Goal: Task Accomplishment & Management: Manage account settings

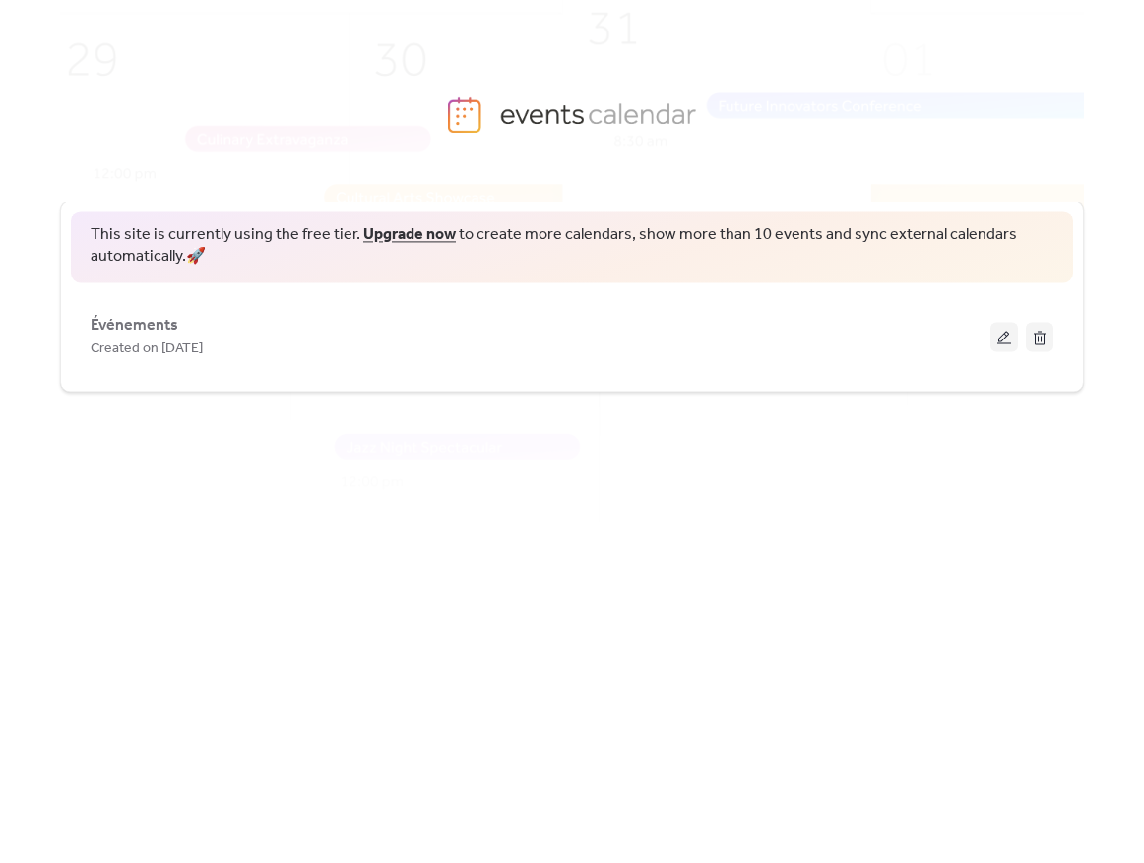
click at [992, 335] on button at bounding box center [1004, 337] width 28 height 30
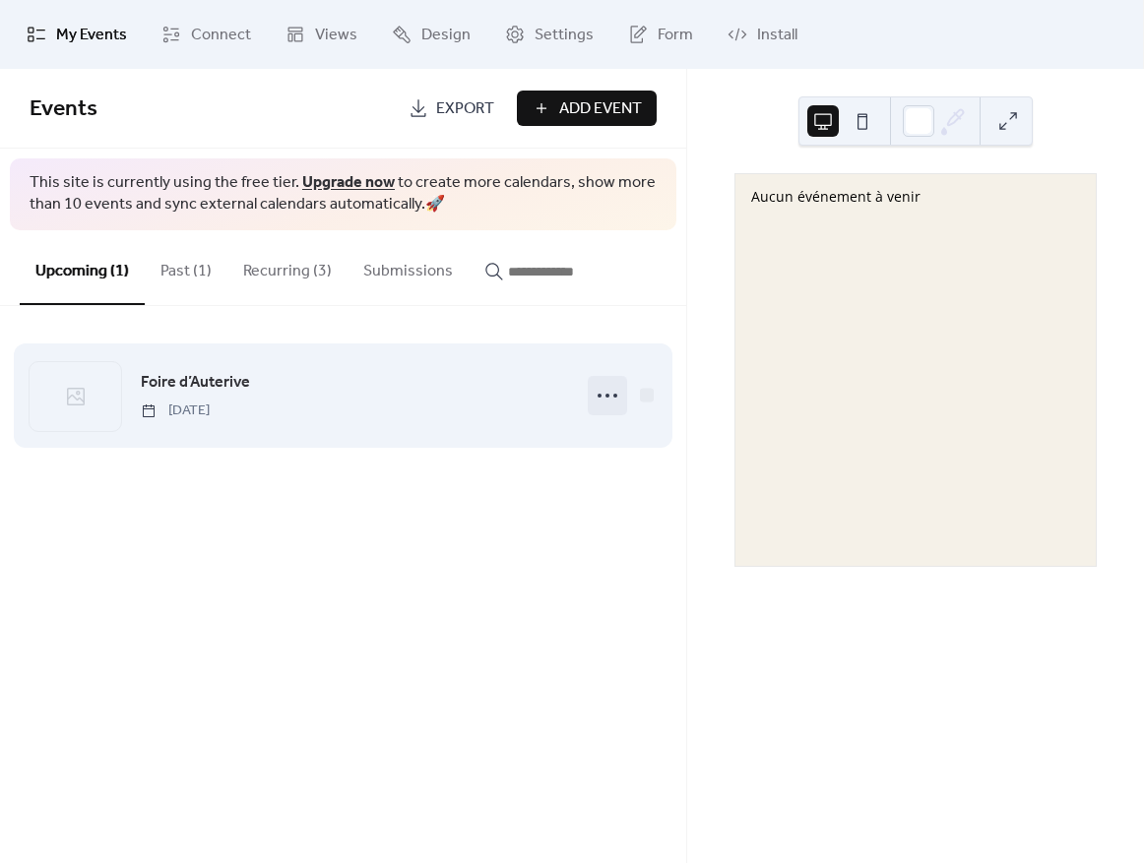
click at [598, 394] on icon at bounding box center [608, 396] width 32 height 32
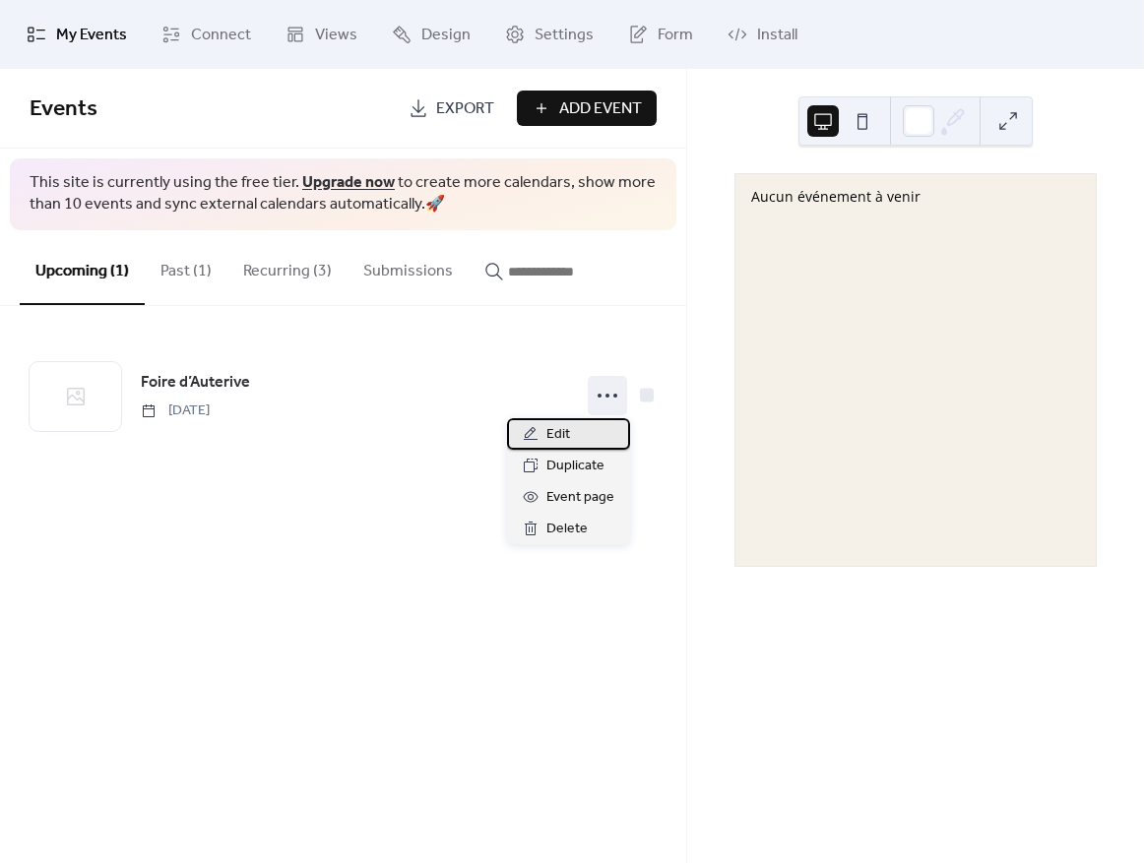
click at [579, 433] on div "Edit" at bounding box center [568, 434] width 123 height 32
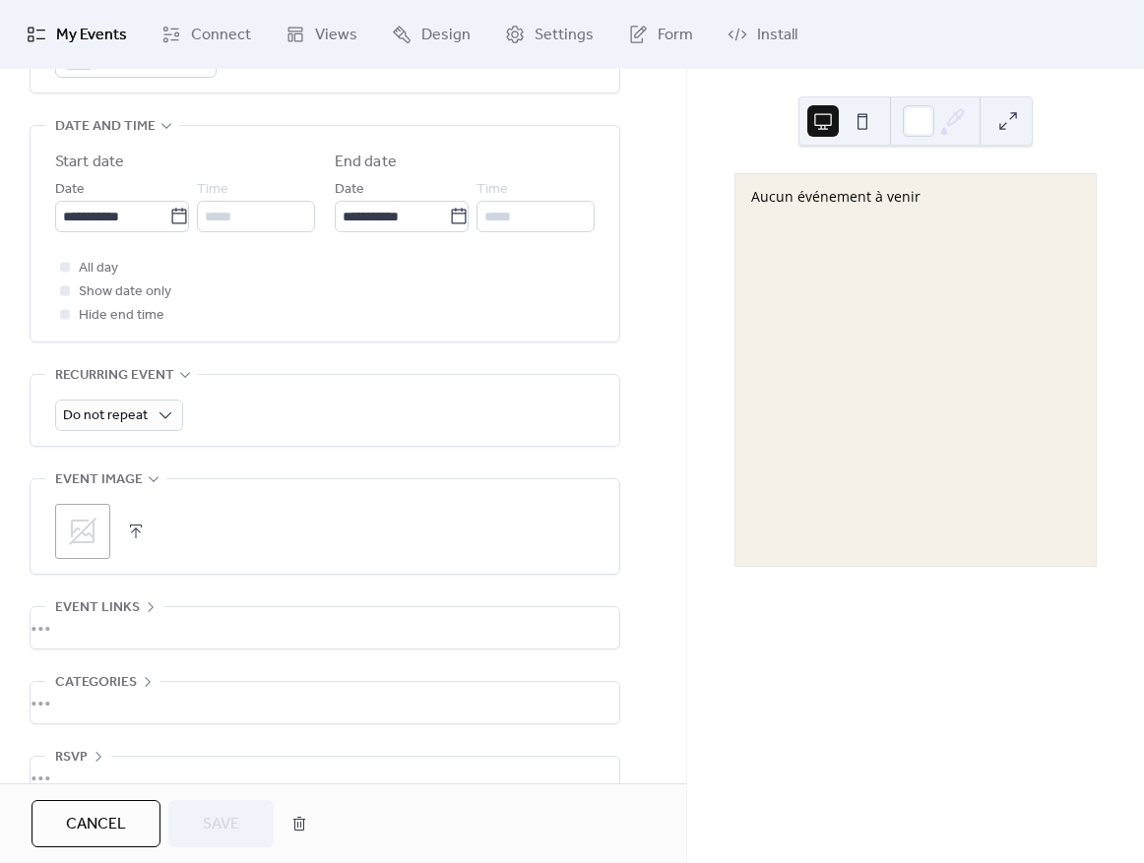
scroll to position [663, 0]
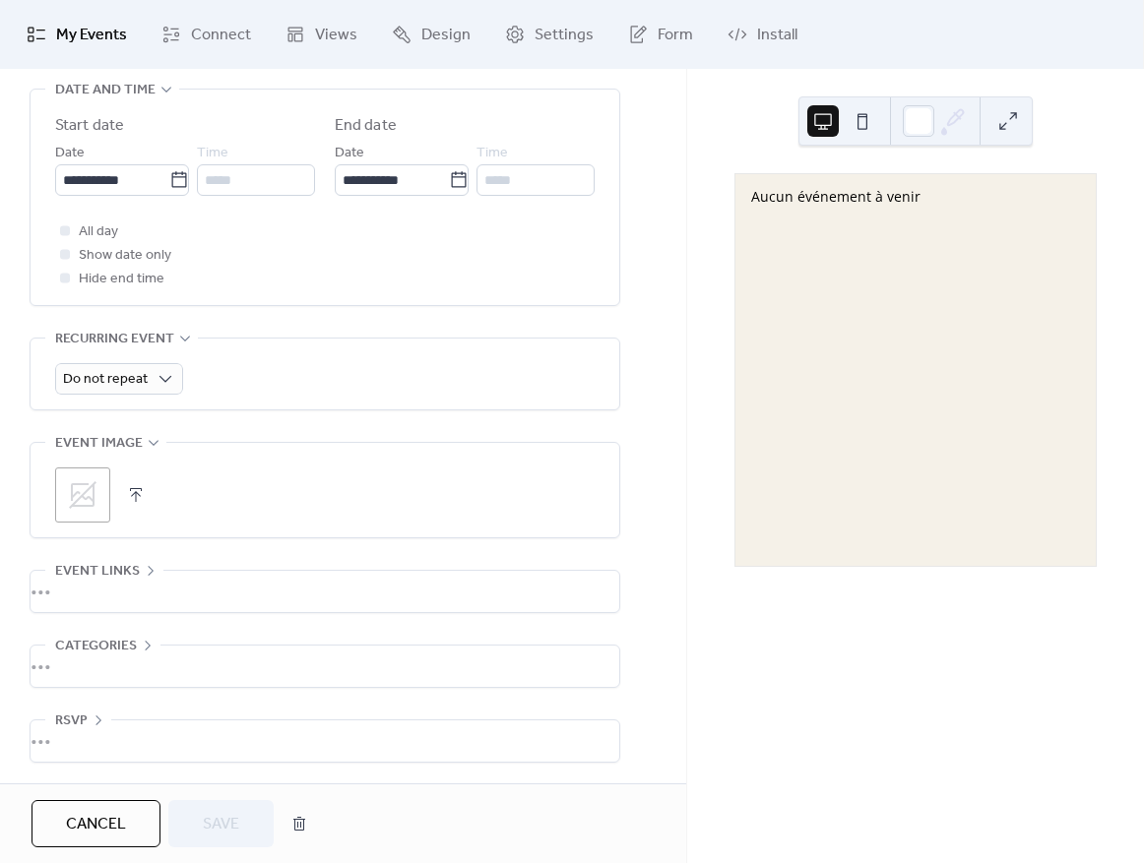
click at [113, 831] on span "Cancel" at bounding box center [96, 825] width 60 height 24
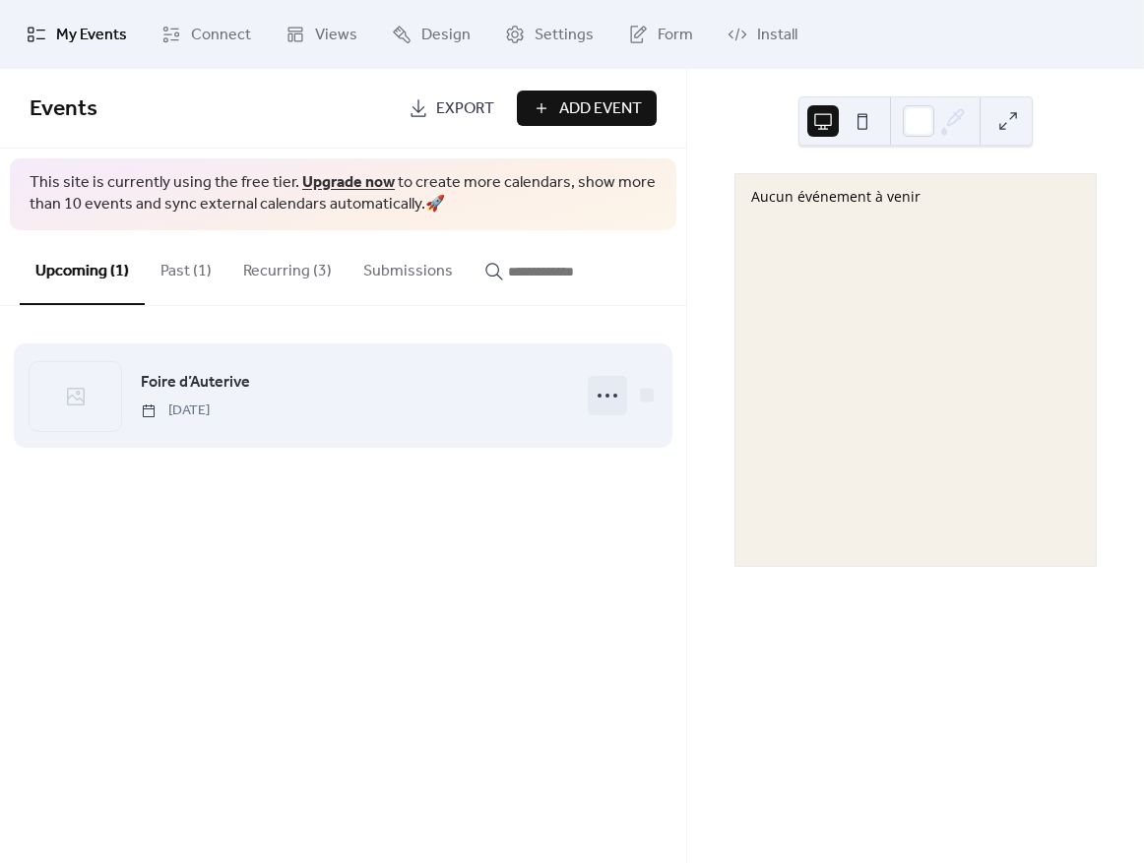
click at [604, 397] on icon at bounding box center [608, 396] width 32 height 32
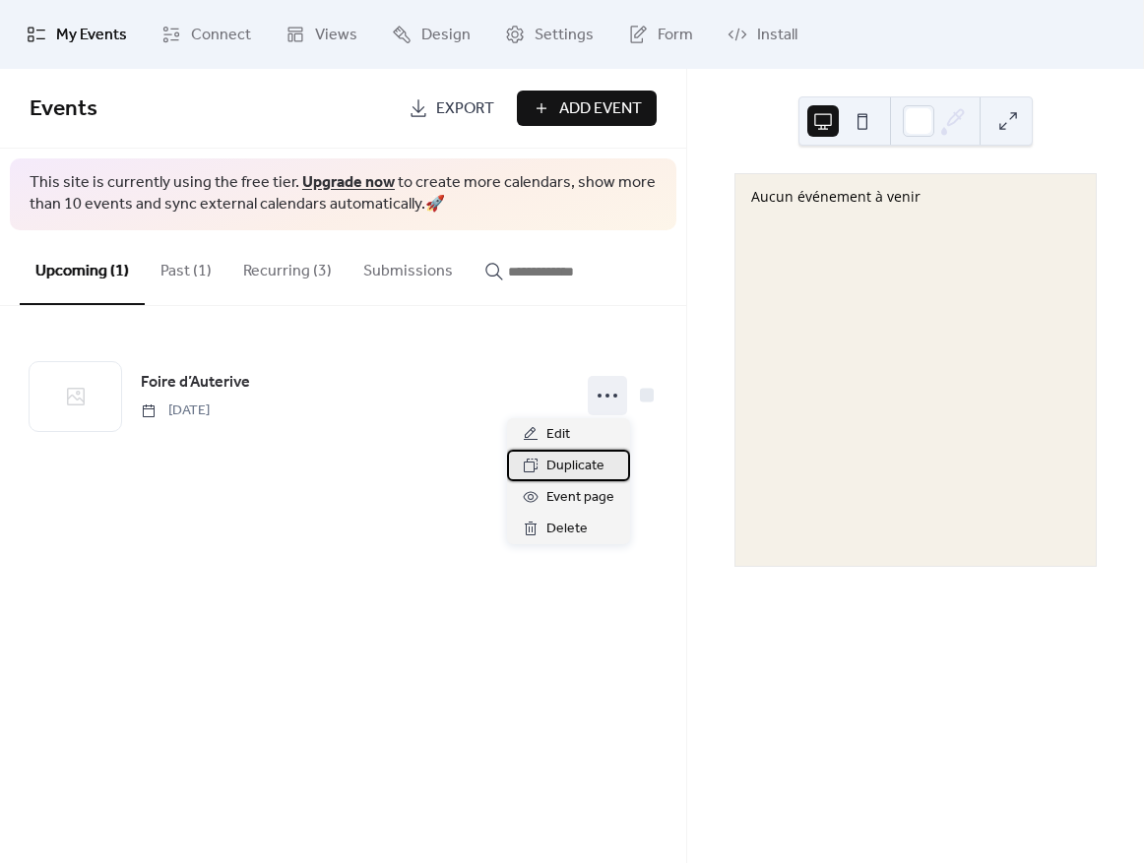
click at [570, 467] on span "Duplicate" at bounding box center [575, 467] width 58 height 24
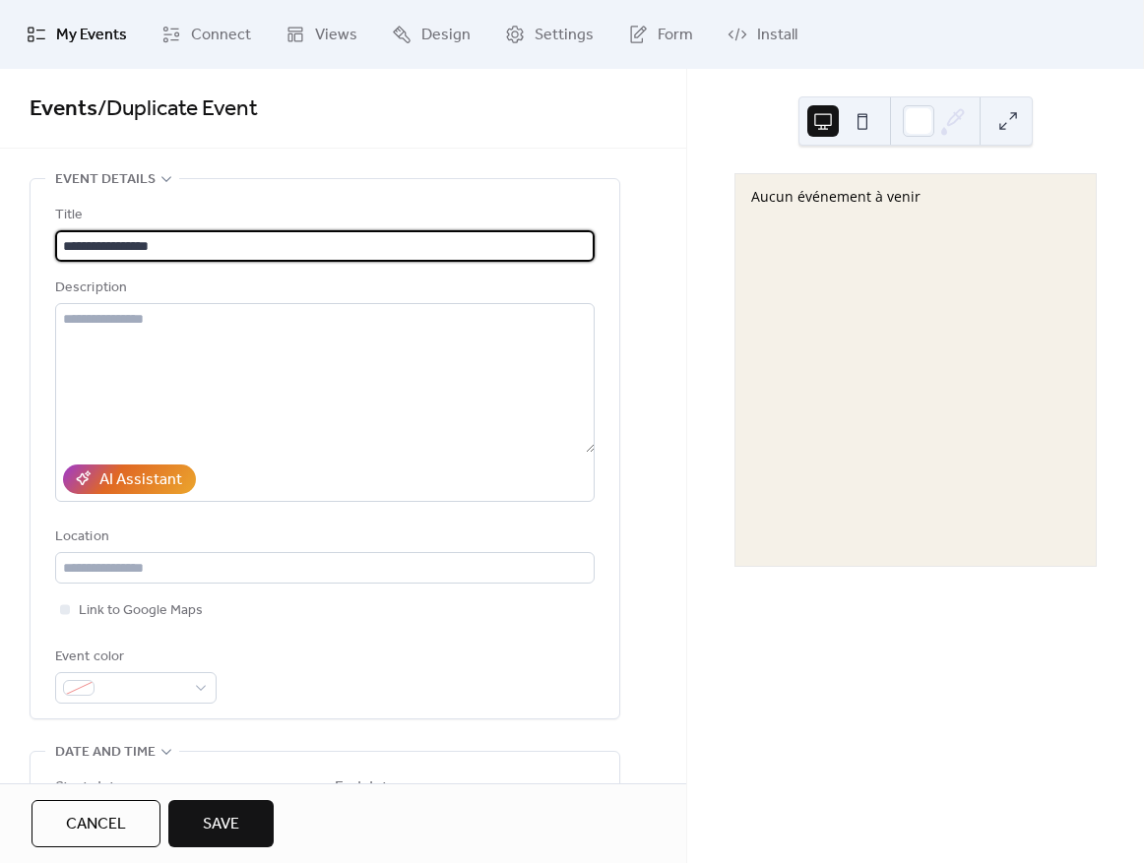
type input "**********"
click at [211, 806] on button "Save" at bounding box center [220, 823] width 105 height 47
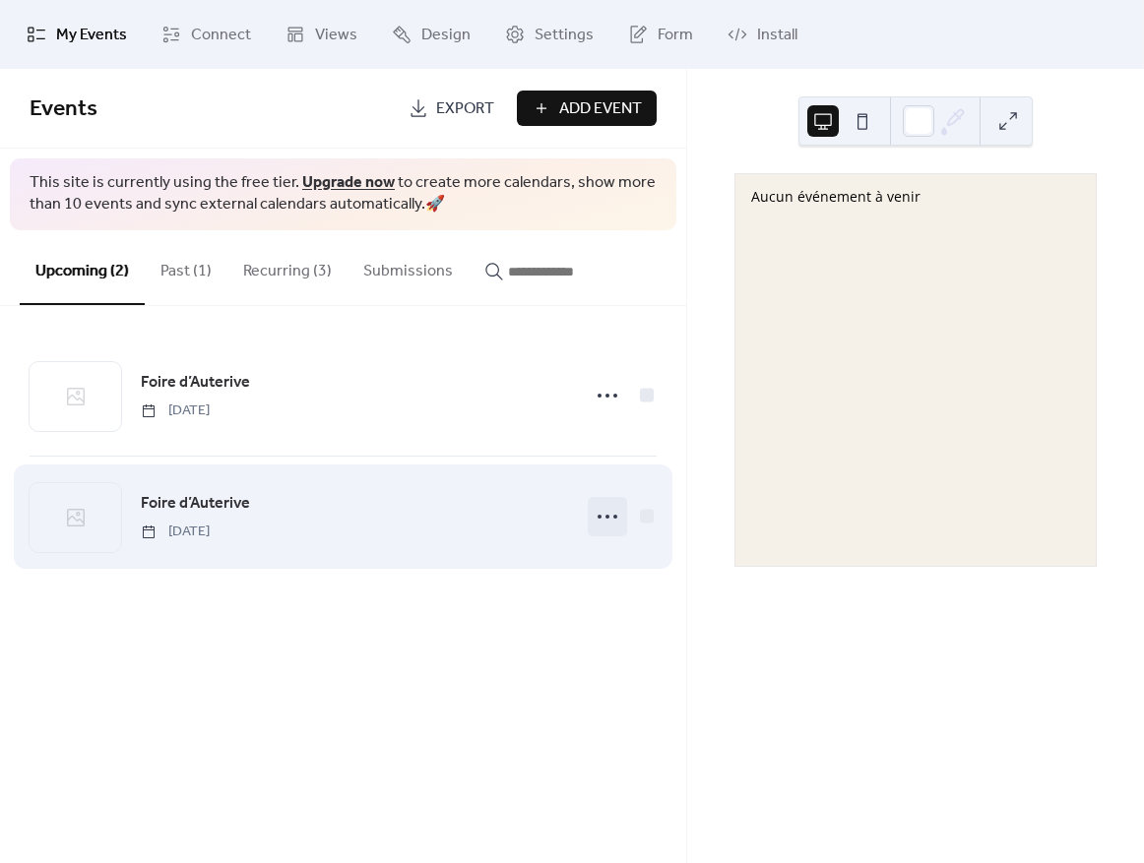
click at [611, 513] on icon at bounding box center [608, 517] width 32 height 32
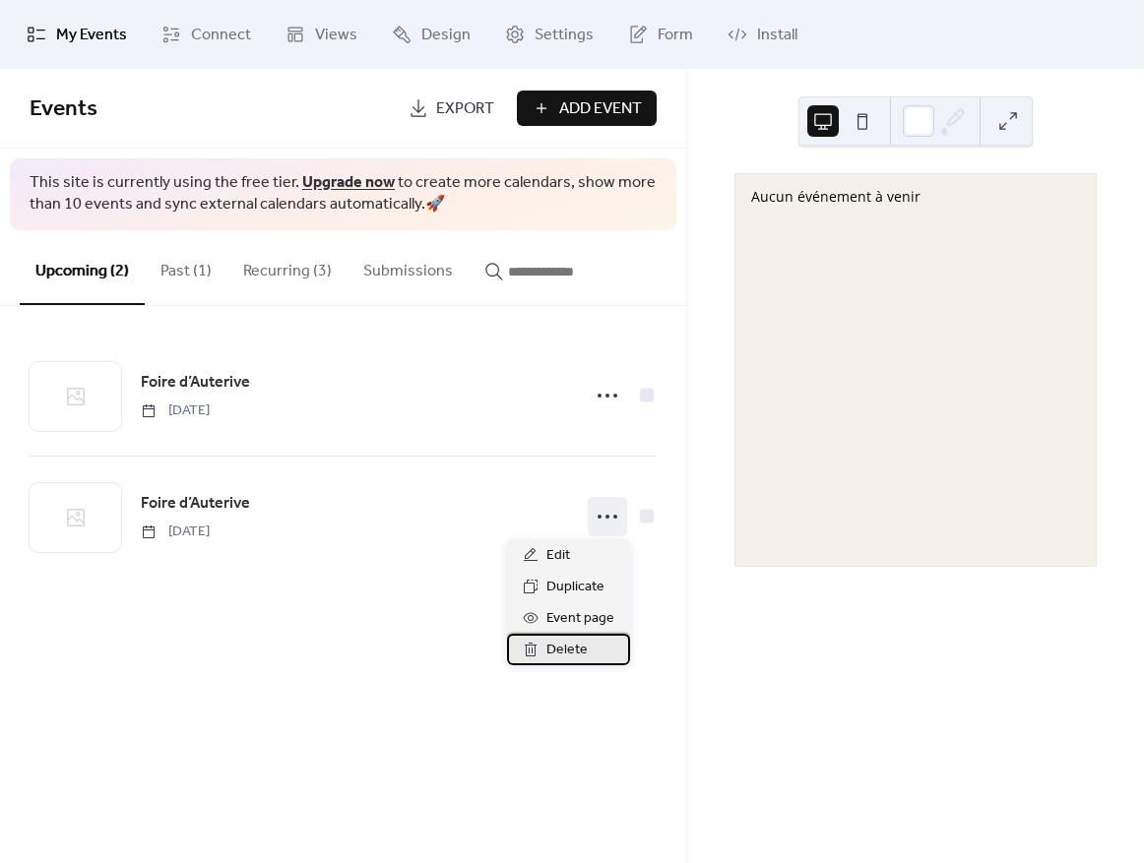
click at [591, 641] on div "Delete" at bounding box center [568, 650] width 123 height 32
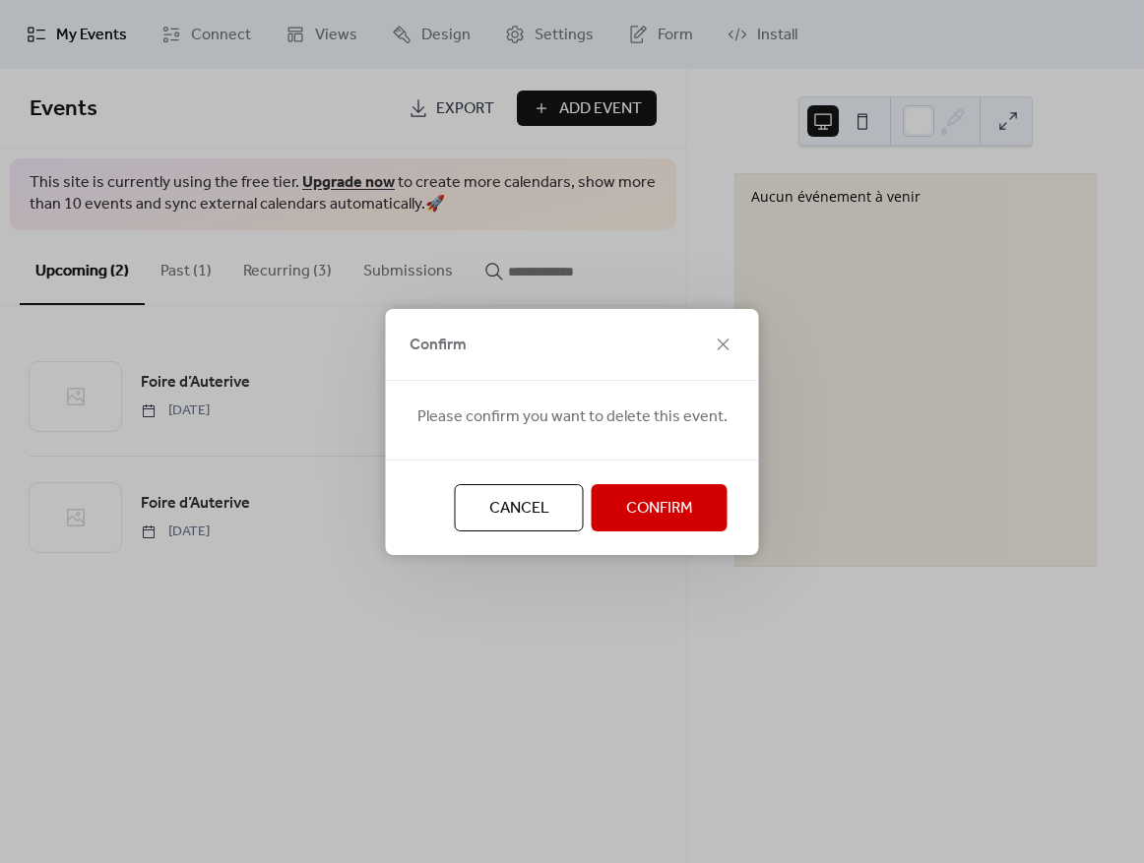
click at [640, 498] on span "Confirm" at bounding box center [659, 509] width 67 height 24
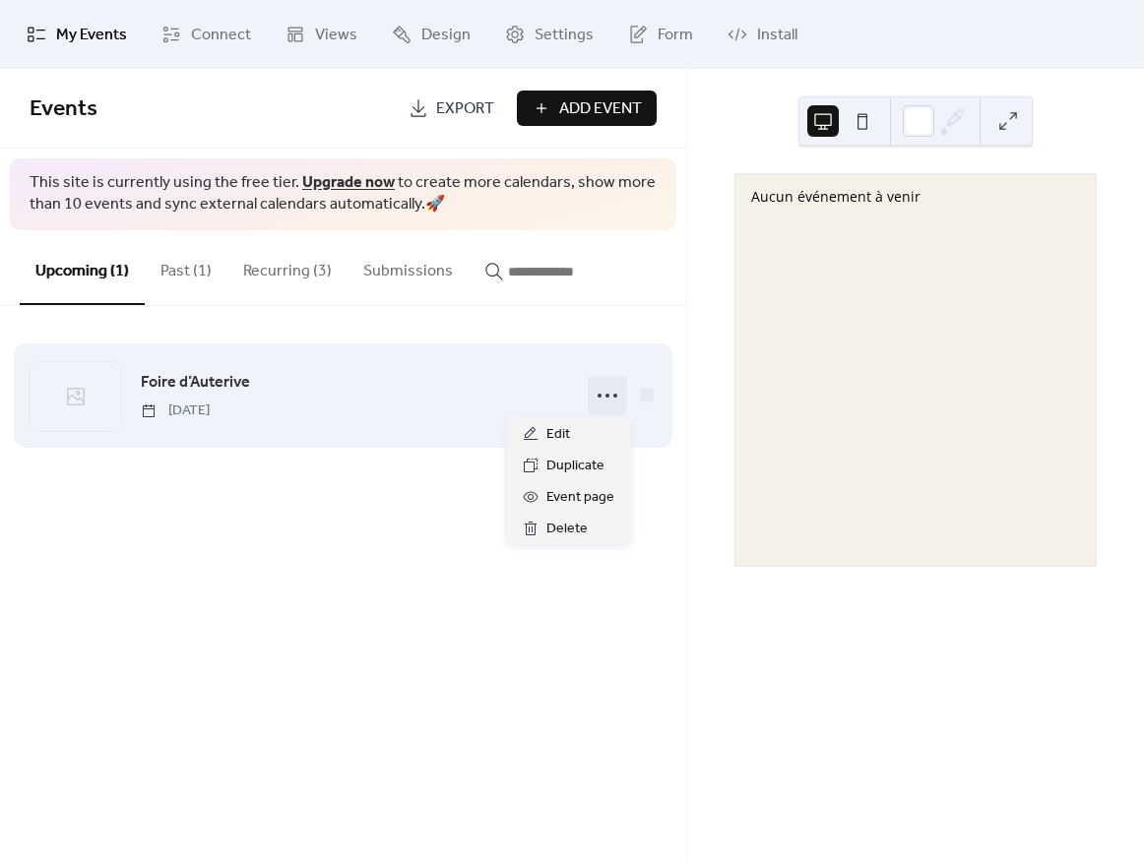
click at [624, 395] on div at bounding box center [607, 395] width 39 height 39
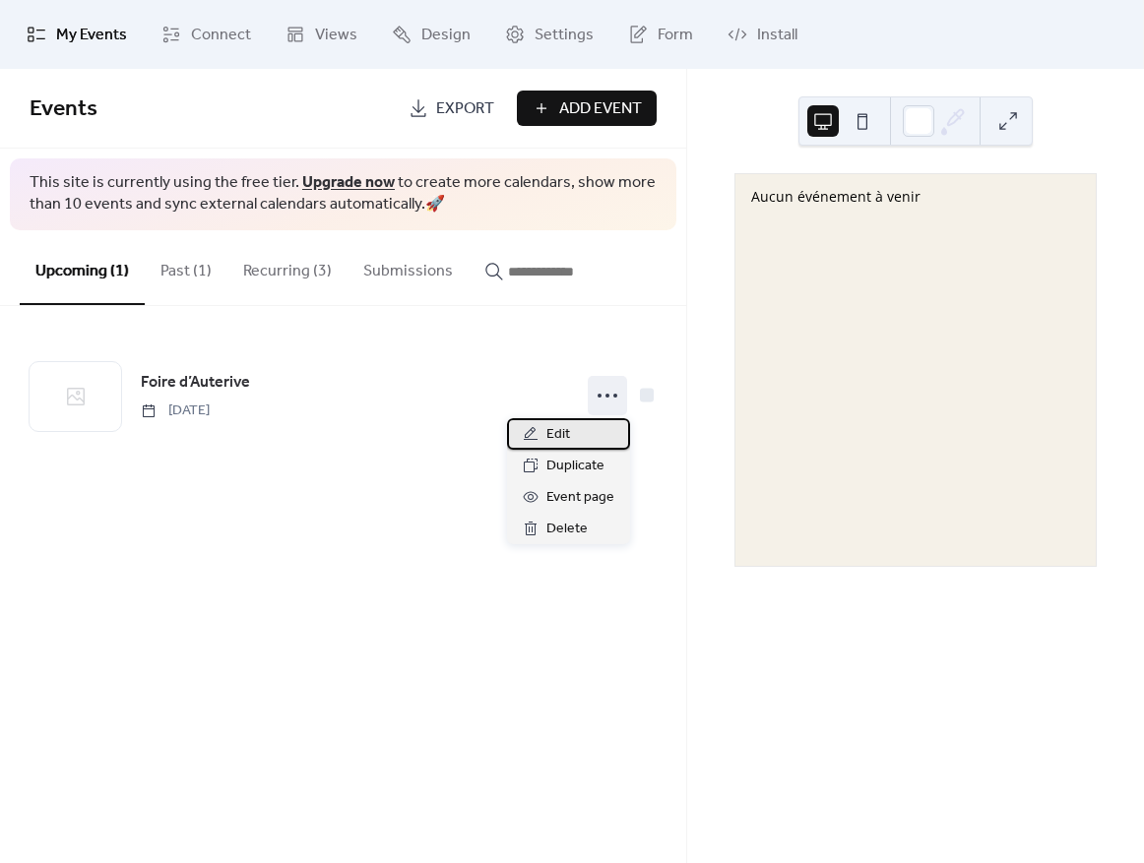
click at [600, 423] on div "Edit" at bounding box center [568, 434] width 123 height 32
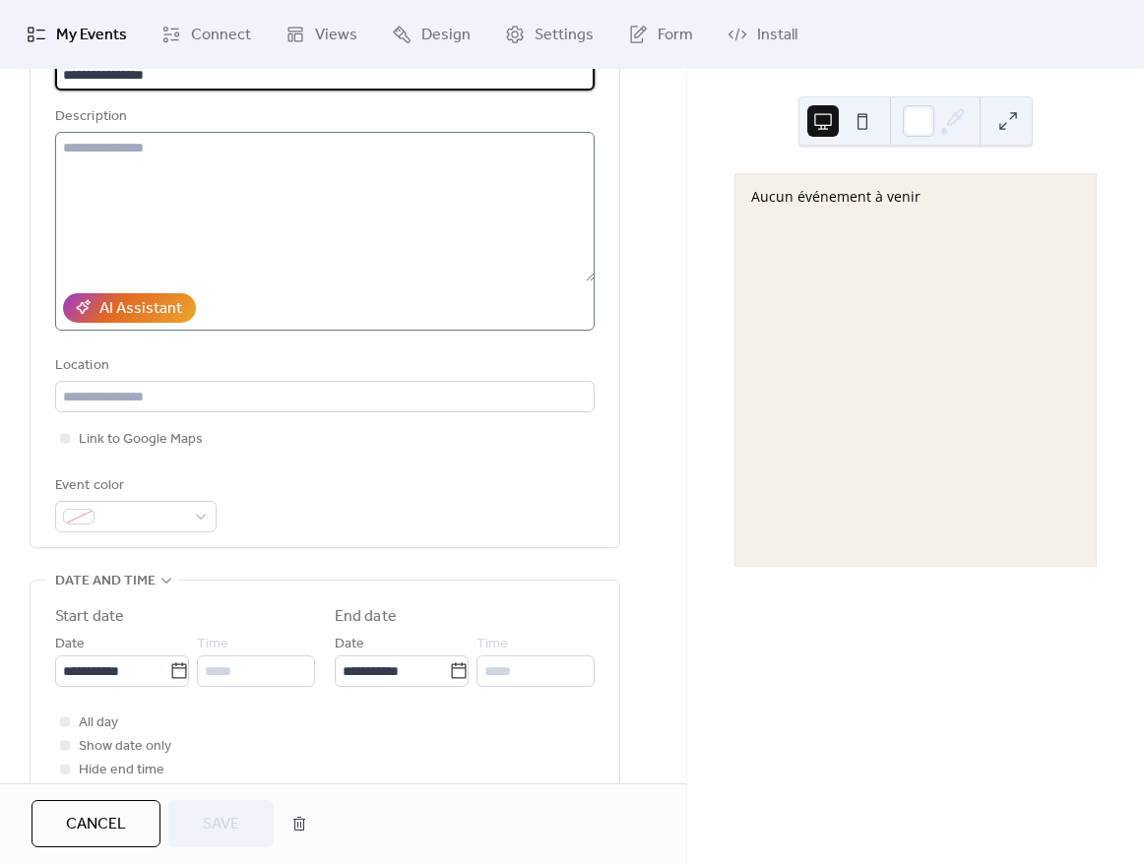
scroll to position [223, 0]
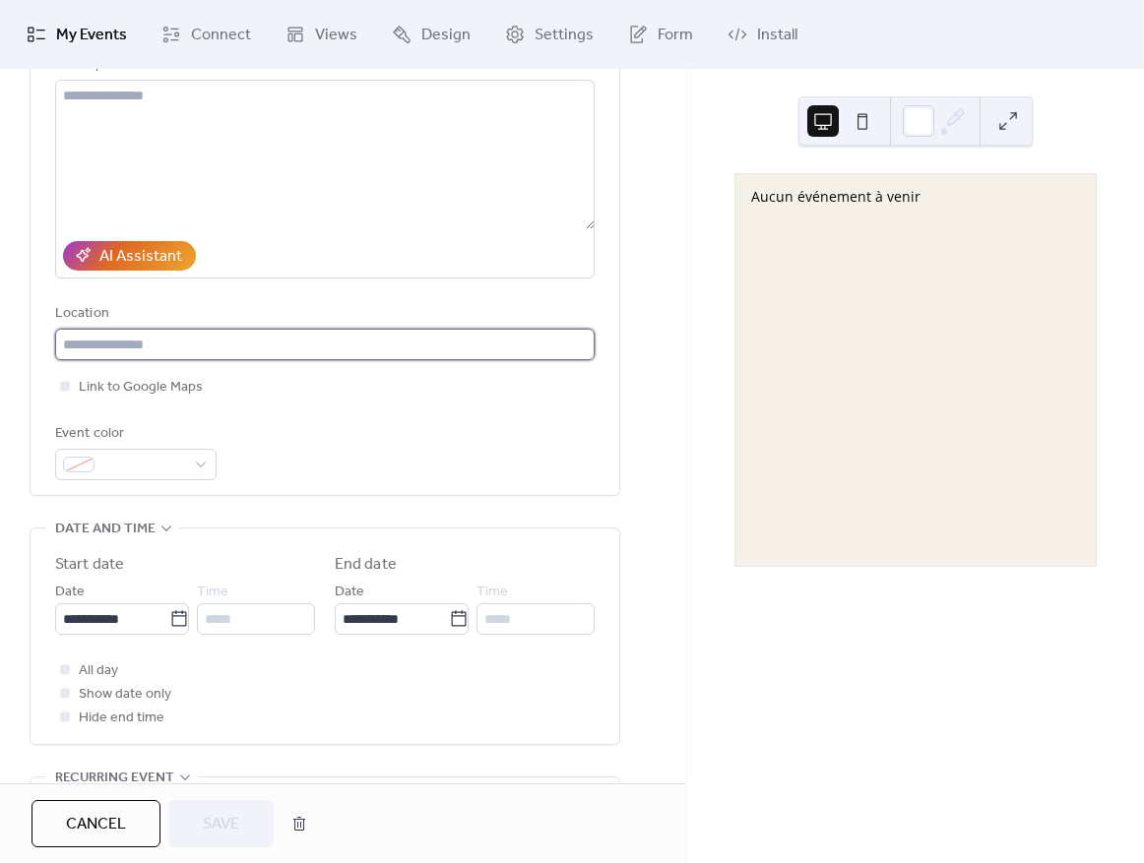
click at [185, 351] on input "text" at bounding box center [325, 345] width 540 height 32
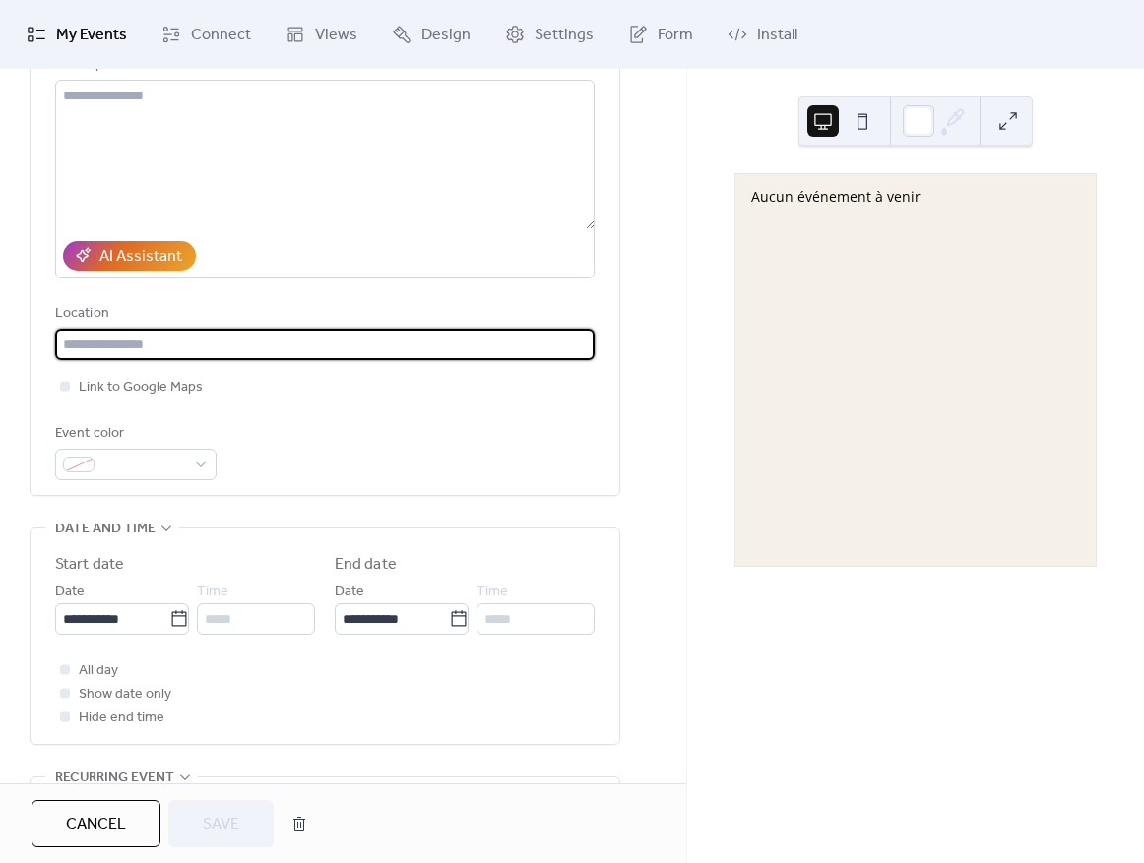
click at [342, 412] on div "**********" at bounding box center [325, 230] width 540 height 500
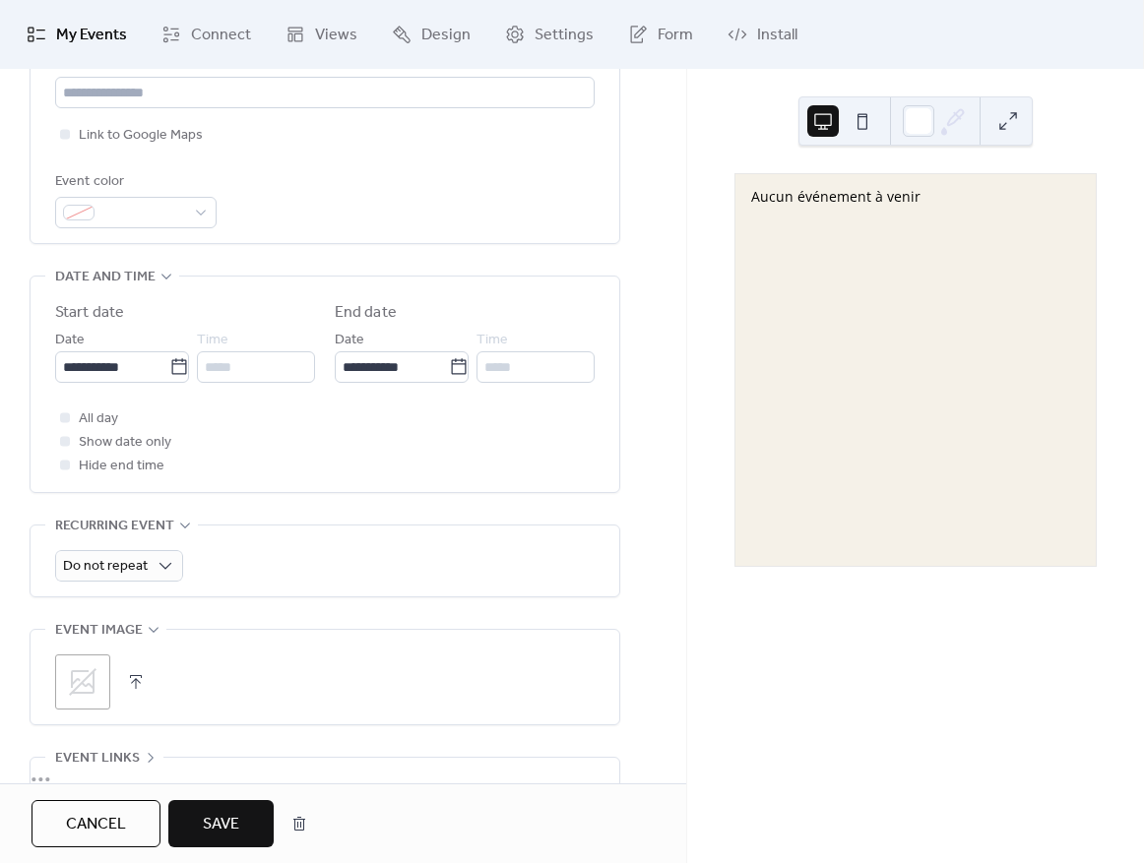
scroll to position [663, 0]
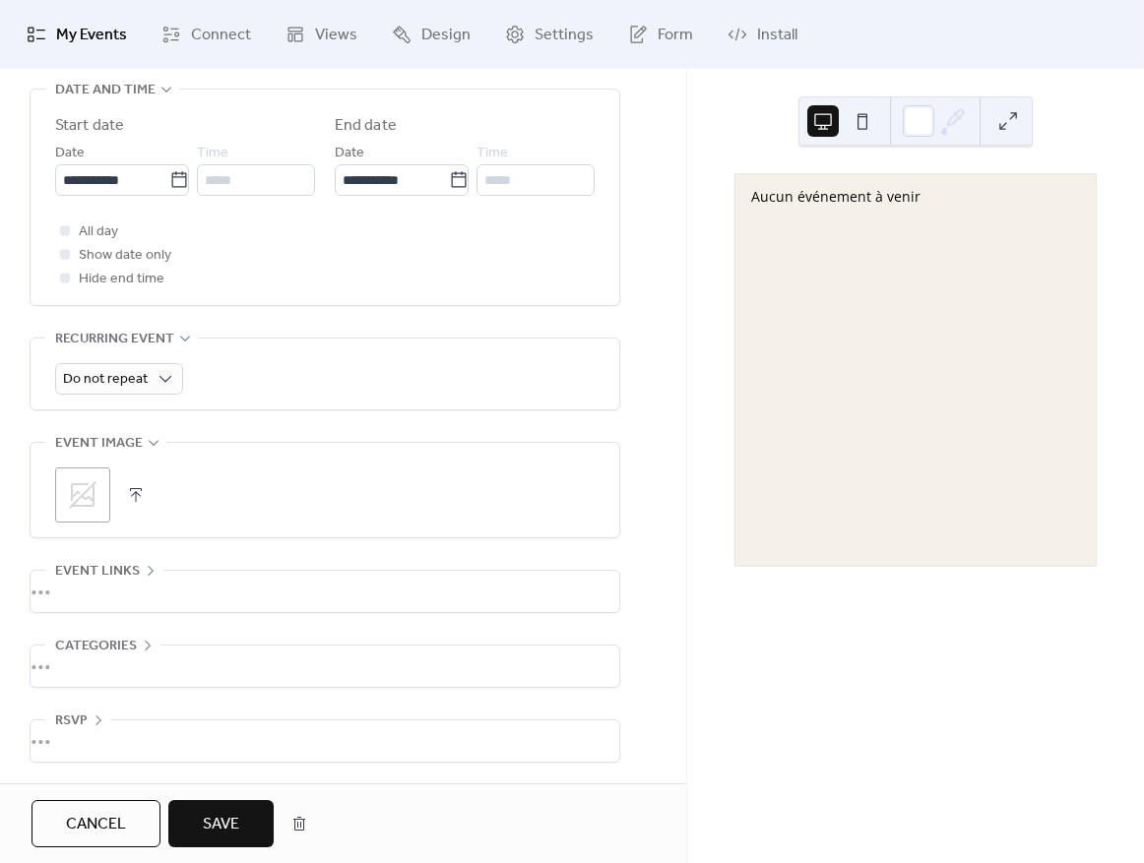
click at [863, 126] on button at bounding box center [863, 121] width 32 height 32
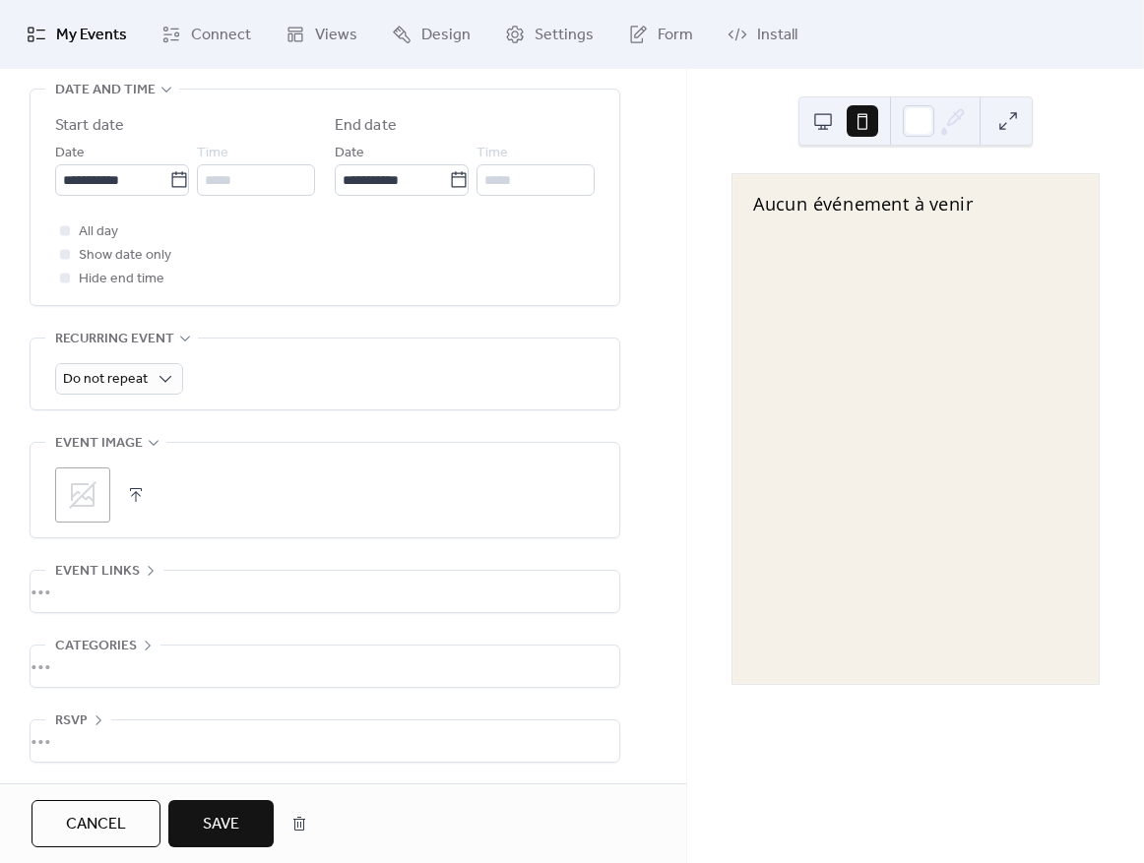
click at [833, 119] on button at bounding box center [823, 121] width 32 height 32
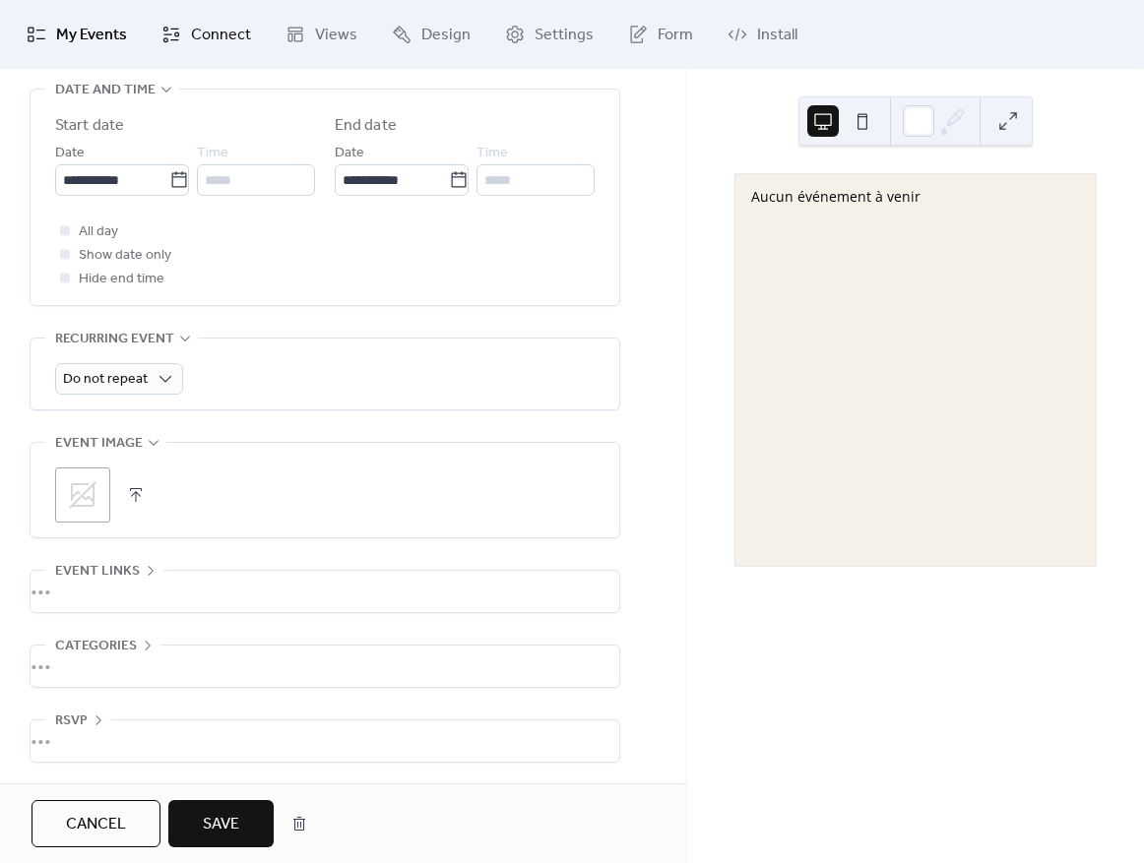
click at [187, 44] on link "Connect" at bounding box center [206, 34] width 119 height 53
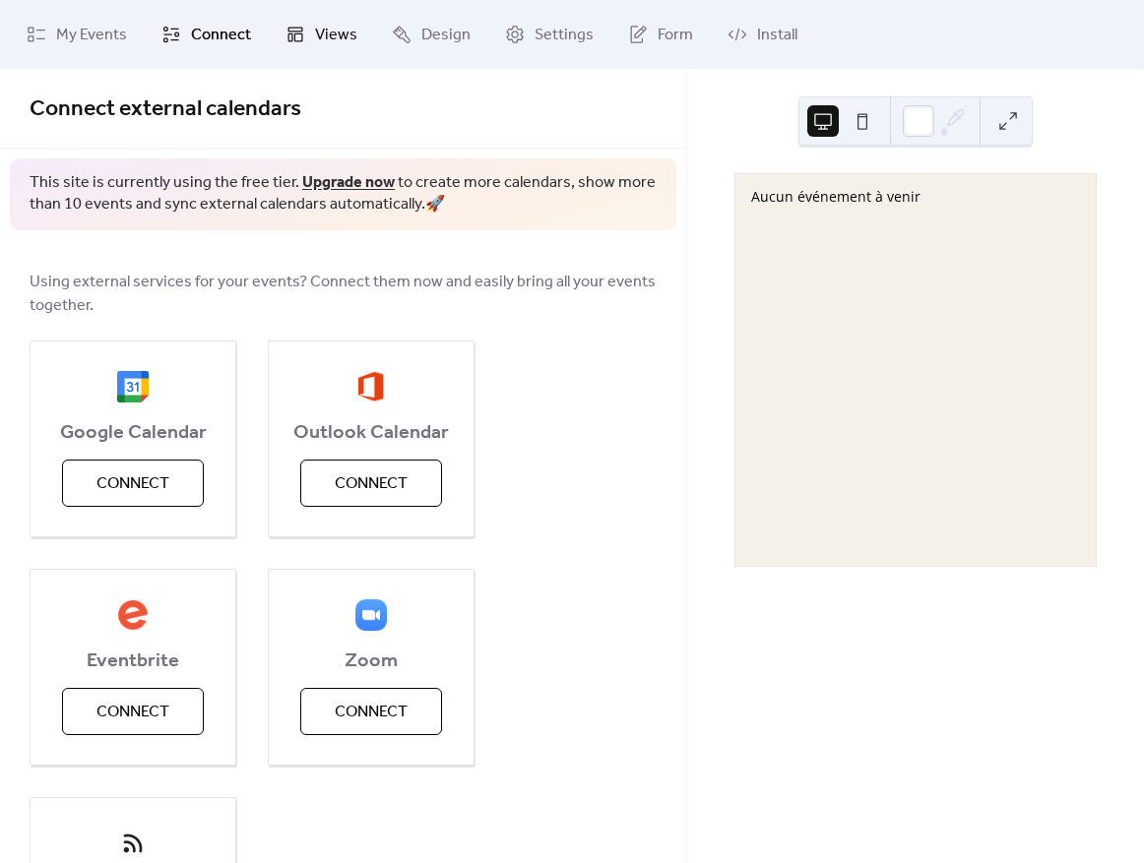
click at [297, 40] on icon at bounding box center [295, 35] width 15 height 15
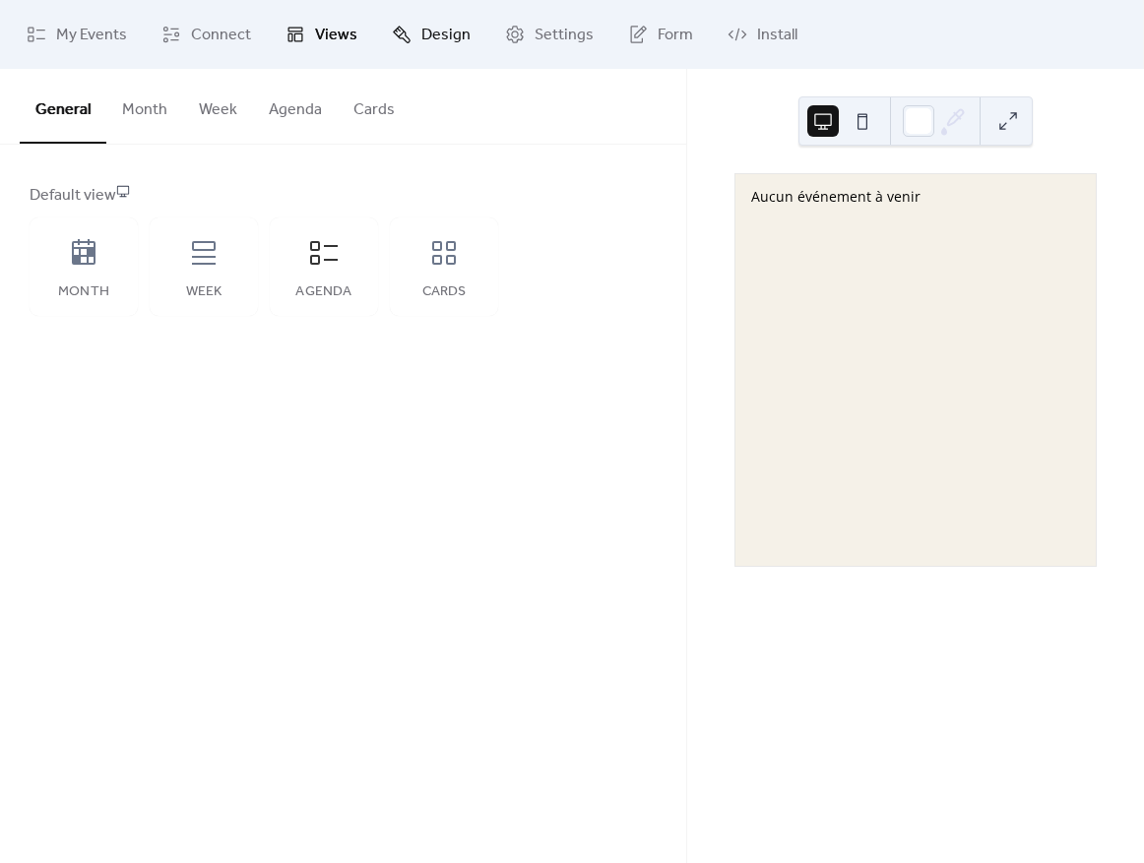
click at [412, 34] on link "Design" at bounding box center [431, 34] width 108 height 53
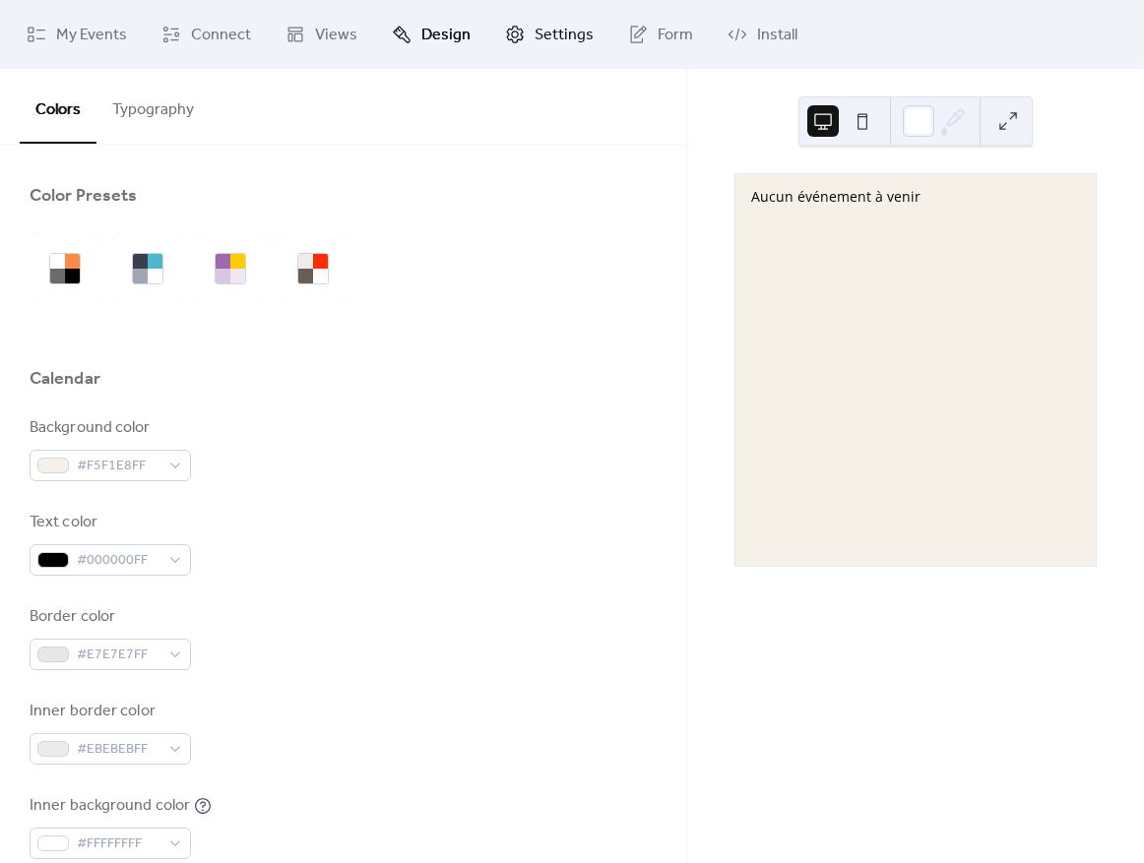
click at [539, 37] on span "Settings" at bounding box center [564, 36] width 59 height 24
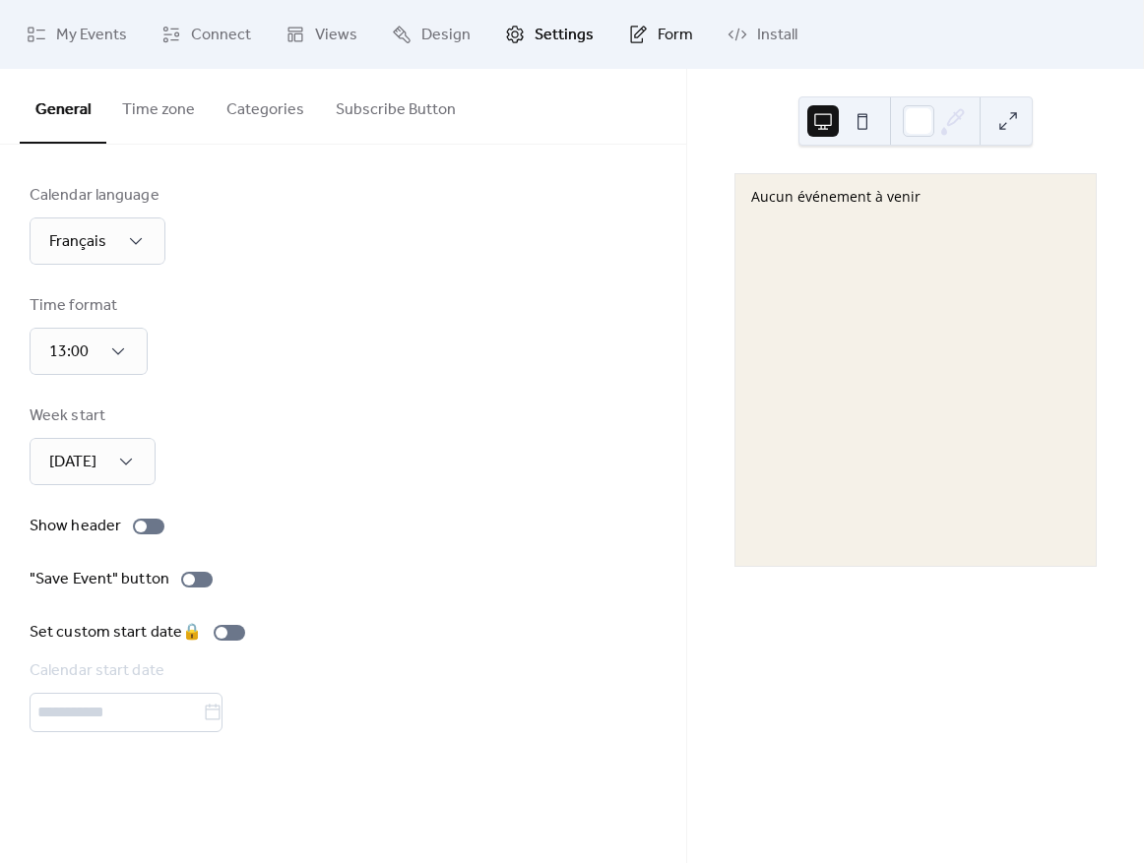
click at [628, 38] on icon at bounding box center [638, 35] width 20 height 20
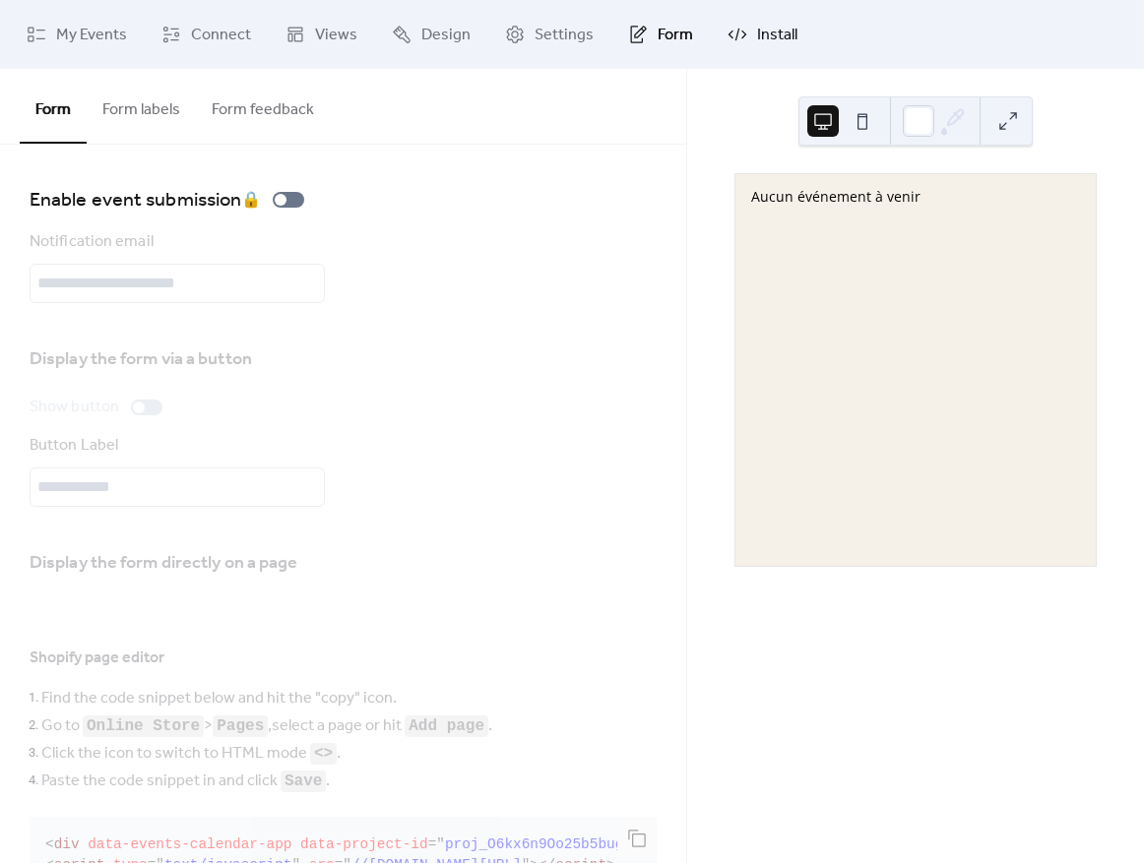
click at [728, 34] on icon at bounding box center [738, 35] width 20 height 20
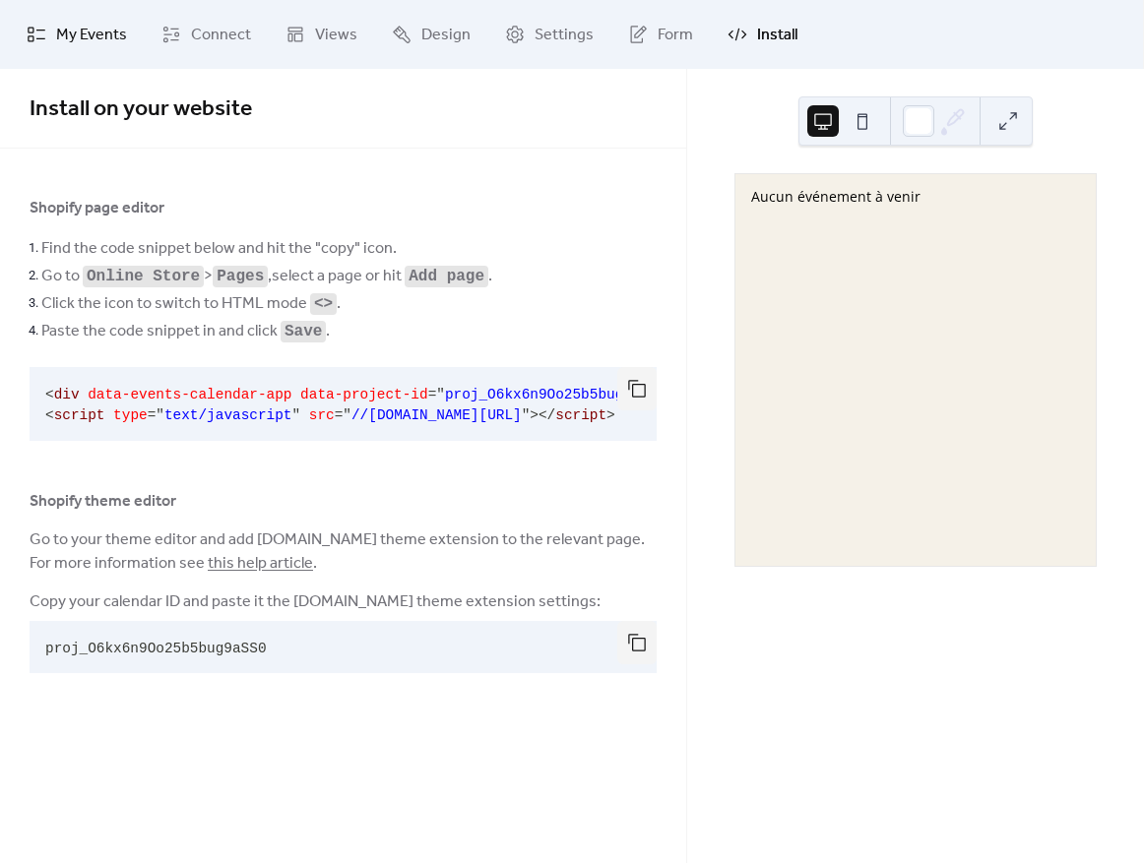
click at [80, 37] on span "My Events" at bounding box center [91, 36] width 71 height 24
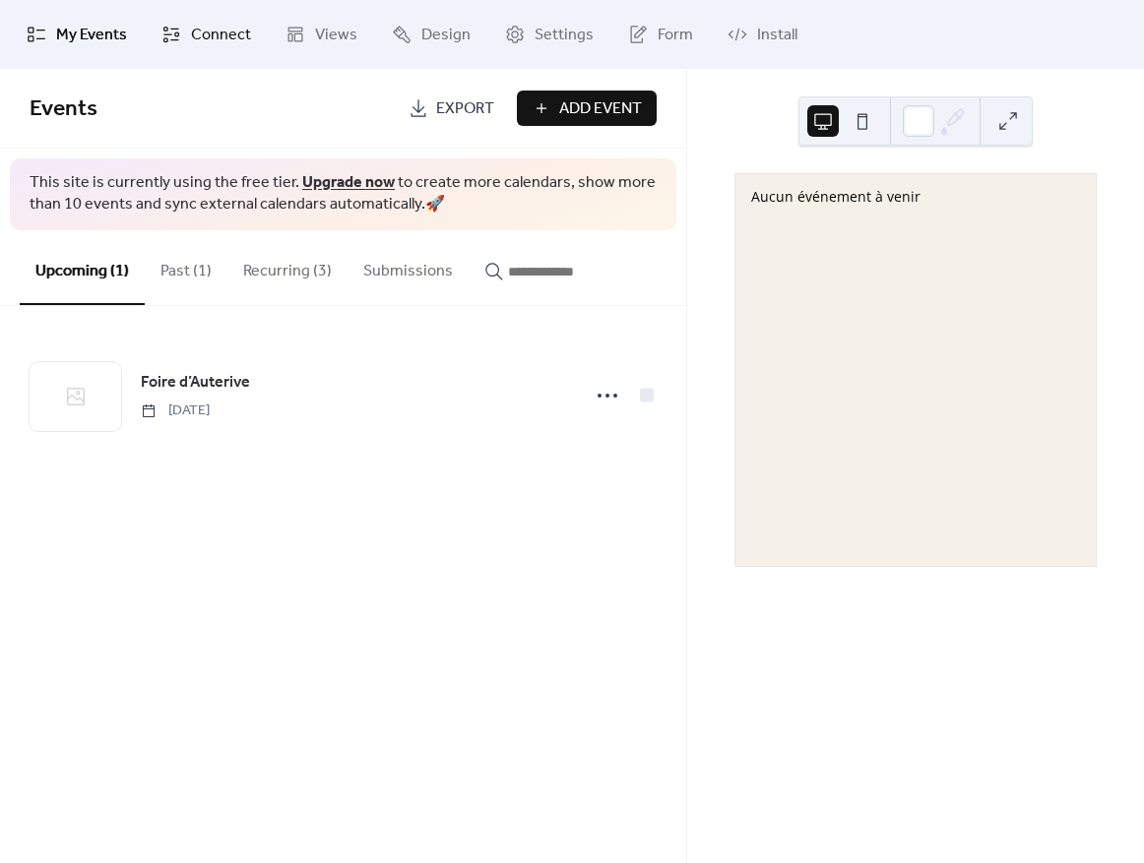
click at [172, 19] on link "Connect" at bounding box center [206, 34] width 119 height 53
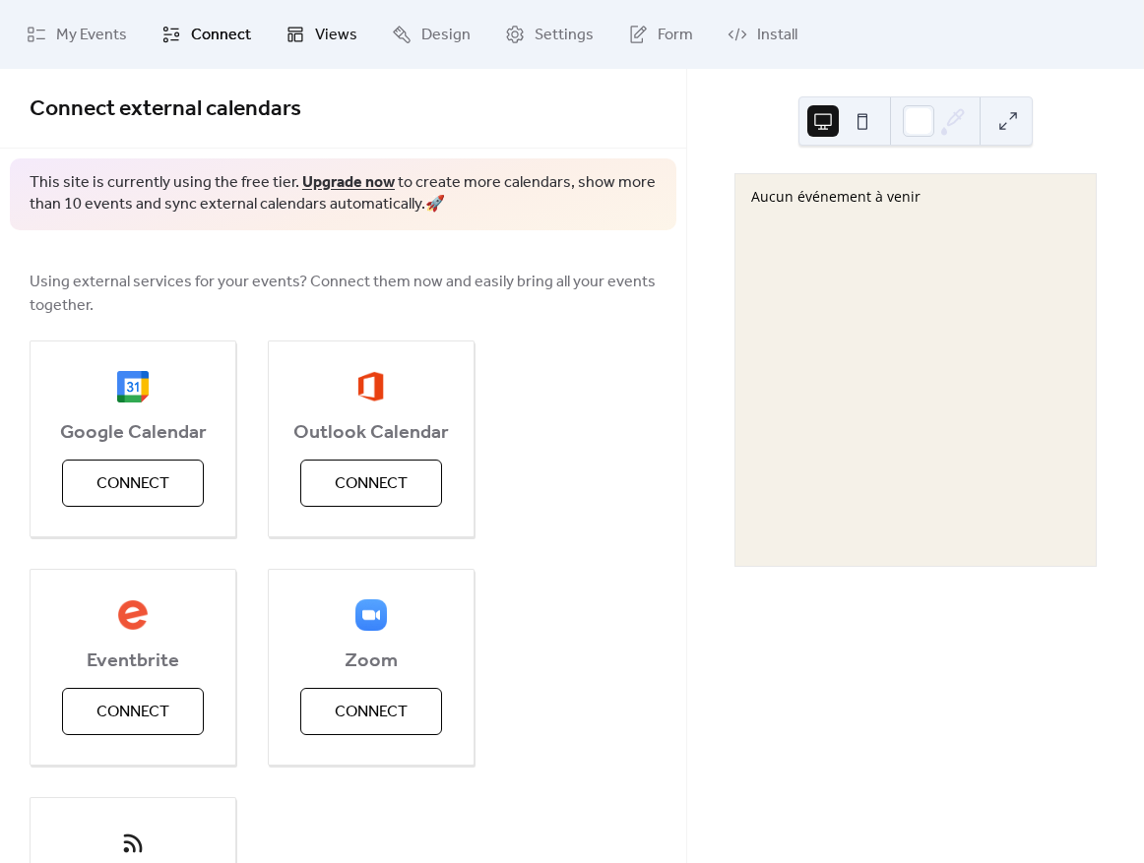
click at [297, 23] on link "Views" at bounding box center [321, 34] width 101 height 53
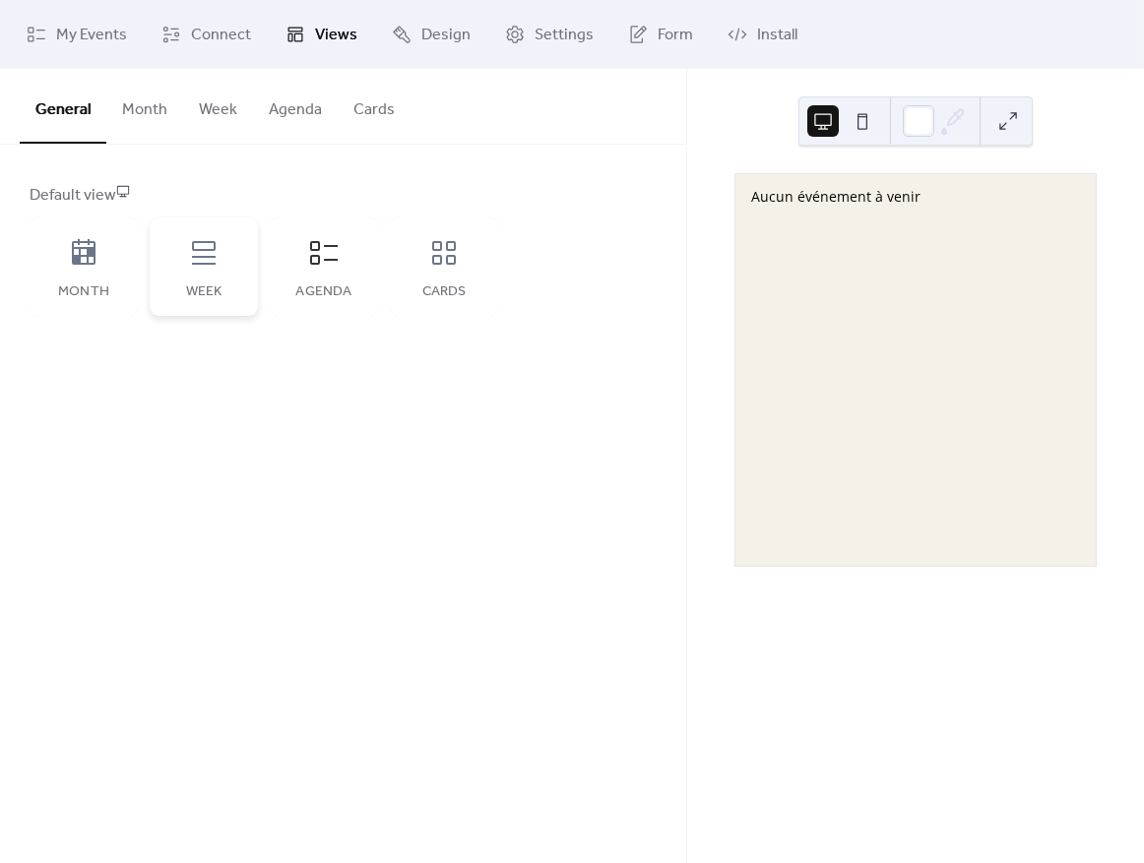
click at [192, 272] on div "Week" at bounding box center [204, 267] width 108 height 98
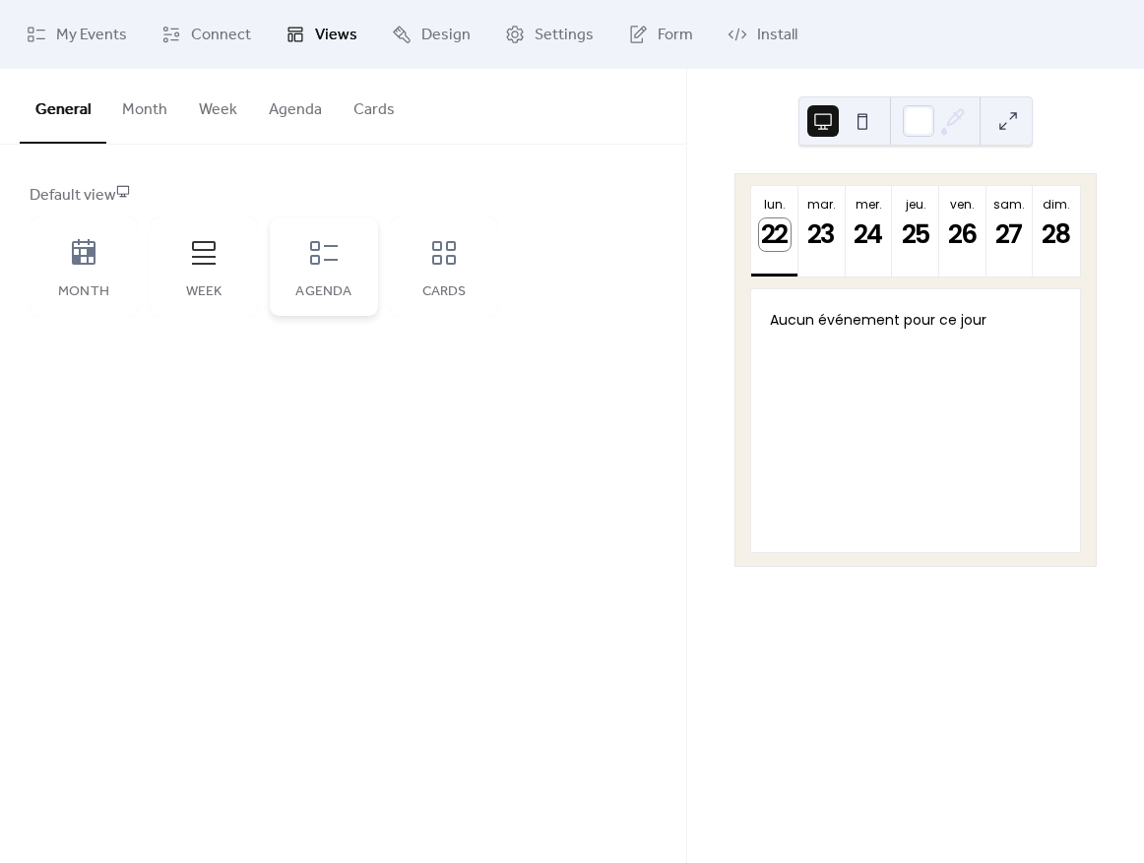
click at [302, 277] on div "Agenda" at bounding box center [324, 267] width 108 height 98
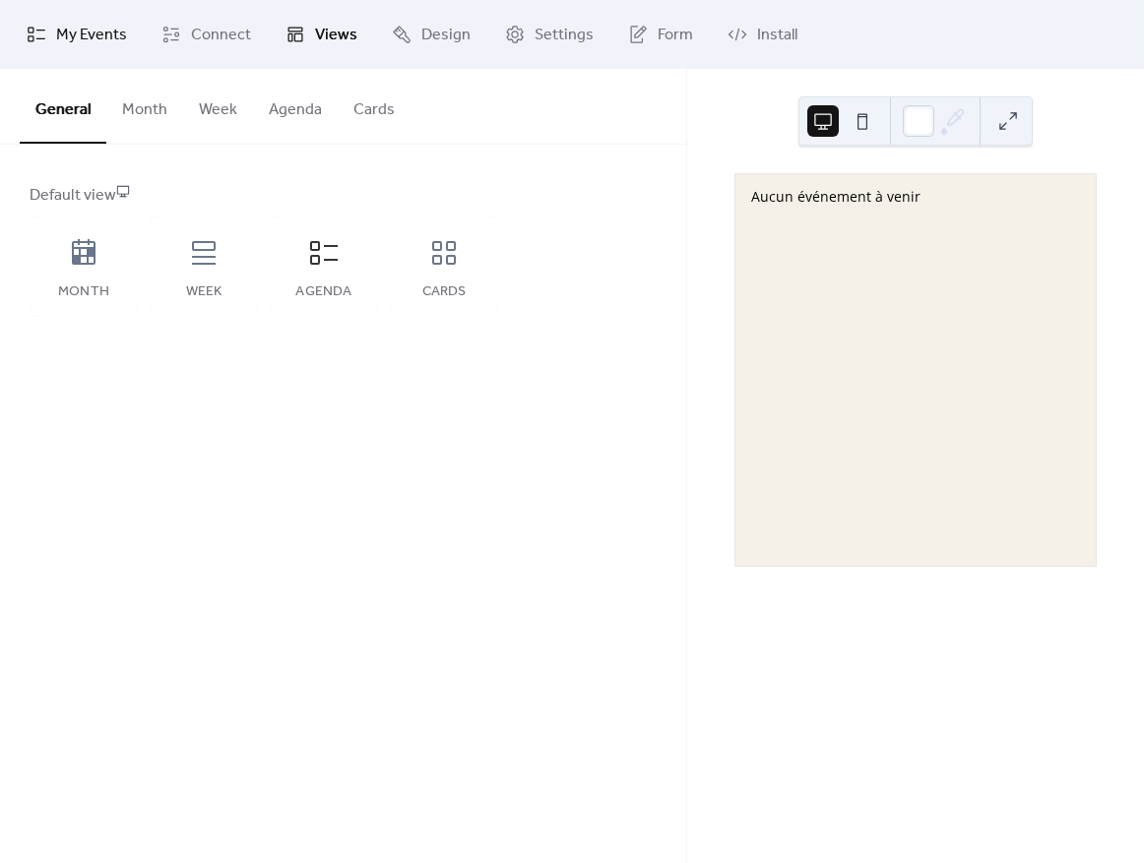
click at [89, 24] on span "My Events" at bounding box center [91, 36] width 71 height 24
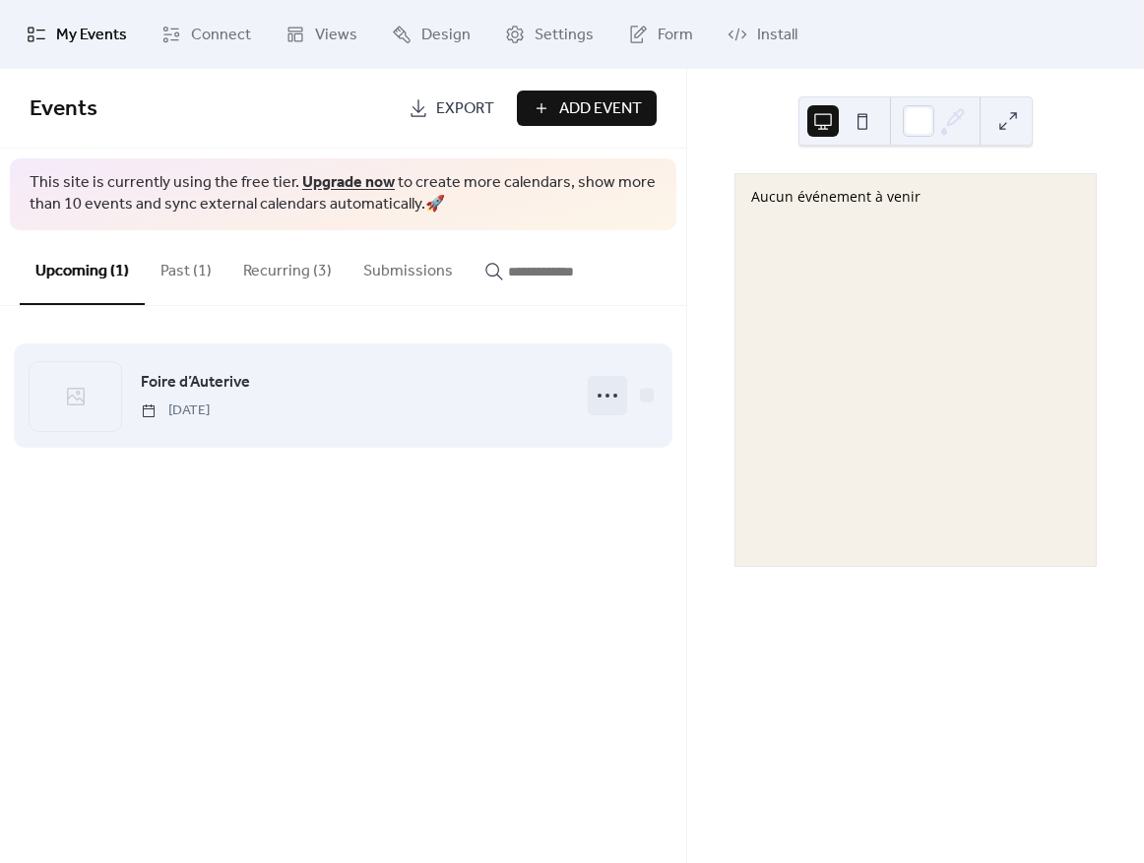
click at [605, 398] on icon at bounding box center [608, 396] width 32 height 32
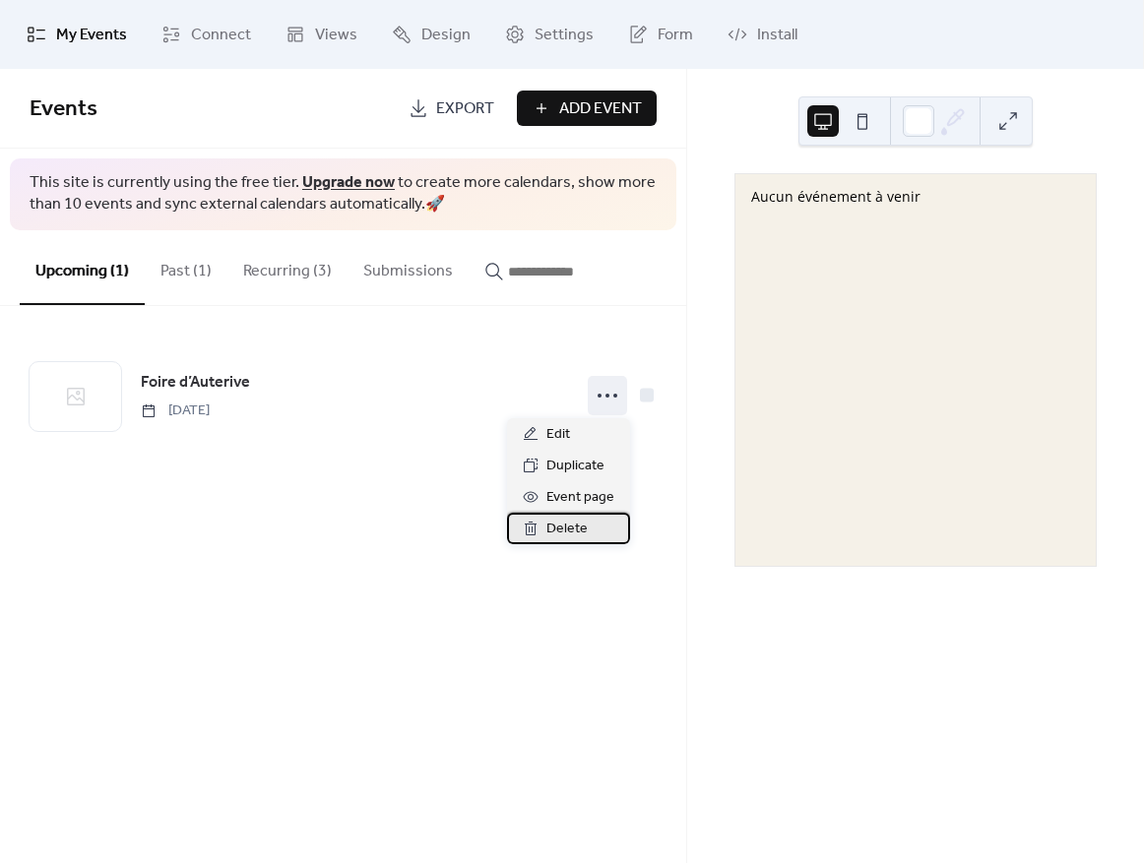
click at [559, 519] on span "Delete" at bounding box center [566, 530] width 41 height 24
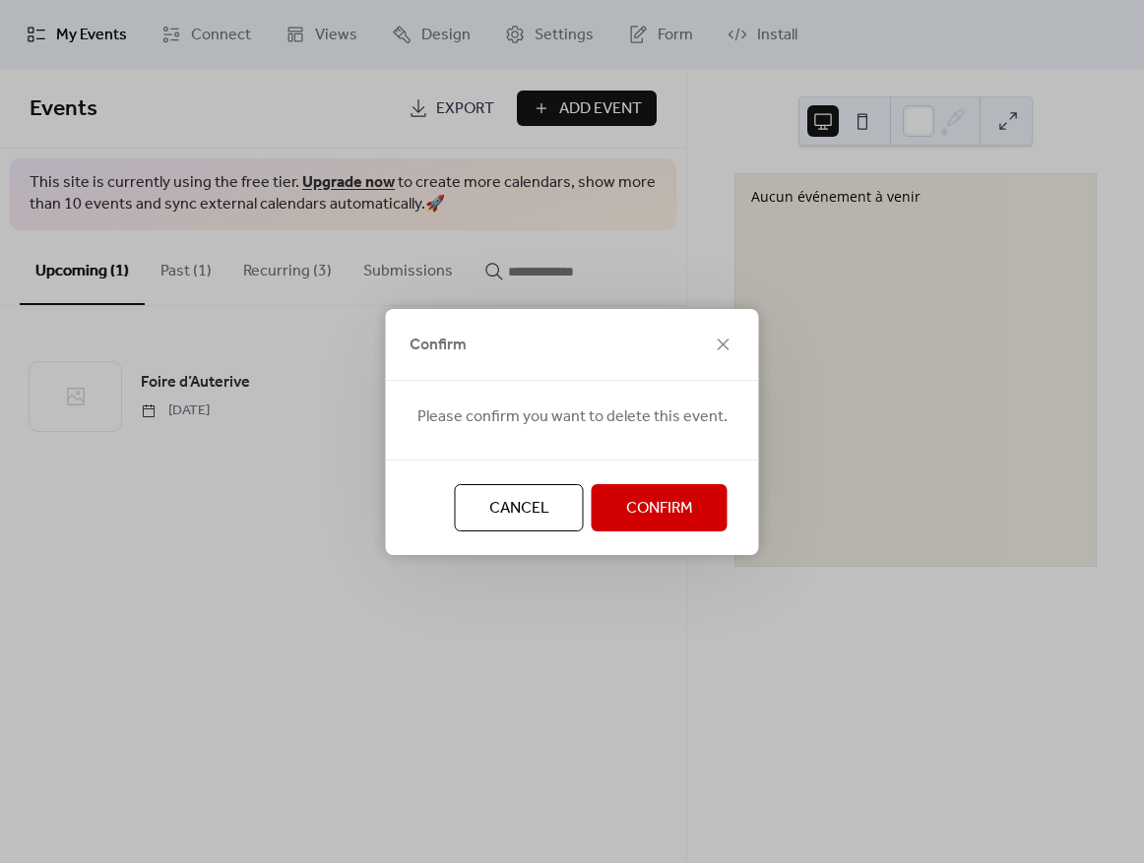
click at [653, 515] on span "Confirm" at bounding box center [659, 509] width 67 height 24
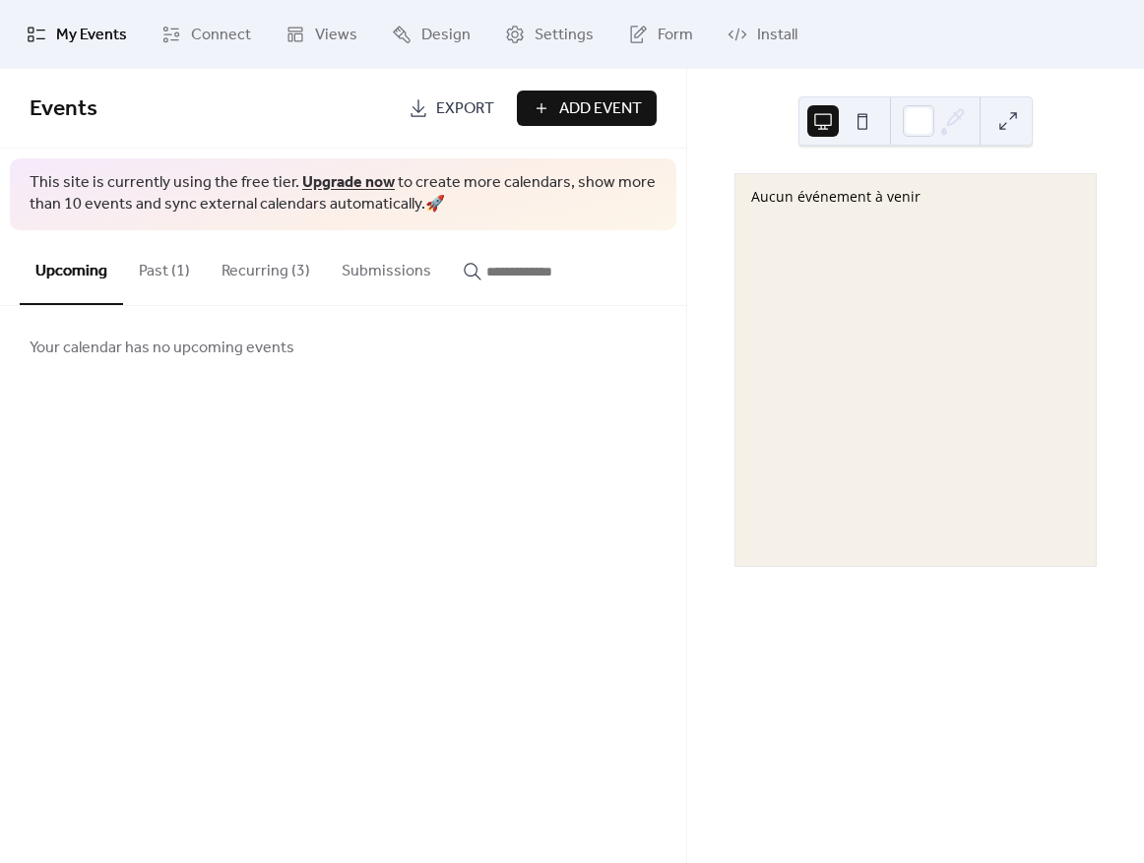
click at [583, 100] on span "Add Event" at bounding box center [600, 109] width 83 height 24
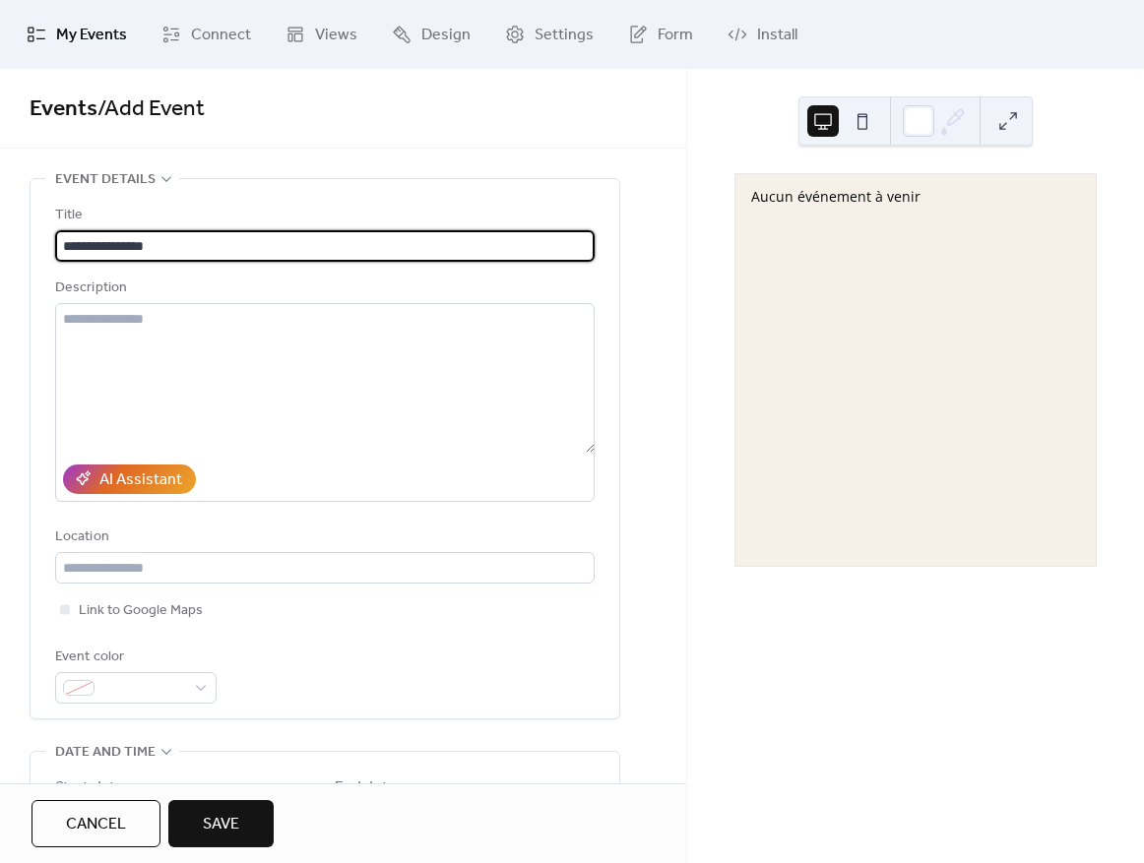
type input "**********"
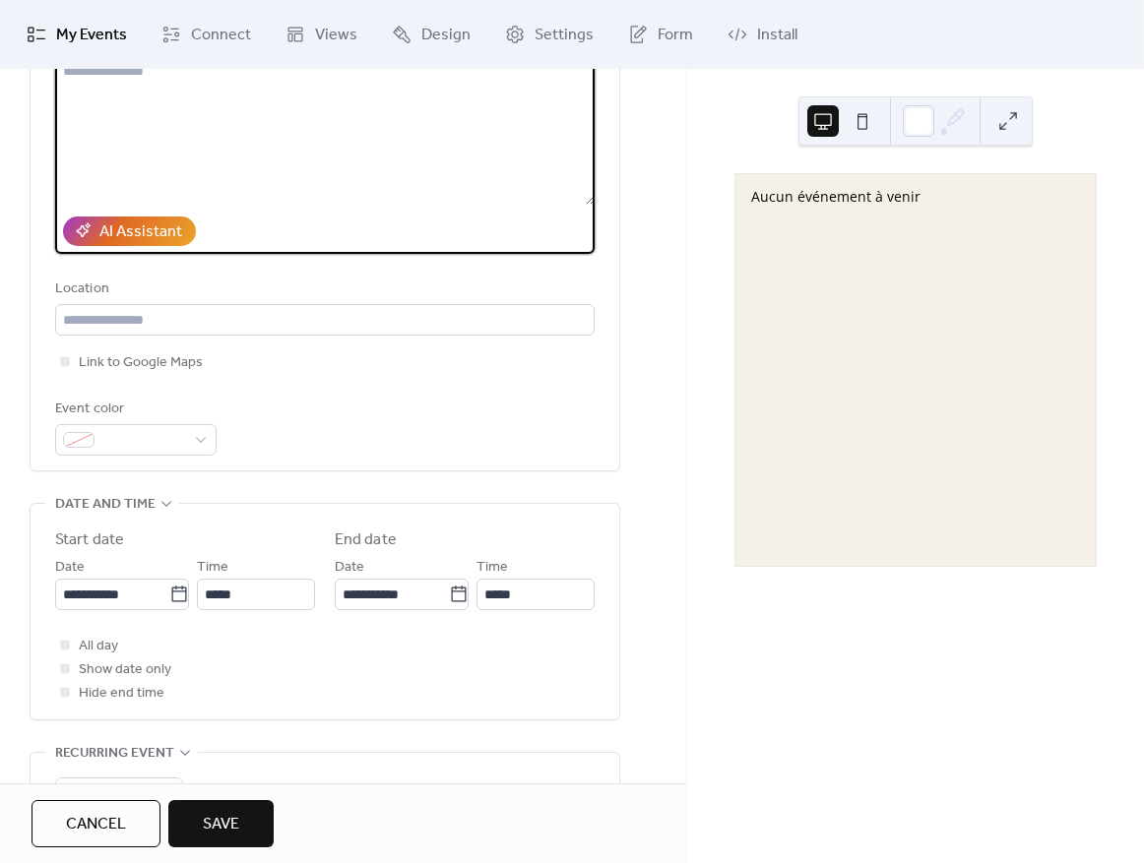
scroll to position [257, 0]
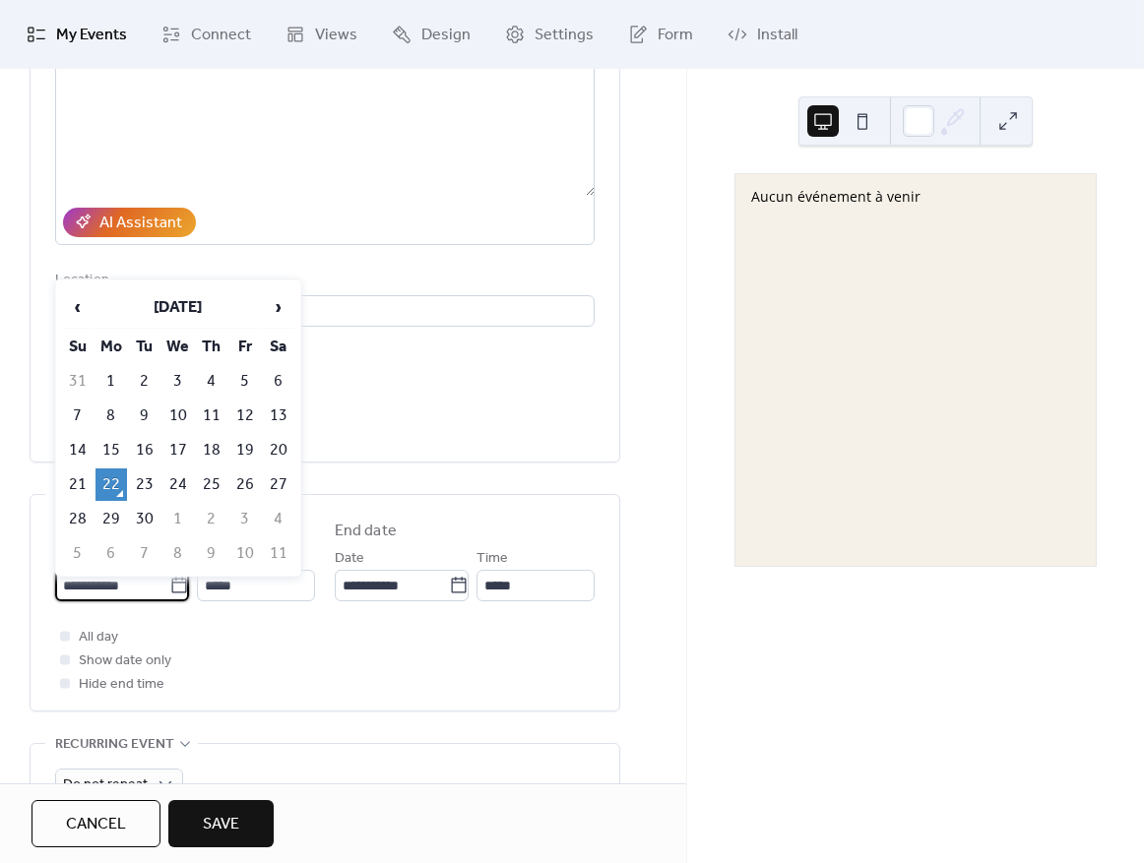
click at [162, 582] on input "**********" at bounding box center [112, 586] width 114 height 32
click at [272, 476] on td "27" at bounding box center [279, 485] width 32 height 32
type input "**********"
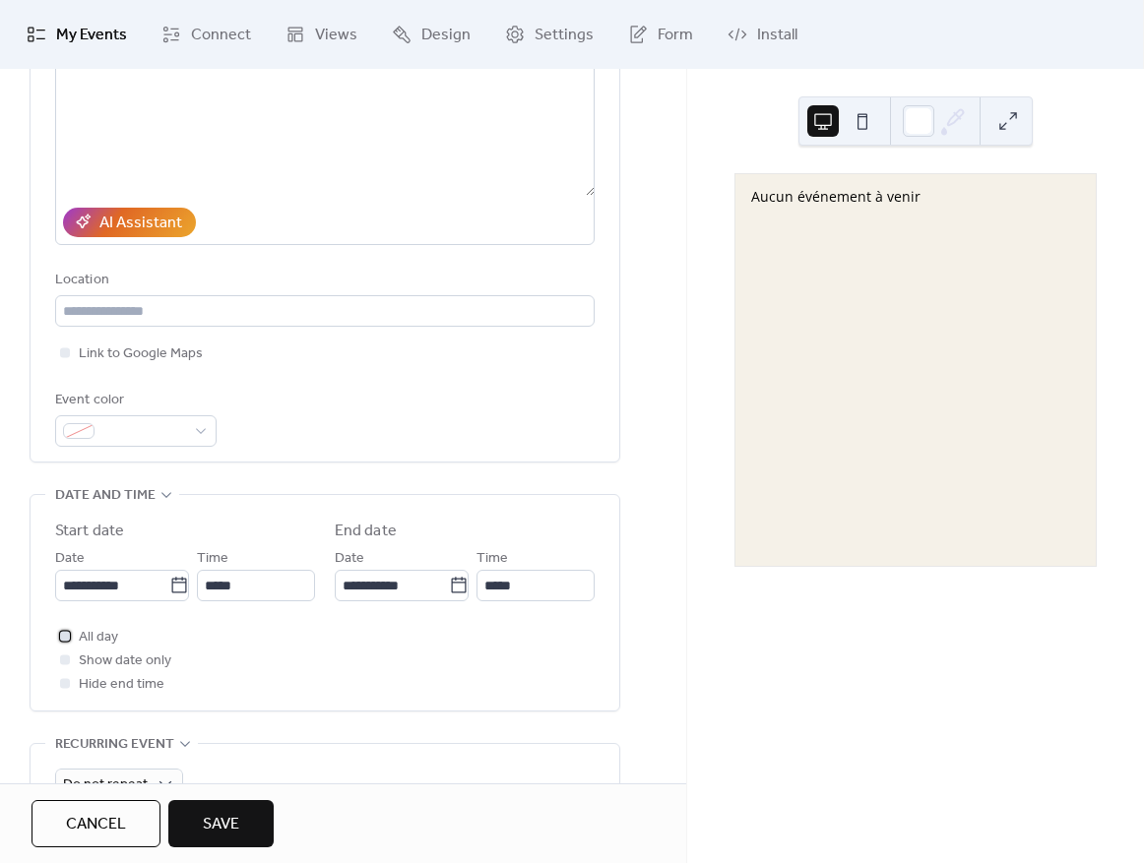
click at [106, 627] on span "All day" at bounding box center [98, 638] width 39 height 24
click at [371, 577] on input "**********" at bounding box center [392, 586] width 114 height 32
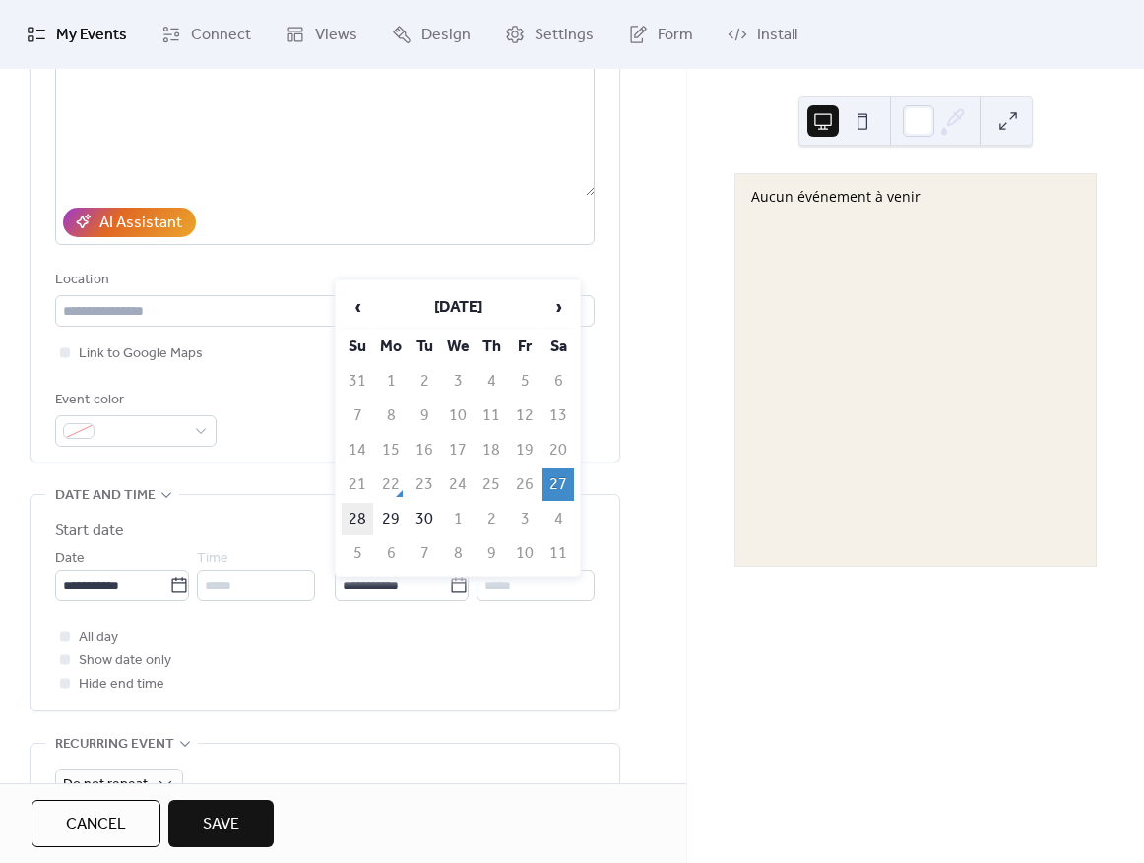
click at [360, 508] on td "28" at bounding box center [358, 519] width 32 height 32
type input "**********"
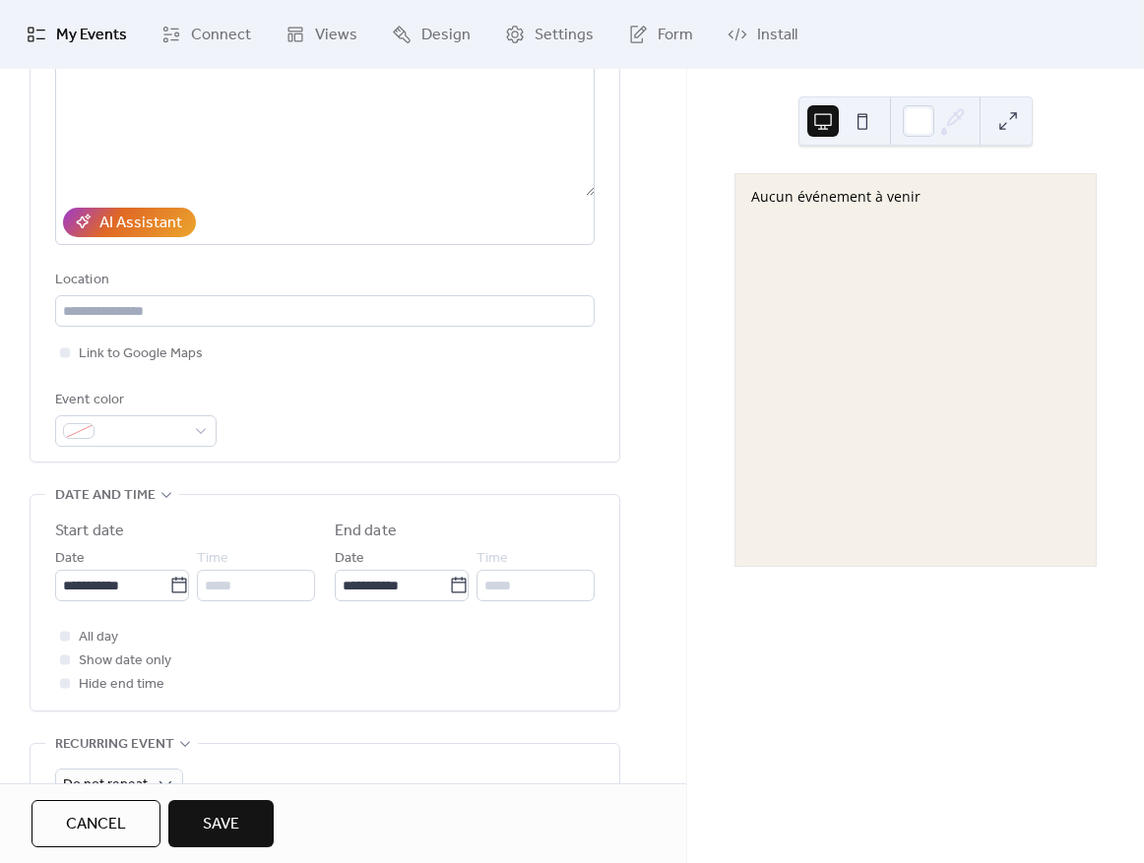
click at [201, 813] on button "Save" at bounding box center [220, 823] width 105 height 47
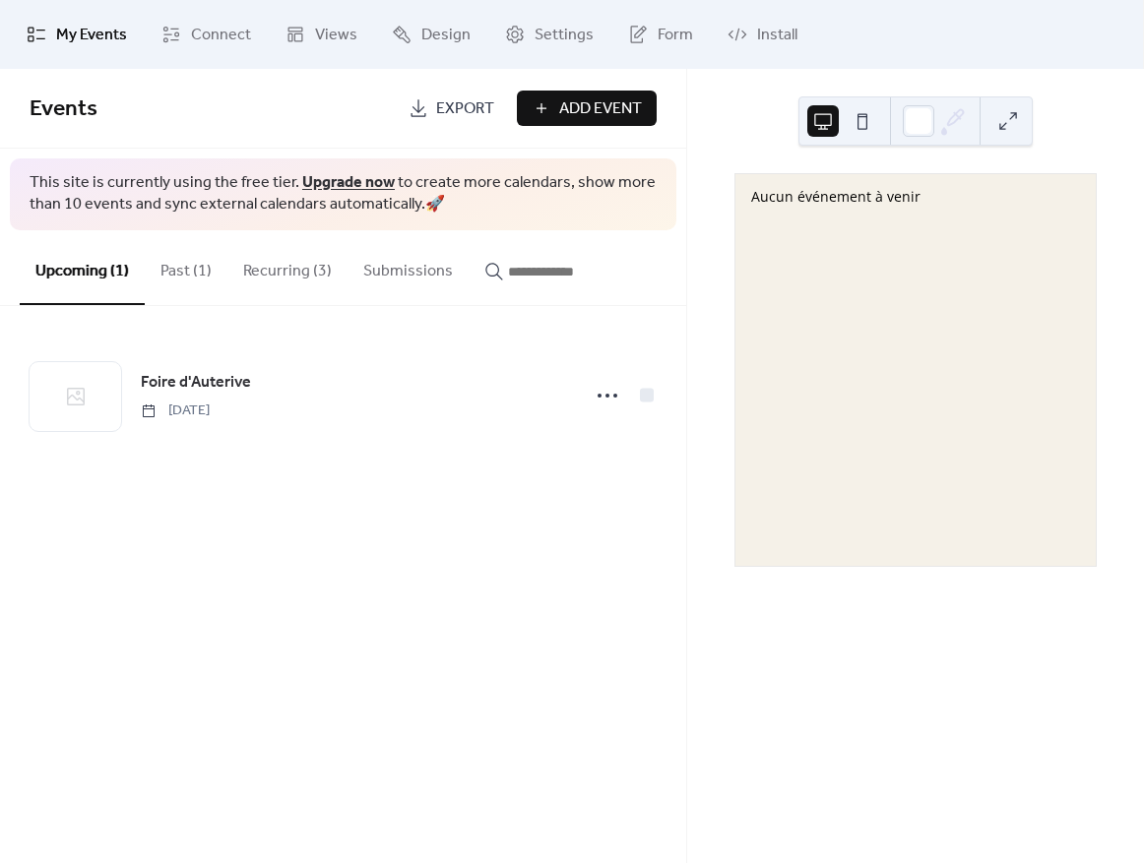
click at [598, 121] on span "Add Event" at bounding box center [600, 109] width 83 height 24
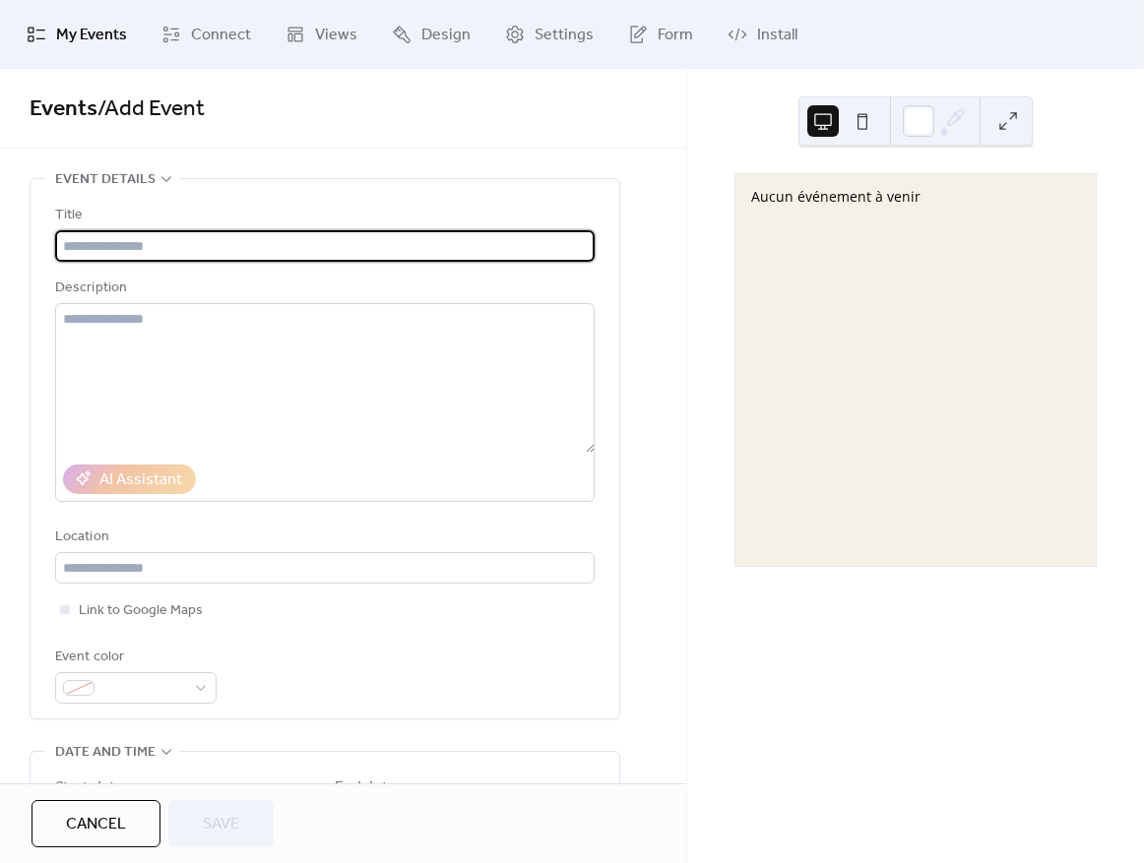
click at [119, 824] on span "Cancel" at bounding box center [96, 825] width 60 height 24
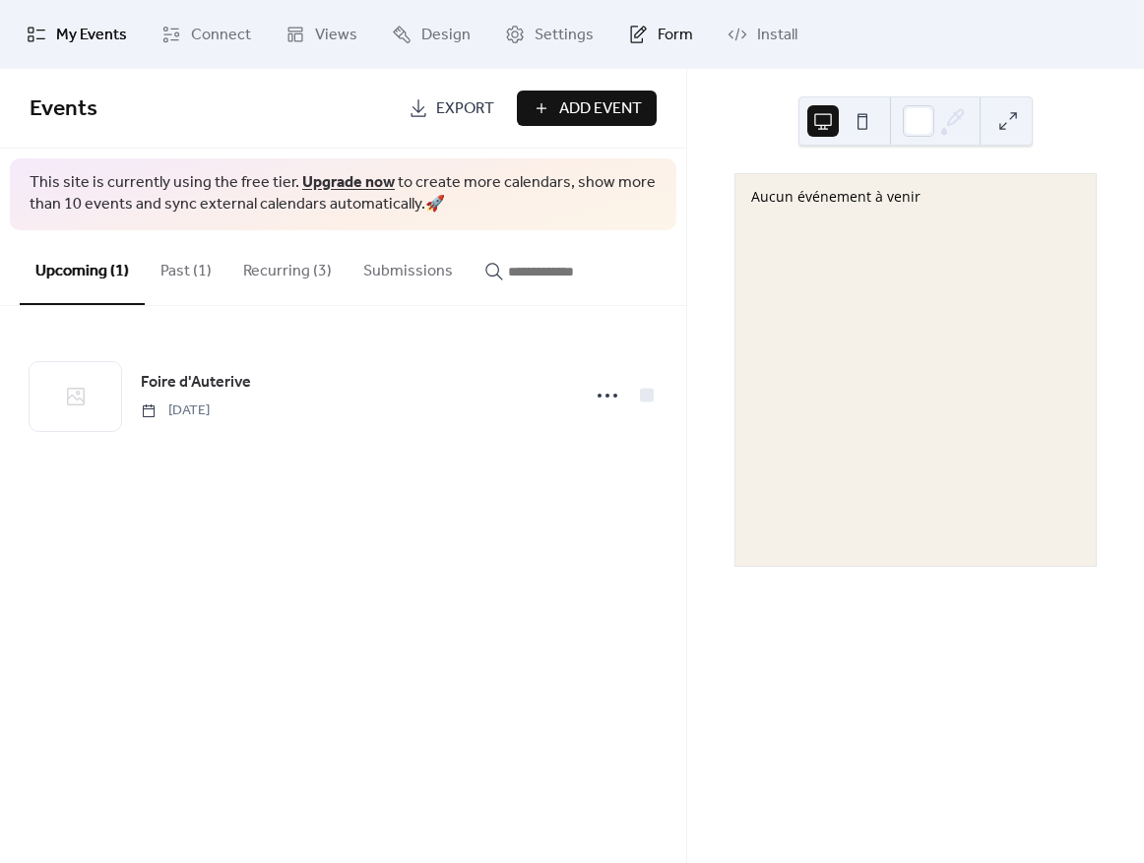
click at [658, 26] on span "Form" at bounding box center [675, 36] width 35 height 24
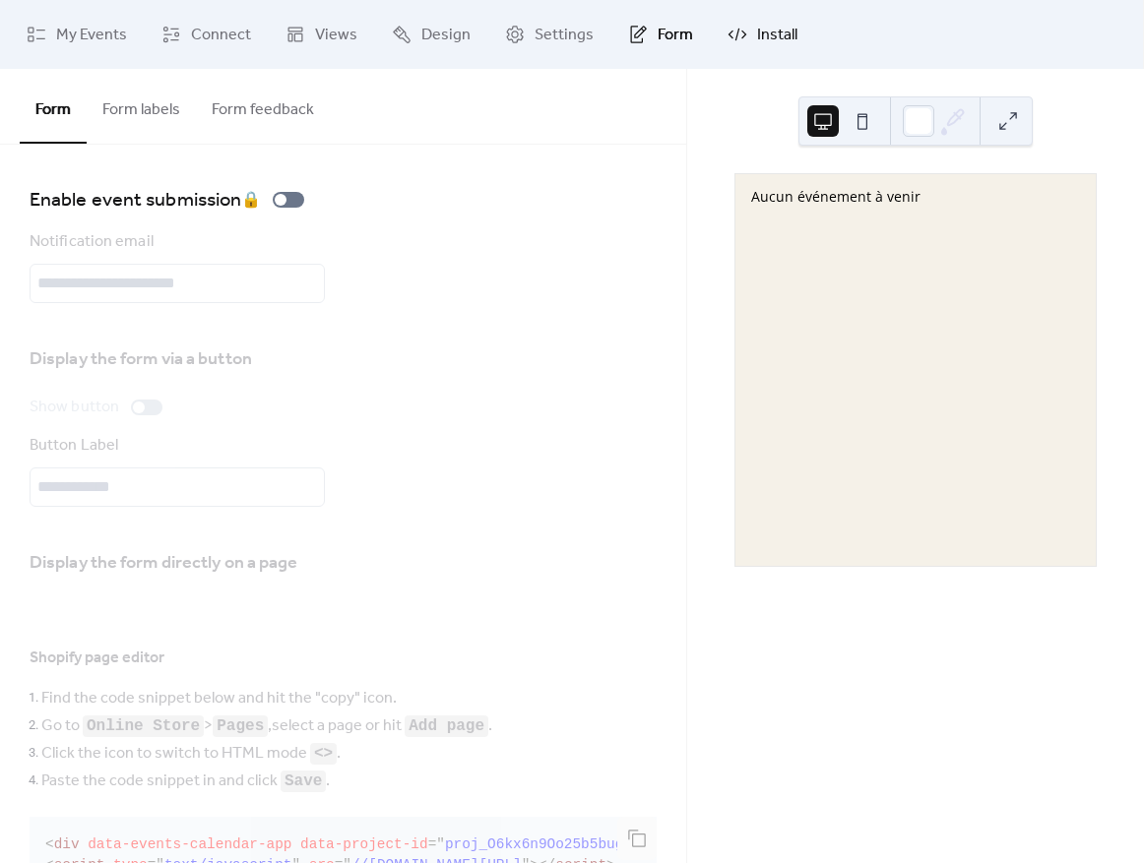
click at [753, 53] on link "Install" at bounding box center [762, 34] width 99 height 53
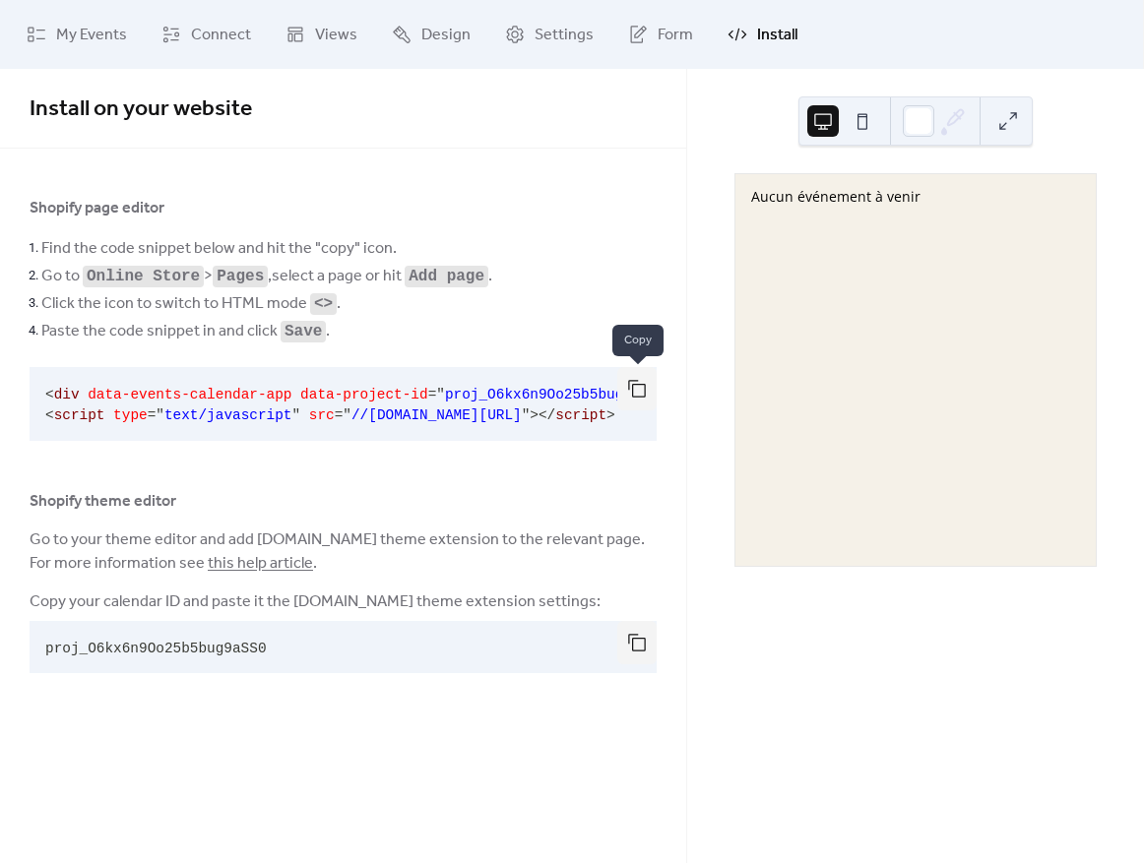
click at [651, 397] on button "button" at bounding box center [636, 388] width 39 height 43
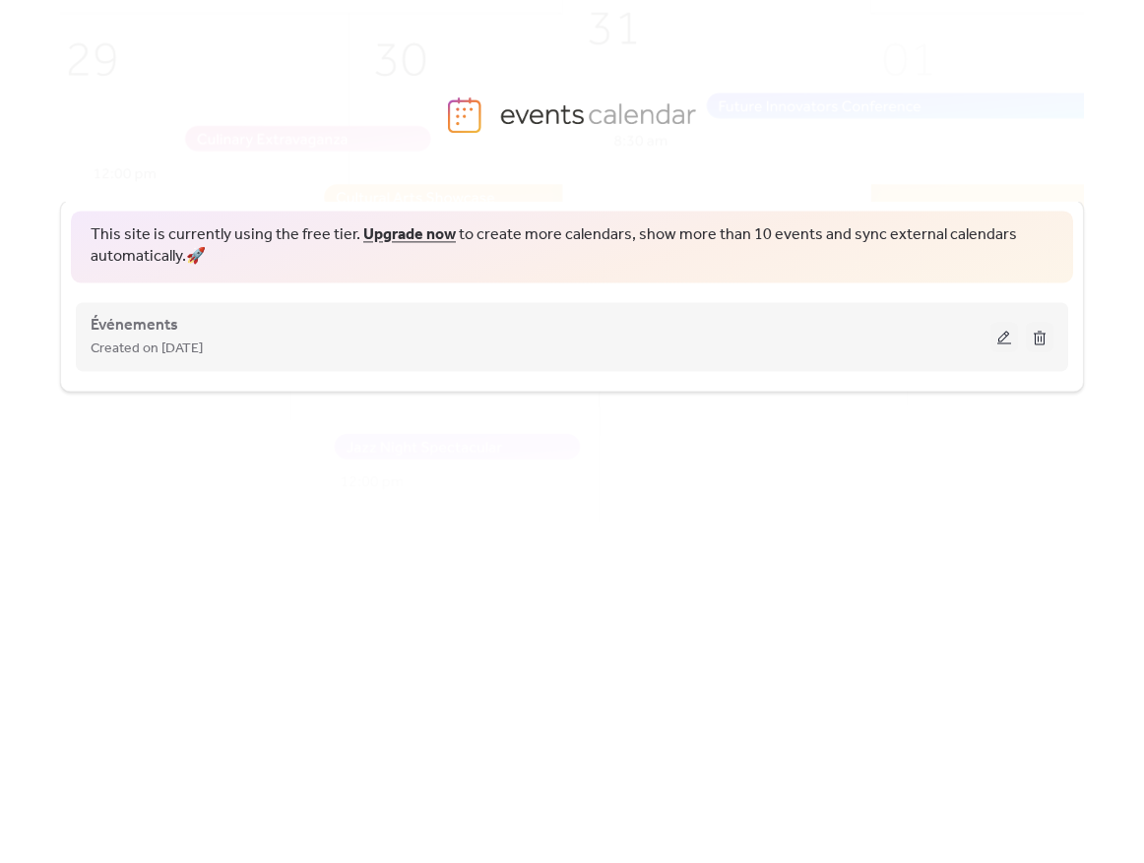
click at [991, 331] on button at bounding box center [1004, 337] width 28 height 30
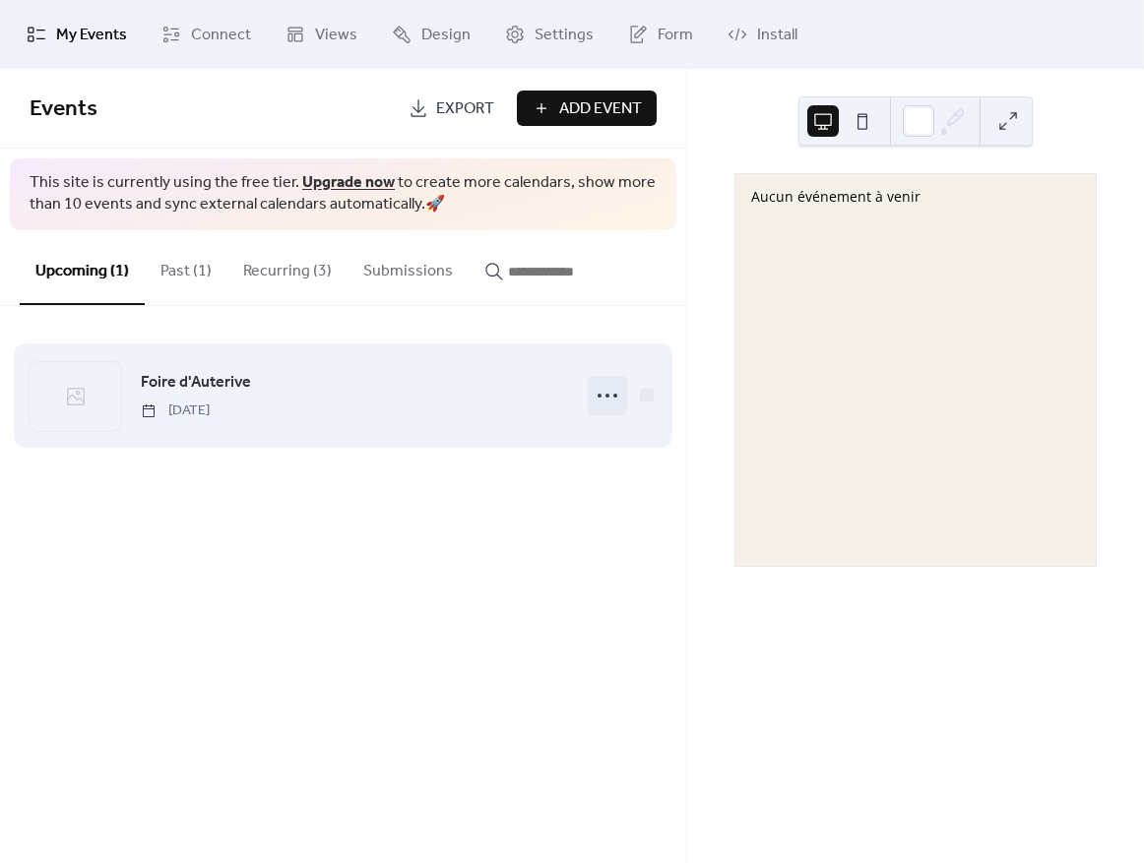
click at [613, 385] on icon at bounding box center [608, 396] width 32 height 32
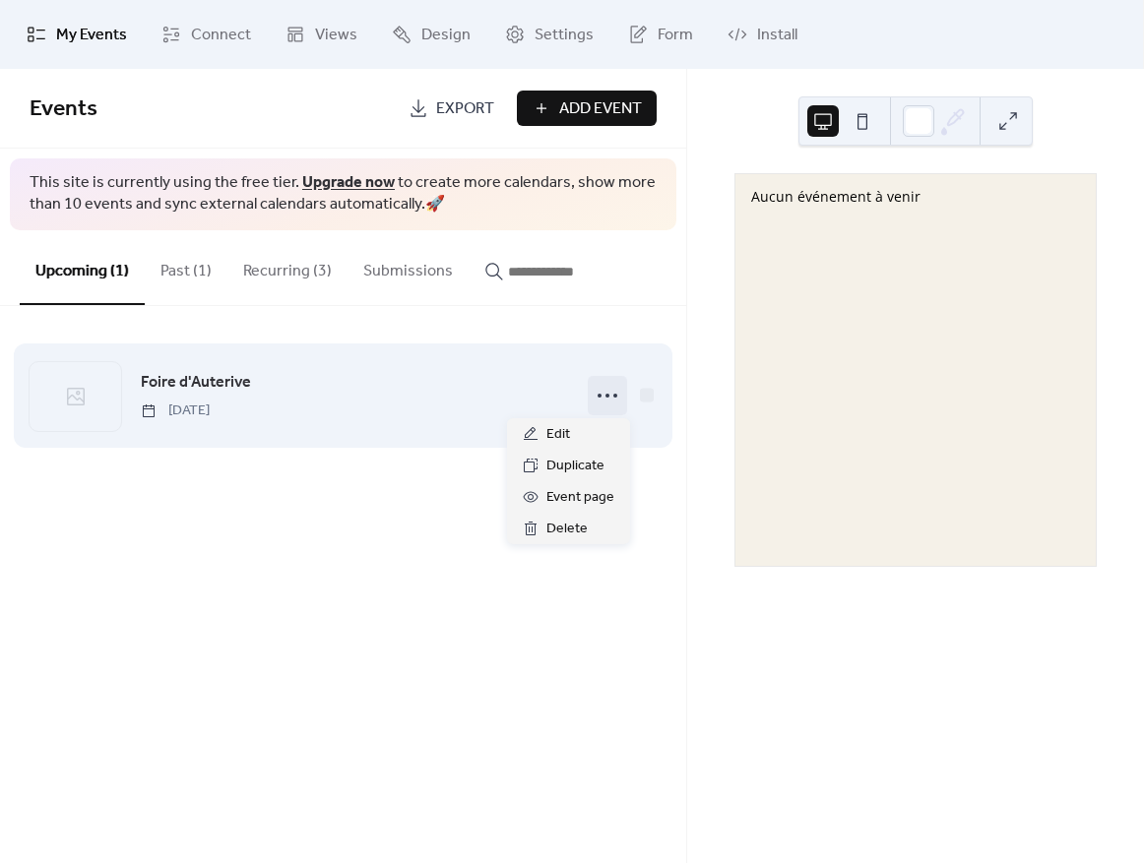
click at [611, 386] on icon at bounding box center [608, 396] width 32 height 32
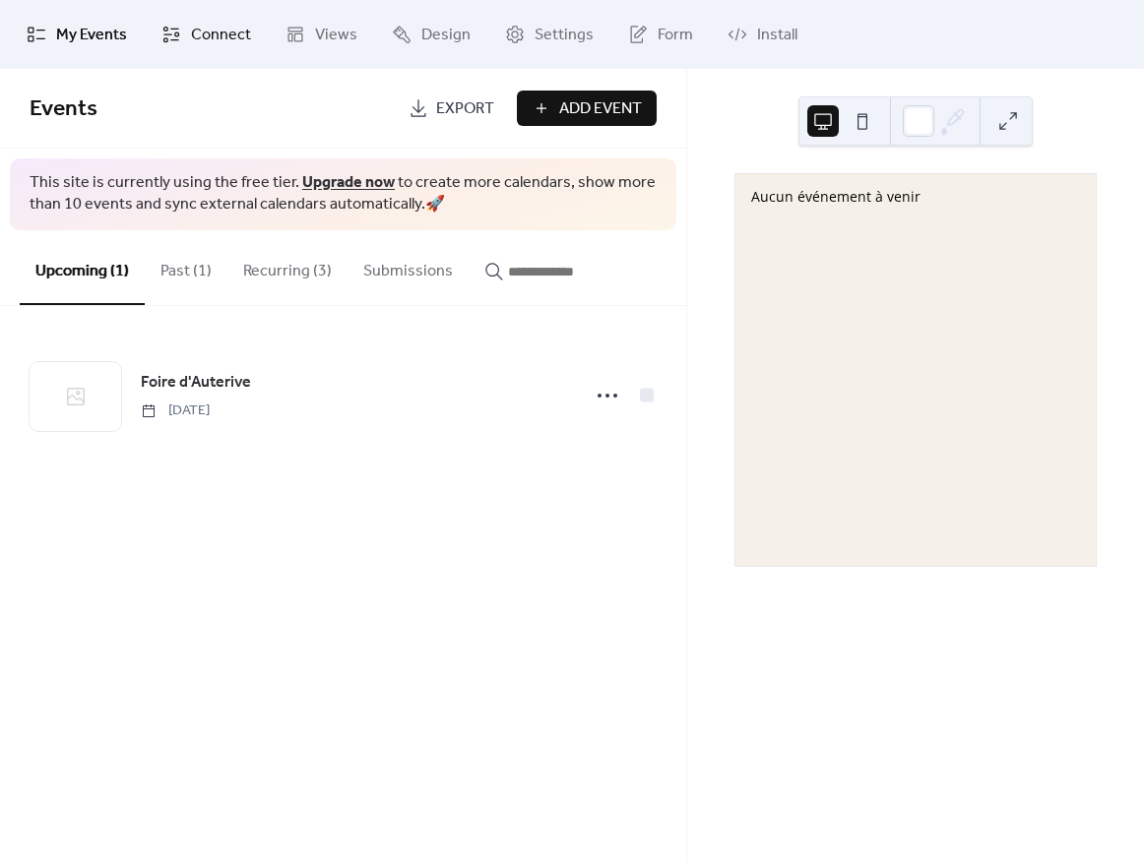
click at [194, 34] on span "Connect" at bounding box center [221, 36] width 60 height 24
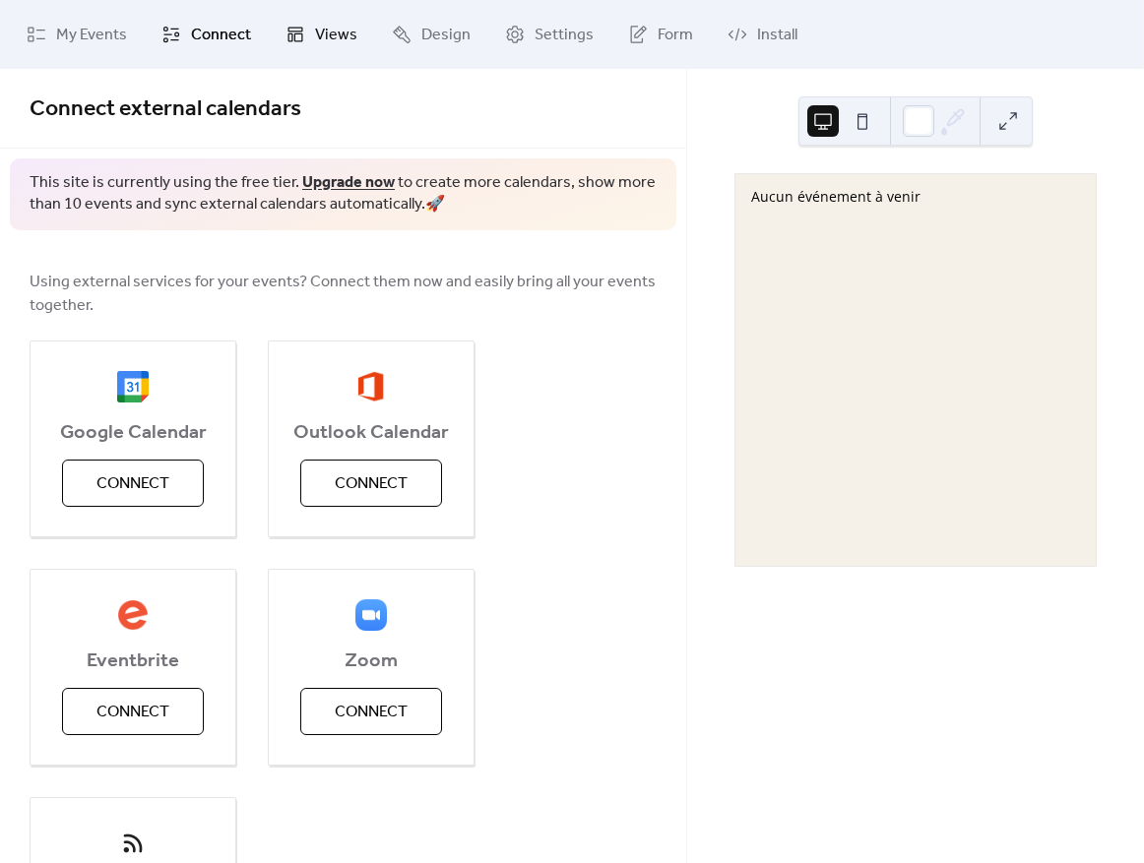
click at [319, 40] on span "Views" at bounding box center [336, 36] width 42 height 24
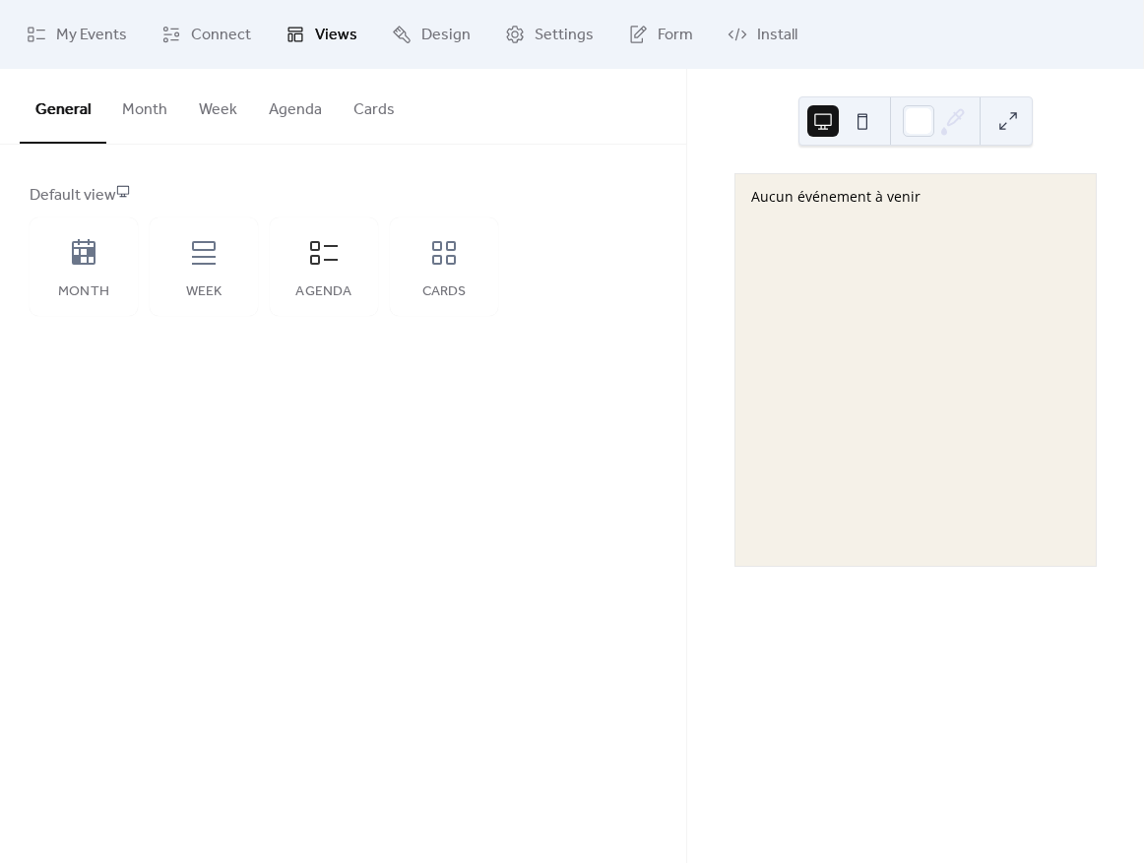
click at [290, 109] on button "Agenda" at bounding box center [295, 105] width 85 height 73
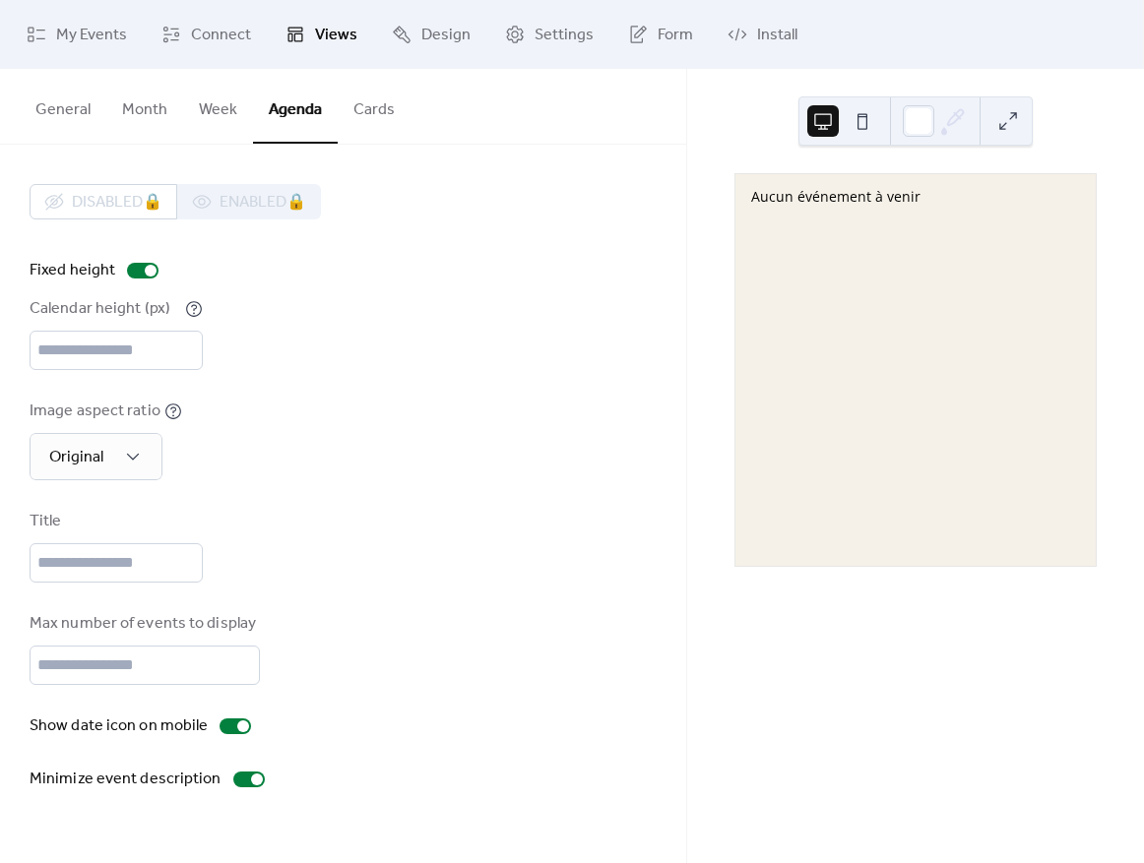
click at [184, 108] on button "Week" at bounding box center [218, 105] width 70 height 73
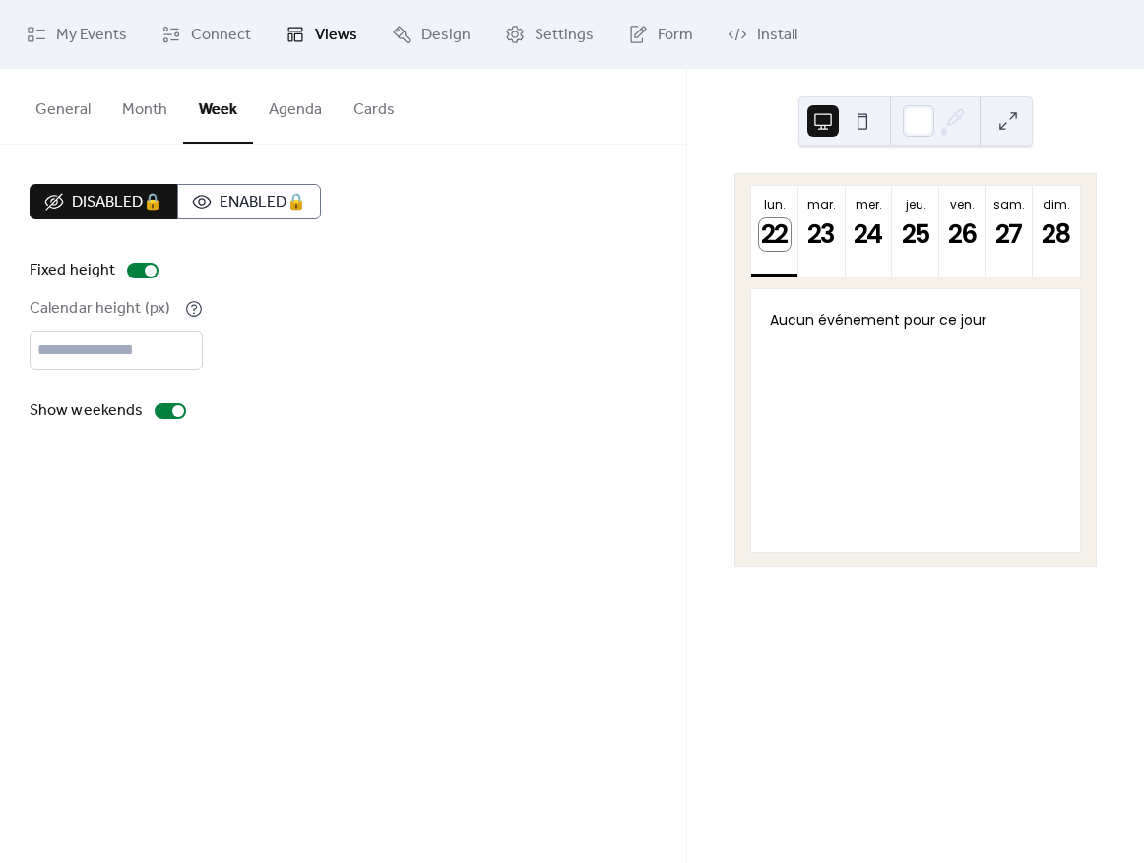
click at [271, 113] on button "Agenda" at bounding box center [295, 105] width 85 height 73
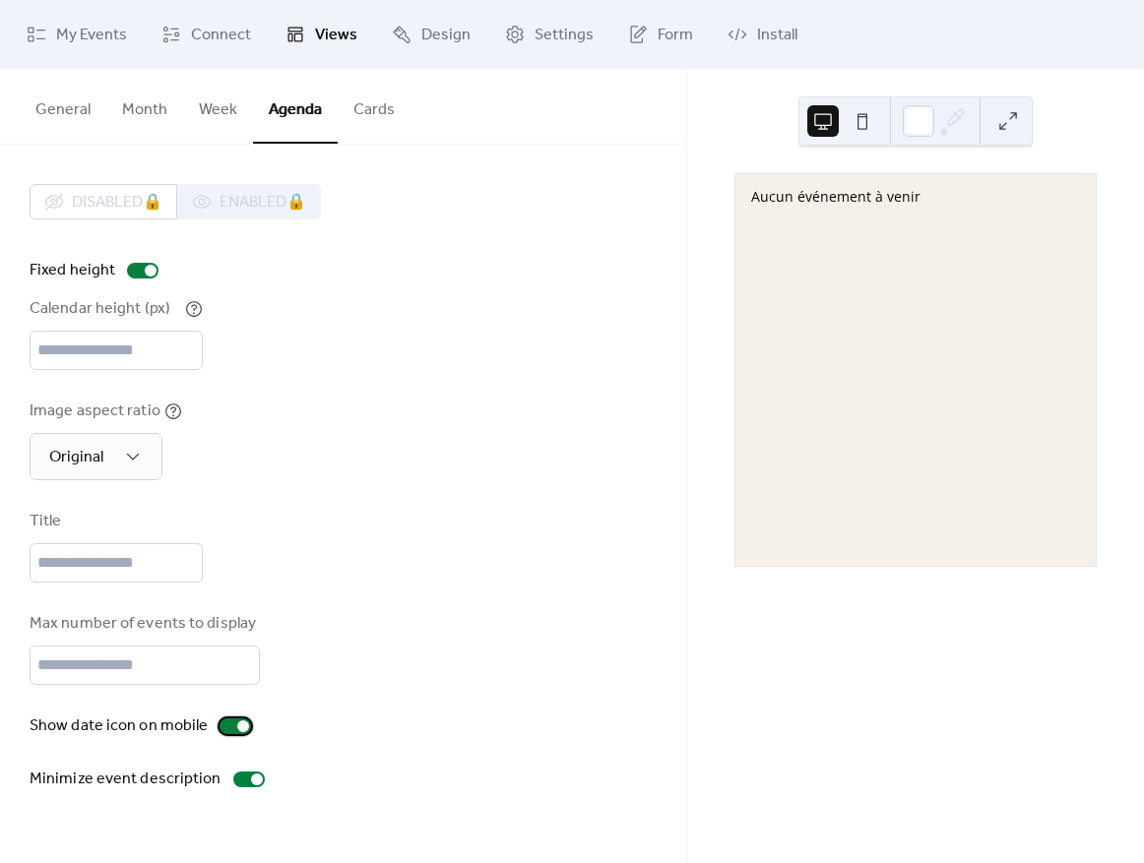
click at [237, 726] on div at bounding box center [243, 727] width 12 height 12
click at [237, 726] on div at bounding box center [236, 727] width 32 height 16
click at [370, 104] on button "Cards" at bounding box center [374, 105] width 73 height 73
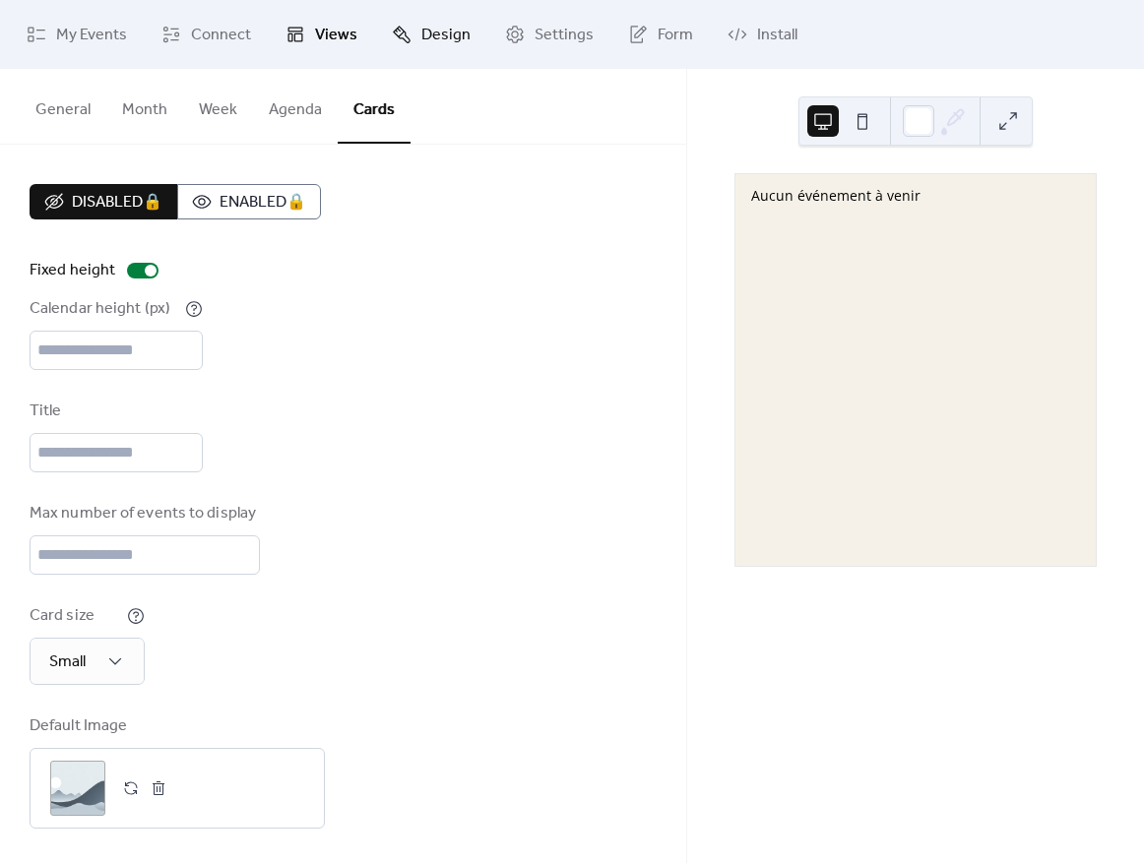
click at [455, 36] on span "Design" at bounding box center [445, 36] width 49 height 24
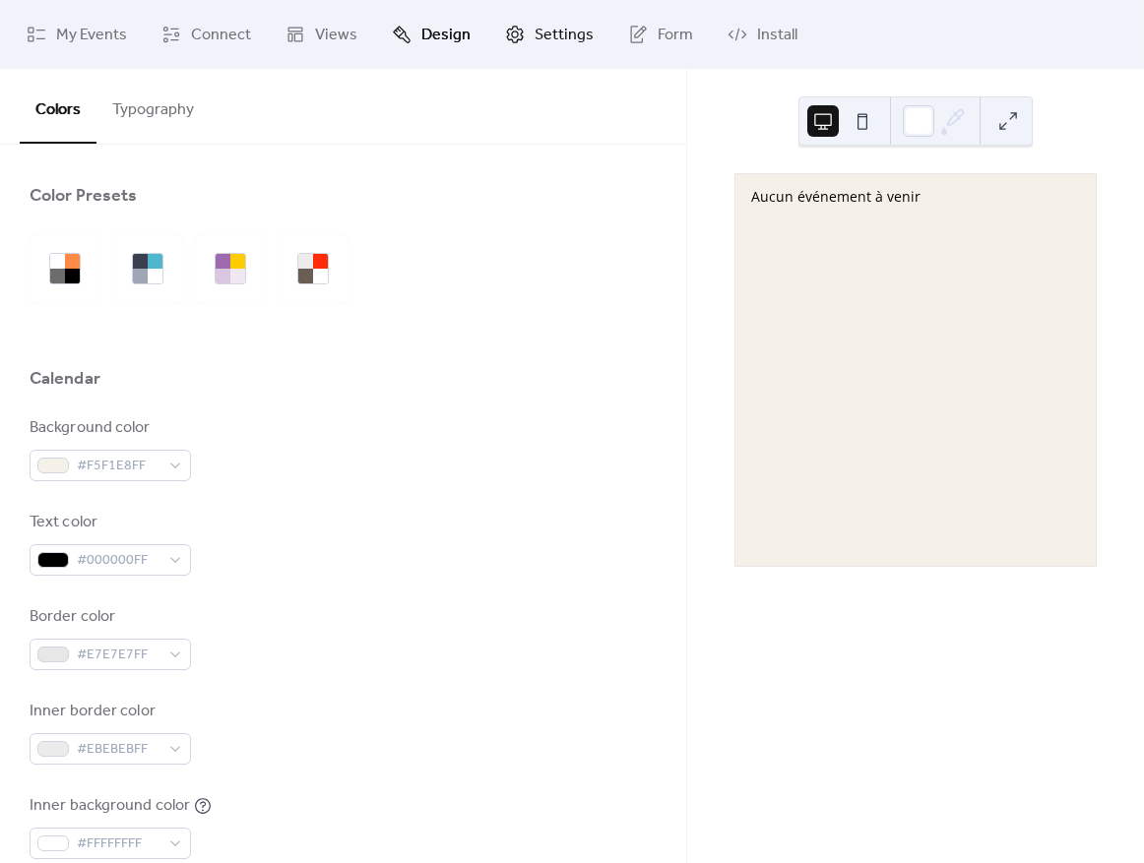
click at [518, 32] on icon at bounding box center [515, 35] width 20 height 20
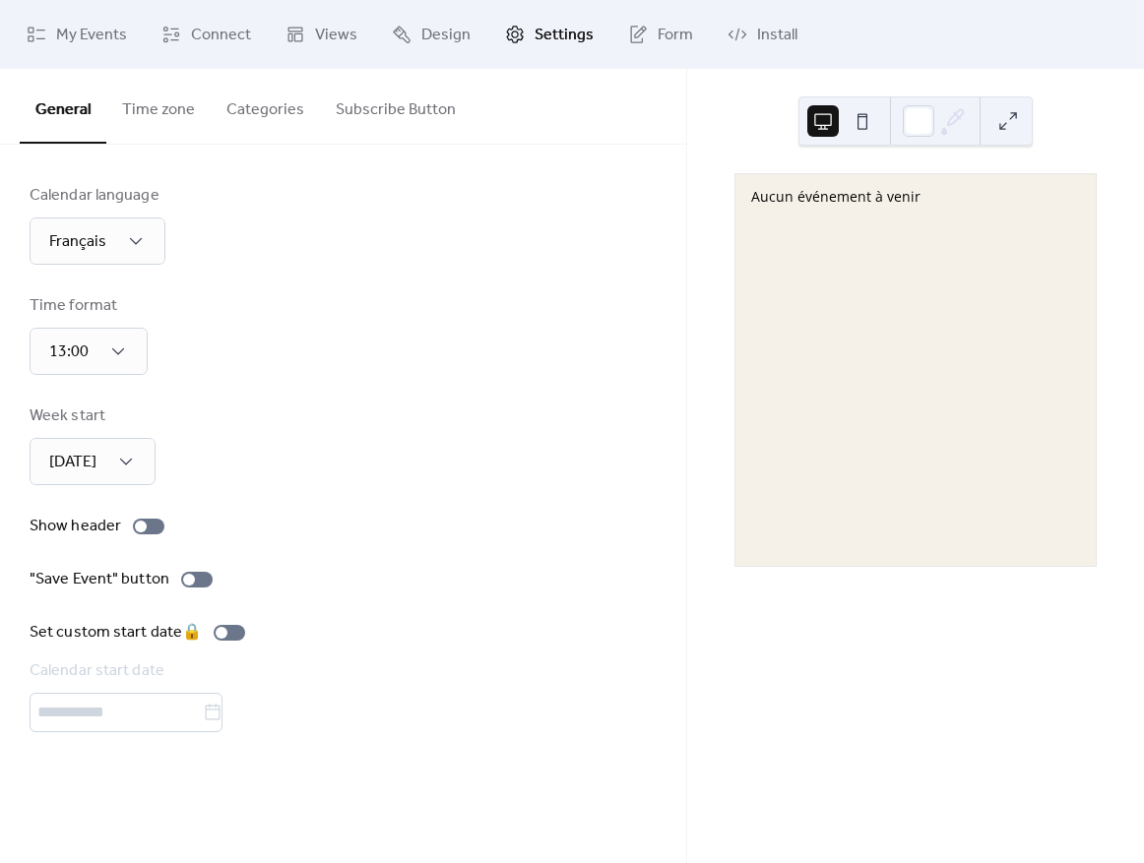
click at [596, 41] on link "Settings" at bounding box center [549, 34] width 118 height 53
click at [637, 36] on icon at bounding box center [638, 35] width 20 height 20
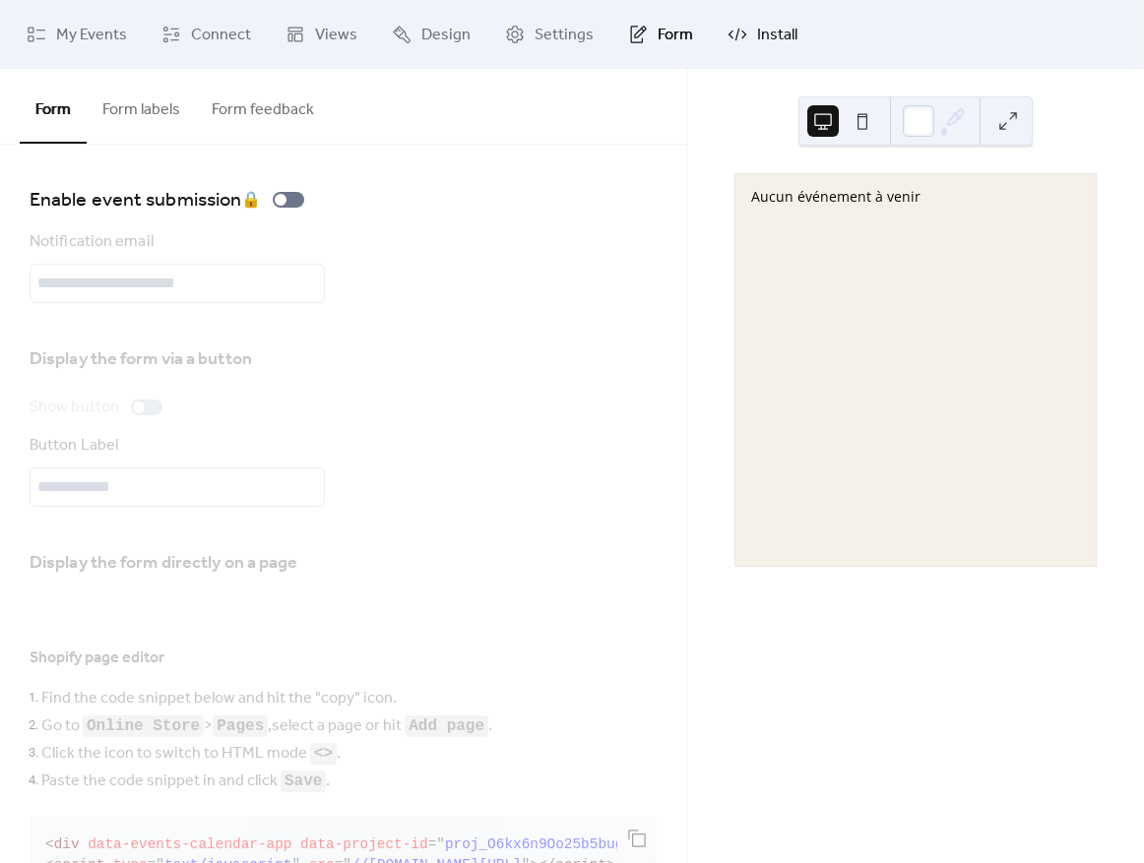
click at [743, 36] on link "Install" at bounding box center [762, 34] width 99 height 53
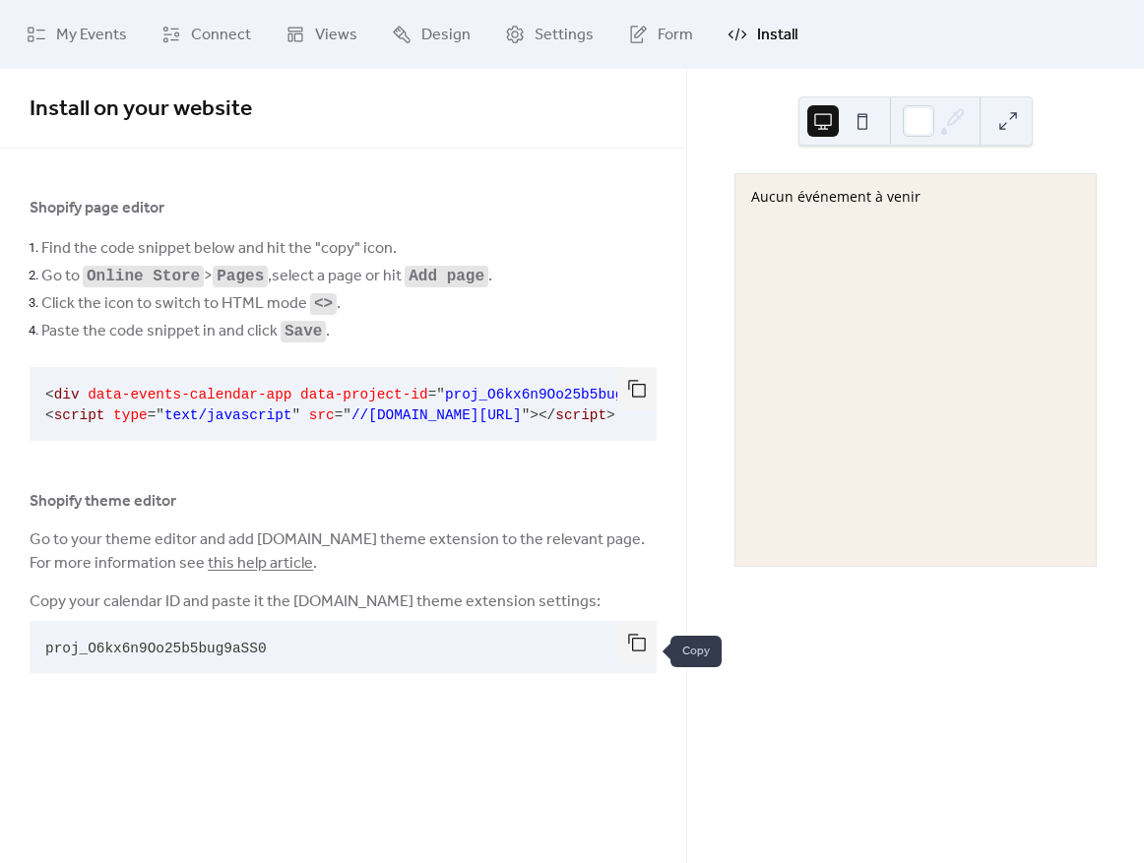
click at [648, 657] on button "button" at bounding box center [636, 642] width 39 height 43
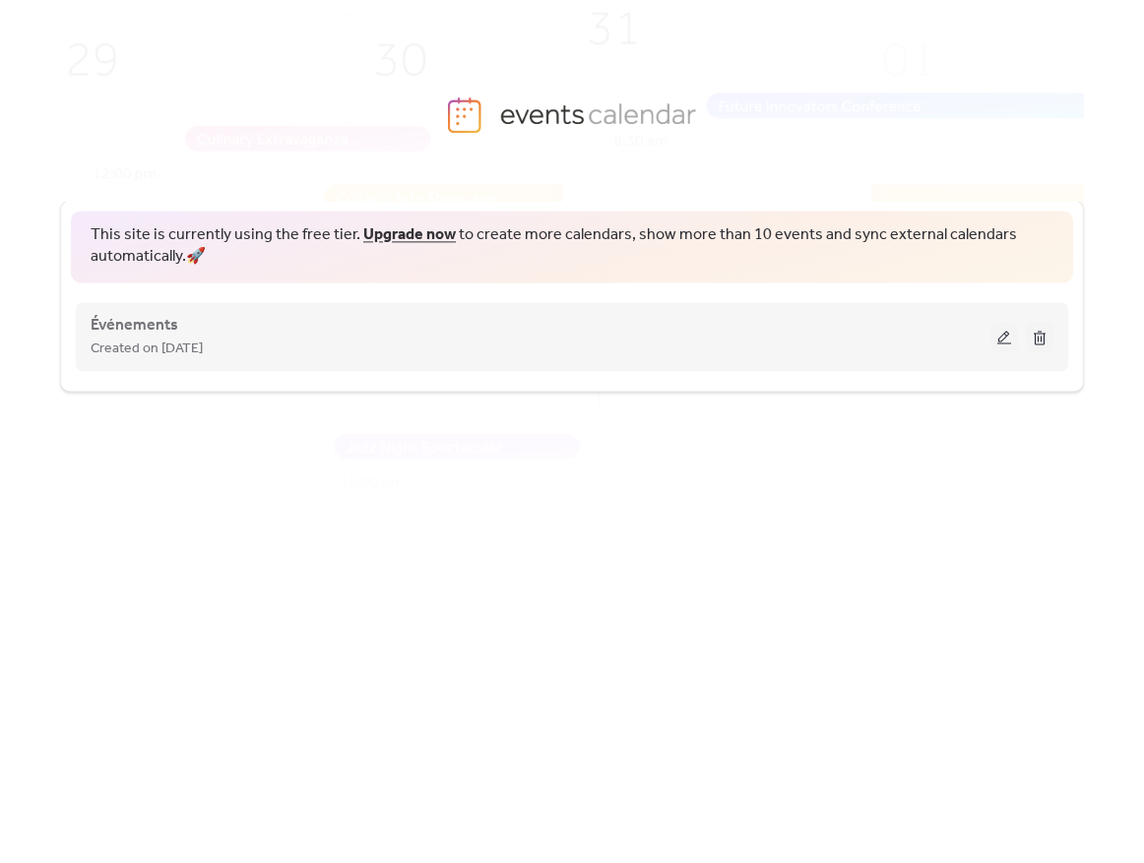
click at [1003, 336] on button at bounding box center [1004, 337] width 28 height 30
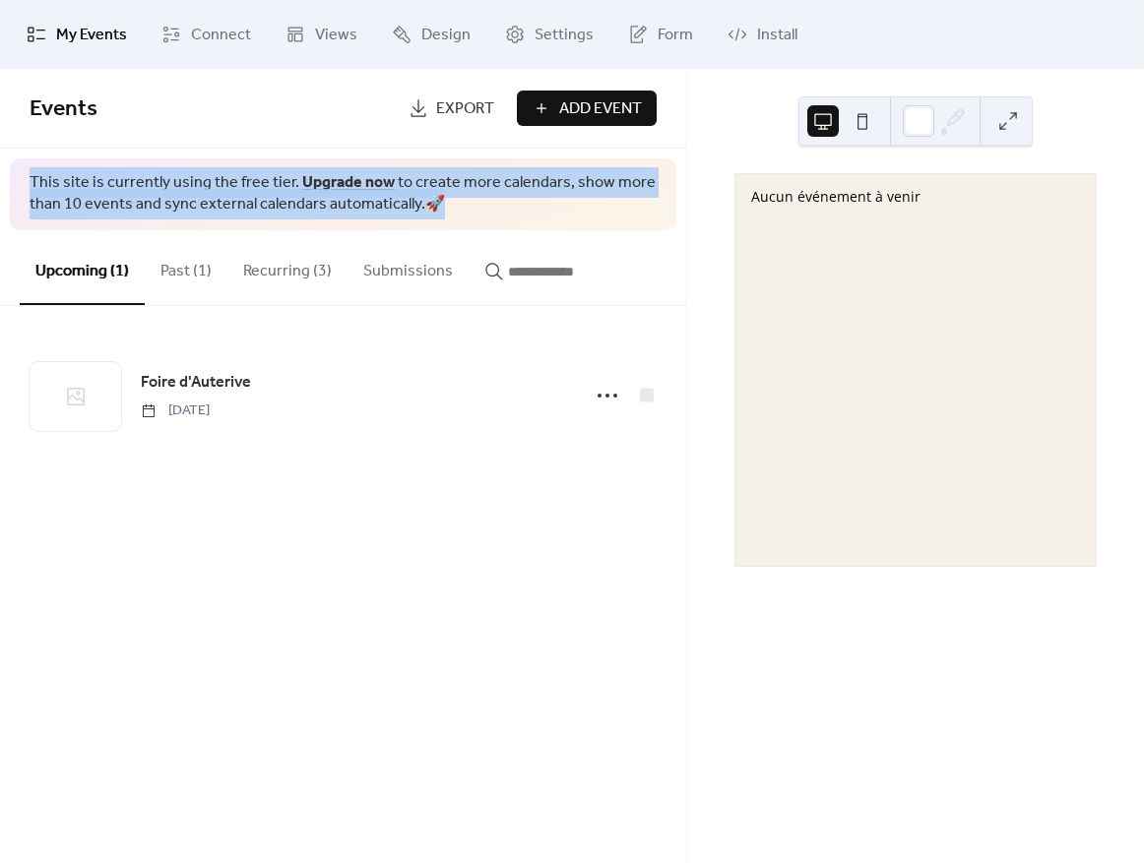
drag, startPoint x: 473, startPoint y: 221, endPoint x: -31, endPoint y: 188, distance: 504.1
click at [0, 188] on html "My Events Connect Views Design Settings Form Install My Events Events Export Ad…" at bounding box center [572, 431] width 1144 height 863
copy span "This site is currently using the free tier. Upgrade now to create more calendar…"
click at [680, 155] on div "Events Export Add Event This site is currently using the free tier. Upgrade now…" at bounding box center [343, 277] width 686 height 416
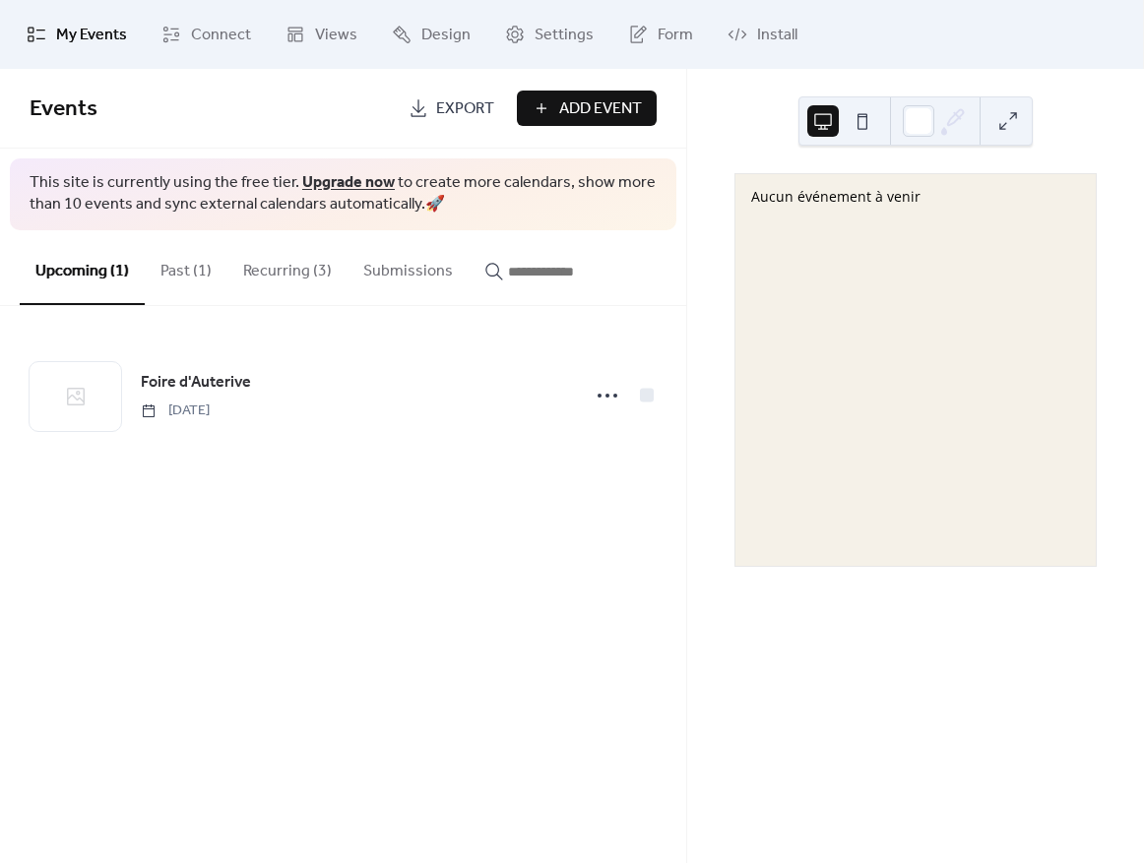
click at [848, 116] on button at bounding box center [863, 121] width 32 height 32
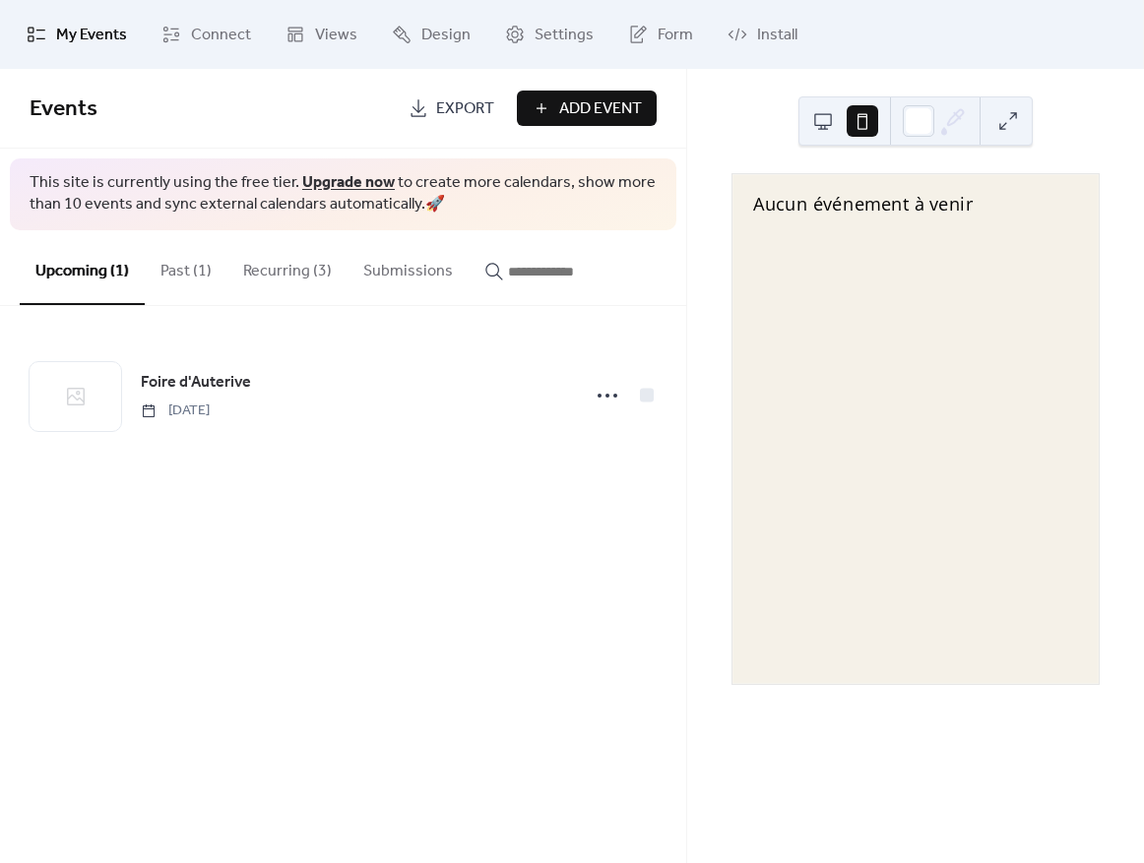
click at [364, 267] on button "Submissions" at bounding box center [408, 266] width 121 height 73
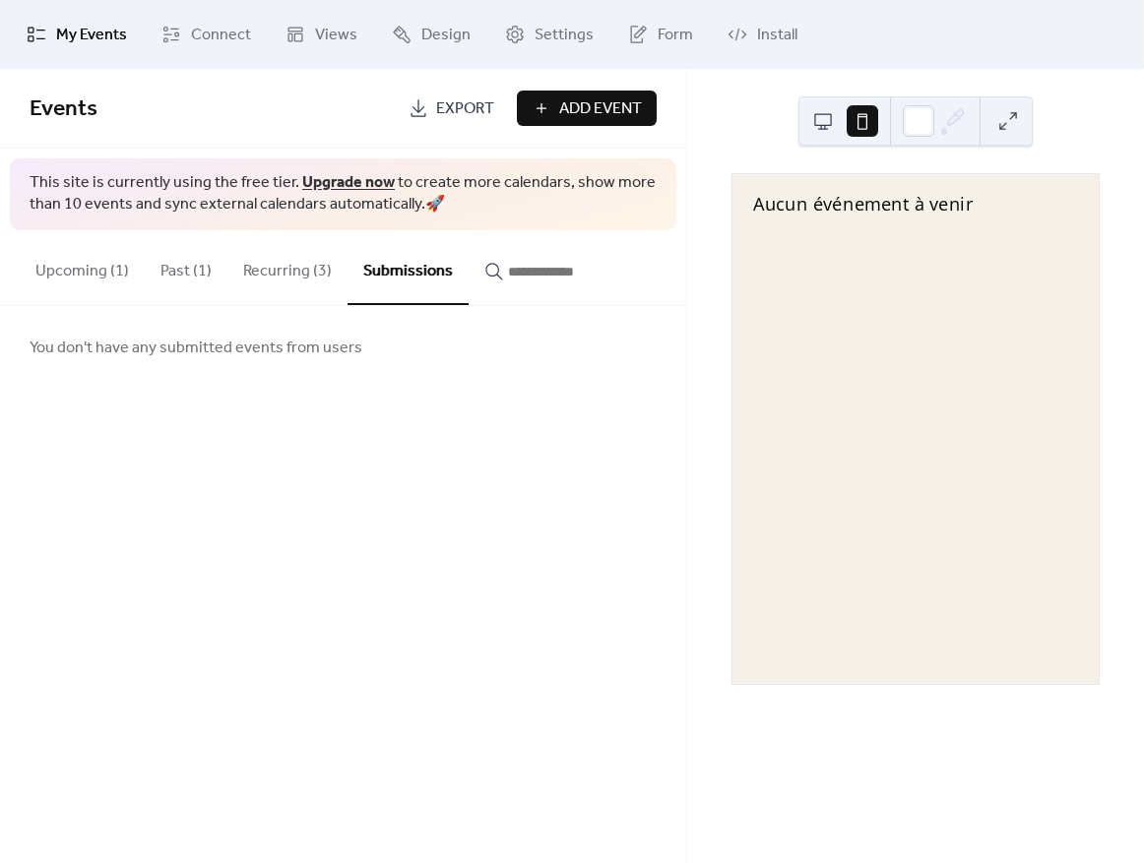
click at [278, 283] on button "Recurring (3)" at bounding box center [287, 266] width 120 height 73
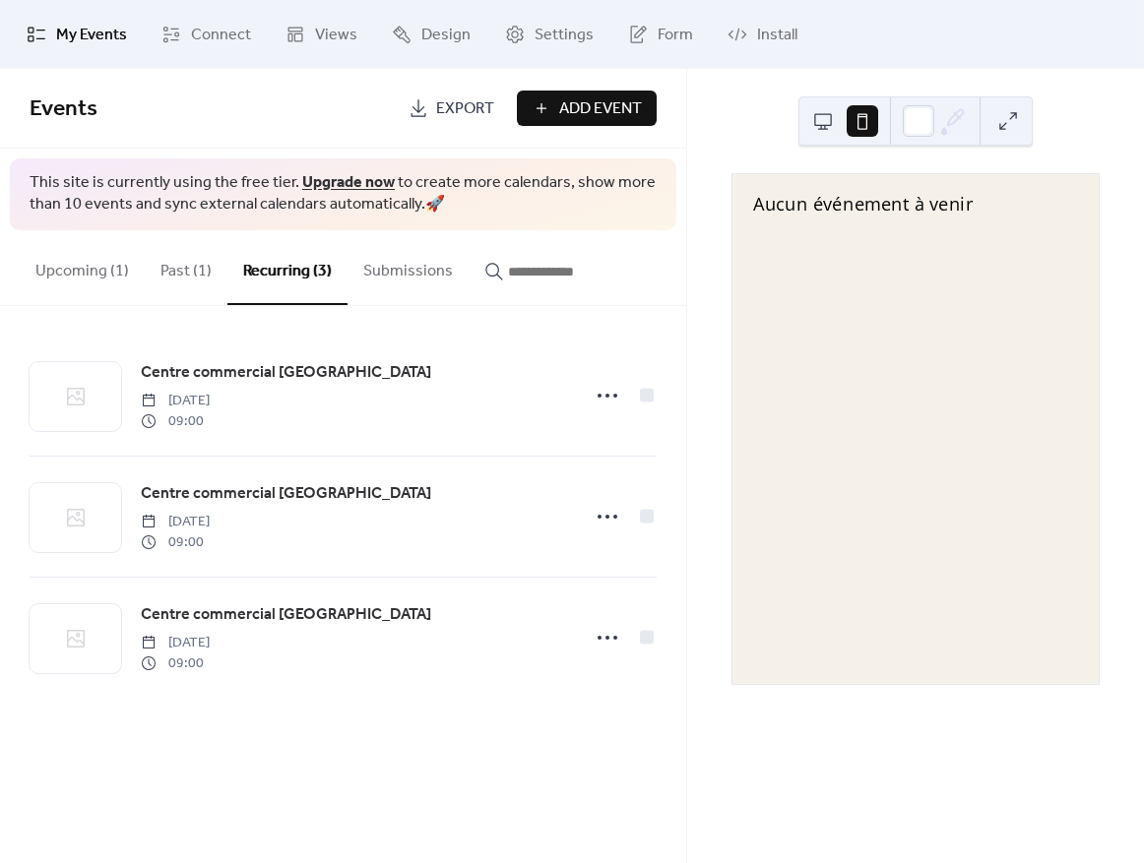
click at [194, 280] on button "Past (1)" at bounding box center [186, 266] width 83 height 73
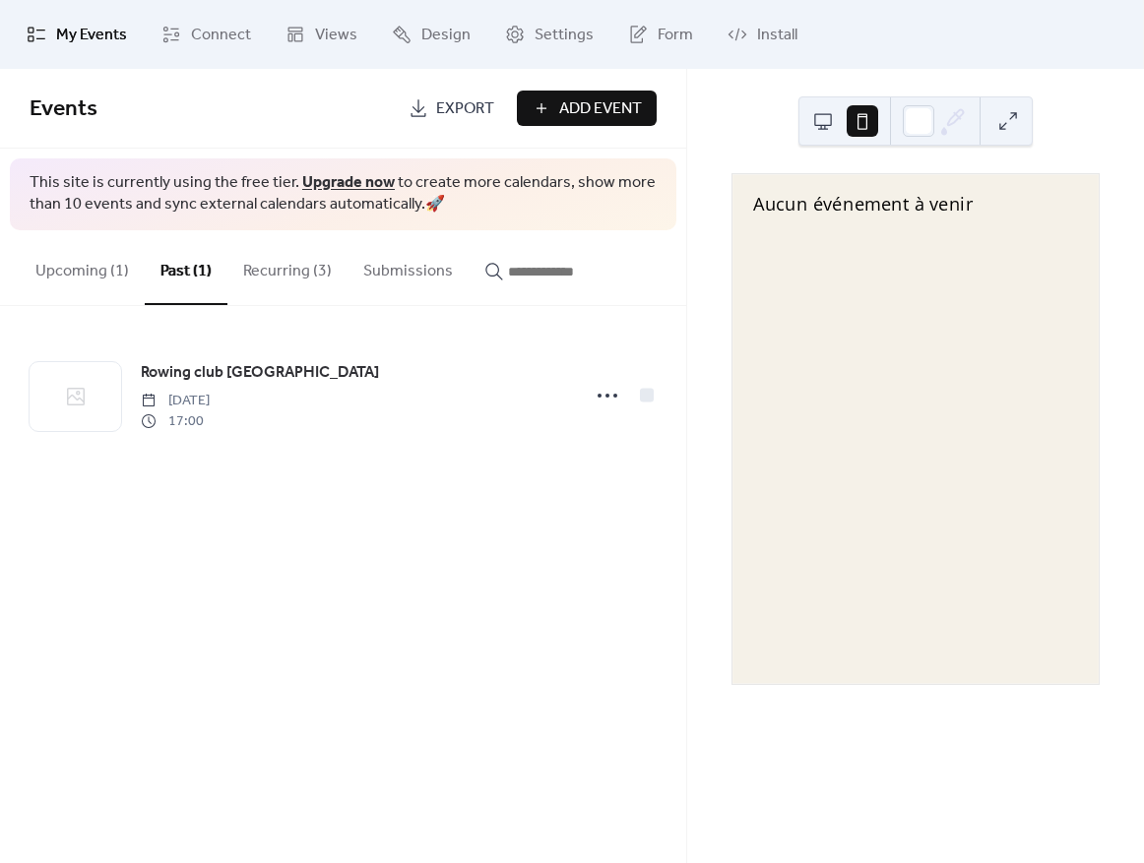
click at [122, 282] on button "Upcoming (1)" at bounding box center [82, 266] width 125 height 73
click at [163, 280] on button "Past (1)" at bounding box center [186, 266] width 83 height 73
click at [84, 258] on button "Upcoming (1)" at bounding box center [82, 266] width 125 height 73
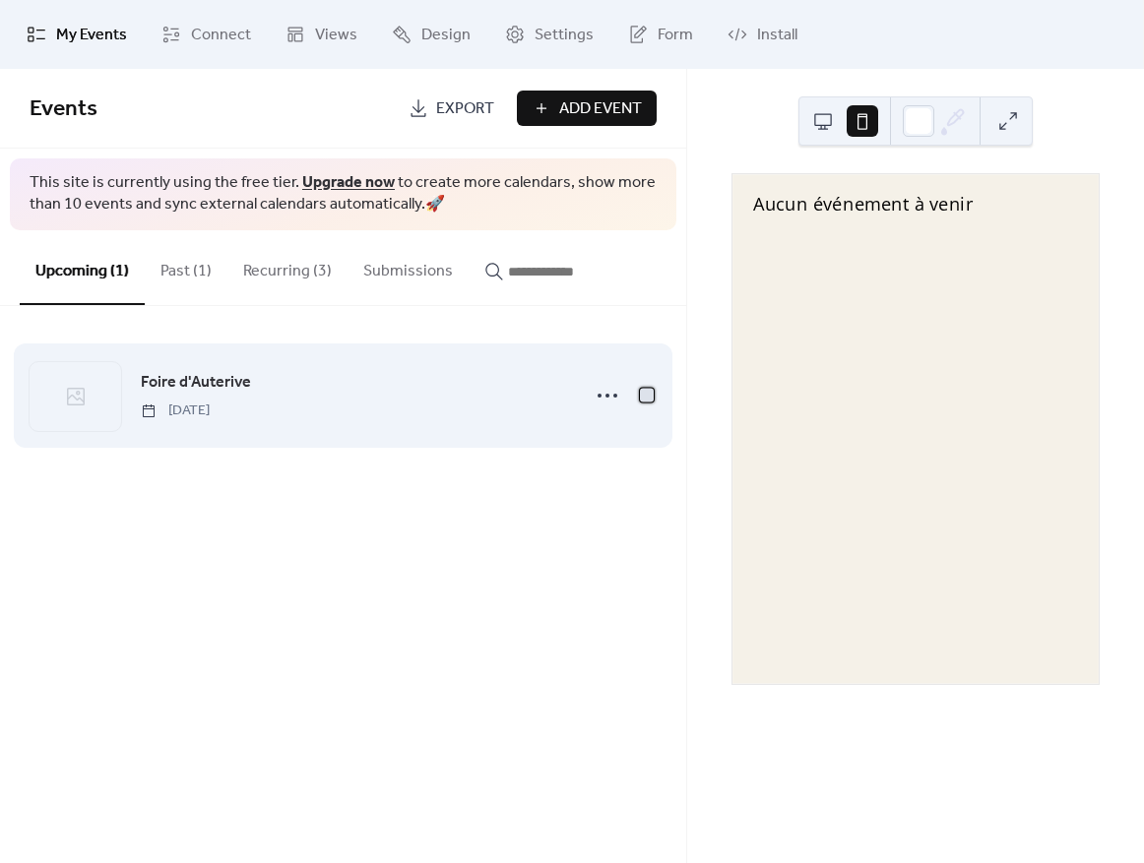
click at [643, 401] on div at bounding box center [647, 395] width 20 height 20
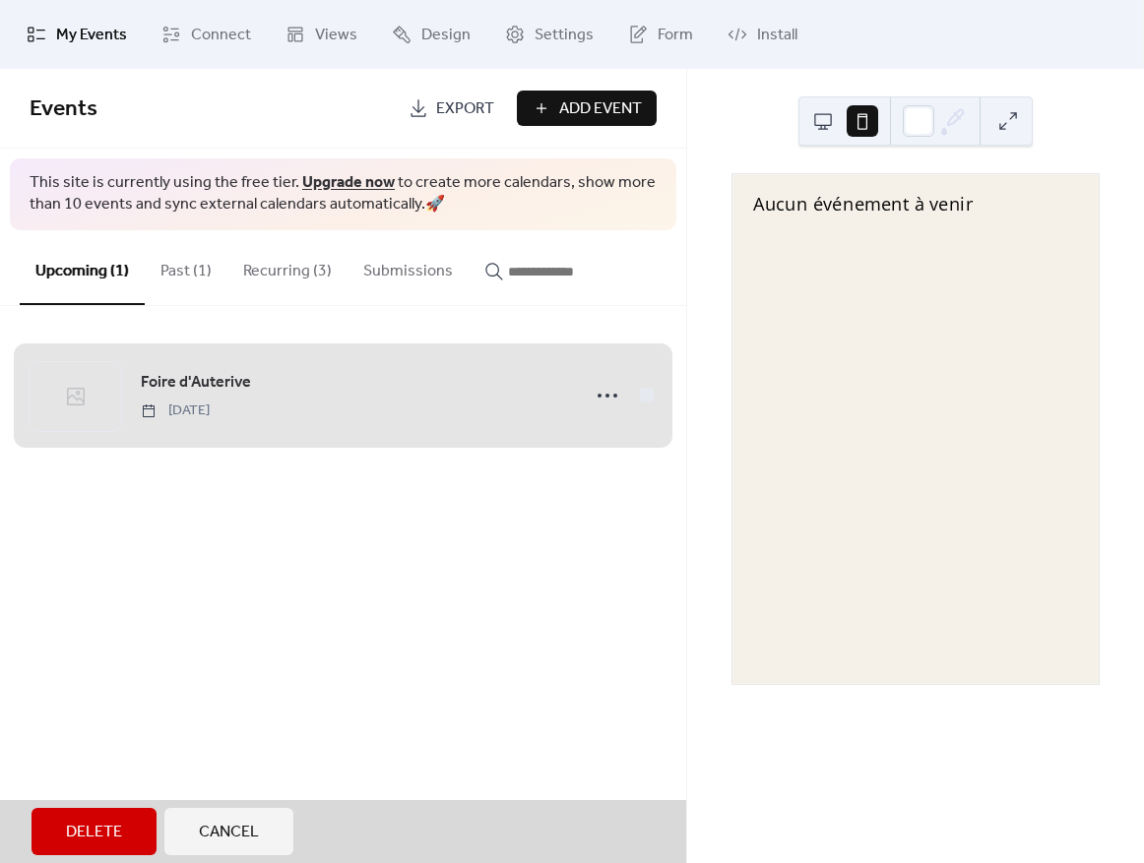
click at [250, 829] on span "Cancel" at bounding box center [229, 833] width 60 height 24
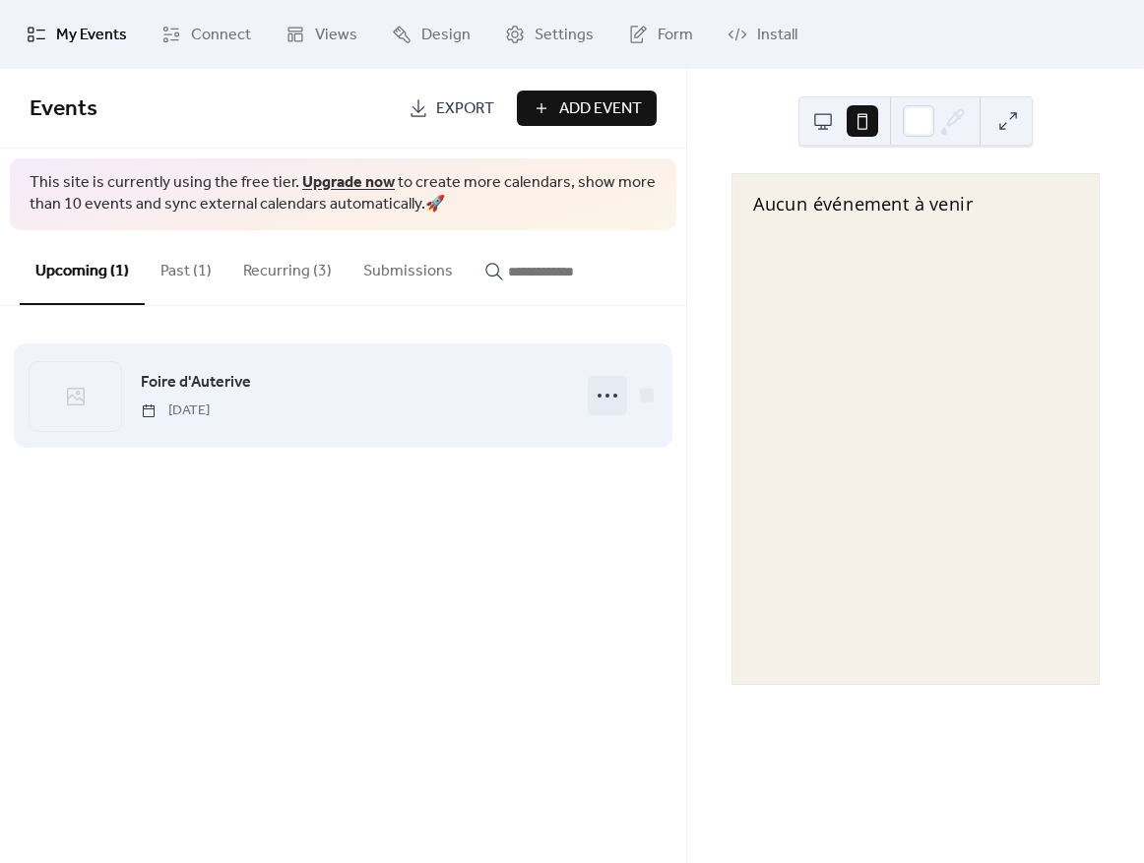
click at [605, 389] on icon at bounding box center [608, 396] width 32 height 32
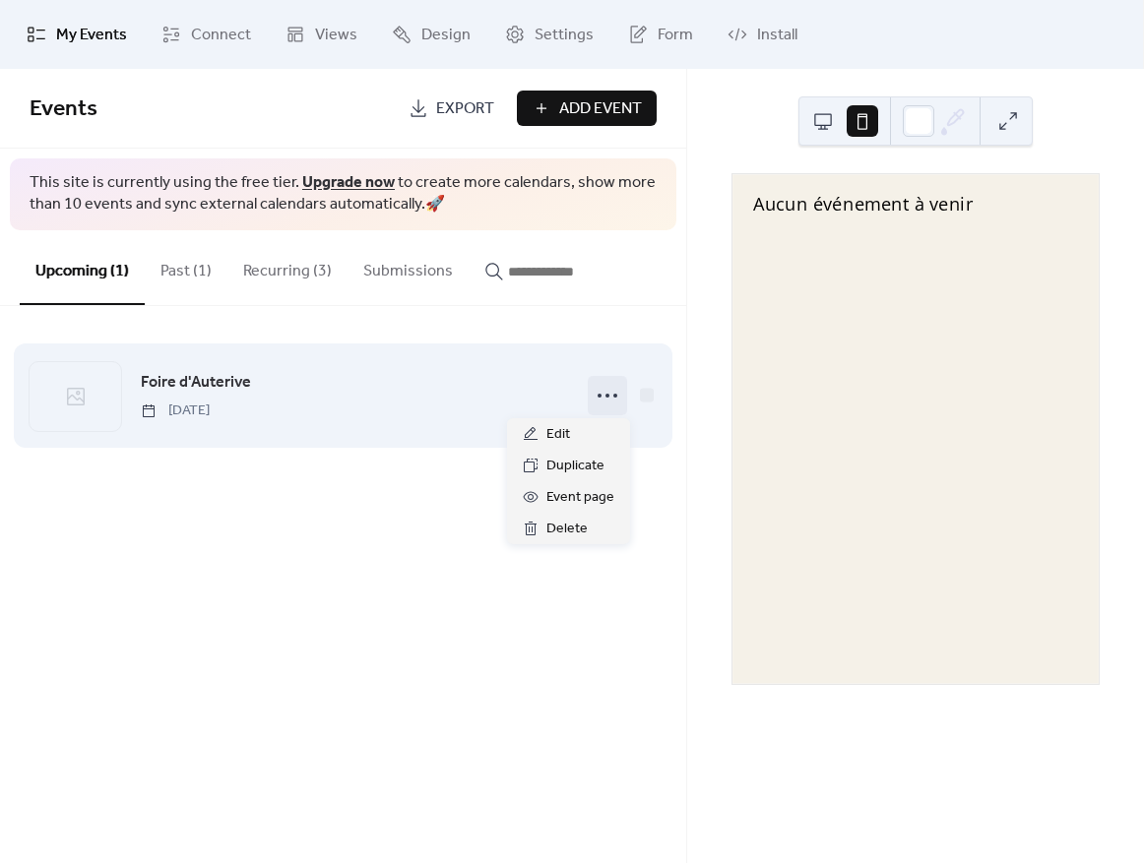
click at [605, 391] on icon at bounding box center [608, 396] width 32 height 32
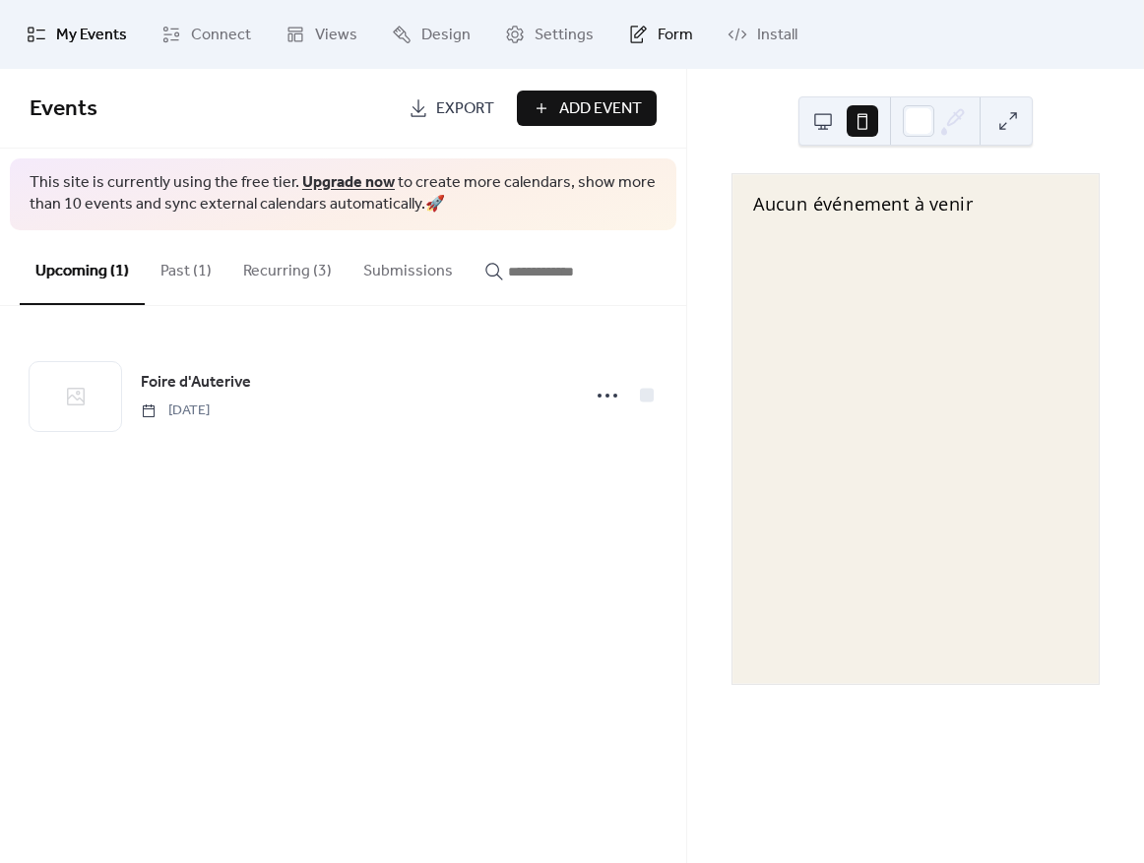
click at [644, 32] on link "Form" at bounding box center [660, 34] width 95 height 53
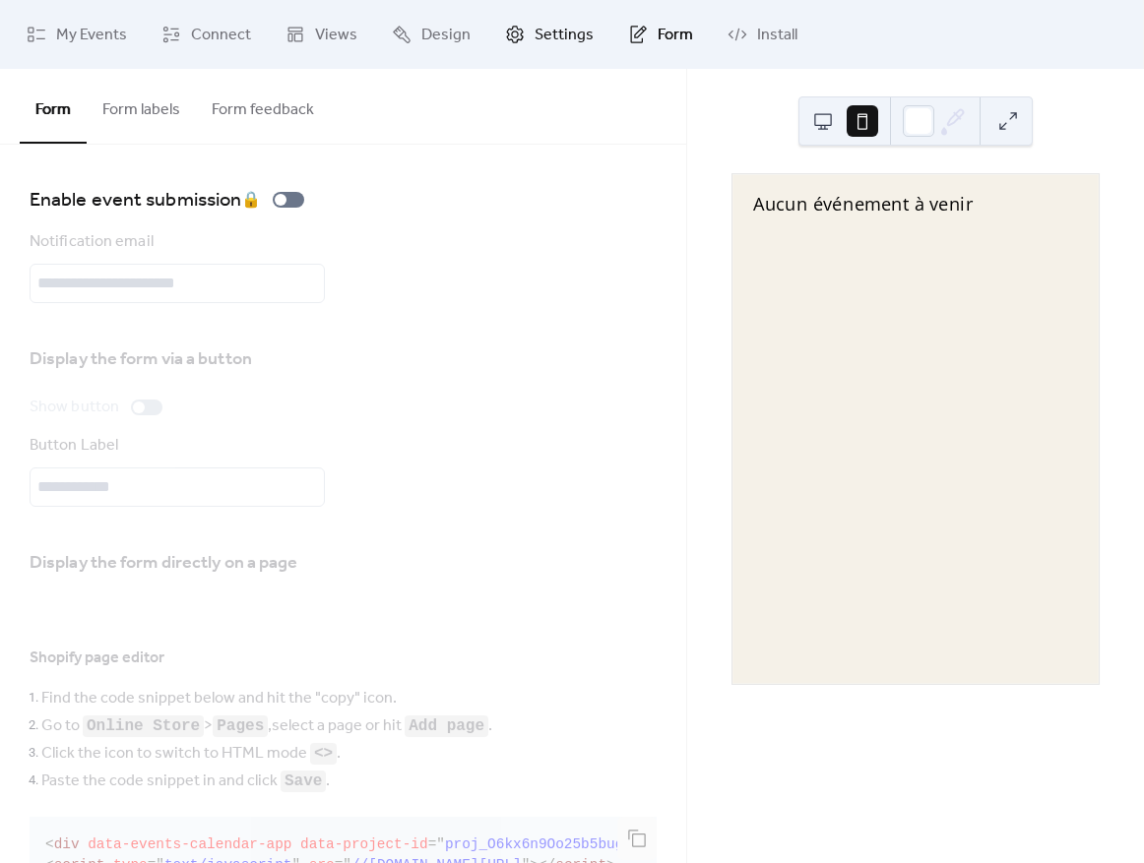
click at [490, 32] on link "Settings" at bounding box center [549, 34] width 118 height 53
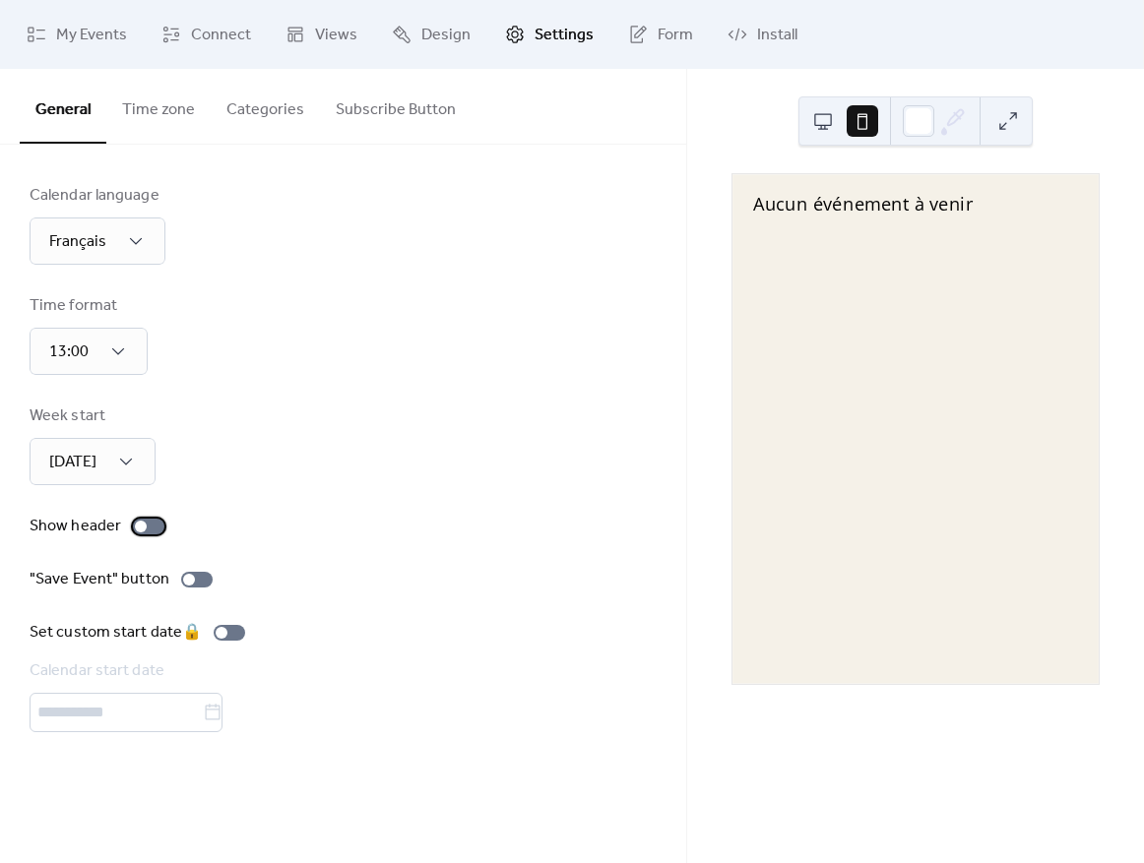
click at [133, 525] on div at bounding box center [149, 527] width 32 height 16
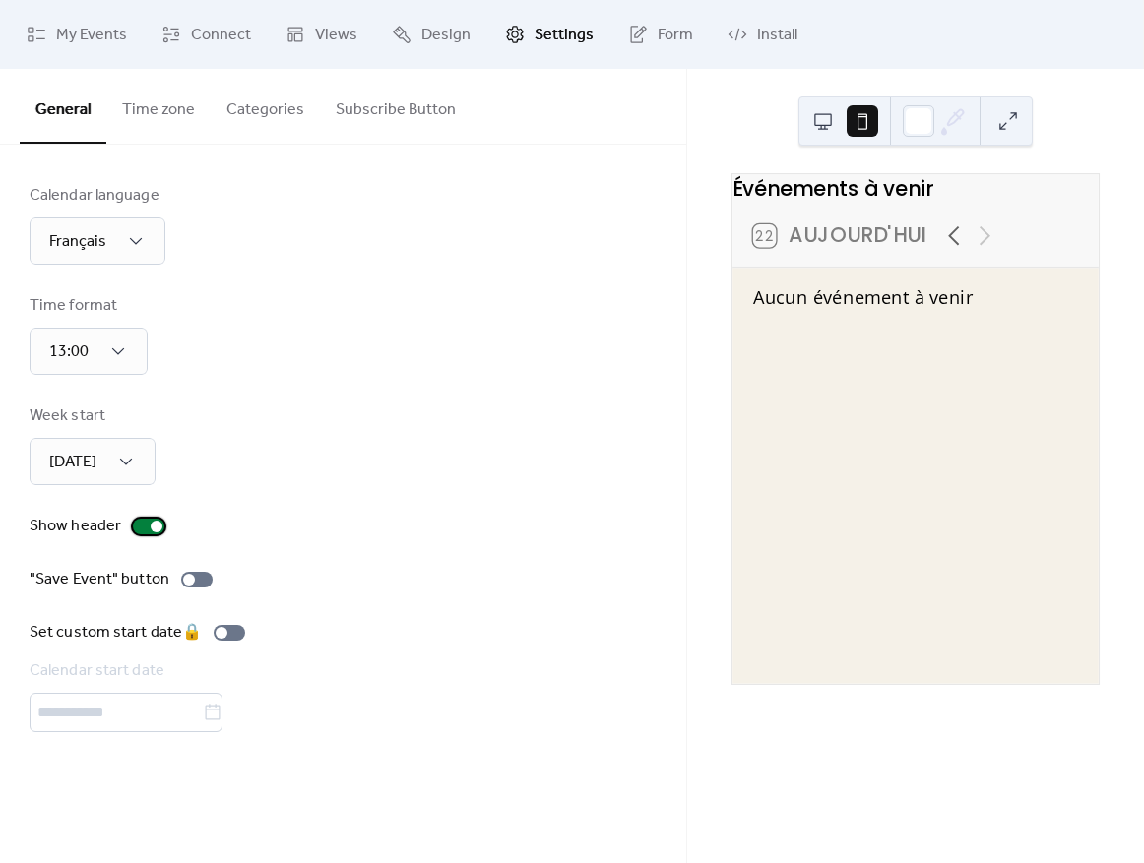
click at [133, 525] on div at bounding box center [149, 527] width 32 height 16
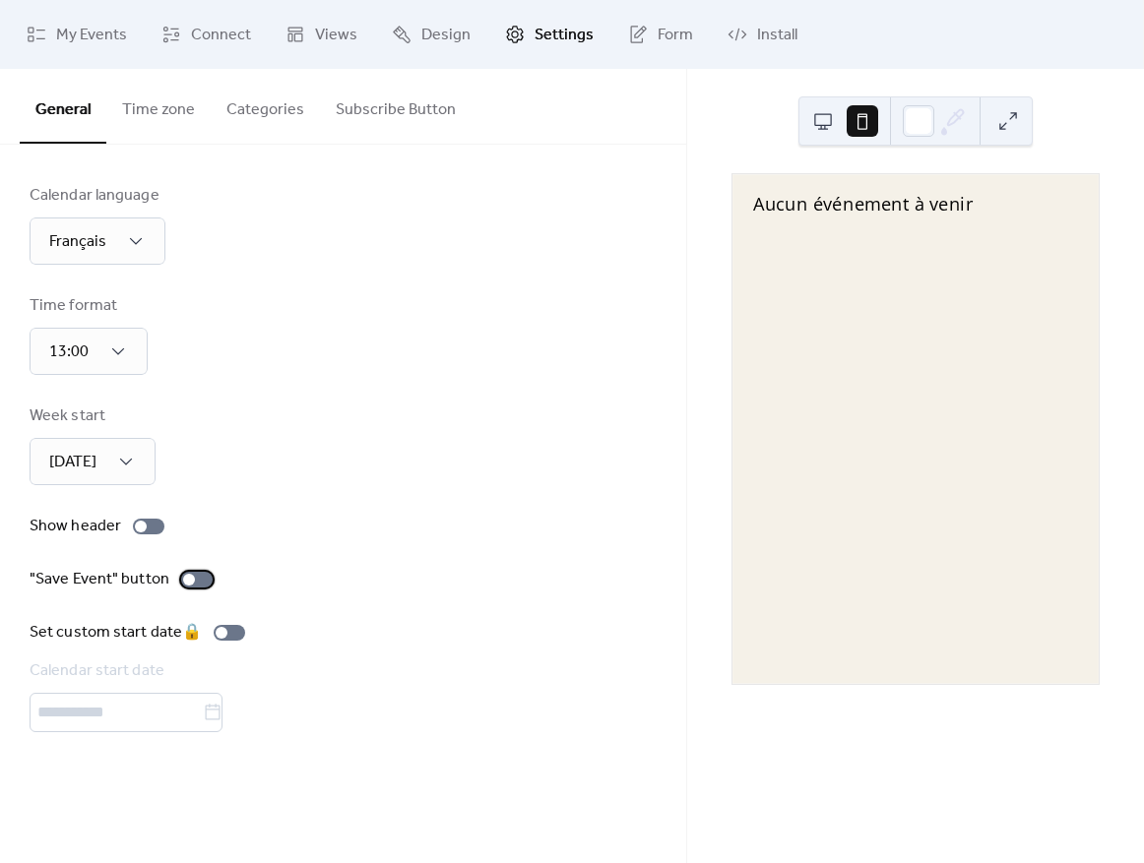
click at [196, 577] on div at bounding box center [197, 580] width 32 height 16
click at [199, 577] on div at bounding box center [205, 580] width 12 height 12
click at [137, 532] on div at bounding box center [149, 527] width 32 height 16
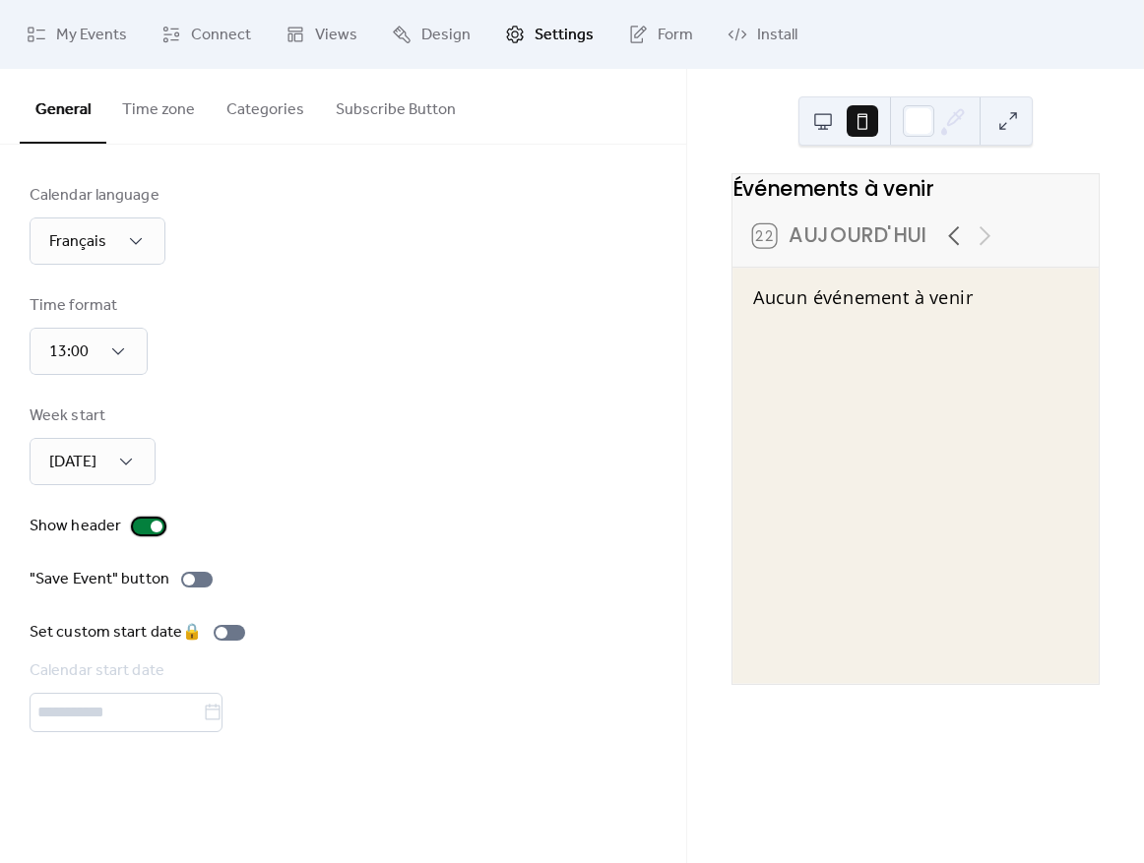
click at [137, 532] on div at bounding box center [149, 527] width 32 height 16
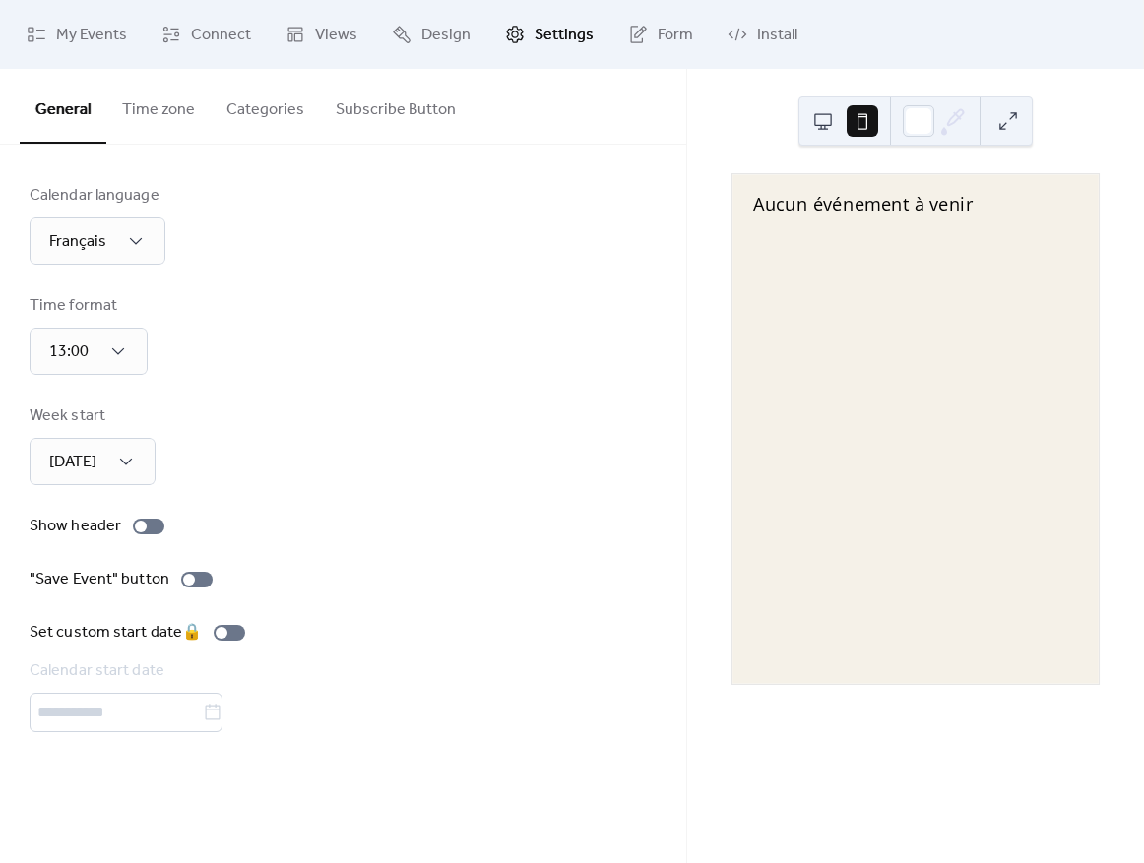
click at [136, 110] on button "Time zone" at bounding box center [158, 105] width 104 height 73
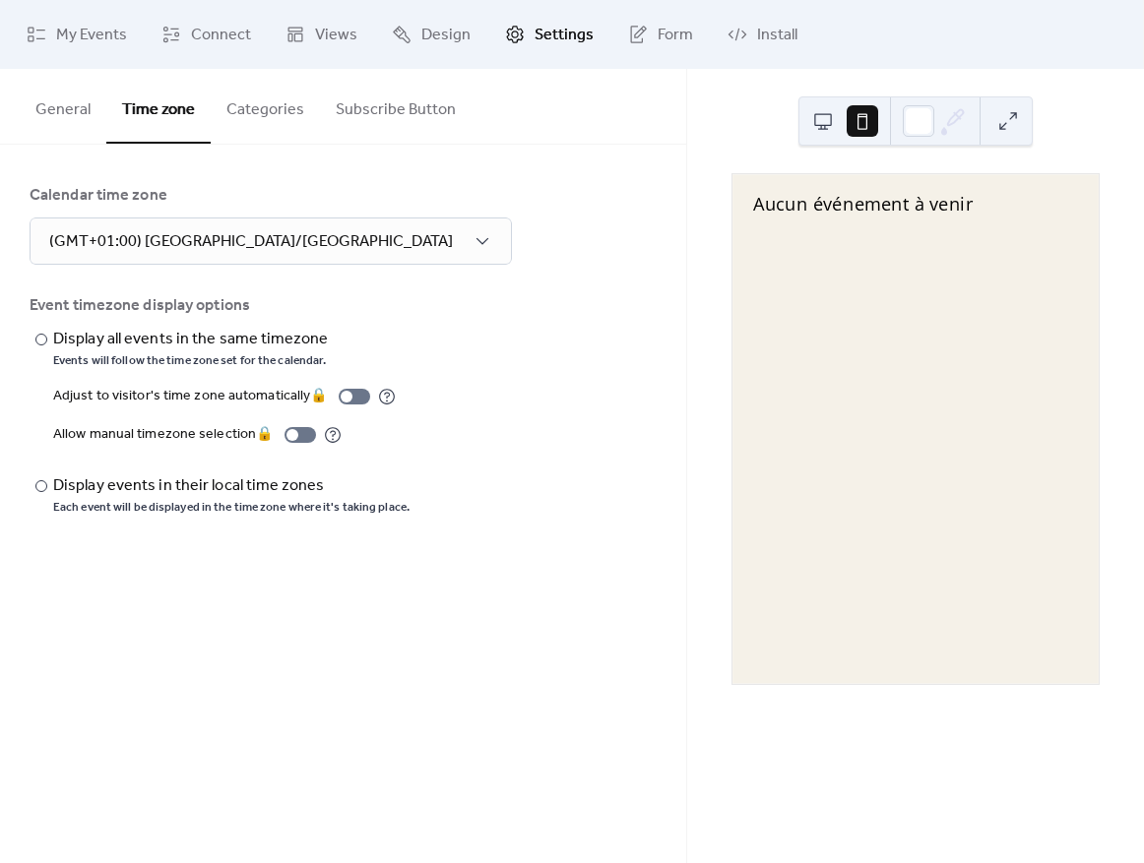
click at [236, 112] on button "Categories" at bounding box center [265, 105] width 109 height 73
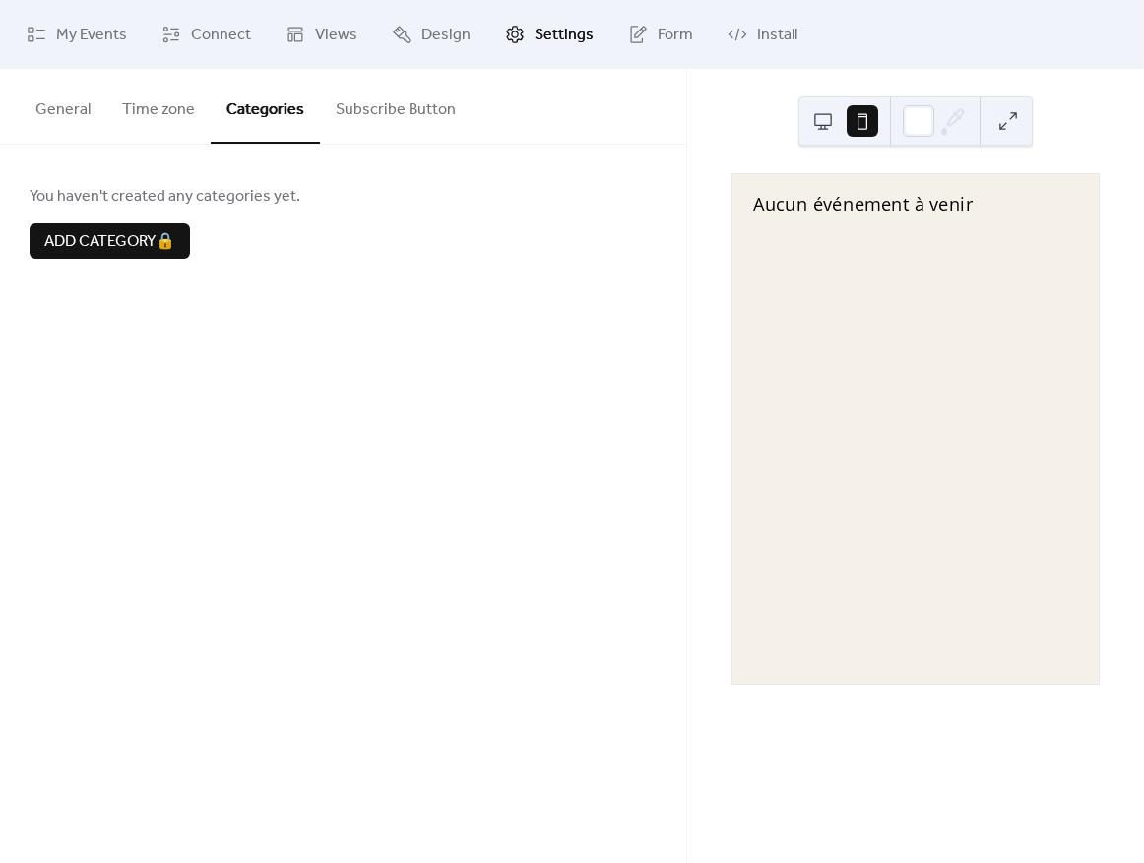
click at [377, 115] on button "Subscribe Button" at bounding box center [396, 105] width 152 height 73
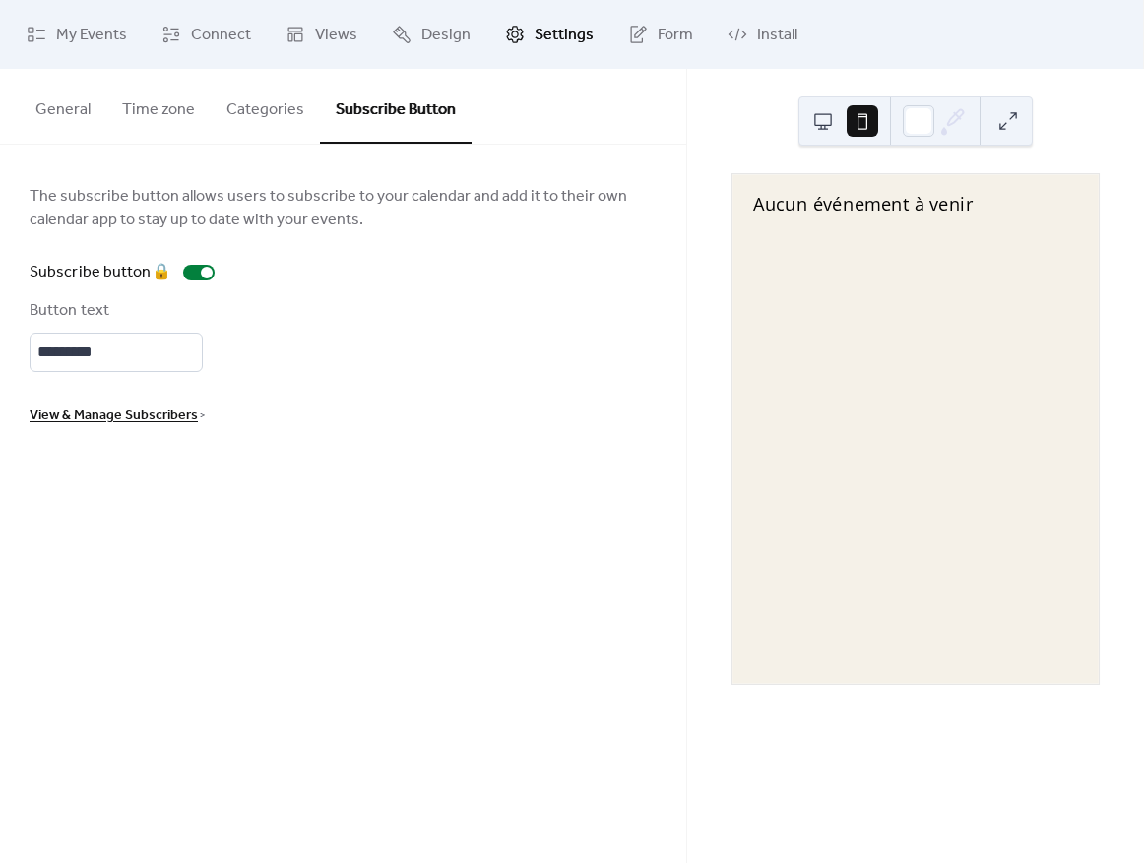
click at [95, 119] on button "General" at bounding box center [63, 105] width 87 height 73
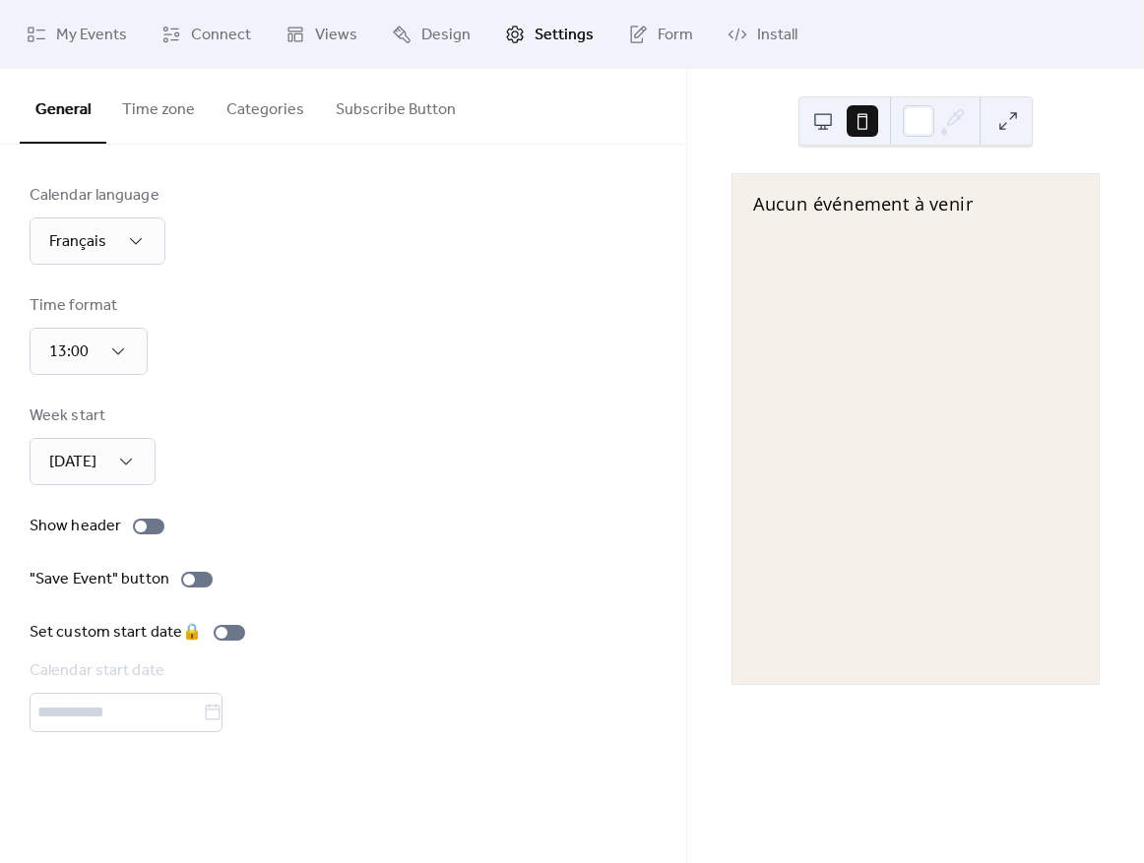
click at [158, 128] on button "Time zone" at bounding box center [158, 105] width 104 height 73
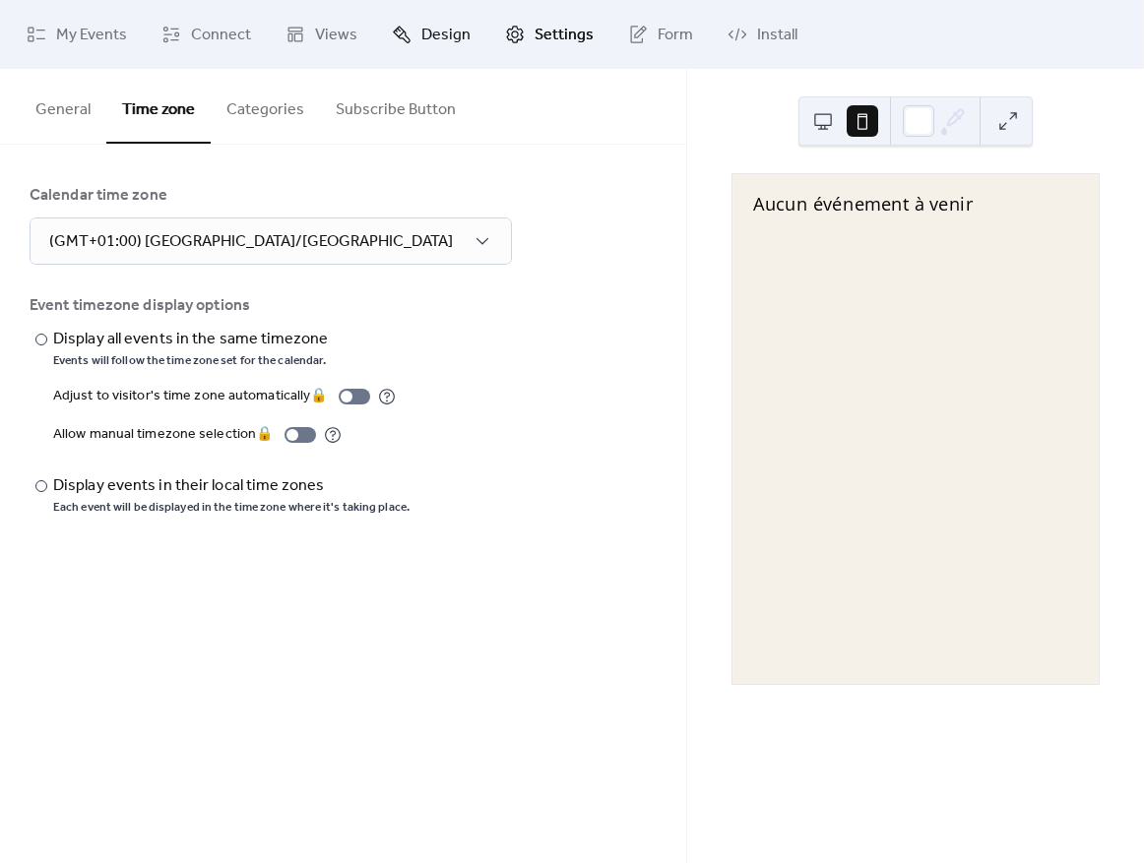
click at [444, 43] on span "Design" at bounding box center [445, 36] width 49 height 24
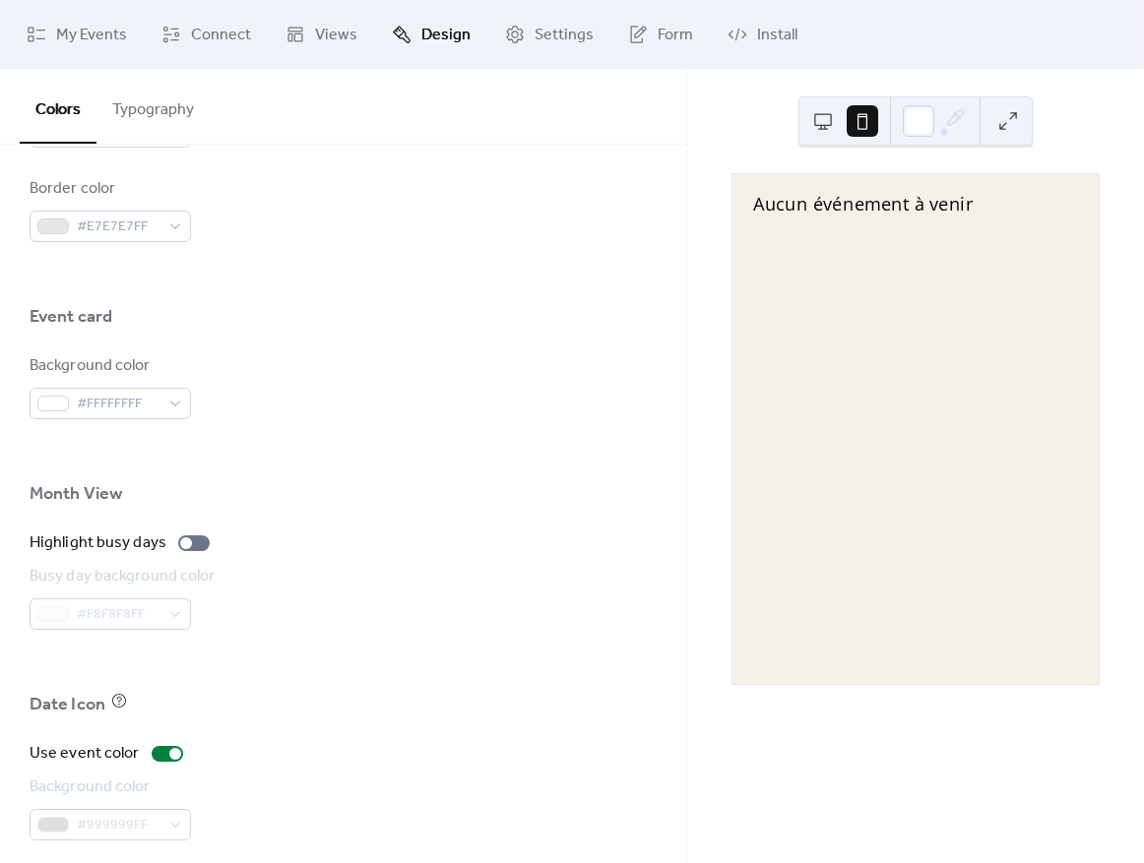
scroll to position [1189, 0]
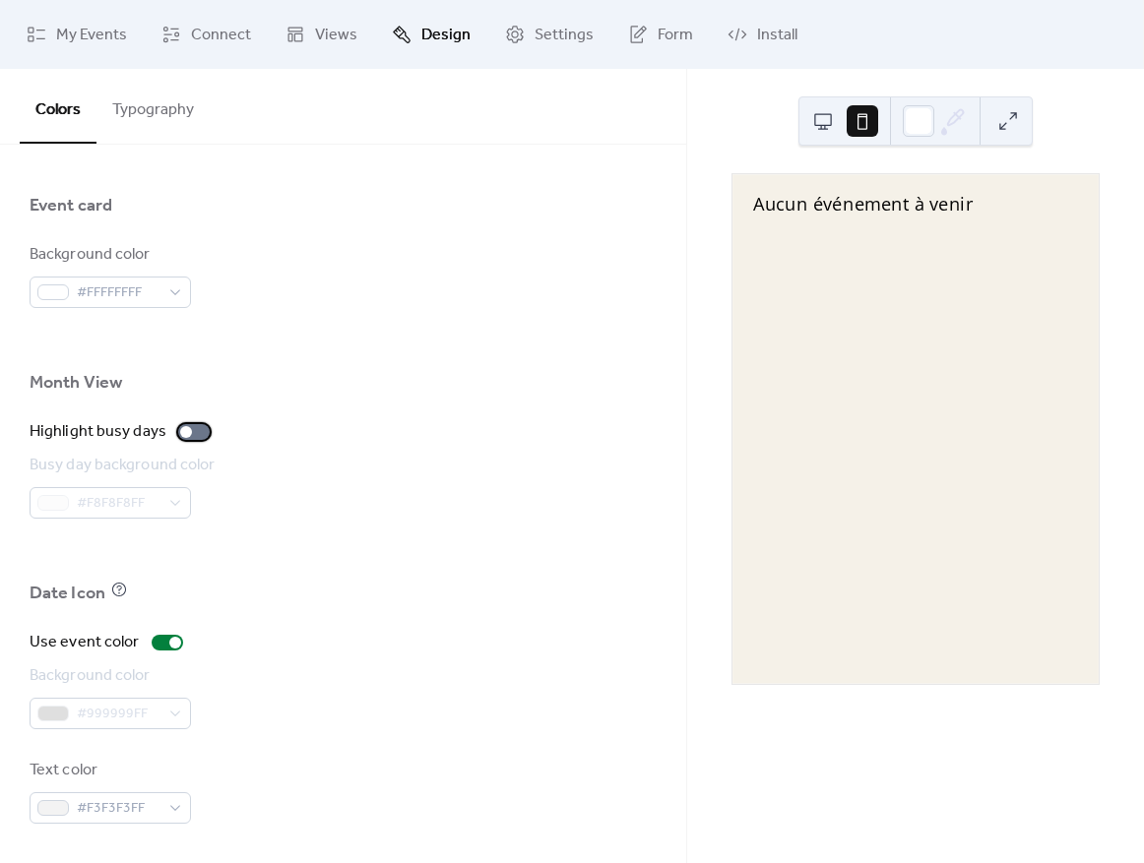
click at [194, 431] on div at bounding box center [194, 432] width 32 height 16
click at [196, 431] on div at bounding box center [202, 432] width 12 height 12
click at [332, 35] on span "Views" at bounding box center [336, 36] width 42 height 24
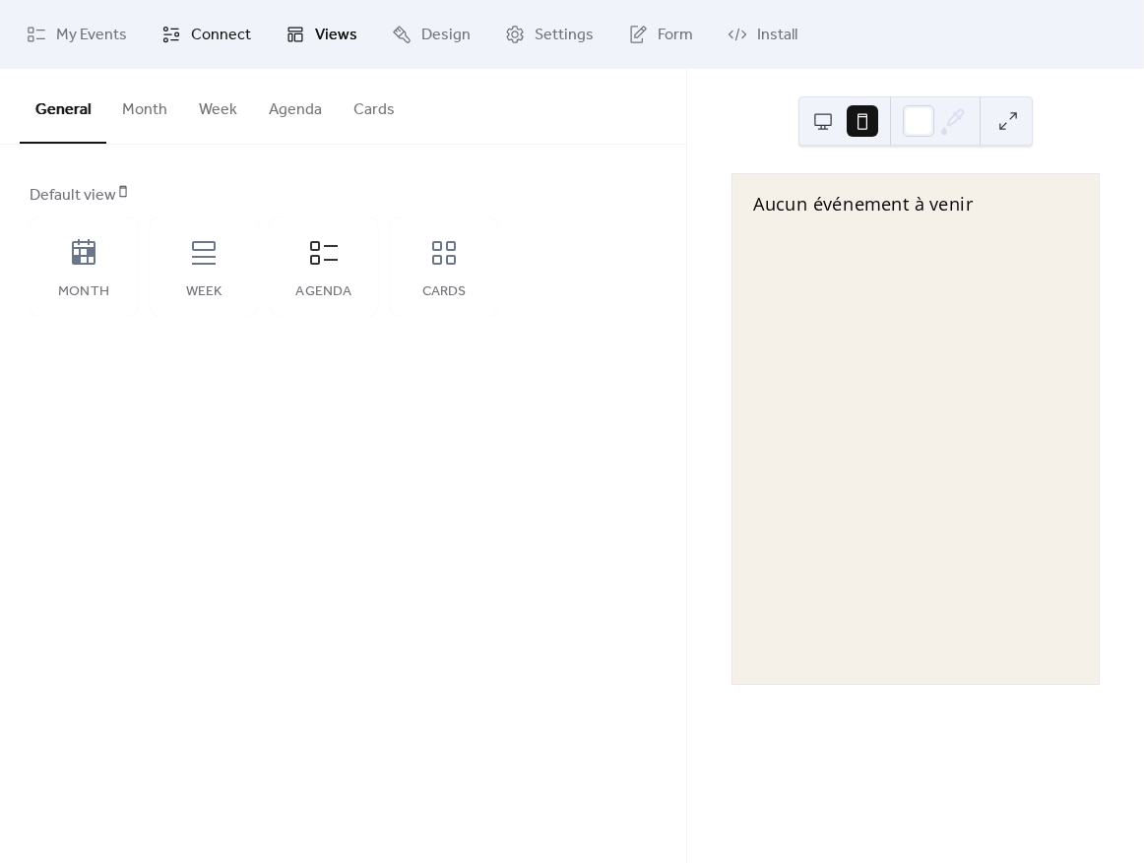
click at [232, 41] on span "Connect" at bounding box center [221, 36] width 60 height 24
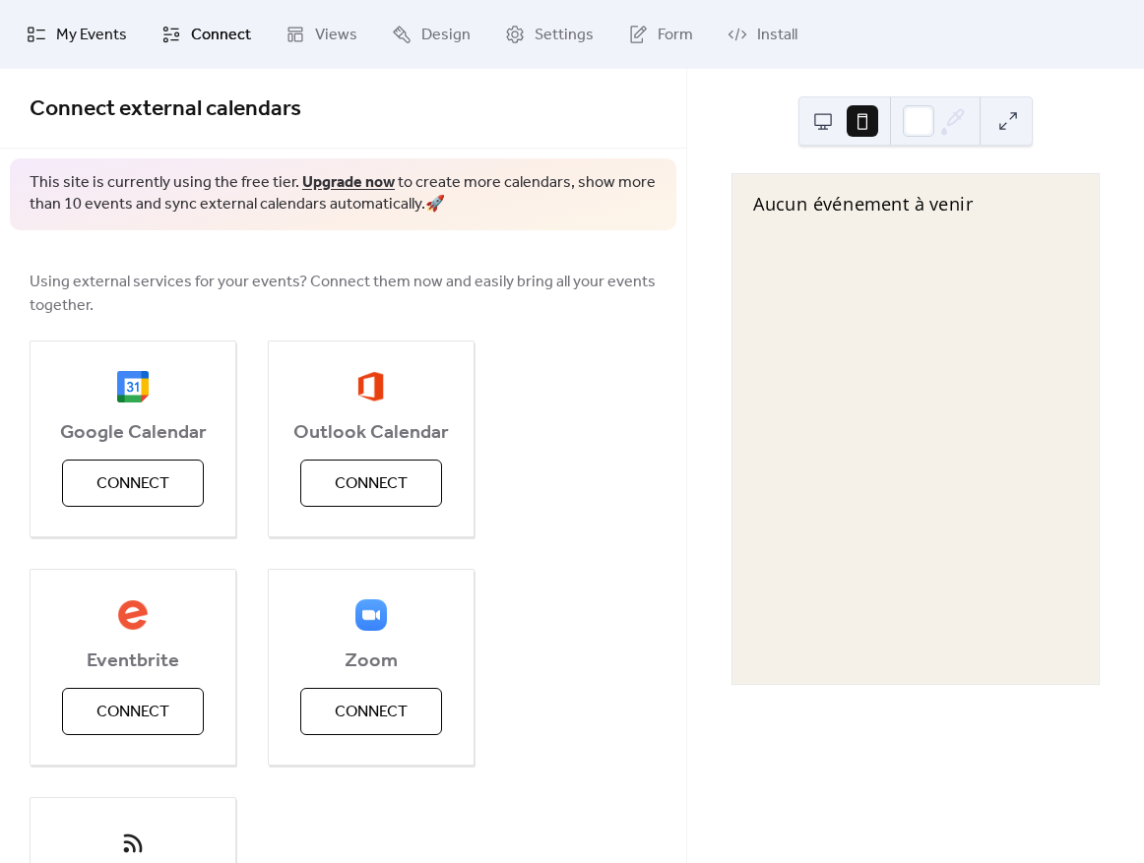
click at [98, 36] on span "My Events" at bounding box center [91, 36] width 71 height 24
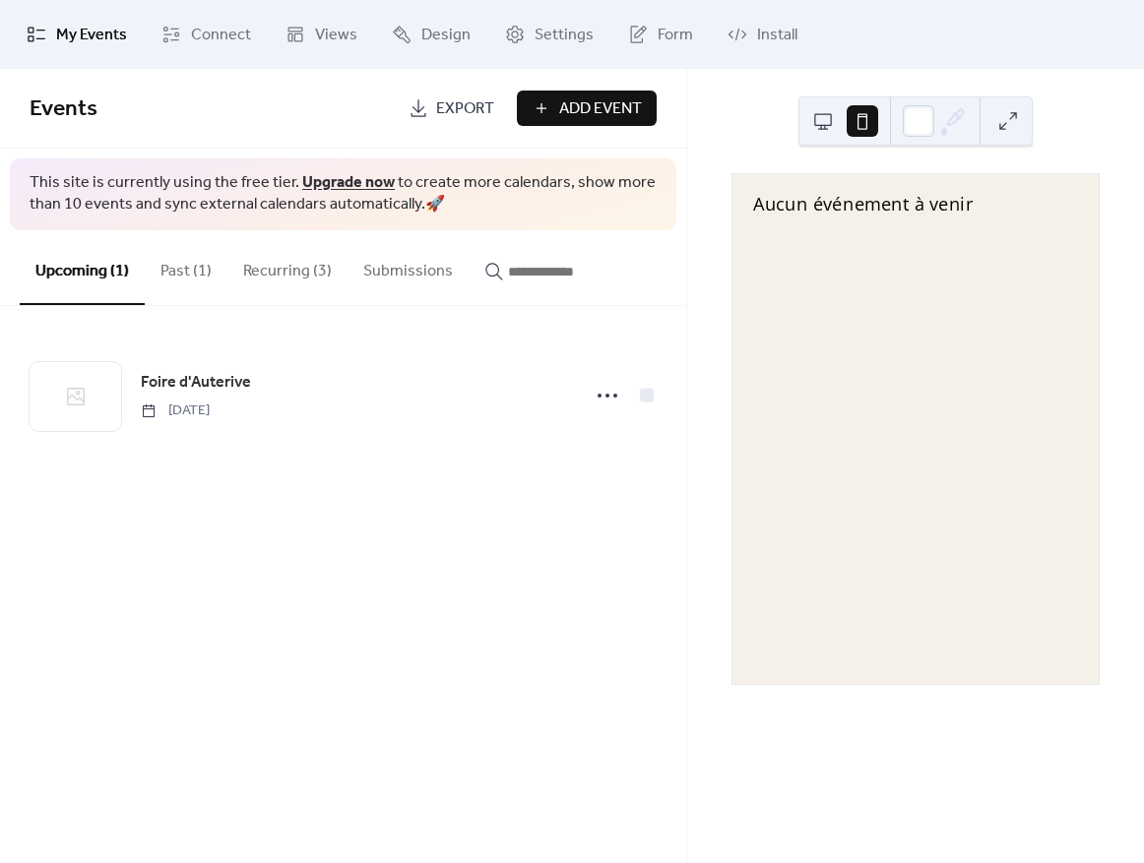
click at [236, 263] on button "Recurring (3)" at bounding box center [287, 266] width 120 height 73
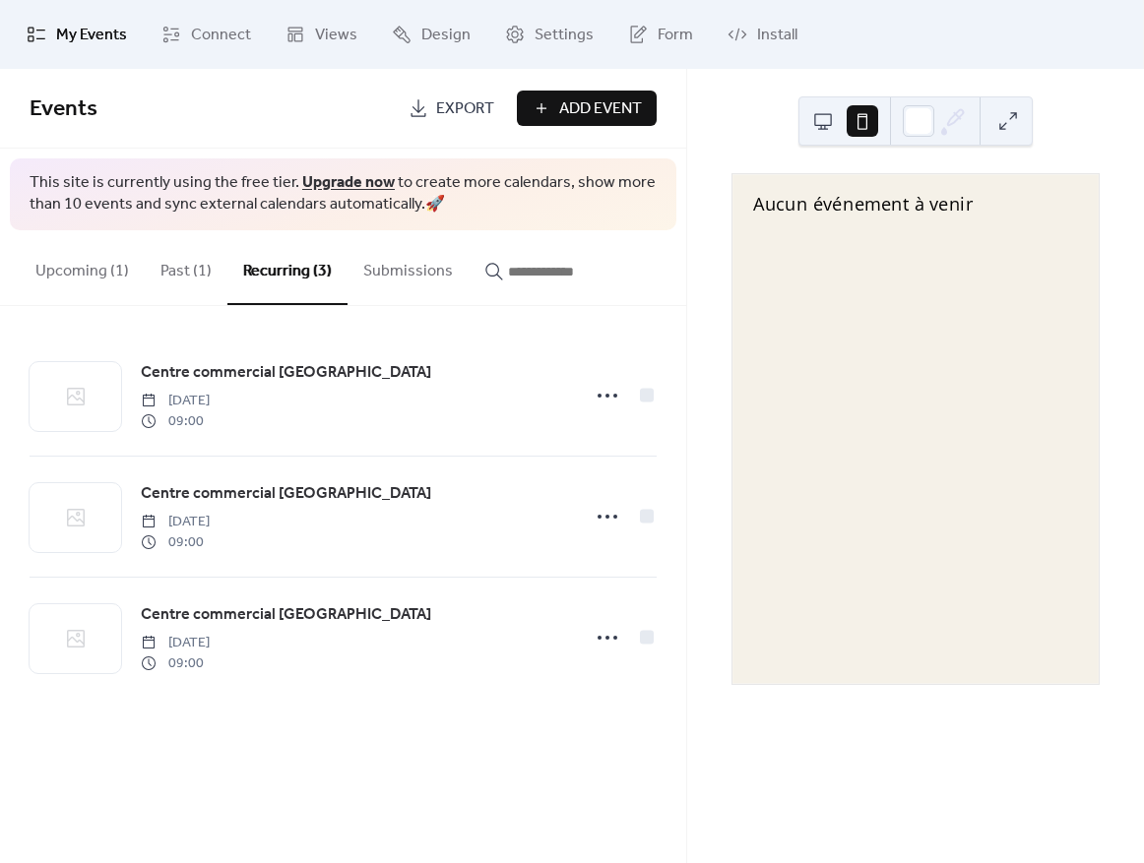
click at [148, 271] on button "Past (1)" at bounding box center [186, 266] width 83 height 73
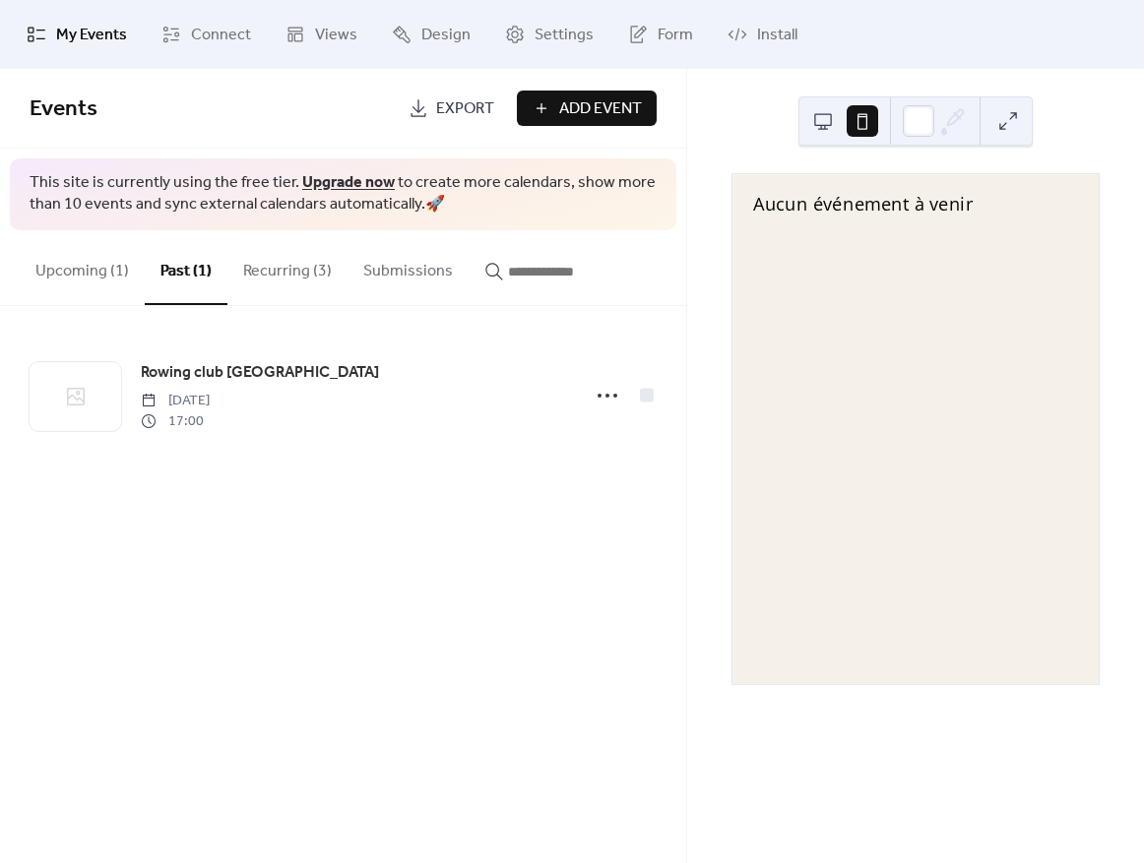
click at [102, 267] on button "Upcoming (1)" at bounding box center [82, 266] width 125 height 73
click at [814, 107] on button at bounding box center [823, 121] width 32 height 32
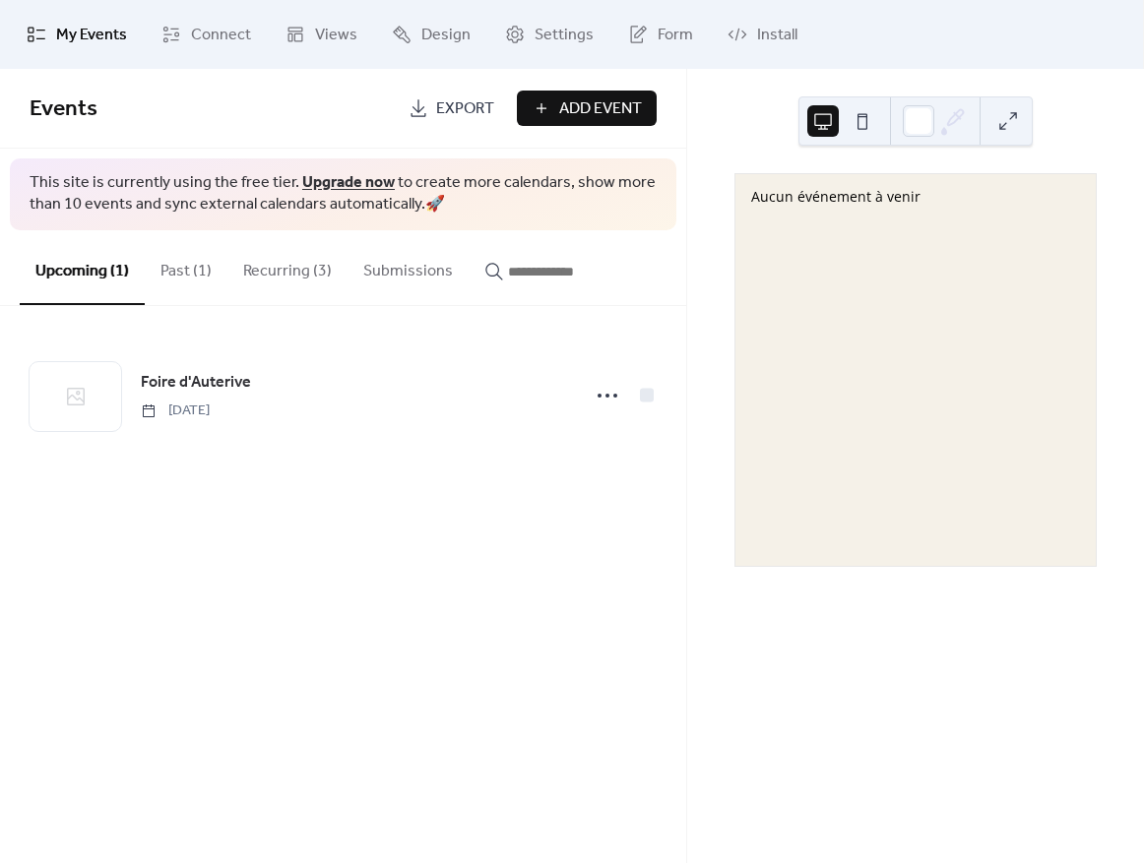
click at [827, 243] on div "Aucun événement à venir" at bounding box center [915, 370] width 360 height 392
click at [862, 113] on button at bounding box center [863, 121] width 32 height 32
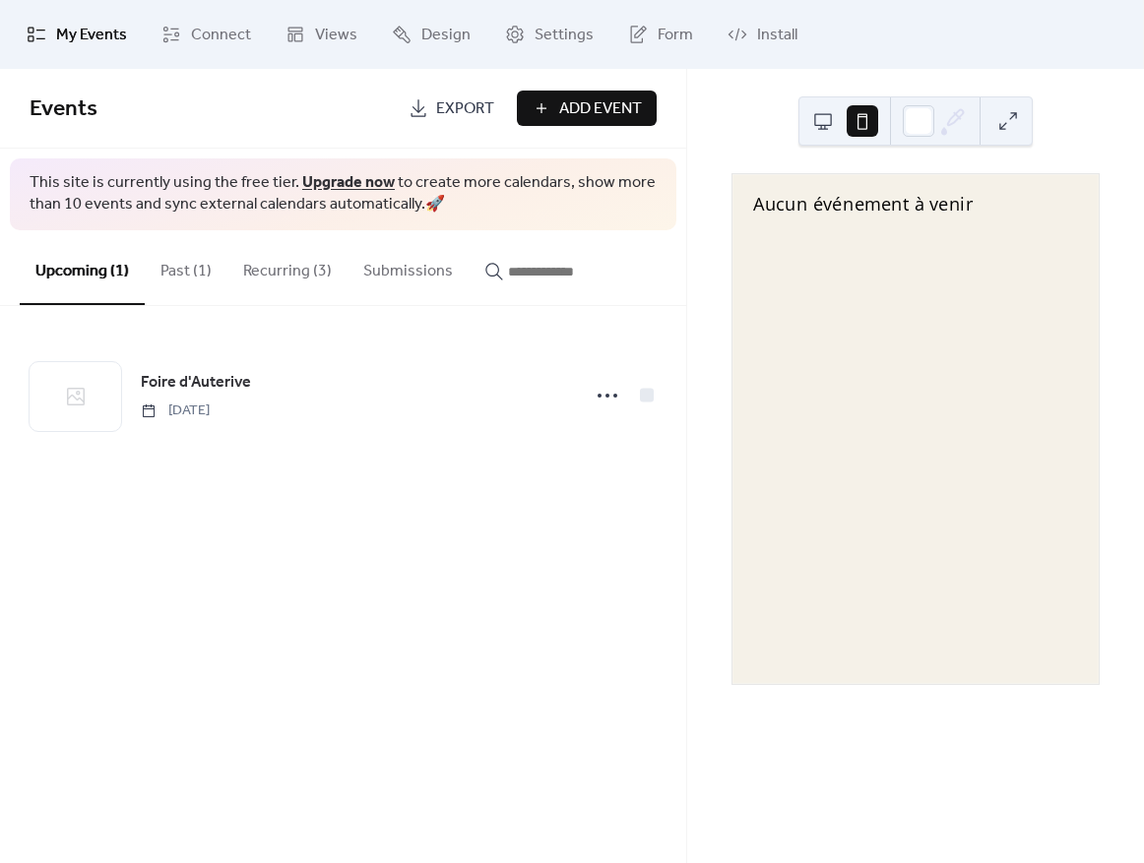
click at [818, 118] on button at bounding box center [823, 121] width 32 height 32
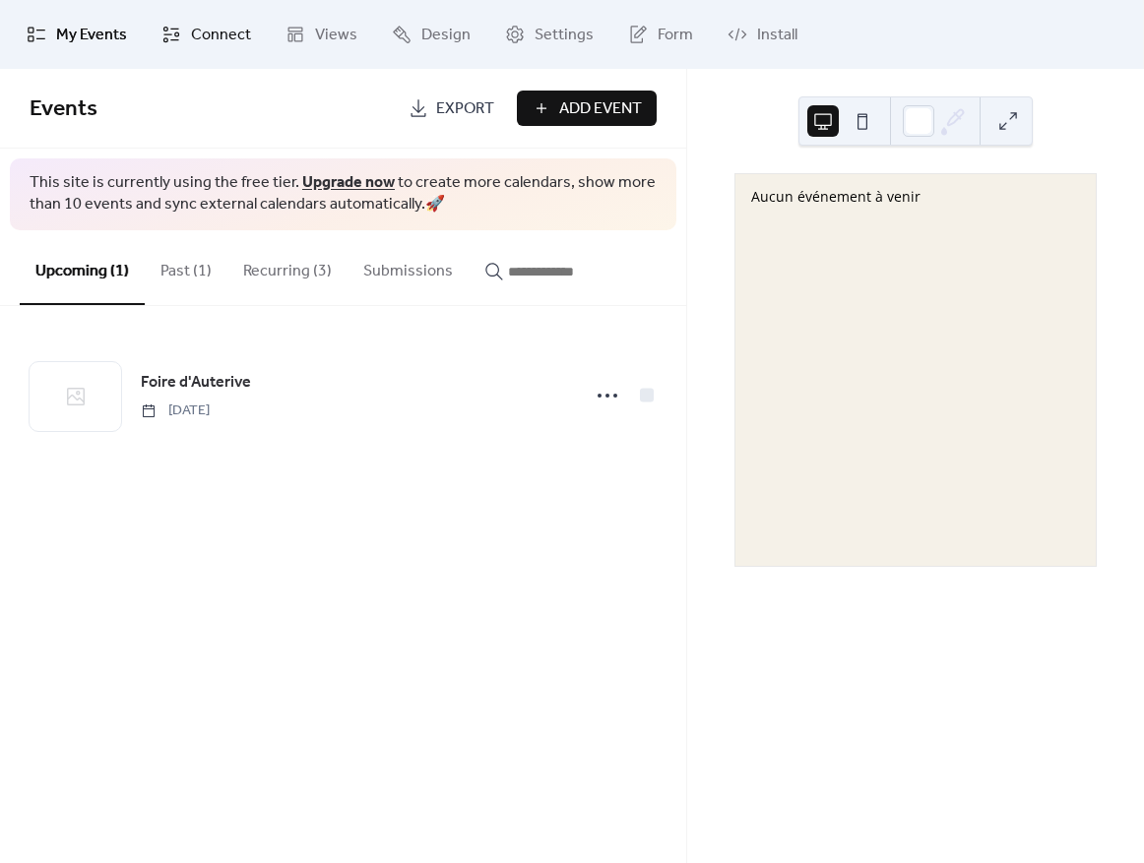
click at [237, 37] on span "Connect" at bounding box center [221, 36] width 60 height 24
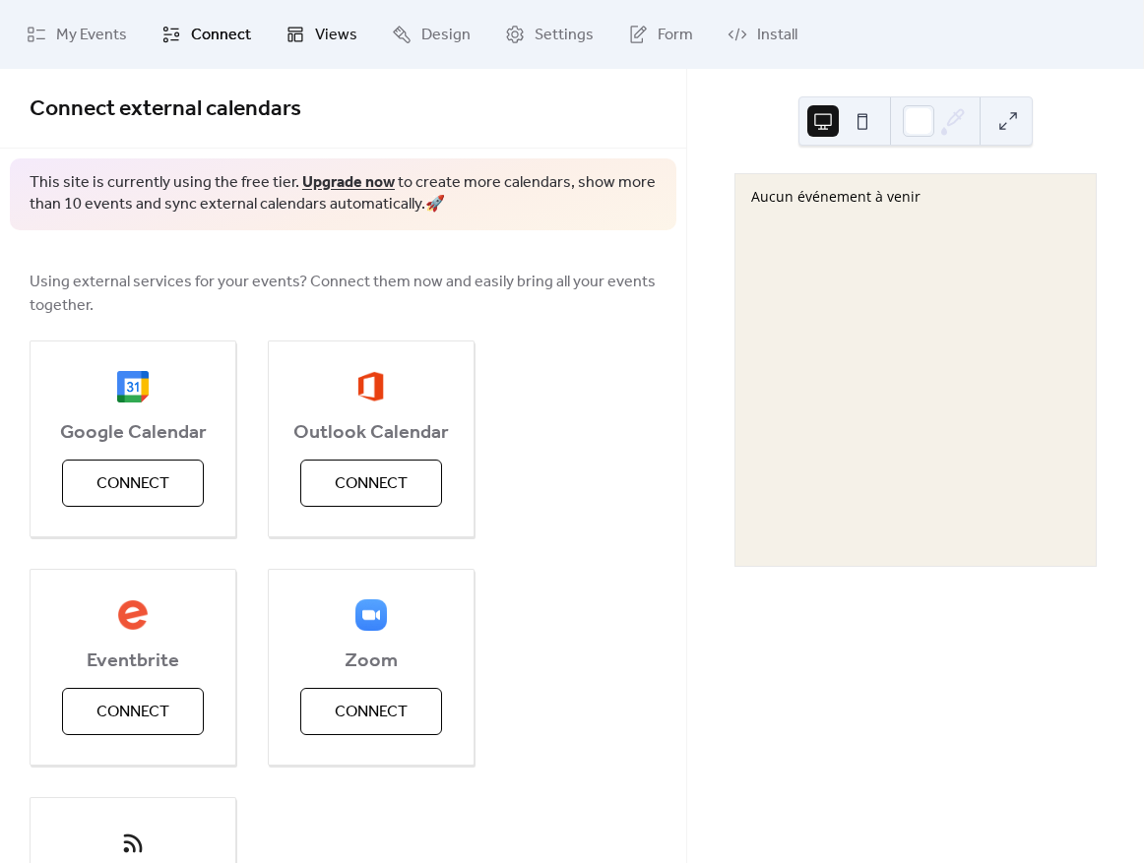
click at [278, 34] on link "Views" at bounding box center [321, 34] width 101 height 53
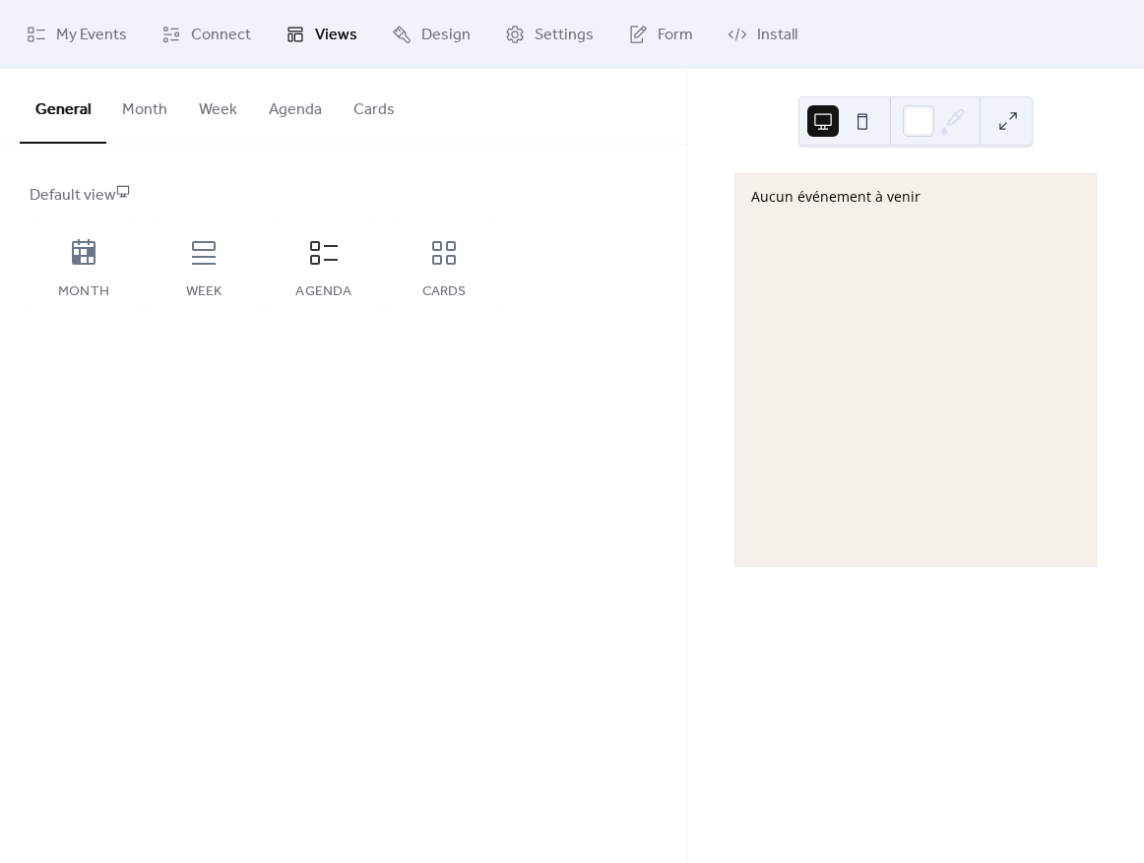
click at [320, 95] on button "Agenda" at bounding box center [295, 105] width 85 height 73
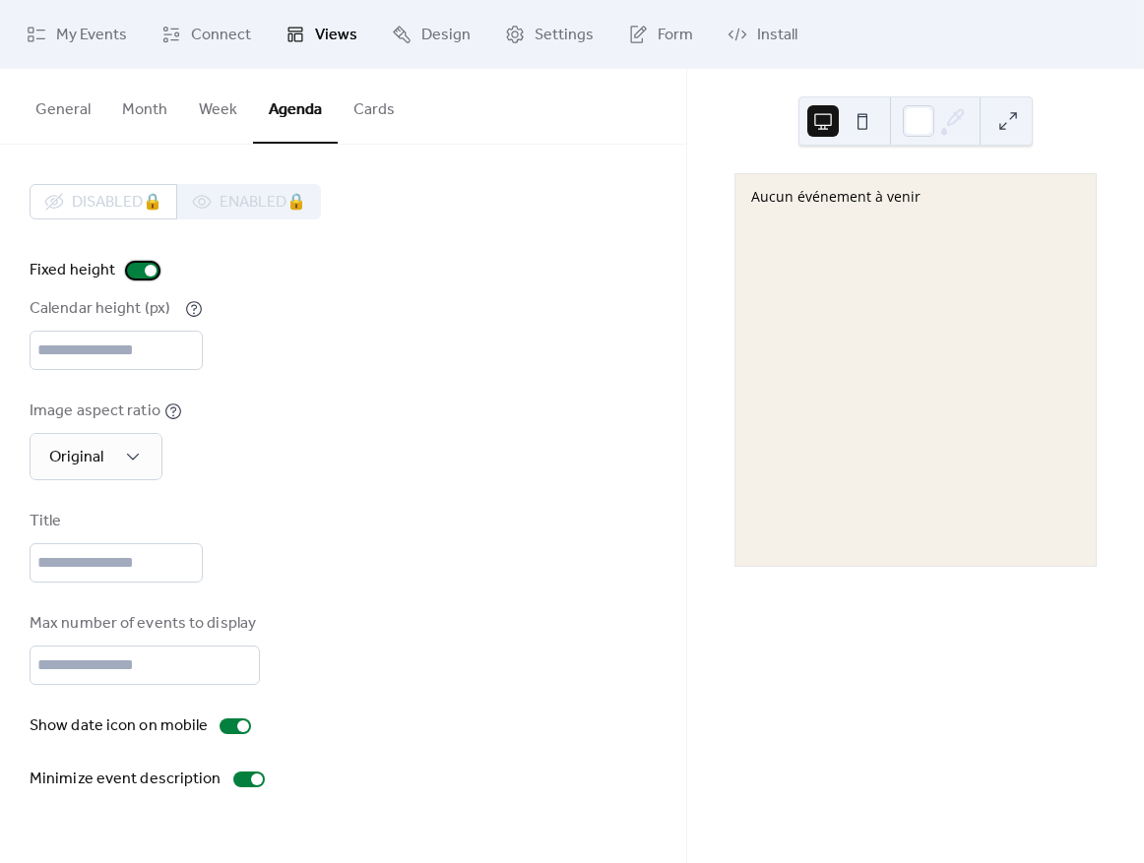
click at [134, 263] on div at bounding box center [143, 271] width 32 height 16
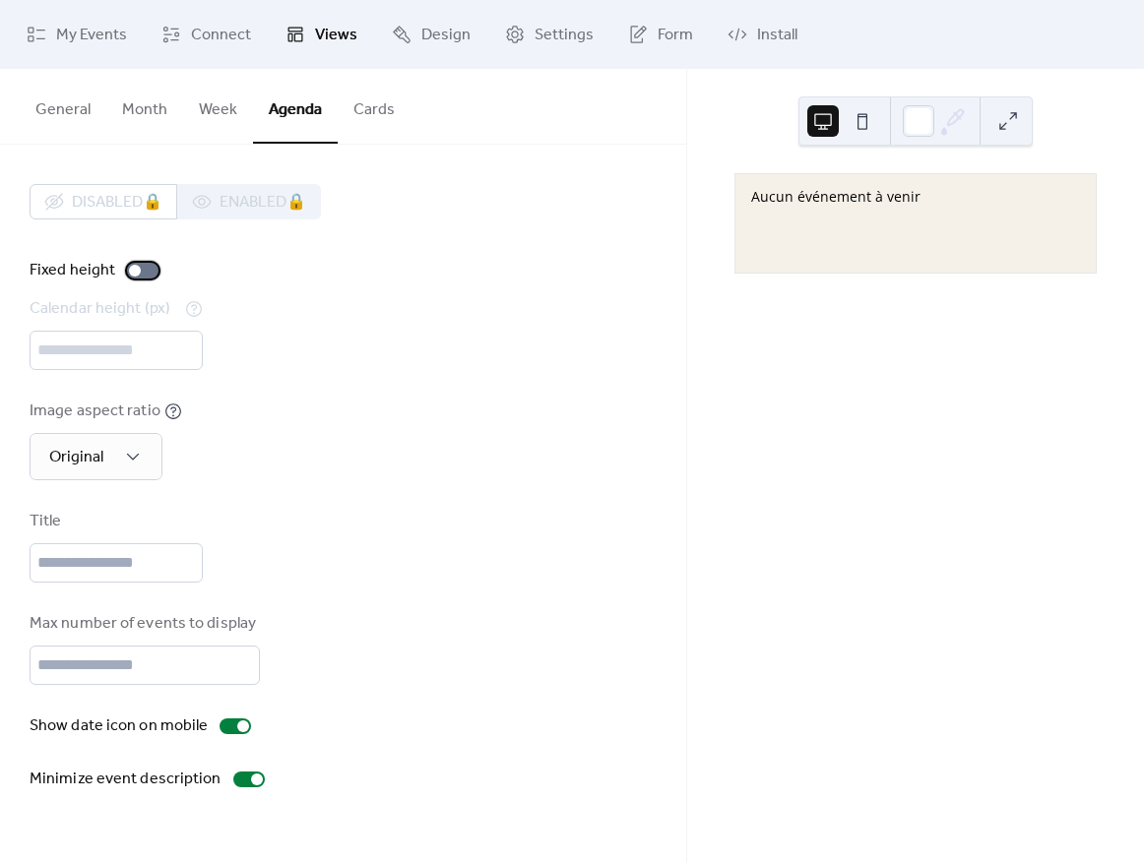
click at [135, 263] on div at bounding box center [143, 271] width 32 height 16
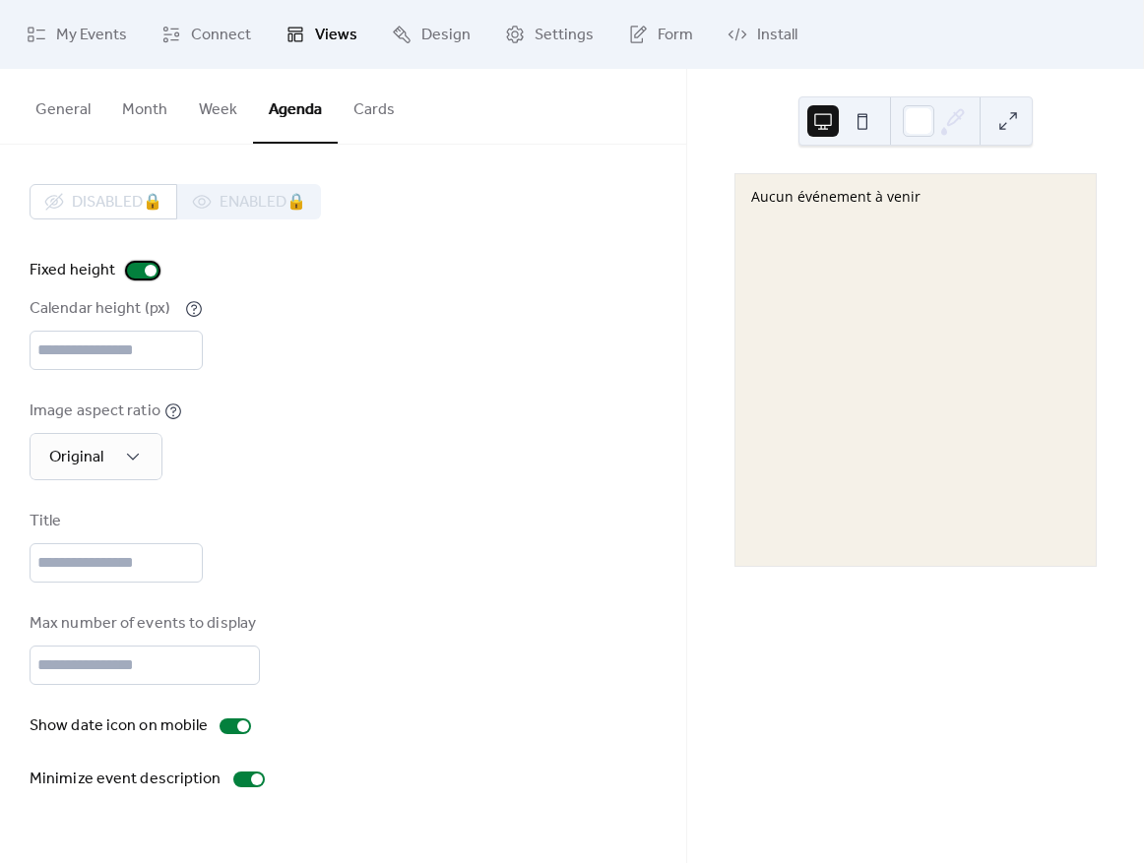
click at [135, 263] on div at bounding box center [143, 271] width 32 height 16
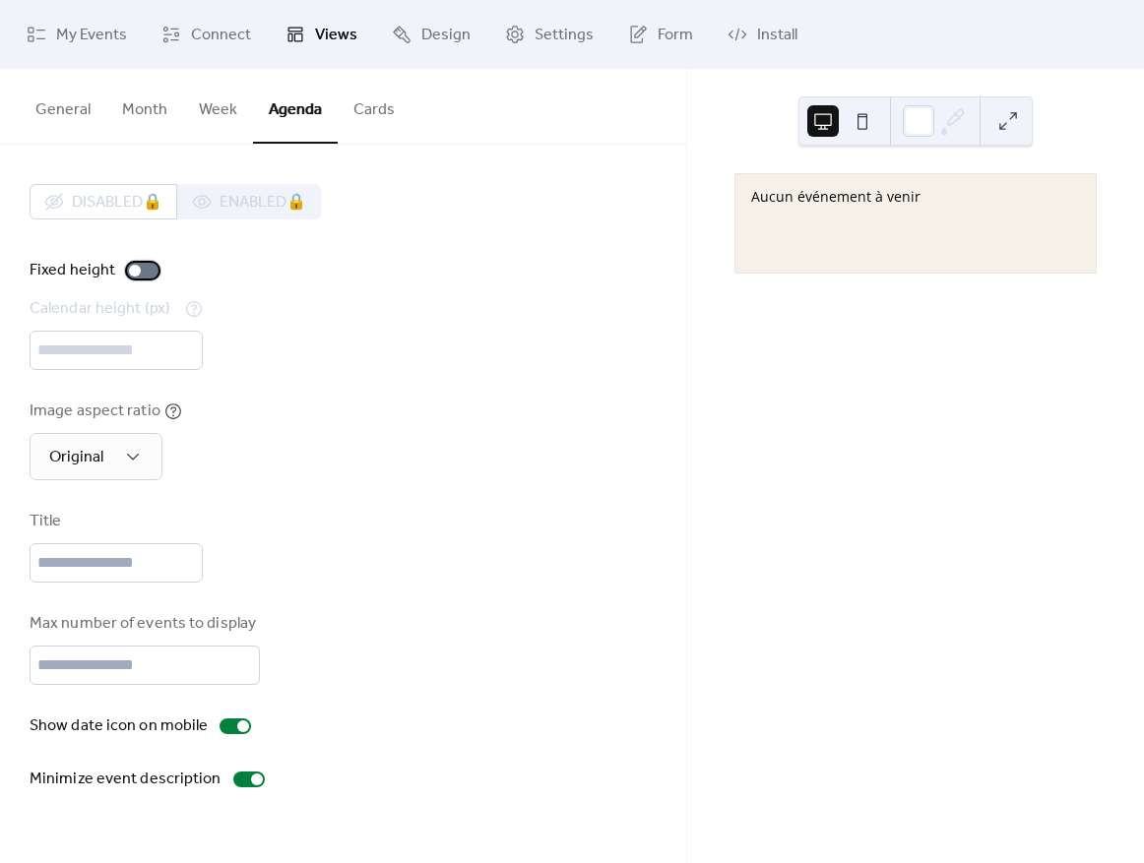
click at [136, 265] on div at bounding box center [135, 271] width 12 height 12
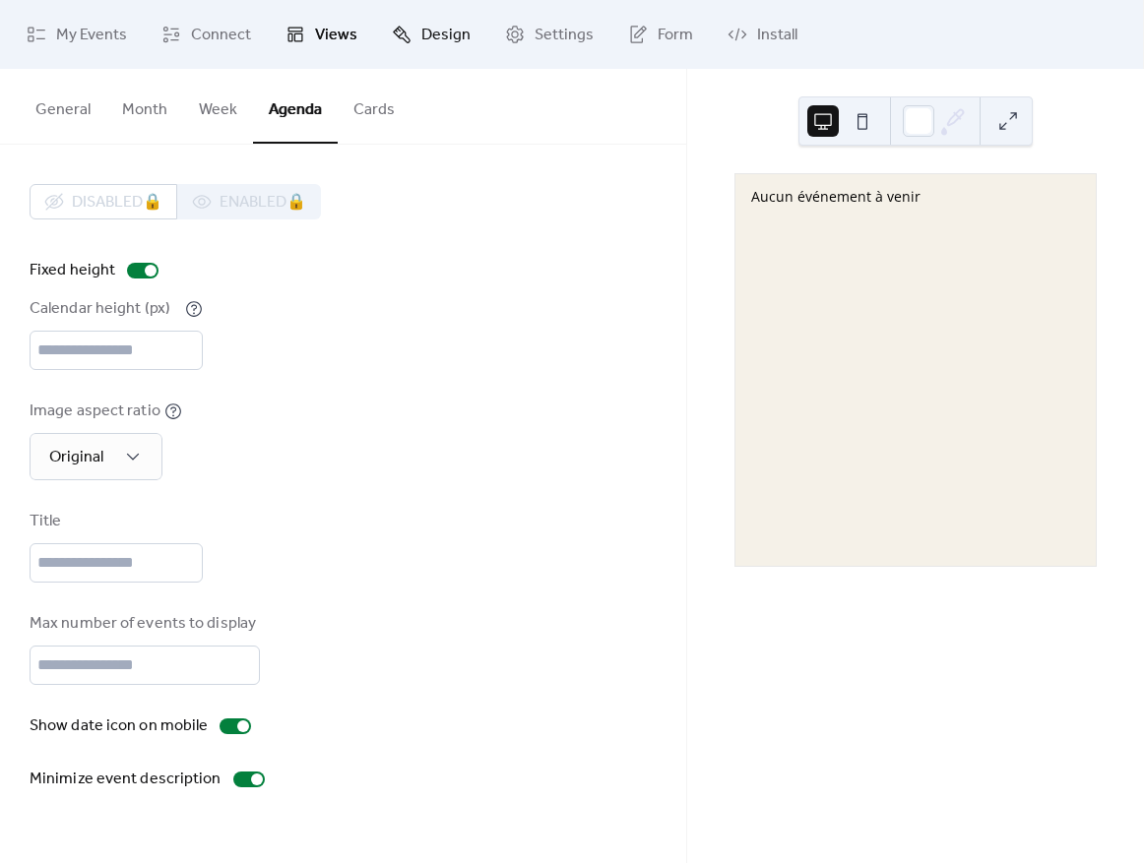
click at [429, 32] on span "Design" at bounding box center [445, 36] width 49 height 24
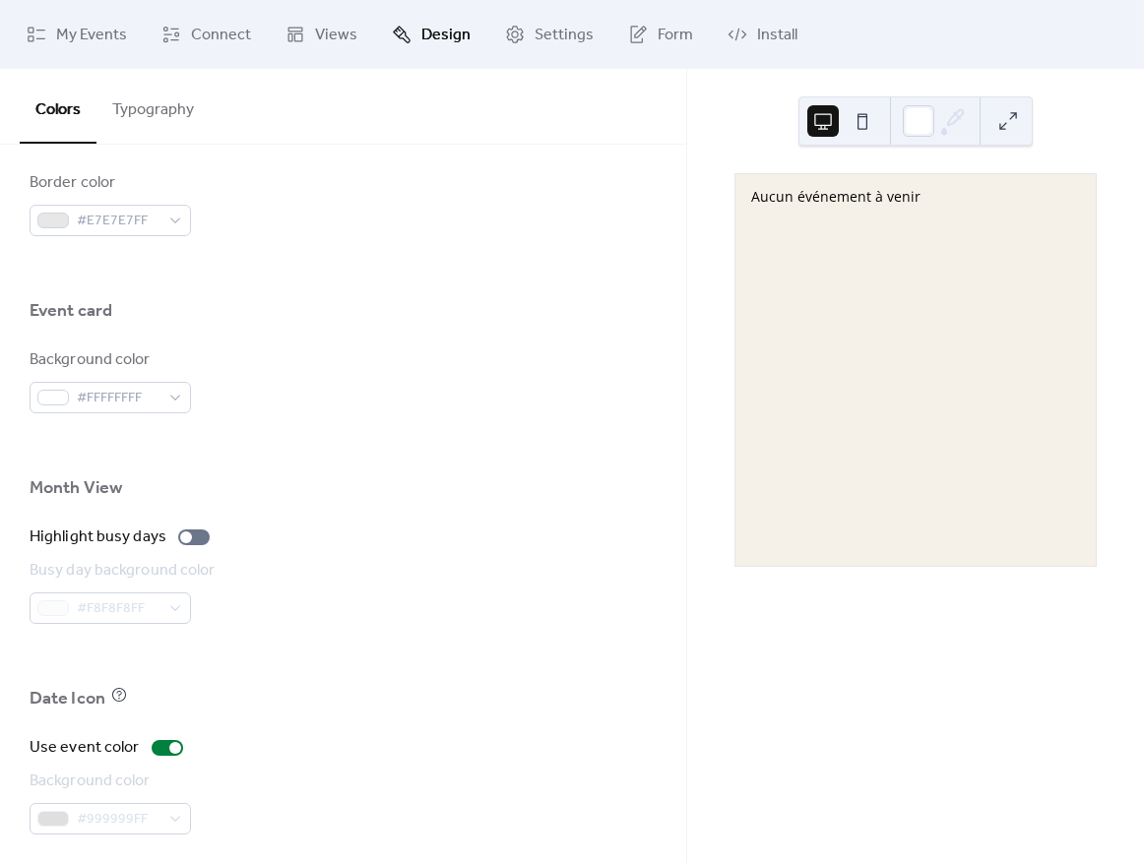
scroll to position [1102, 0]
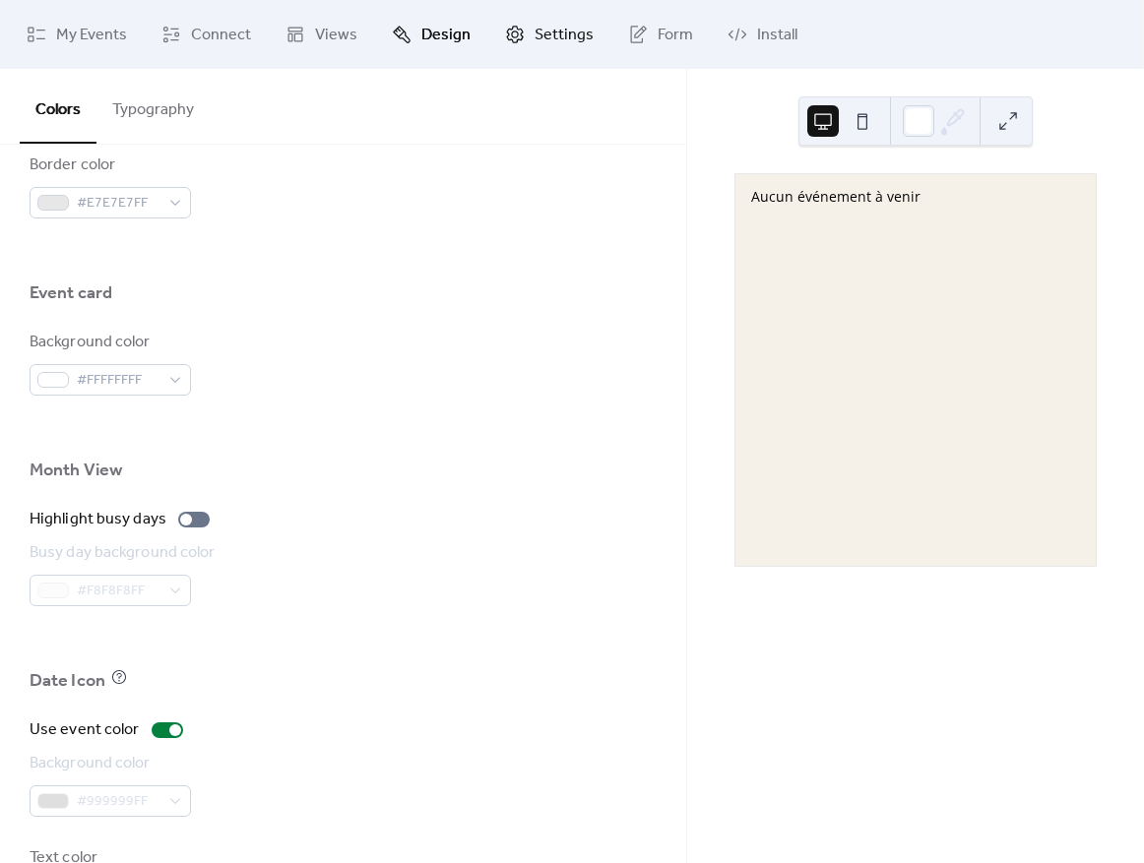
click at [548, 34] on span "Settings" at bounding box center [564, 36] width 59 height 24
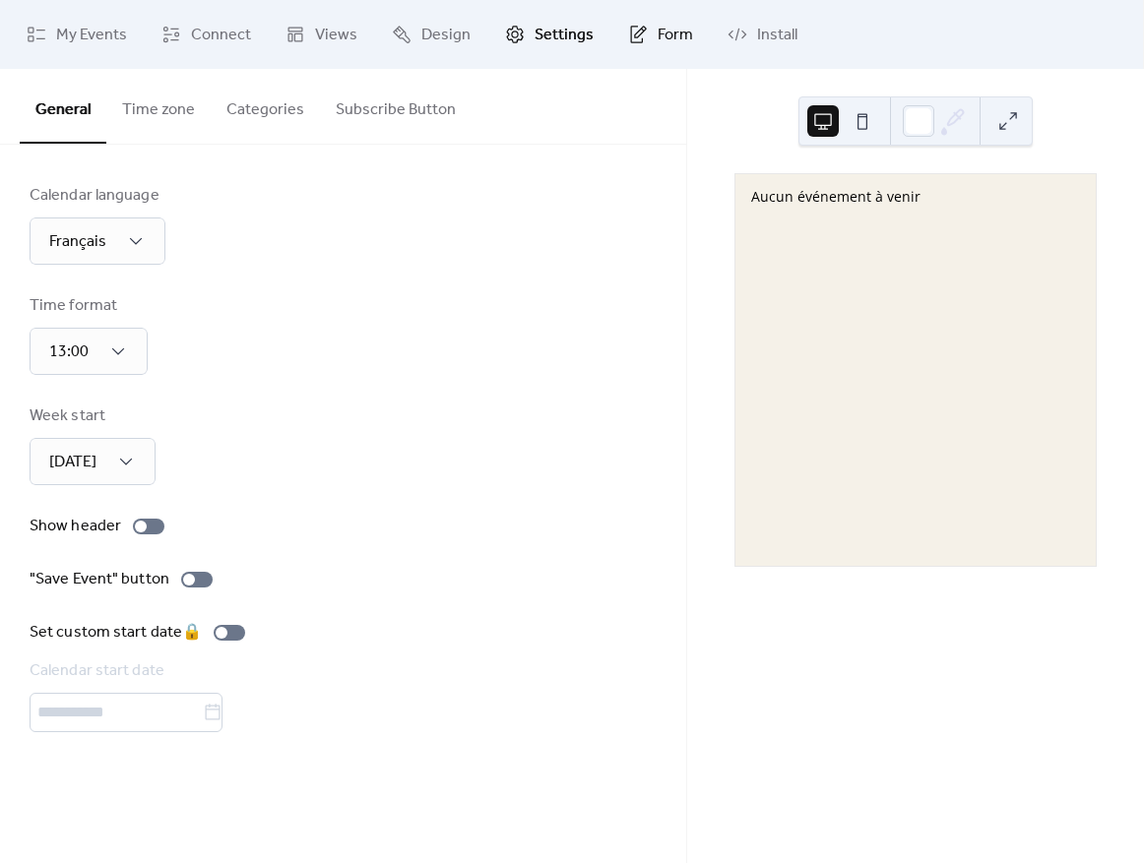
click at [658, 44] on span "Form" at bounding box center [675, 36] width 35 height 24
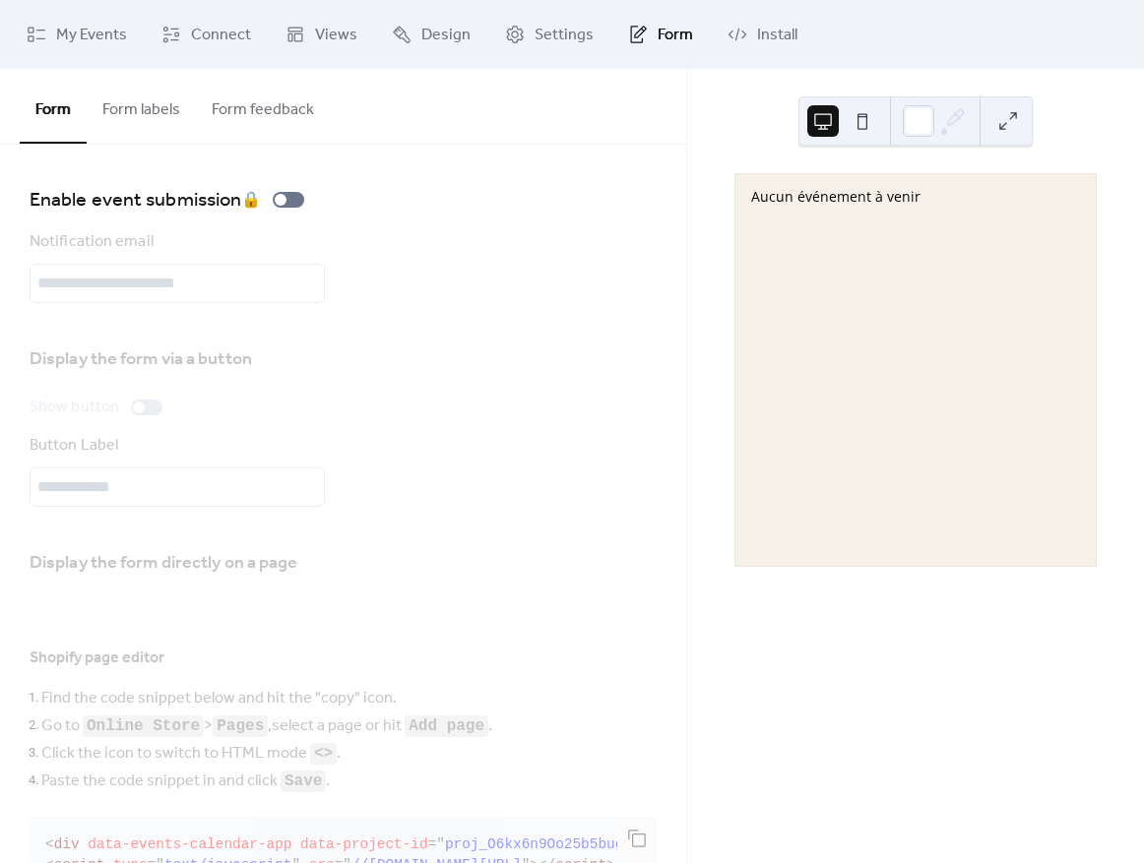
scroll to position [315, 0]
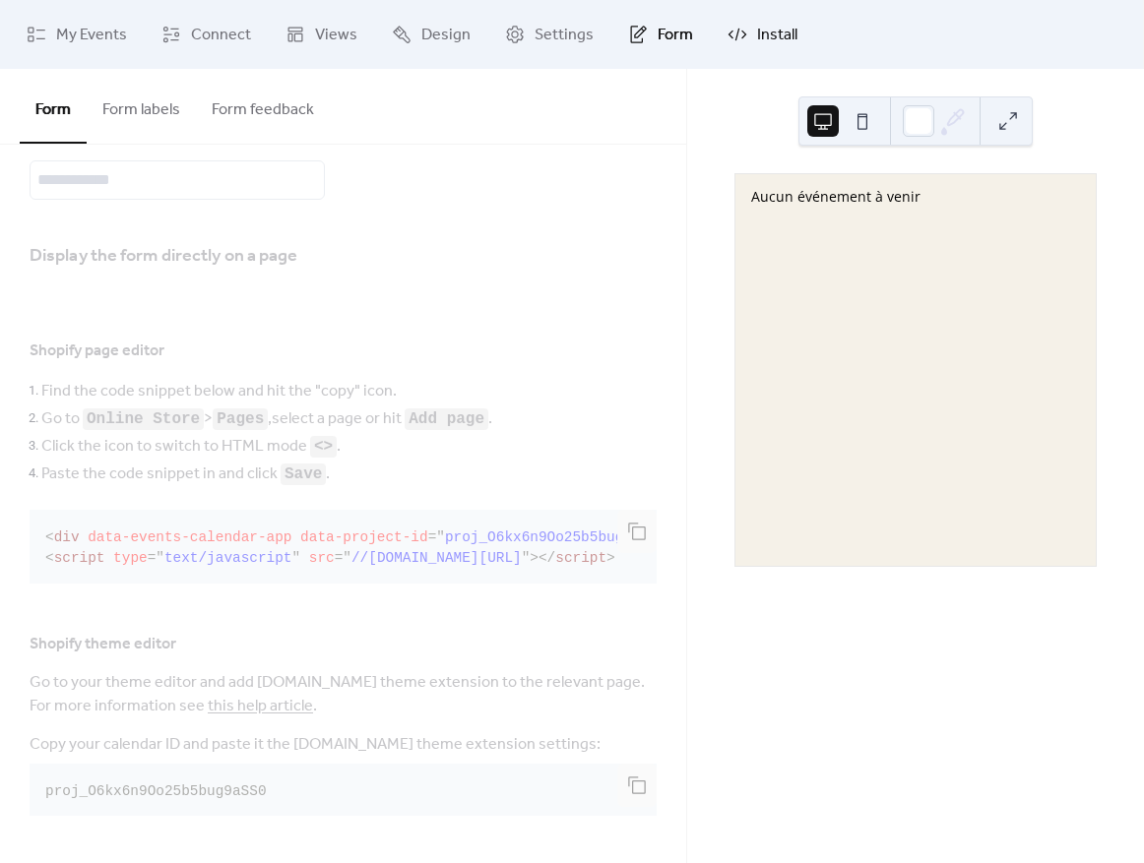
click at [766, 24] on span "Install" at bounding box center [777, 36] width 40 height 24
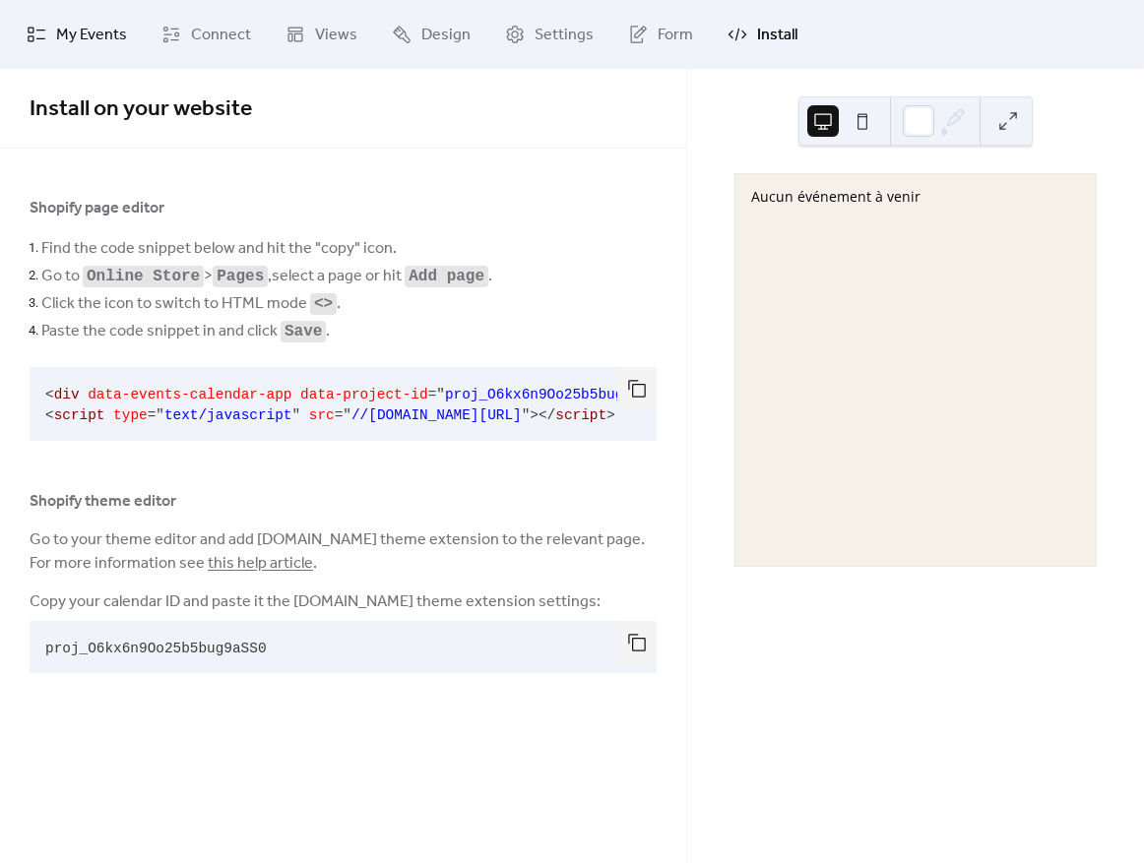
click at [95, 52] on link "My Events" at bounding box center [77, 34] width 130 height 53
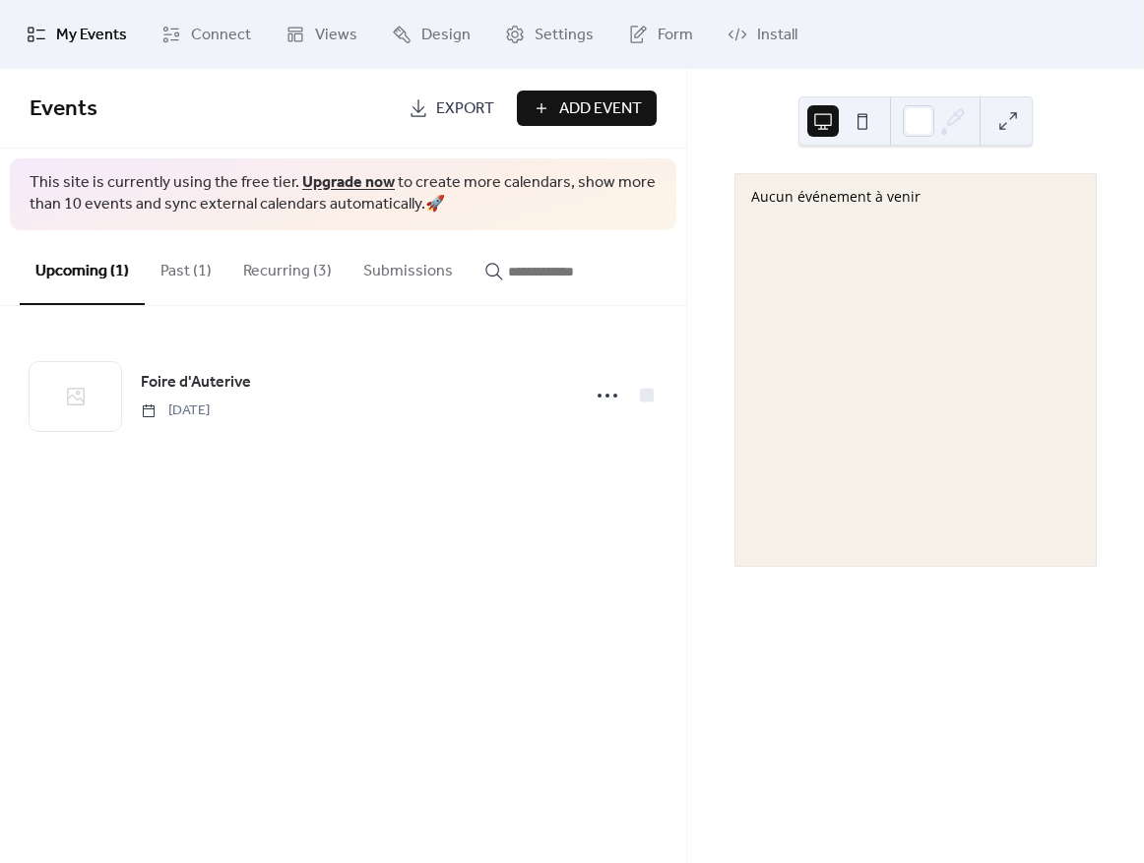
drag, startPoint x: 12, startPoint y: 89, endPoint x: 64, endPoint y: 102, distance: 54.0
click at [12, 89] on div "Events Export Add Event" at bounding box center [343, 109] width 686 height 80
click at [67, 103] on span "Events" at bounding box center [64, 109] width 68 height 43
drag, startPoint x: 212, startPoint y: 144, endPoint x: 261, endPoint y: 184, distance: 63.7
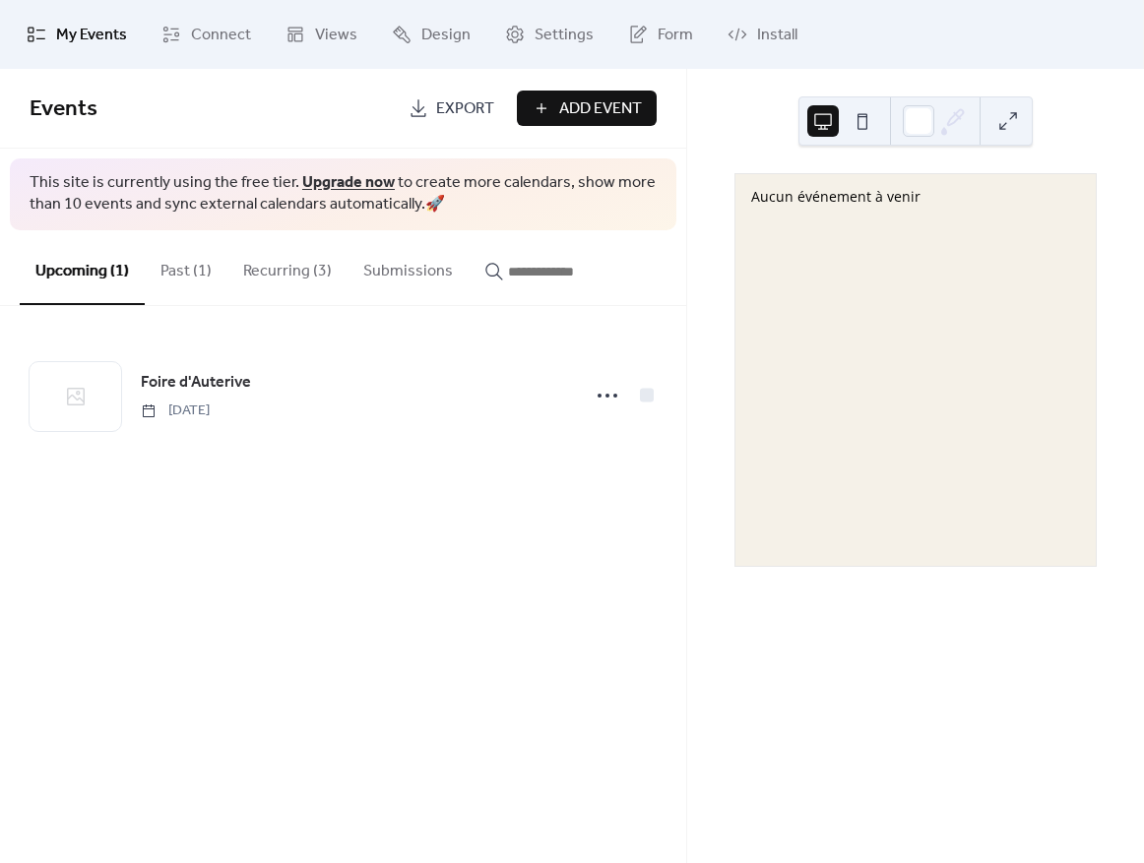
click at [211, 144] on div "Events Export Add Event" at bounding box center [343, 109] width 686 height 80
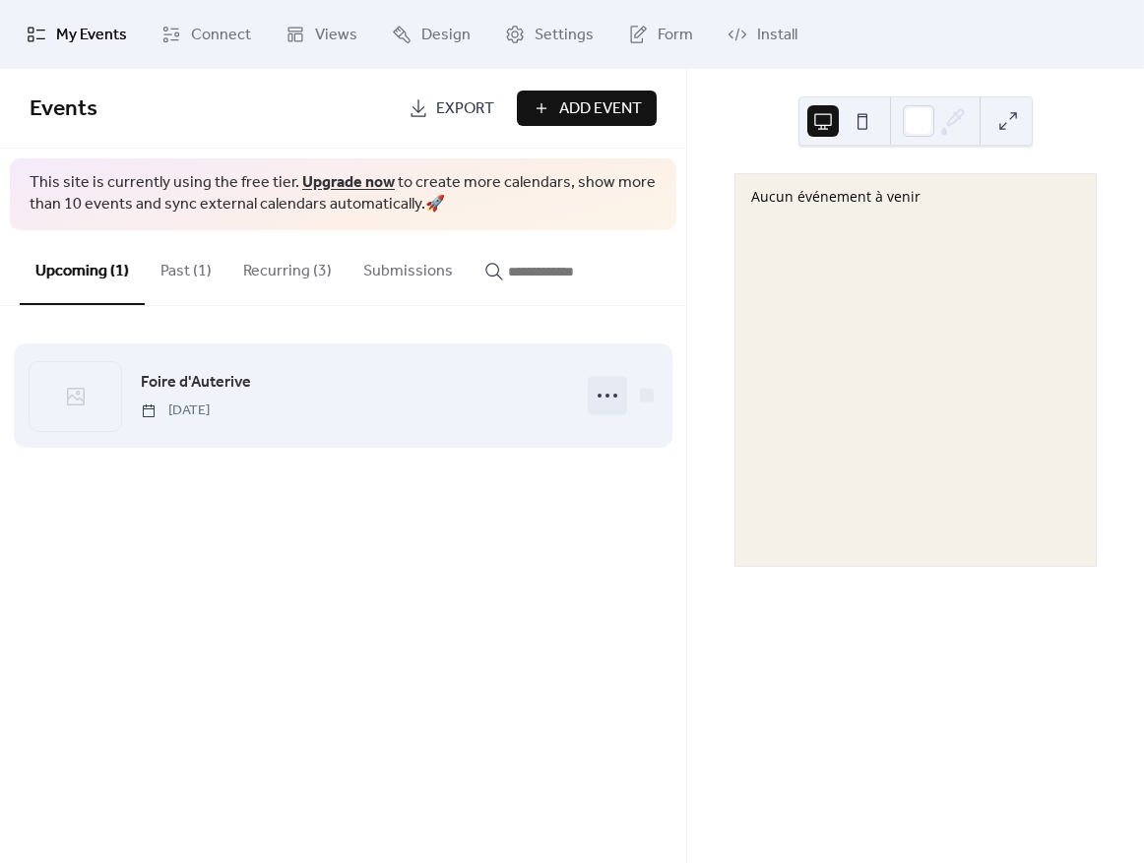
click at [588, 382] on div at bounding box center [607, 395] width 39 height 39
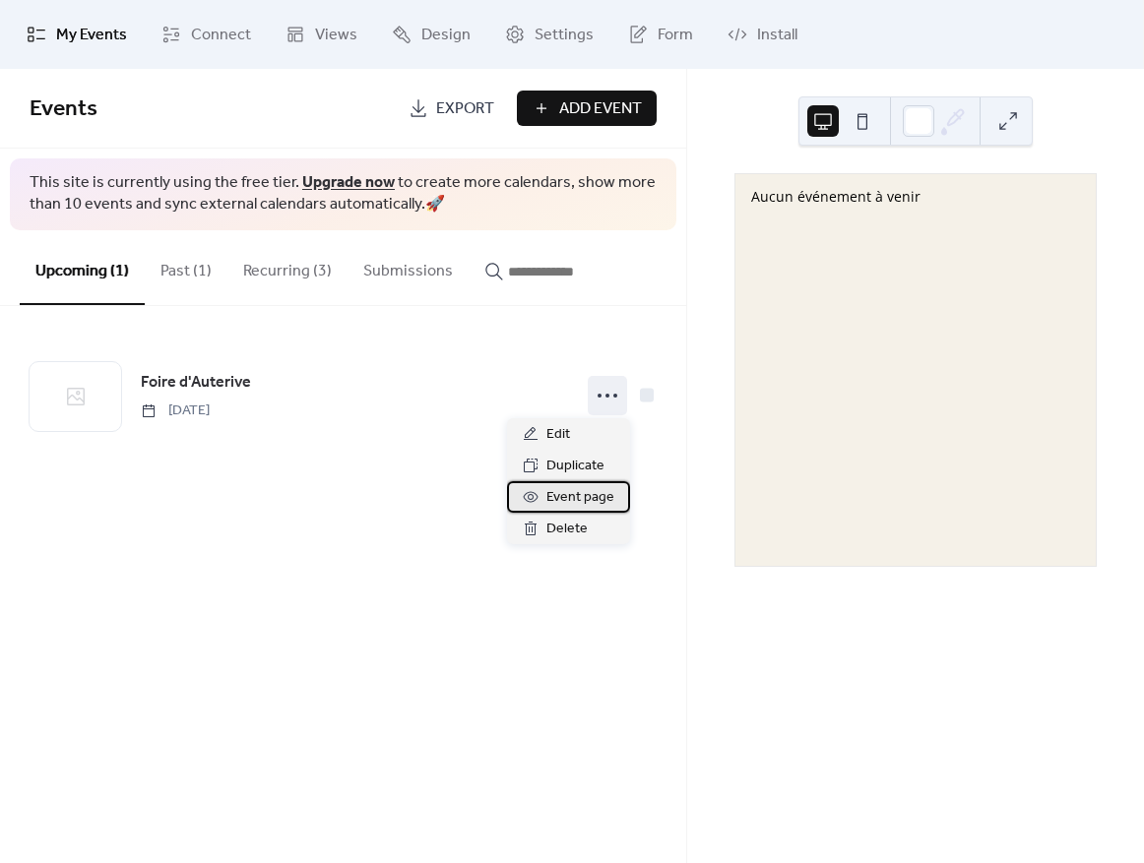
click at [575, 496] on span "Event page" at bounding box center [580, 498] width 68 height 24
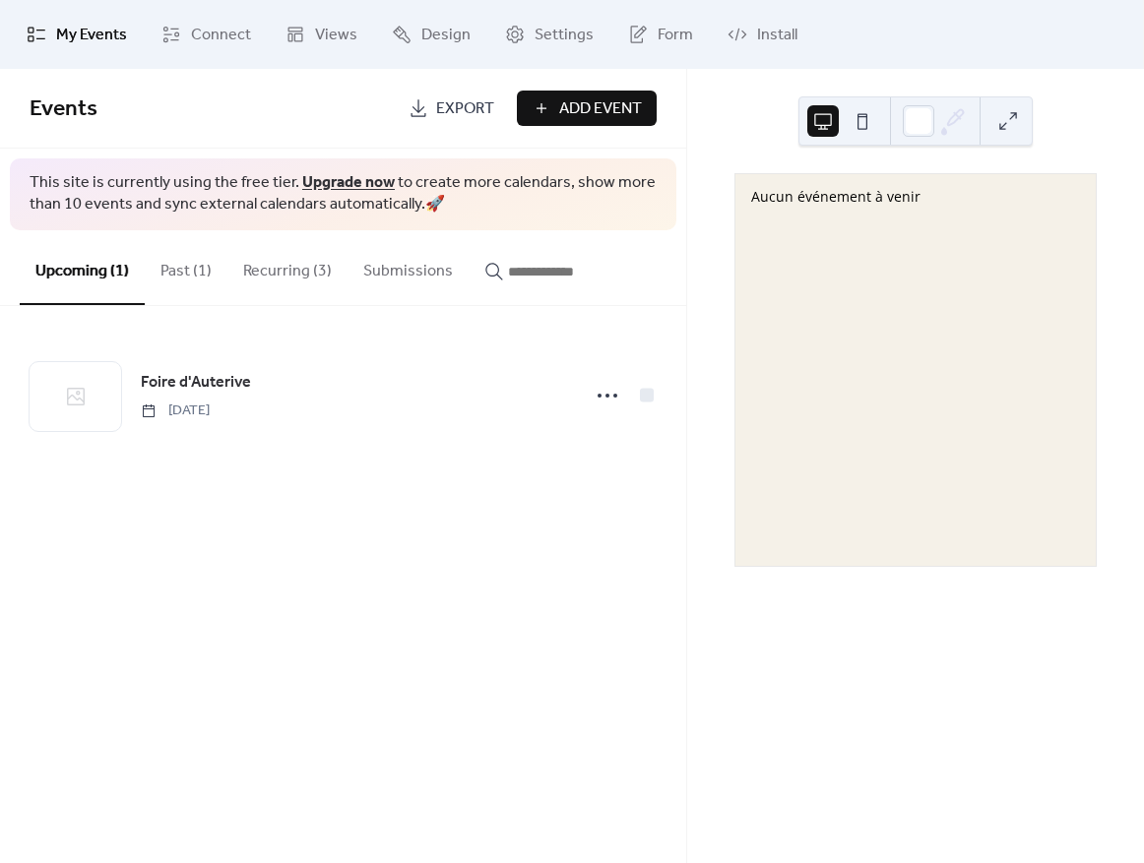
drag, startPoint x: 587, startPoint y: 262, endPoint x: 550, endPoint y: 274, distance: 38.3
click at [578, 265] on input "button" at bounding box center [567, 272] width 118 height 24
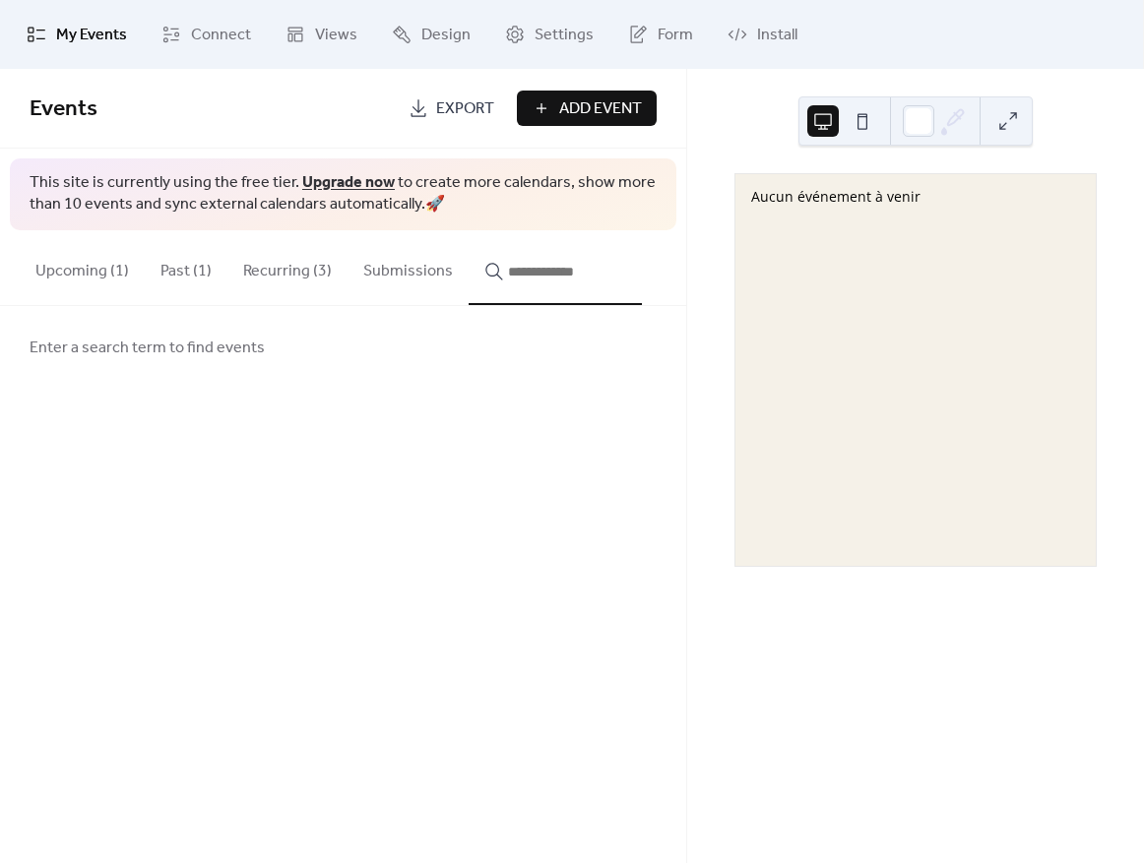
click at [374, 278] on button "Submissions" at bounding box center [408, 266] width 121 height 73
click at [243, 288] on button "Recurring (3)" at bounding box center [287, 266] width 120 height 73
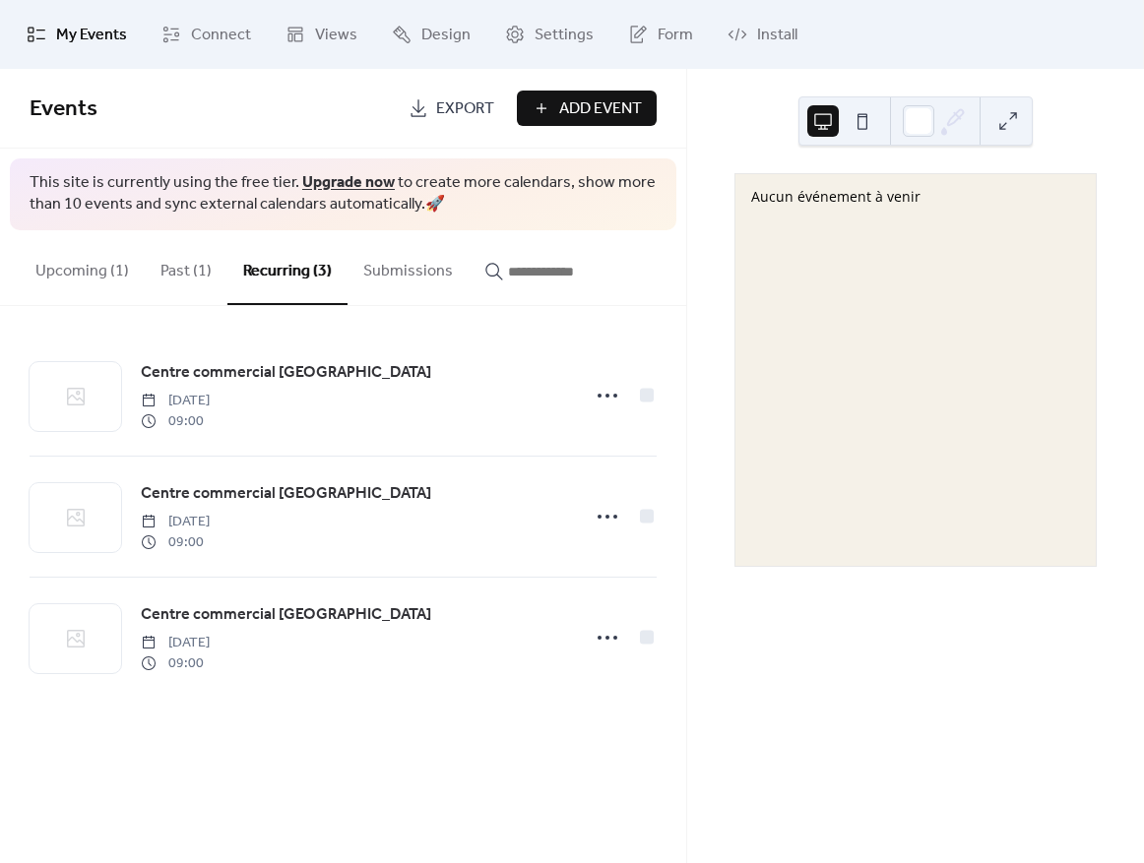
click at [99, 290] on button "Upcoming (1)" at bounding box center [82, 266] width 125 height 73
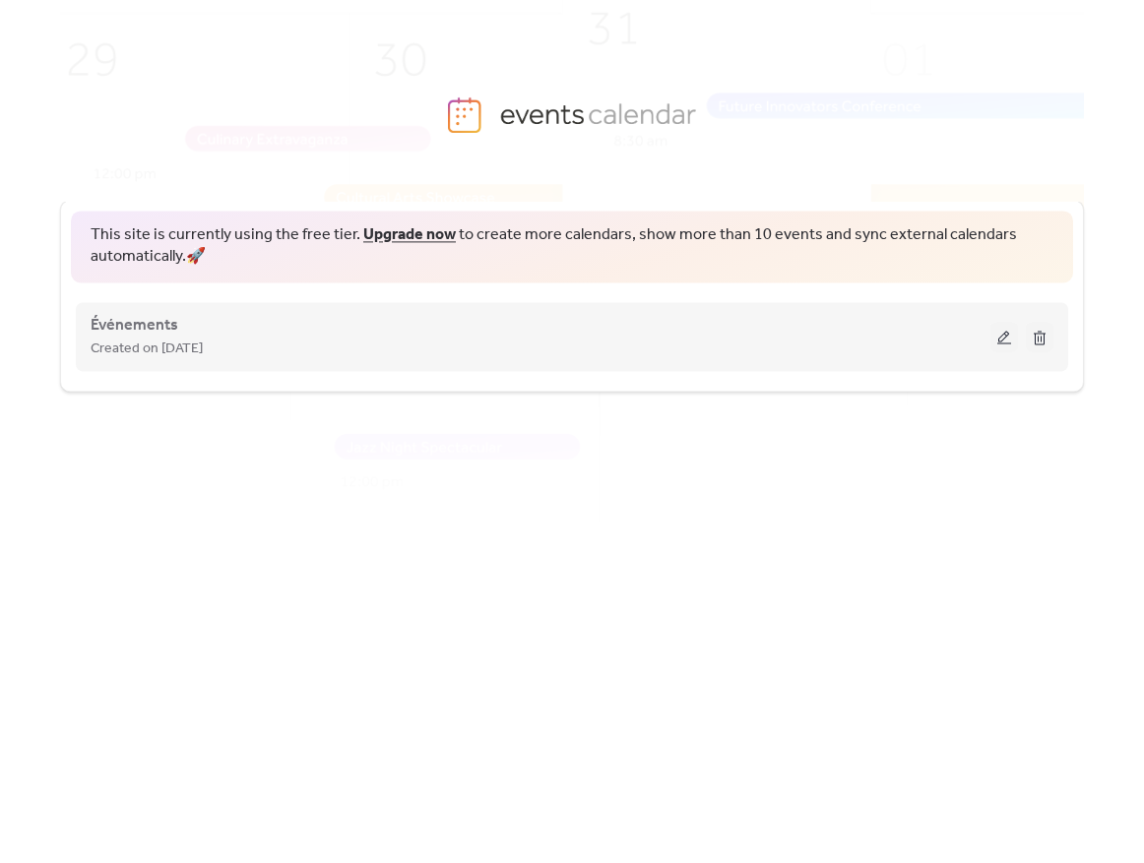
click at [997, 346] on button at bounding box center [1004, 337] width 28 height 30
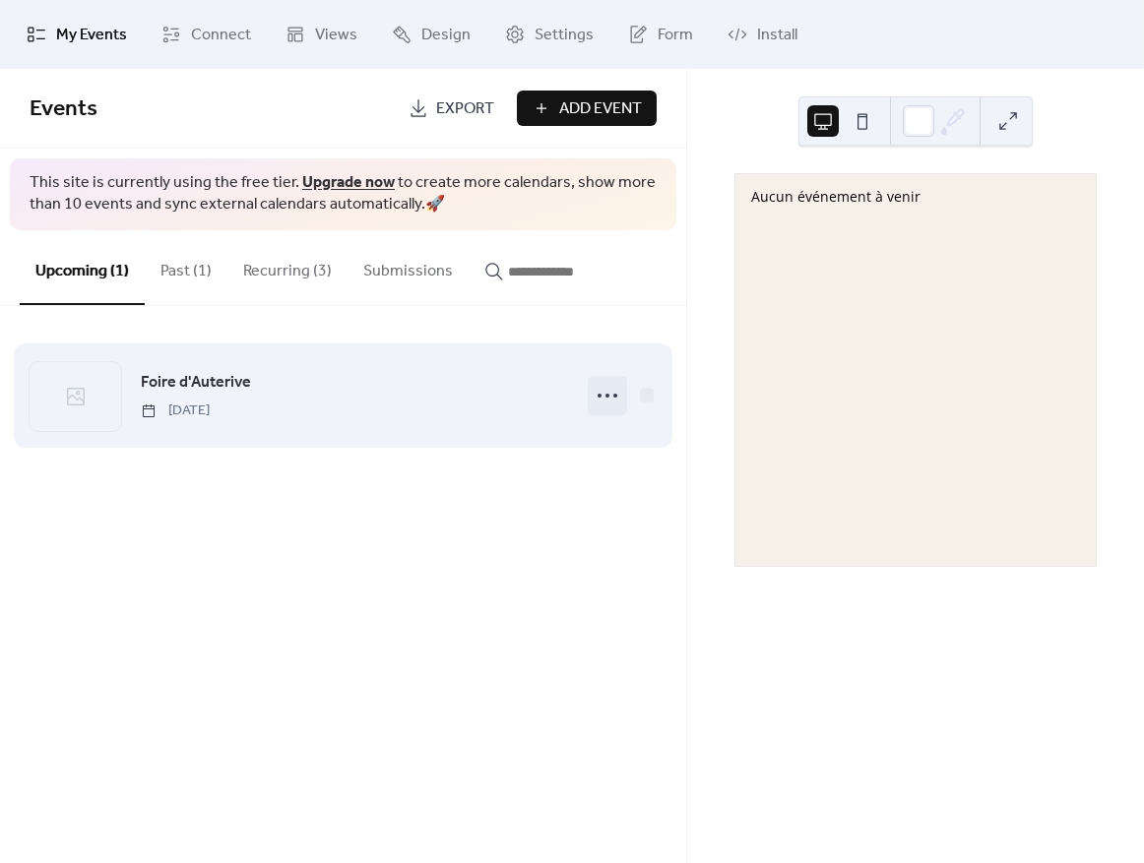
click at [601, 394] on circle at bounding box center [600, 396] width 4 height 4
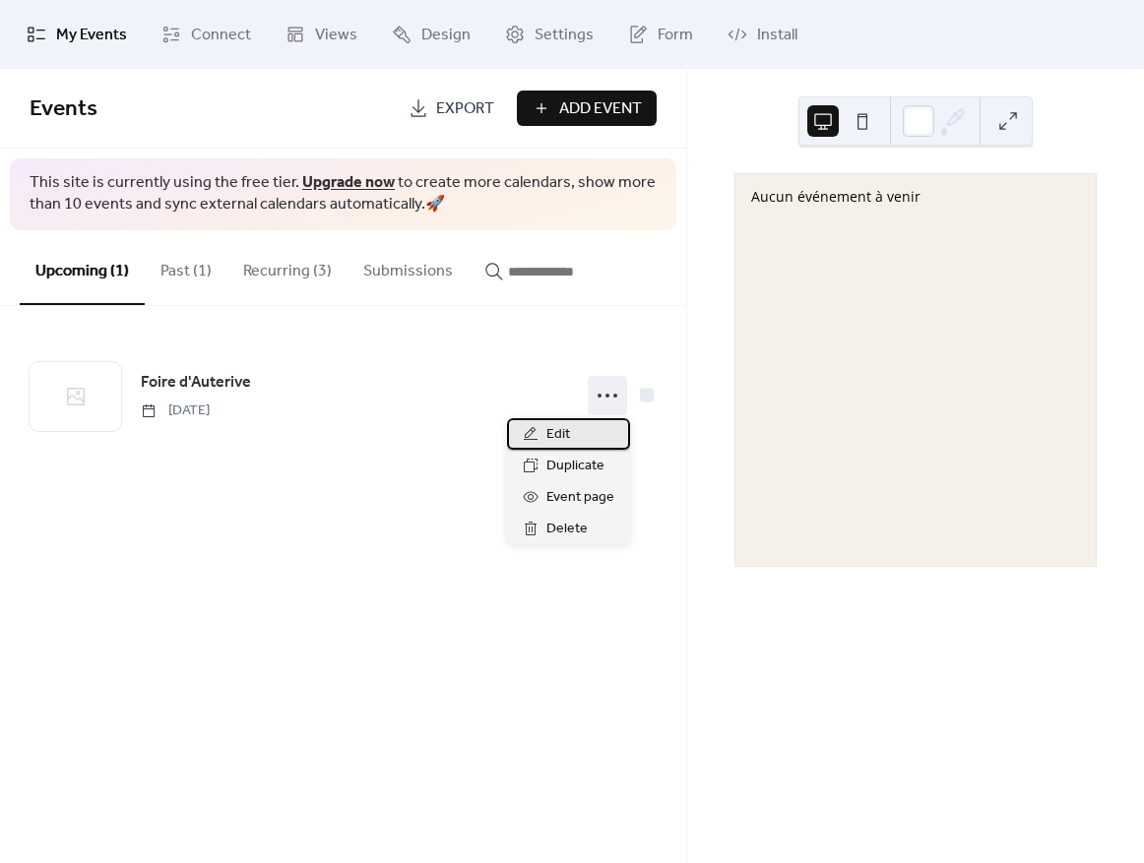
click at [572, 436] on div "Edit" at bounding box center [568, 434] width 123 height 32
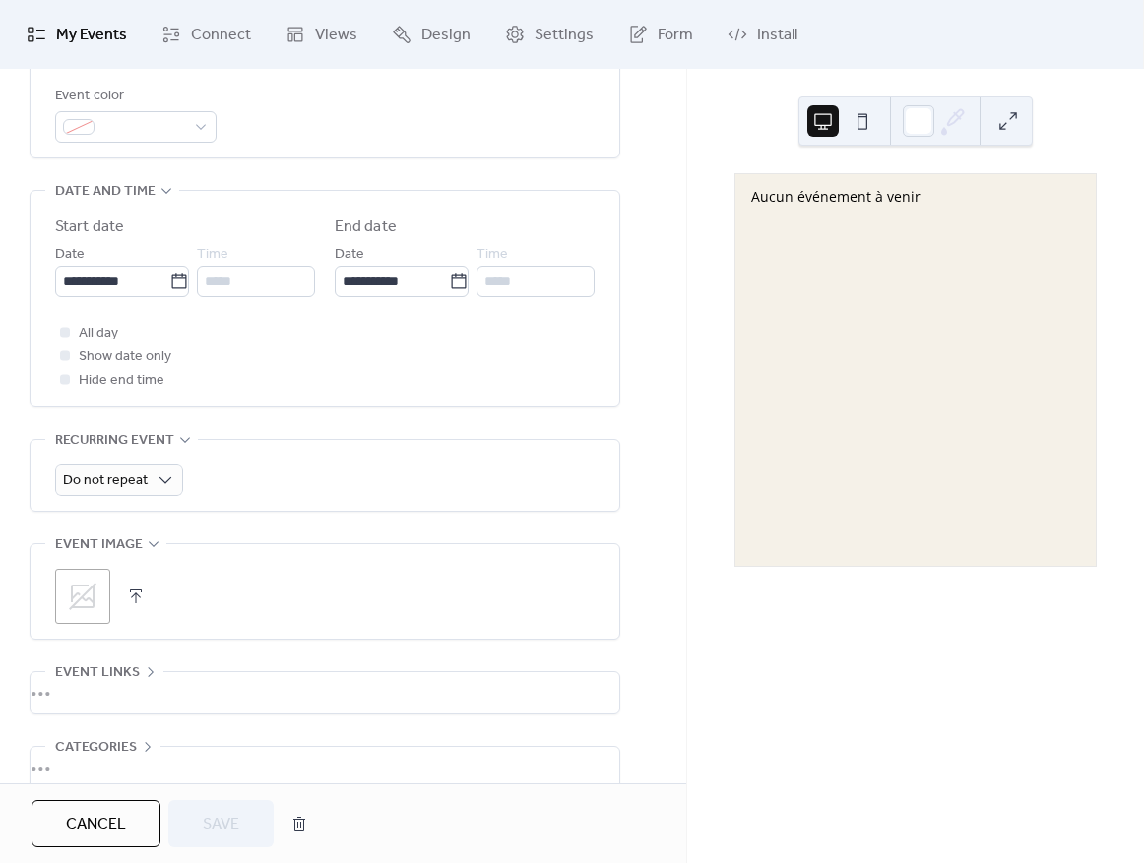
scroll to position [541, 0]
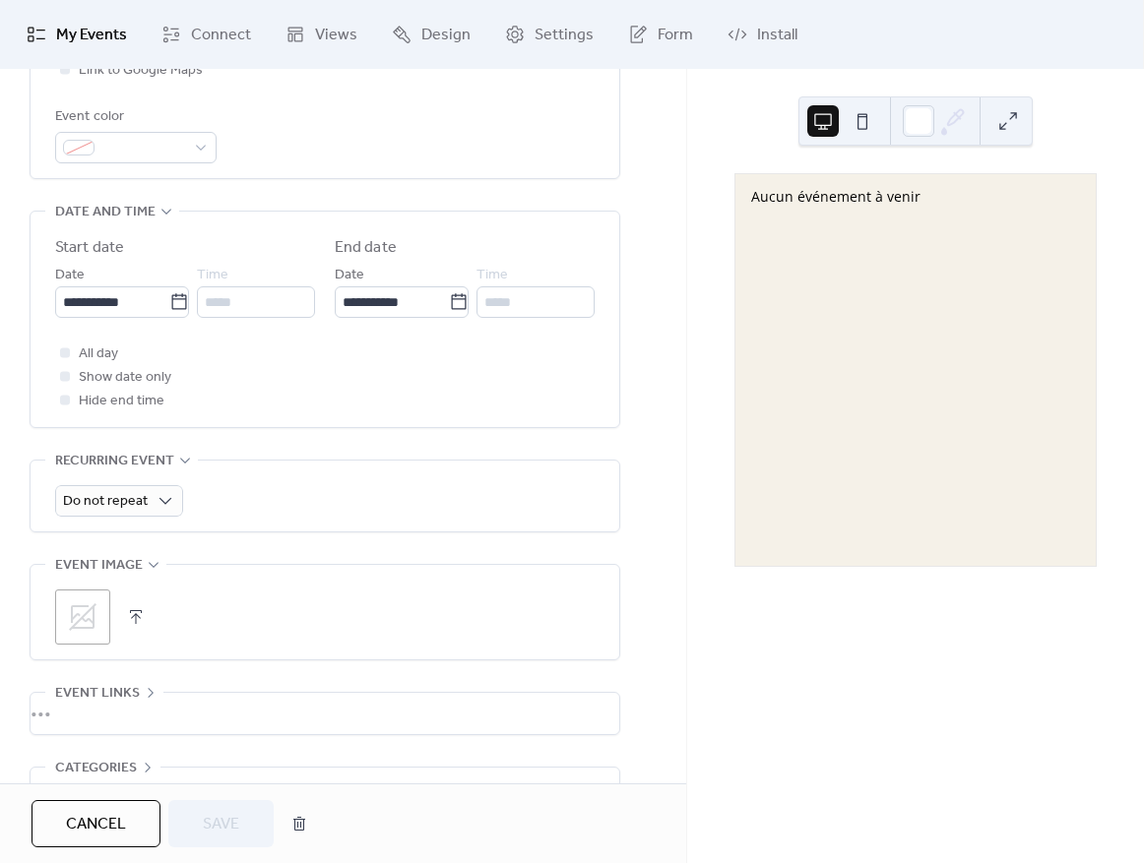
click at [91, 371] on span "Show date only" at bounding box center [125, 378] width 93 height 24
click at [91, 376] on span "Show date only" at bounding box center [125, 378] width 93 height 24
click at [71, 381] on div at bounding box center [65, 376] width 20 height 20
click at [69, 377] on div at bounding box center [65, 376] width 10 height 10
click at [66, 376] on div at bounding box center [65, 376] width 10 height 10
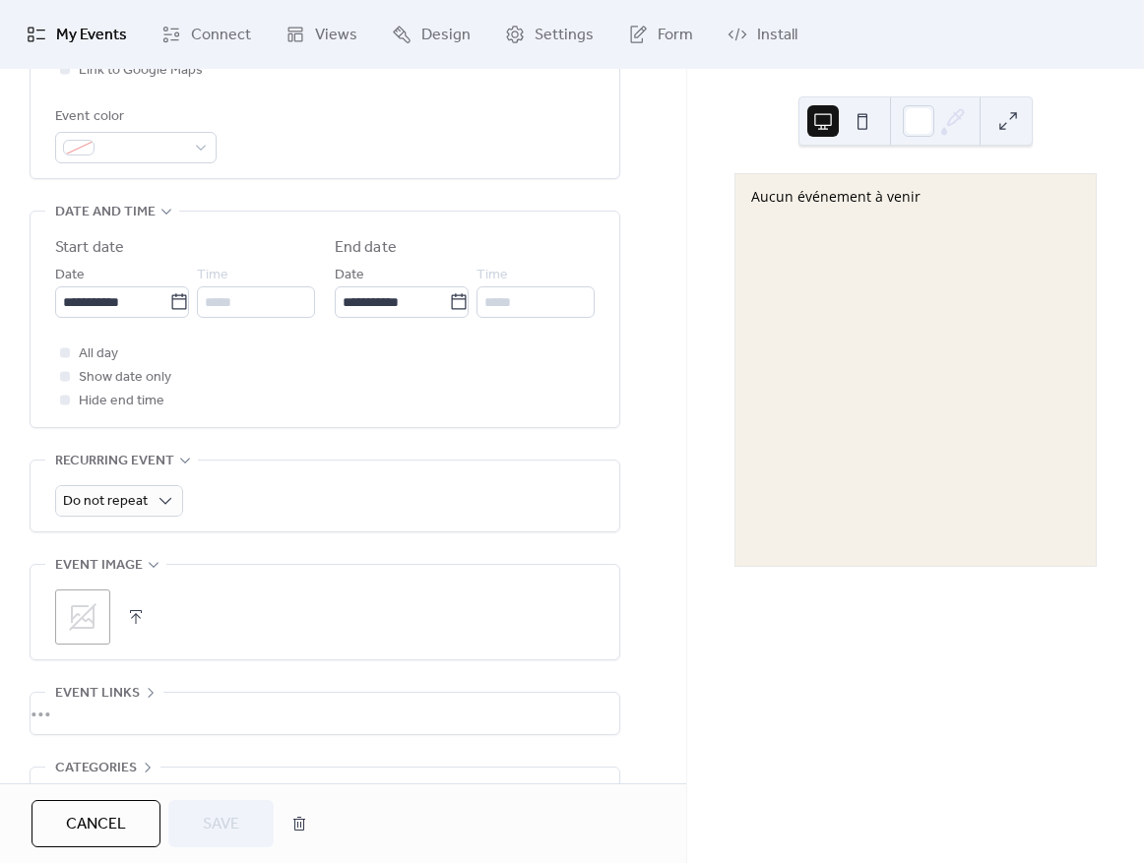
click at [63, 394] on div at bounding box center [65, 400] width 20 height 20
click at [66, 354] on div at bounding box center [65, 353] width 10 height 10
click at [224, 312] on input "*****" at bounding box center [256, 302] width 118 height 32
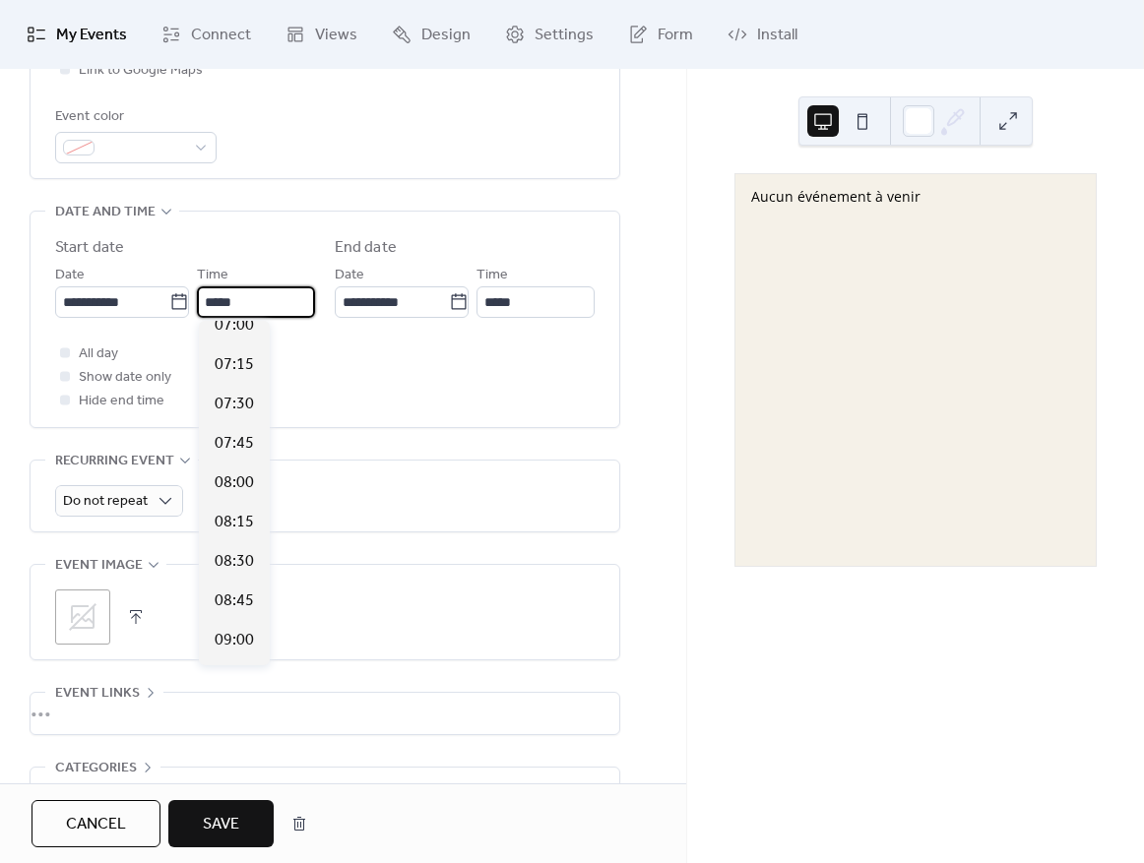
scroll to position [1270, 0]
click at [234, 490] on span "09:00" at bounding box center [234, 489] width 39 height 24
type input "*****"
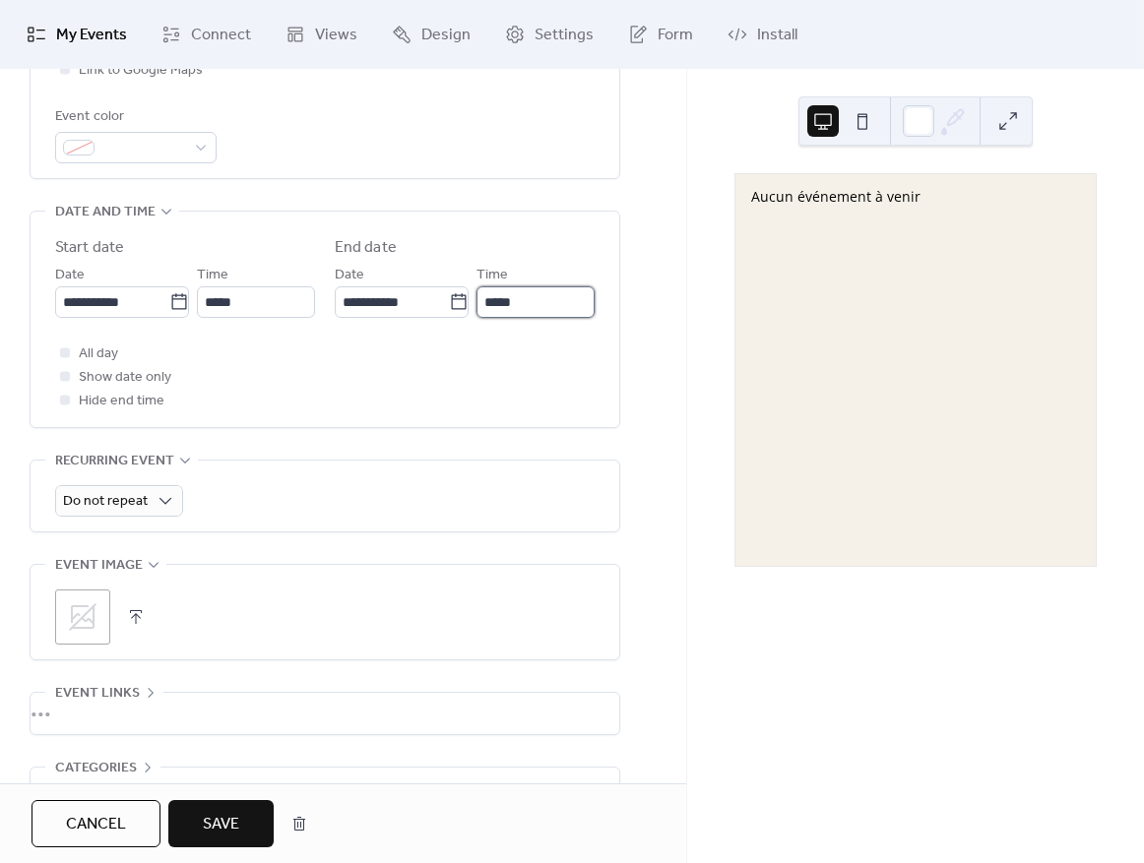
click at [491, 309] on input "*****" at bounding box center [536, 302] width 118 height 32
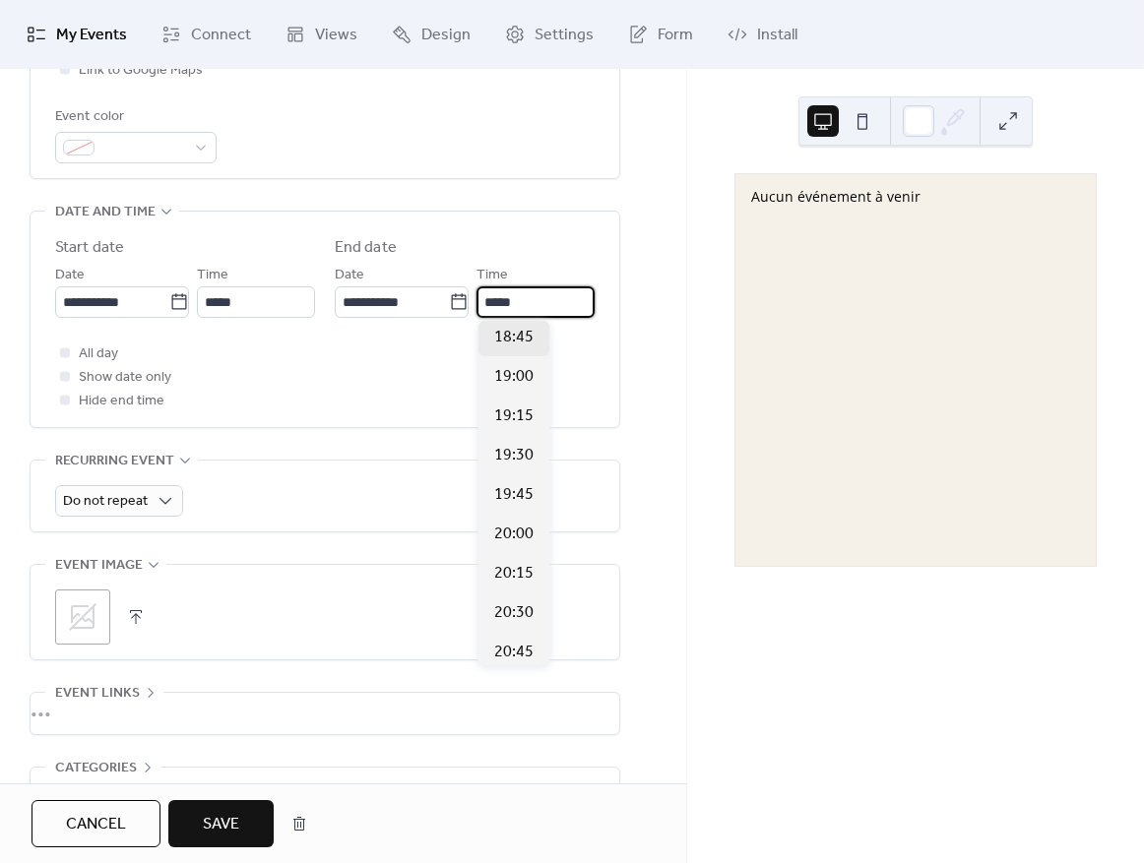
scroll to position [2949, 0]
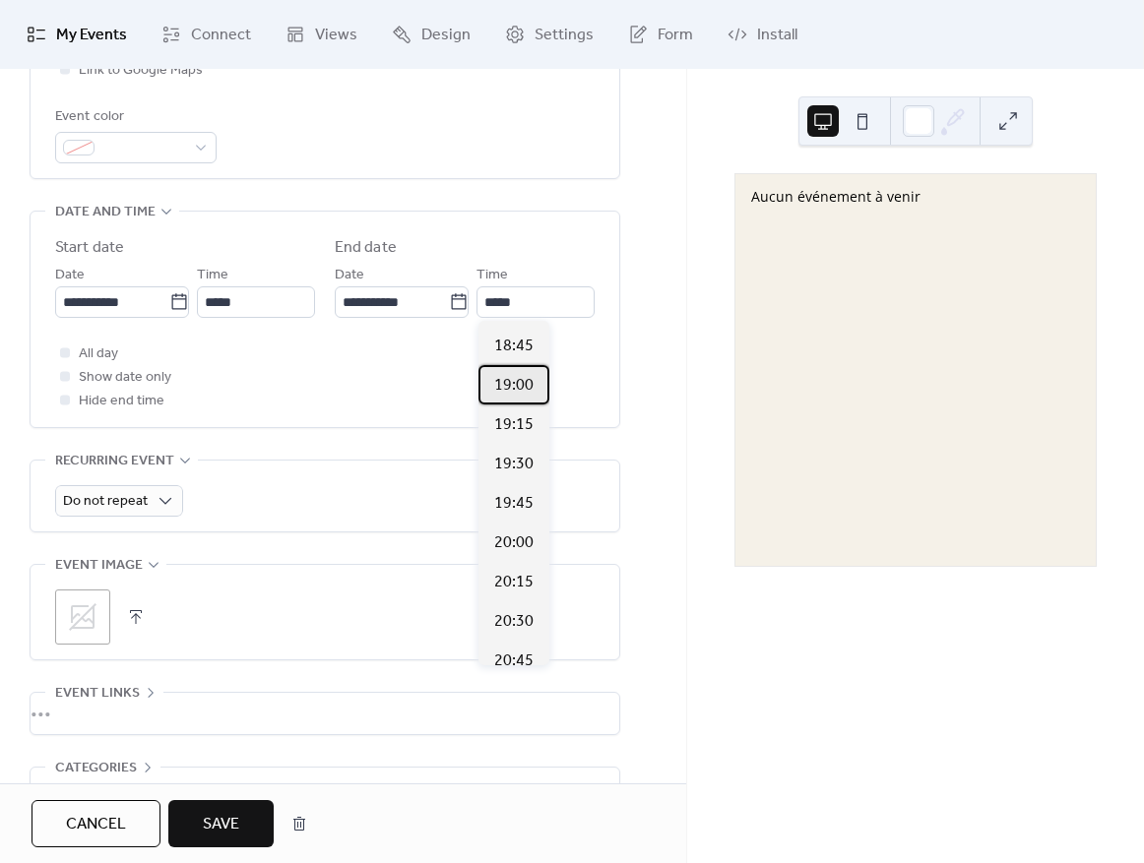
click at [509, 365] on div "19:00" at bounding box center [513, 384] width 71 height 39
type input "*****"
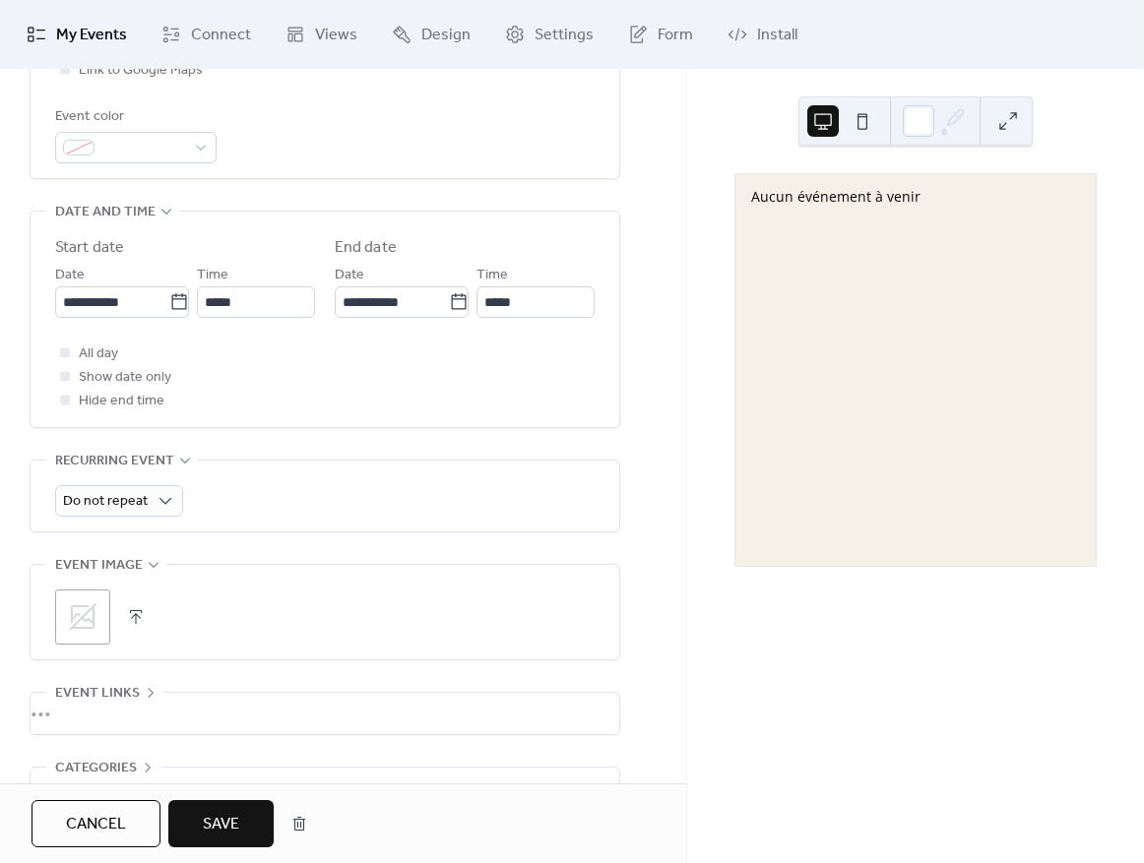
click at [224, 813] on span "Save" at bounding box center [221, 825] width 36 height 24
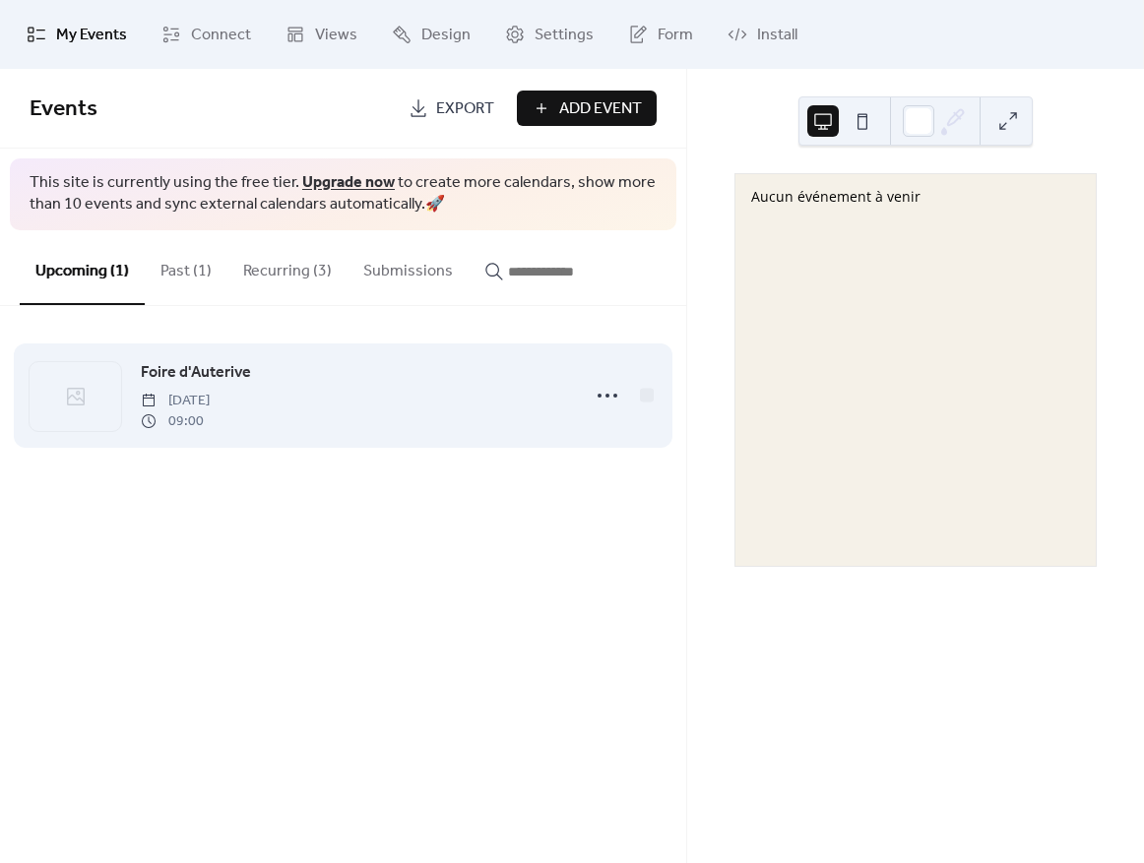
click at [198, 381] on span "Foire d'Auterive" at bounding box center [196, 373] width 110 height 24
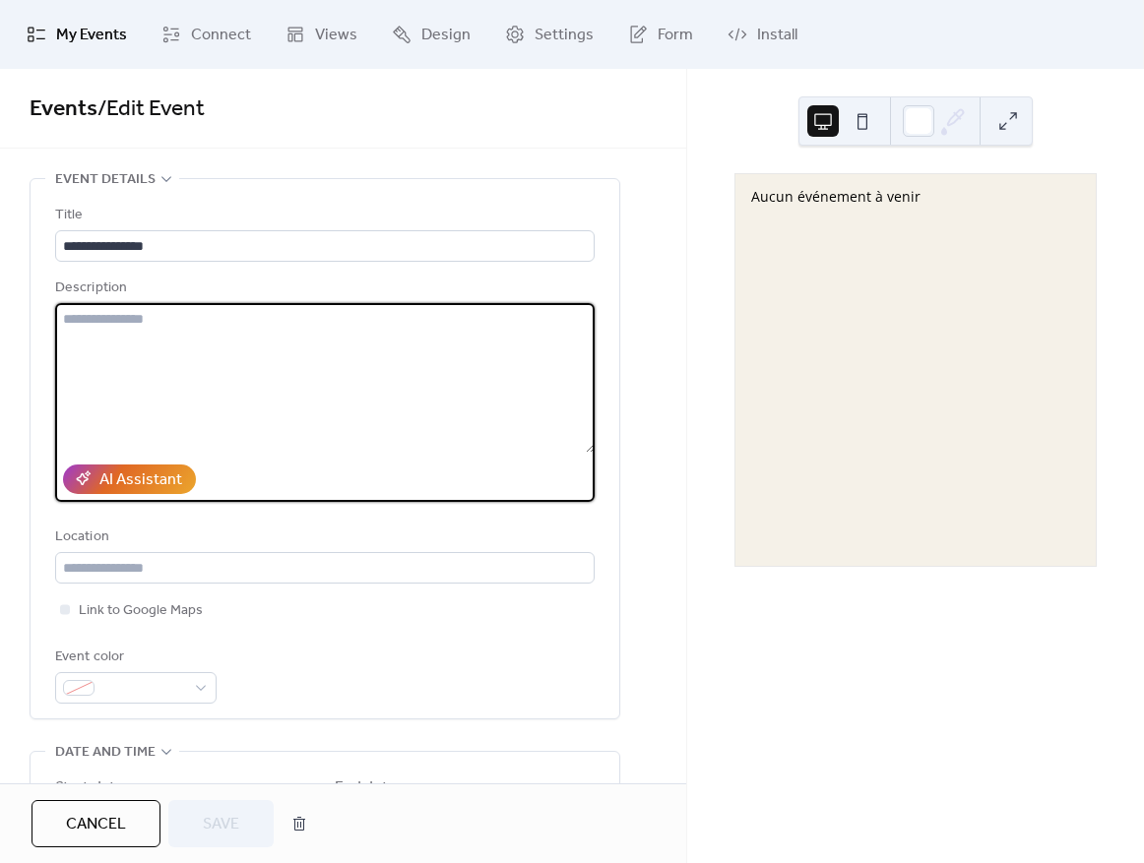
click at [286, 322] on textarea at bounding box center [325, 378] width 540 height 150
type textarea "*"
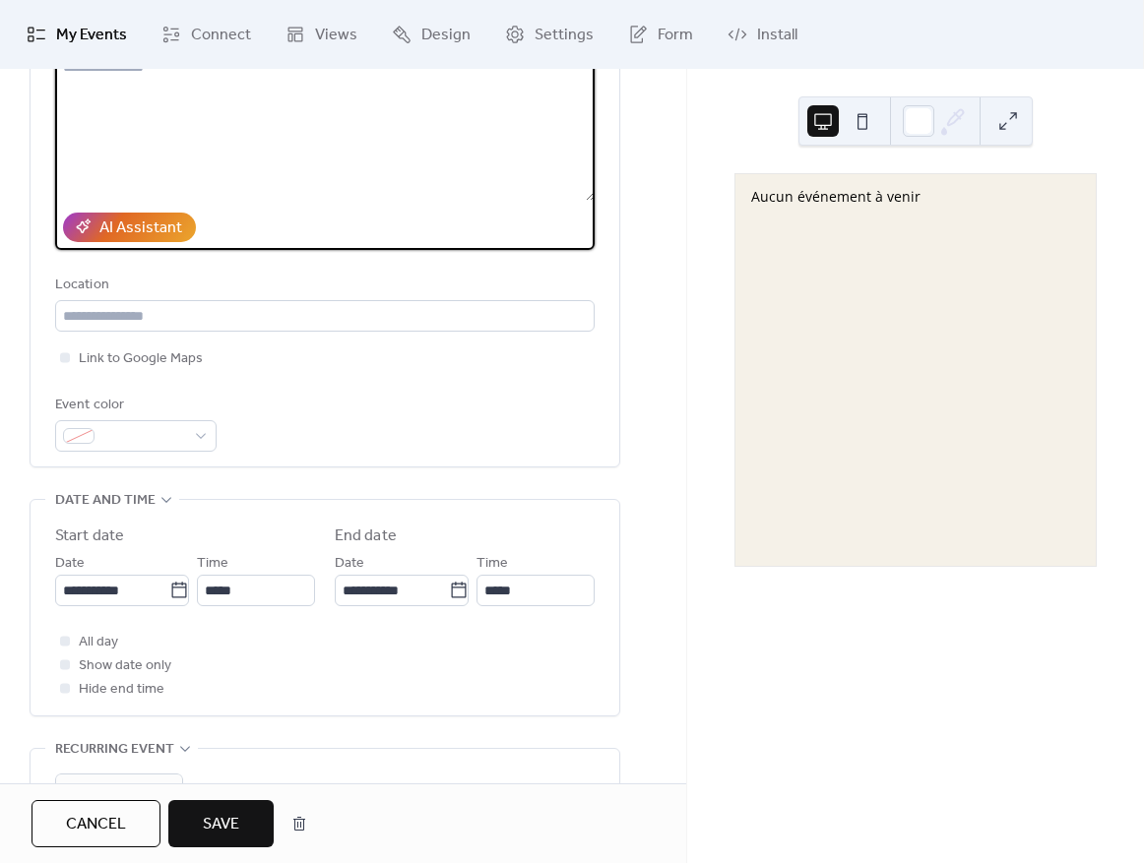
scroll to position [523, 0]
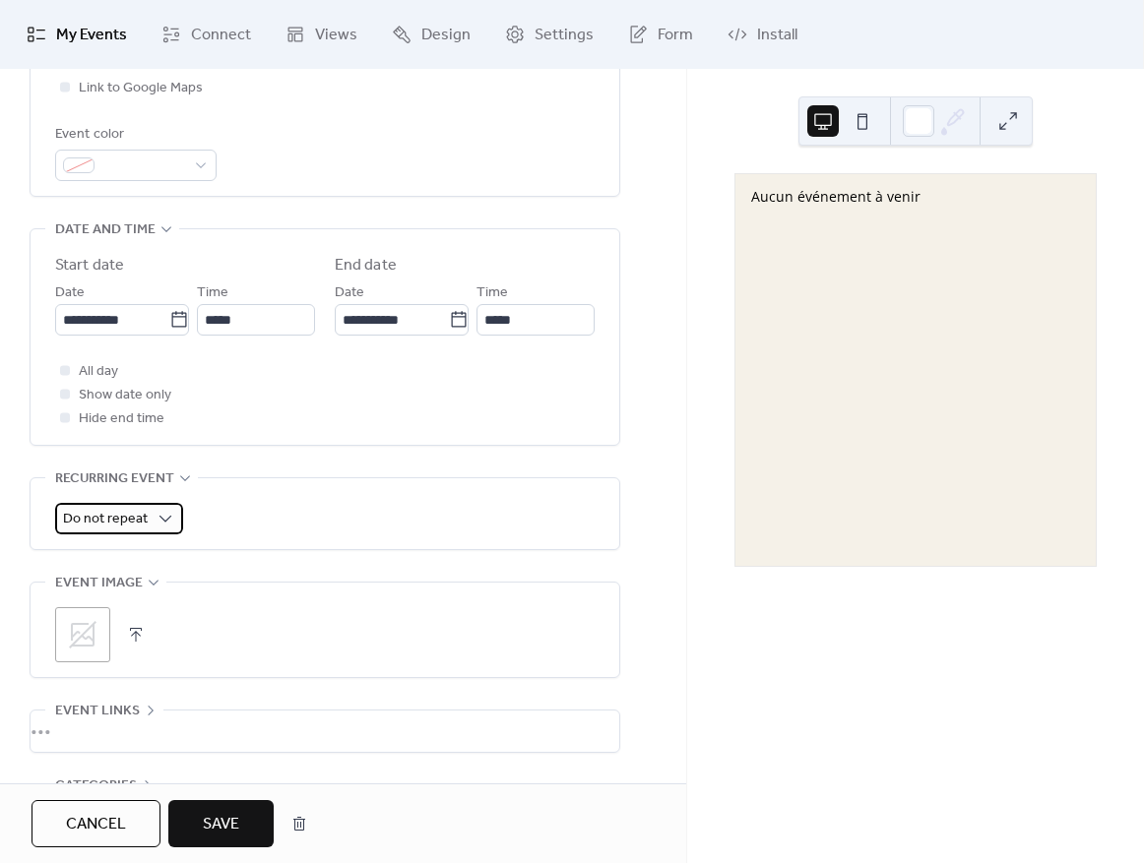
click at [139, 520] on span "Do not repeat" at bounding box center [105, 519] width 85 height 27
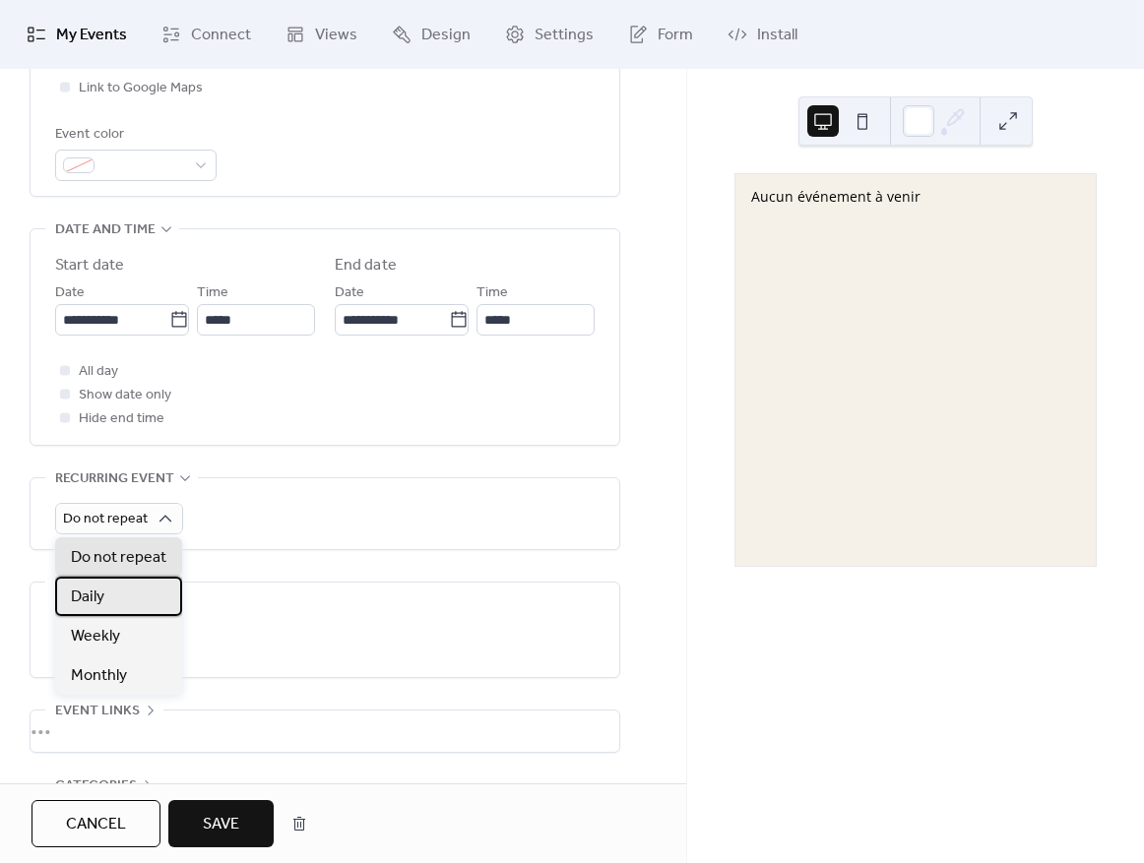
click at [133, 588] on div "Daily" at bounding box center [118, 596] width 127 height 39
click at [95, 543] on div "Do not repeat" at bounding box center [118, 557] width 127 height 39
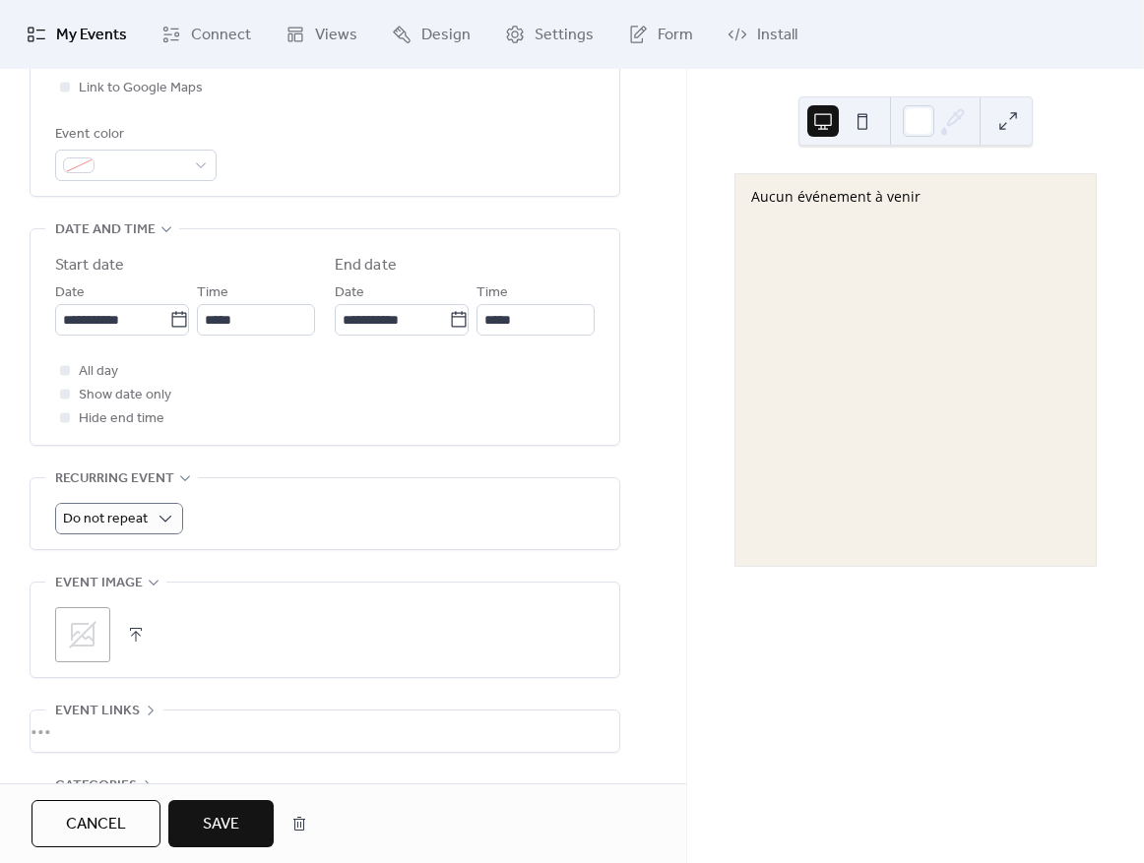
scroll to position [663, 0]
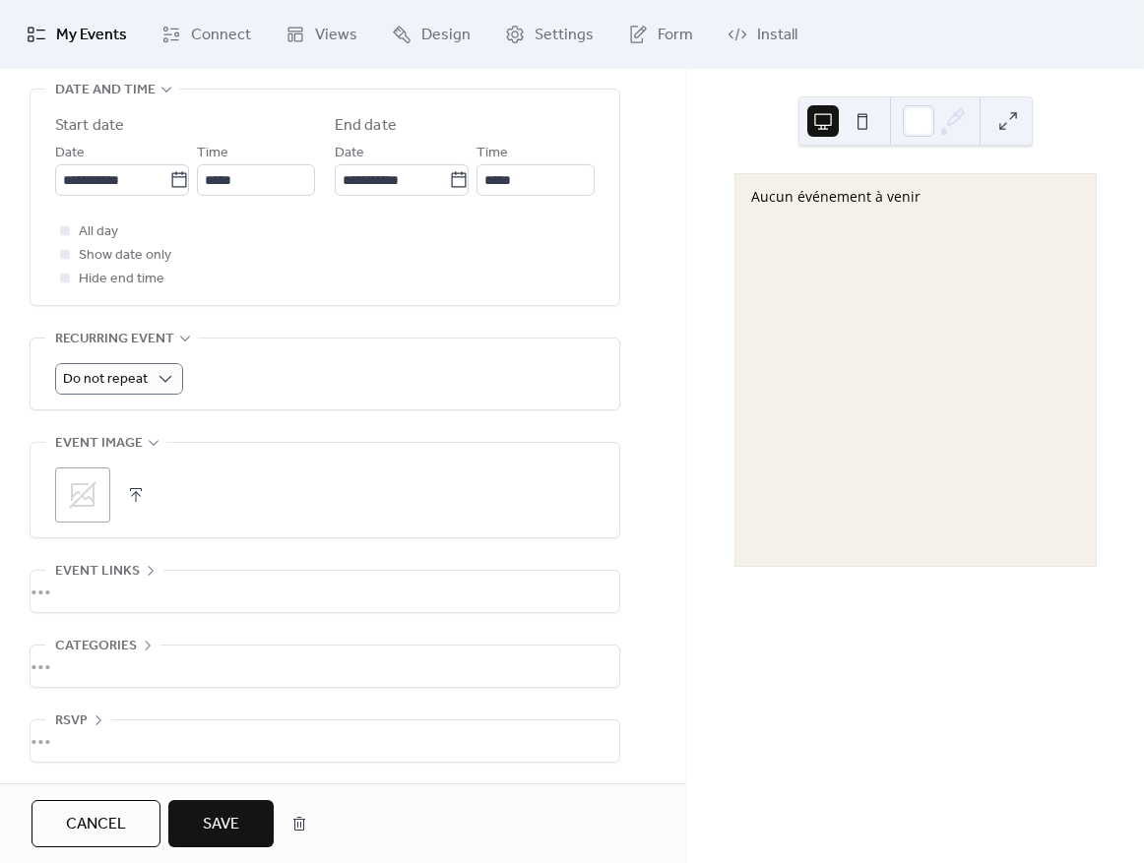
click at [75, 583] on div "•••" at bounding box center [325, 591] width 589 height 41
click at [106, 571] on span "Event links" at bounding box center [97, 572] width 85 height 24
click at [186, 834] on button "Save" at bounding box center [220, 823] width 105 height 47
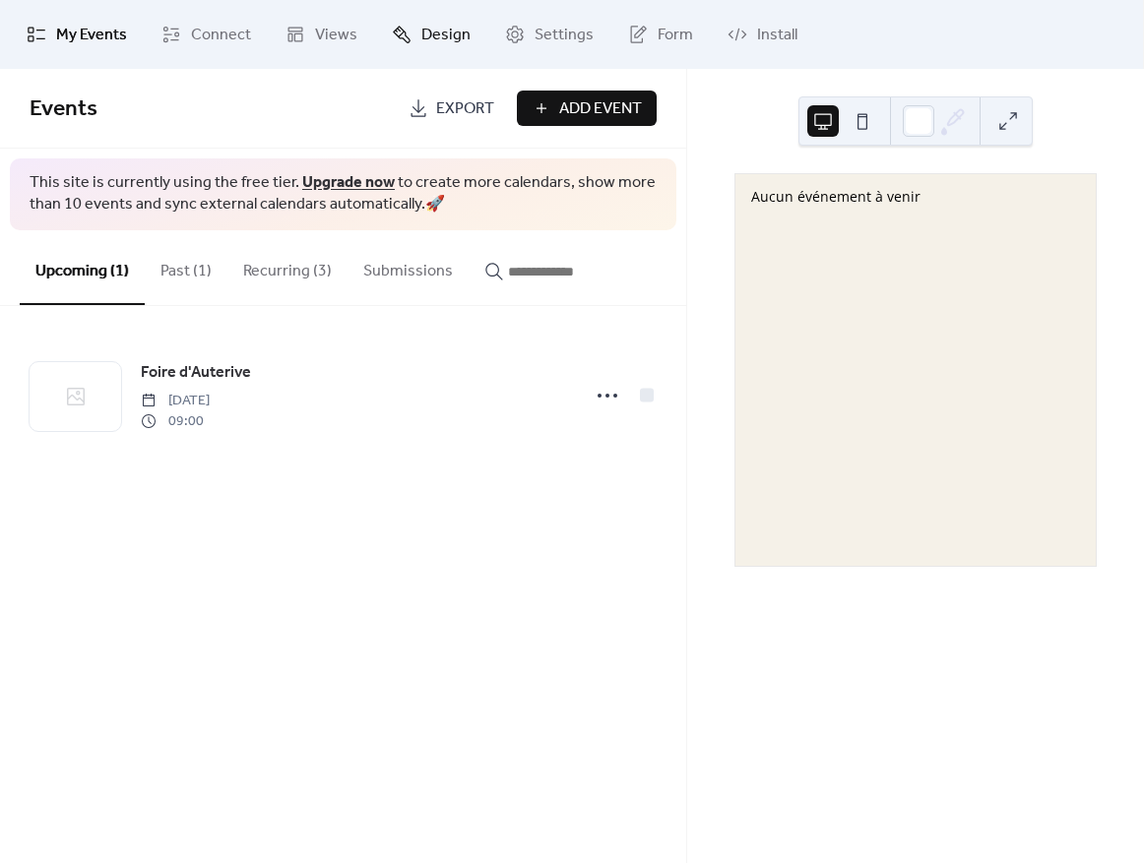
click at [377, 24] on link "Design" at bounding box center [431, 34] width 108 height 53
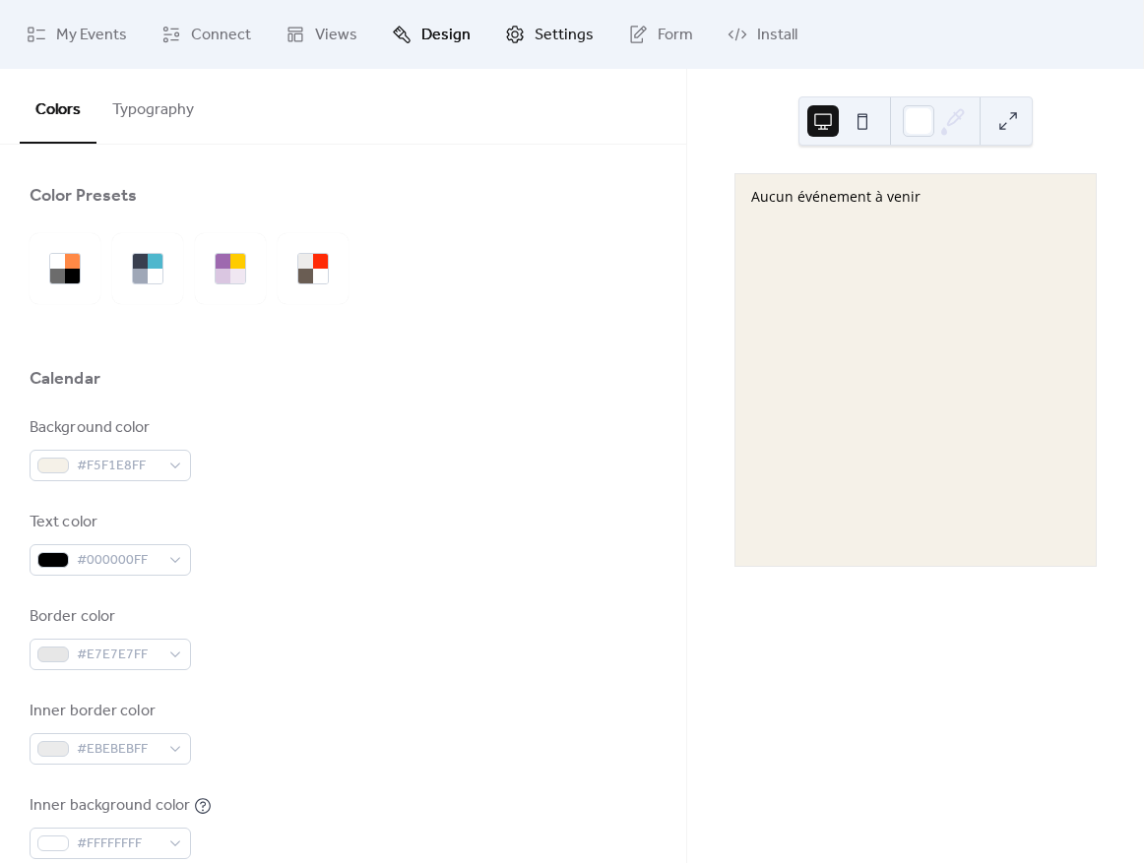
click at [575, 33] on span "Settings" at bounding box center [564, 36] width 59 height 24
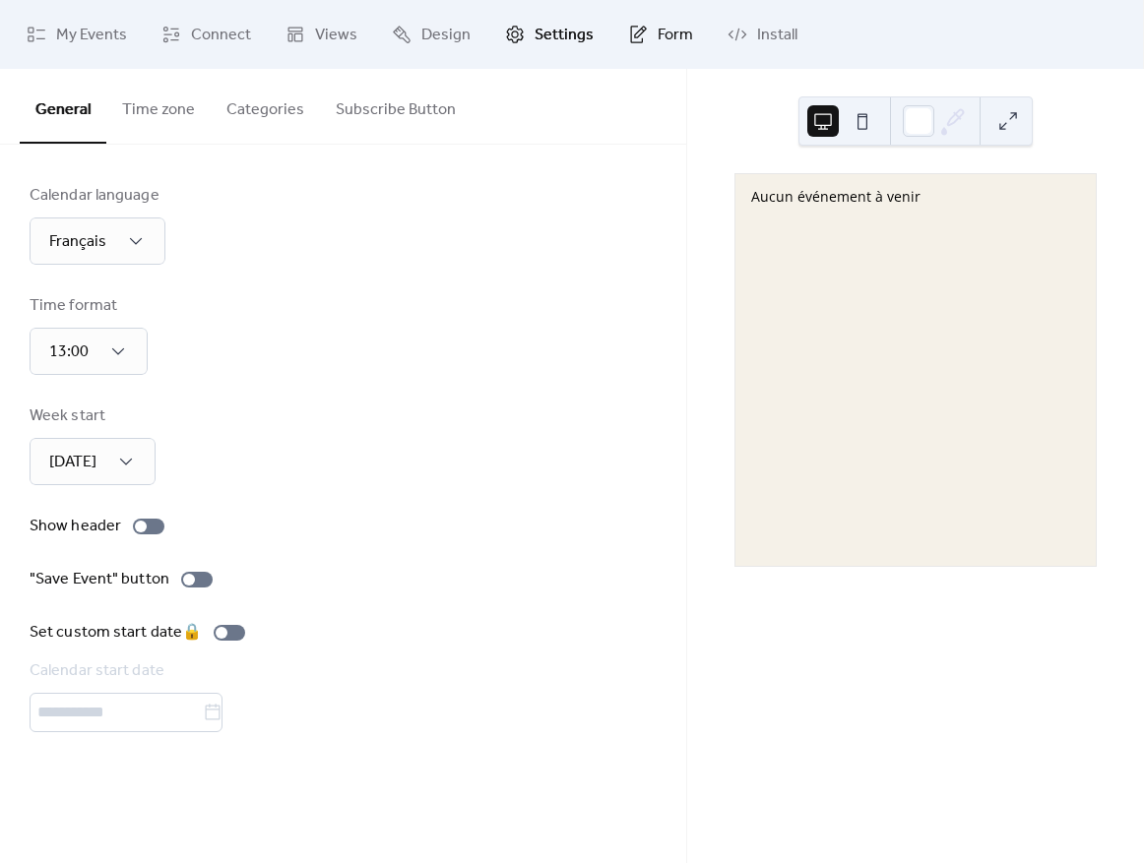
click at [683, 32] on span "Form" at bounding box center [675, 36] width 35 height 24
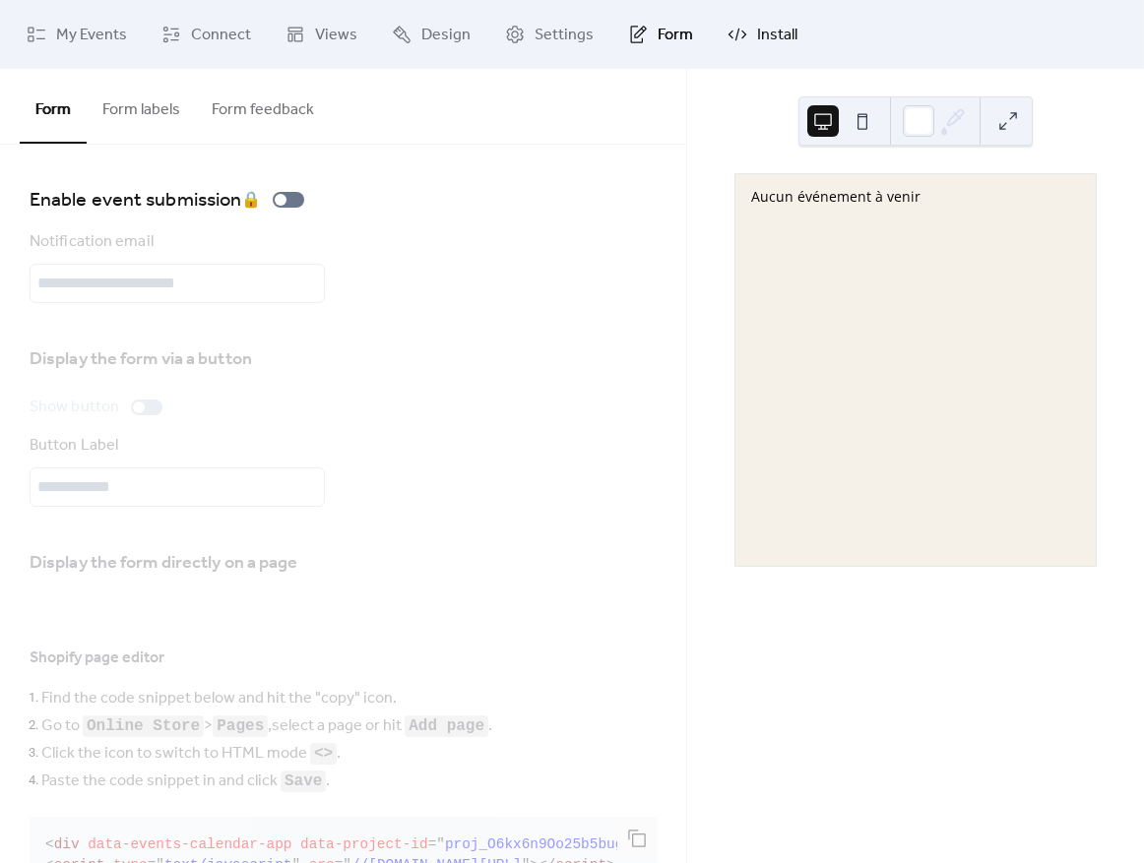
click at [783, 40] on span "Install" at bounding box center [777, 36] width 40 height 24
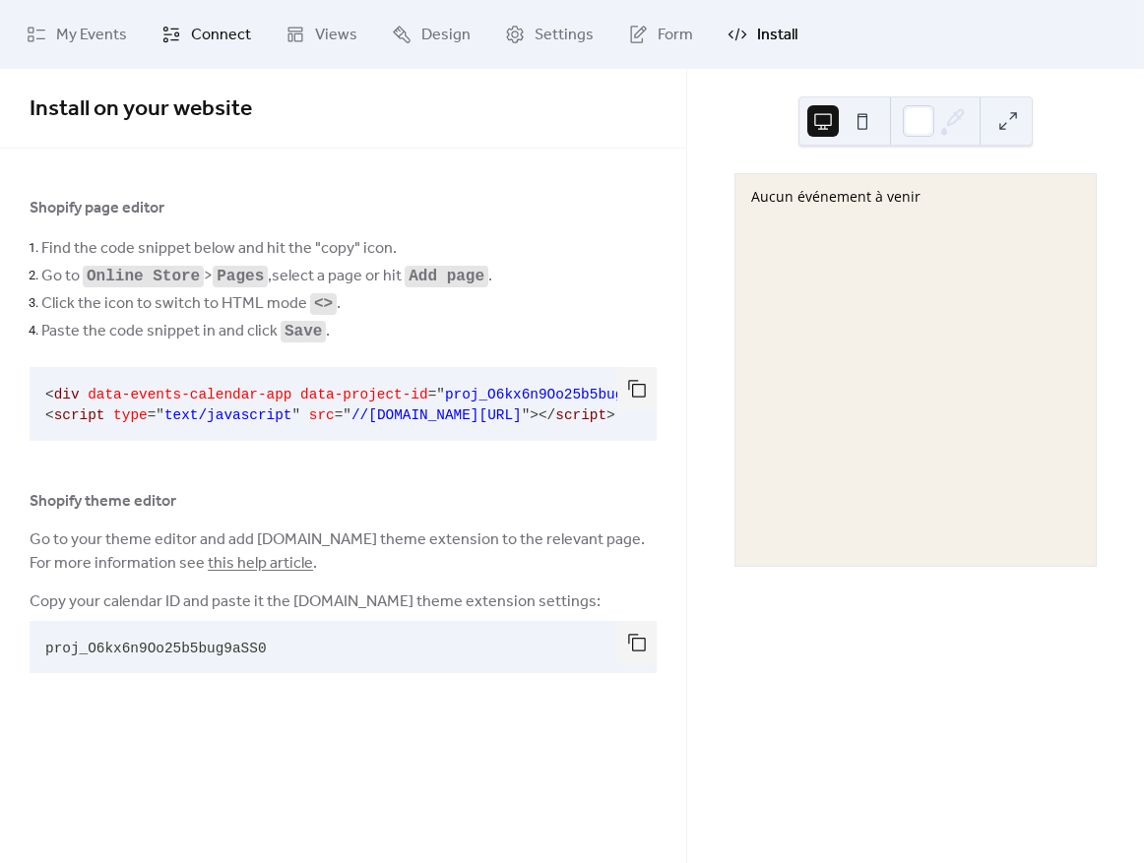
click at [186, 26] on link "Connect" at bounding box center [206, 34] width 119 height 53
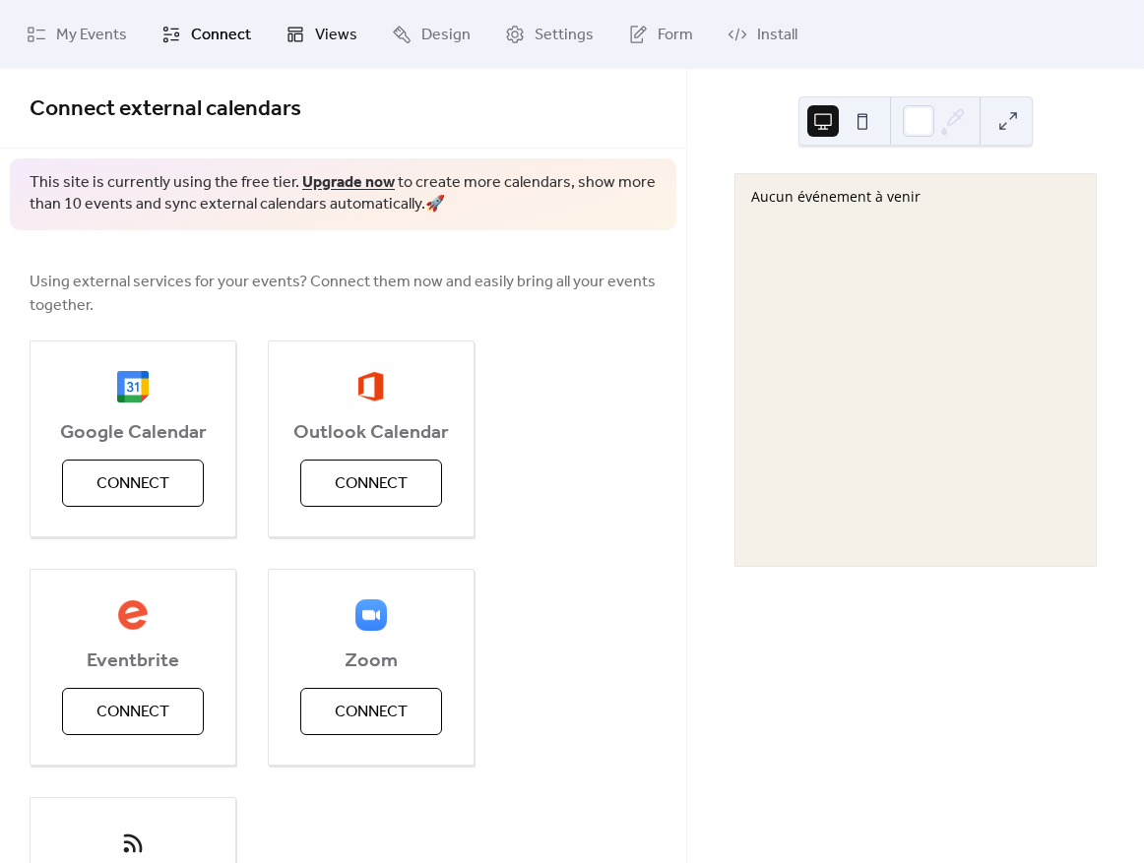
click at [306, 27] on link "Views" at bounding box center [321, 34] width 101 height 53
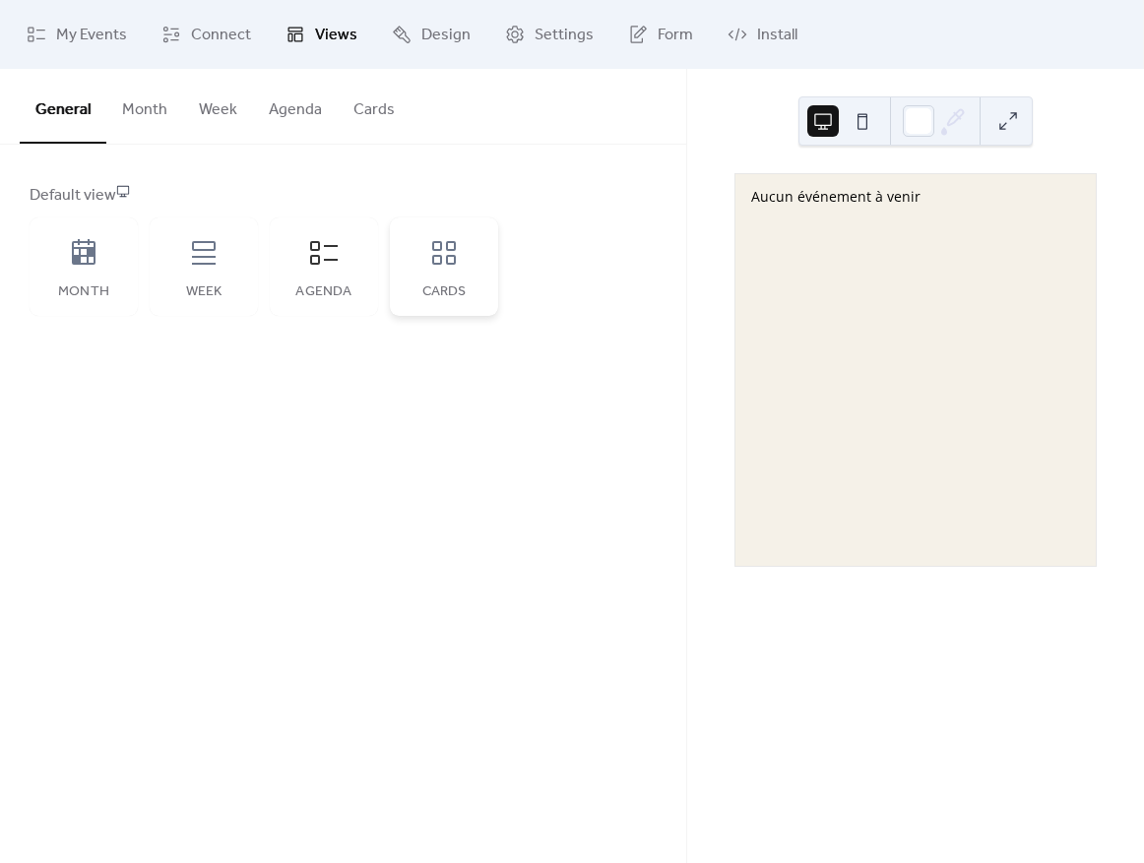
click at [451, 250] on icon at bounding box center [444, 253] width 32 height 32
click at [353, 261] on div "Agenda" at bounding box center [324, 267] width 108 height 98
click at [188, 263] on icon at bounding box center [204, 253] width 32 height 32
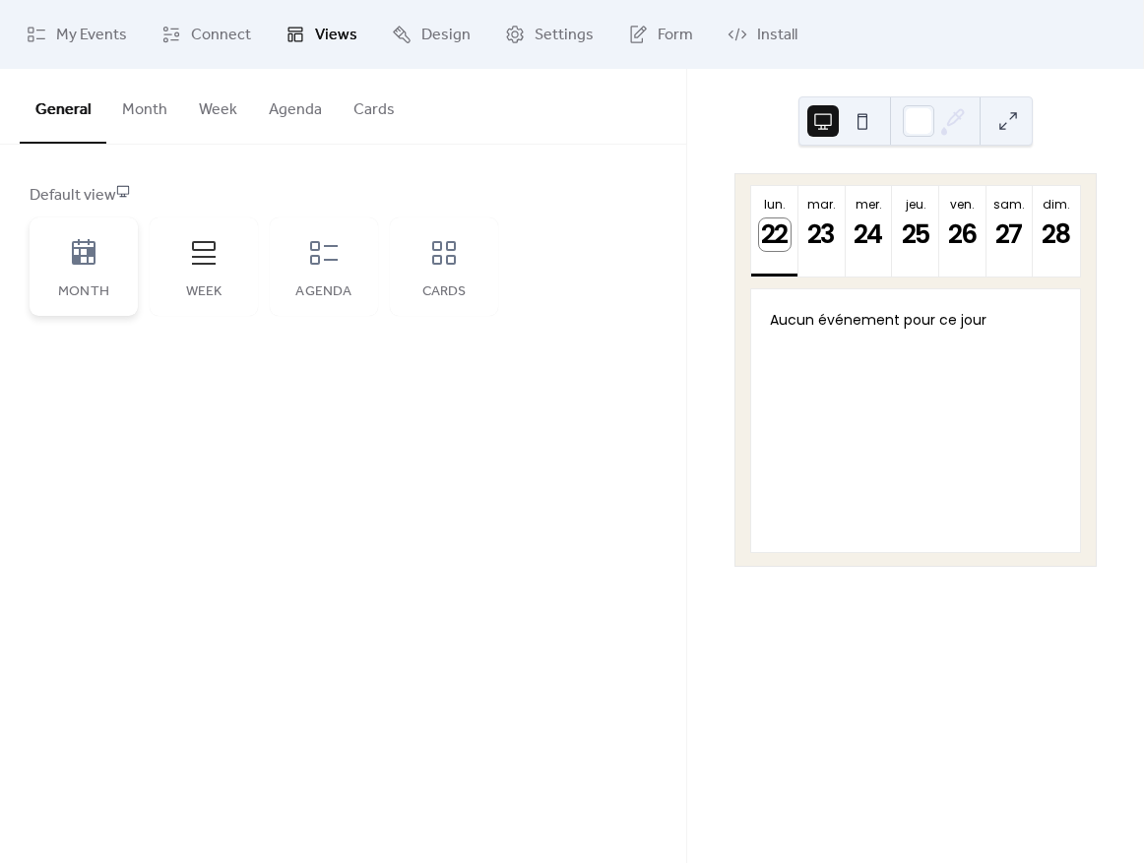
click at [97, 264] on icon at bounding box center [84, 253] width 32 height 32
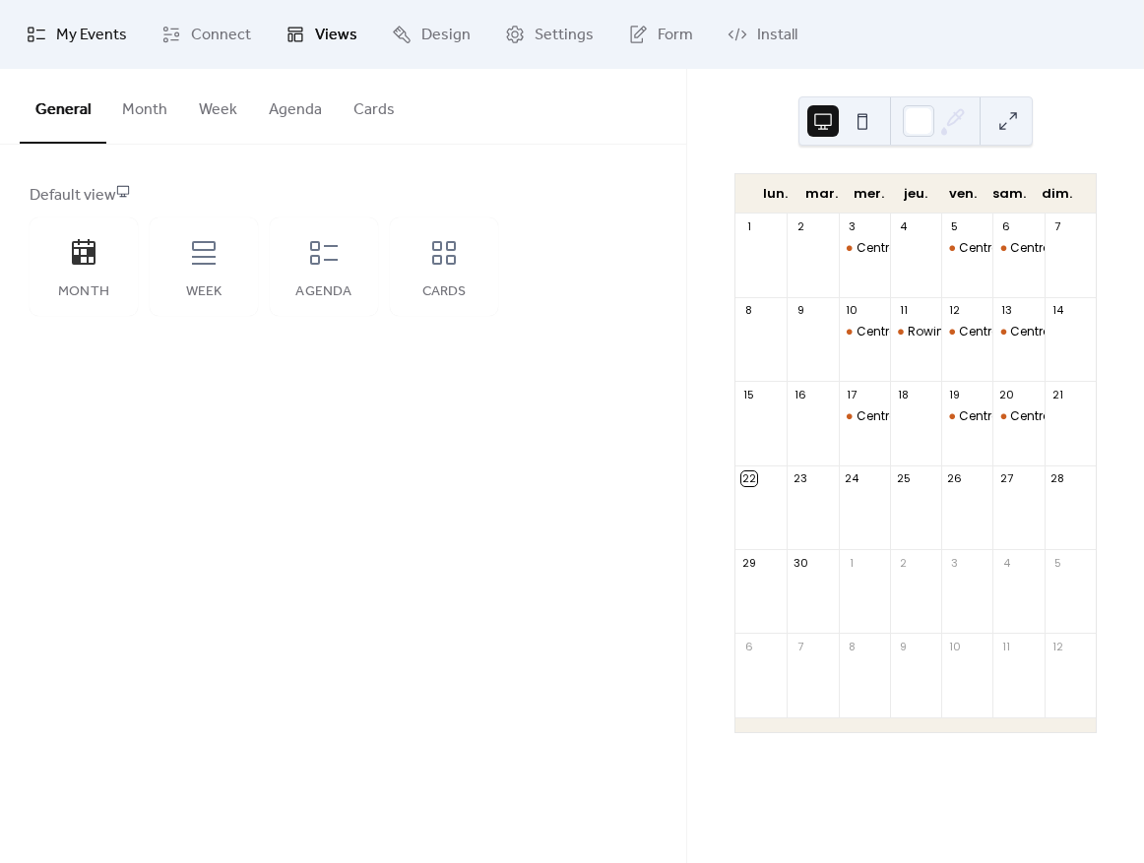
click at [91, 36] on span "My Events" at bounding box center [91, 36] width 71 height 24
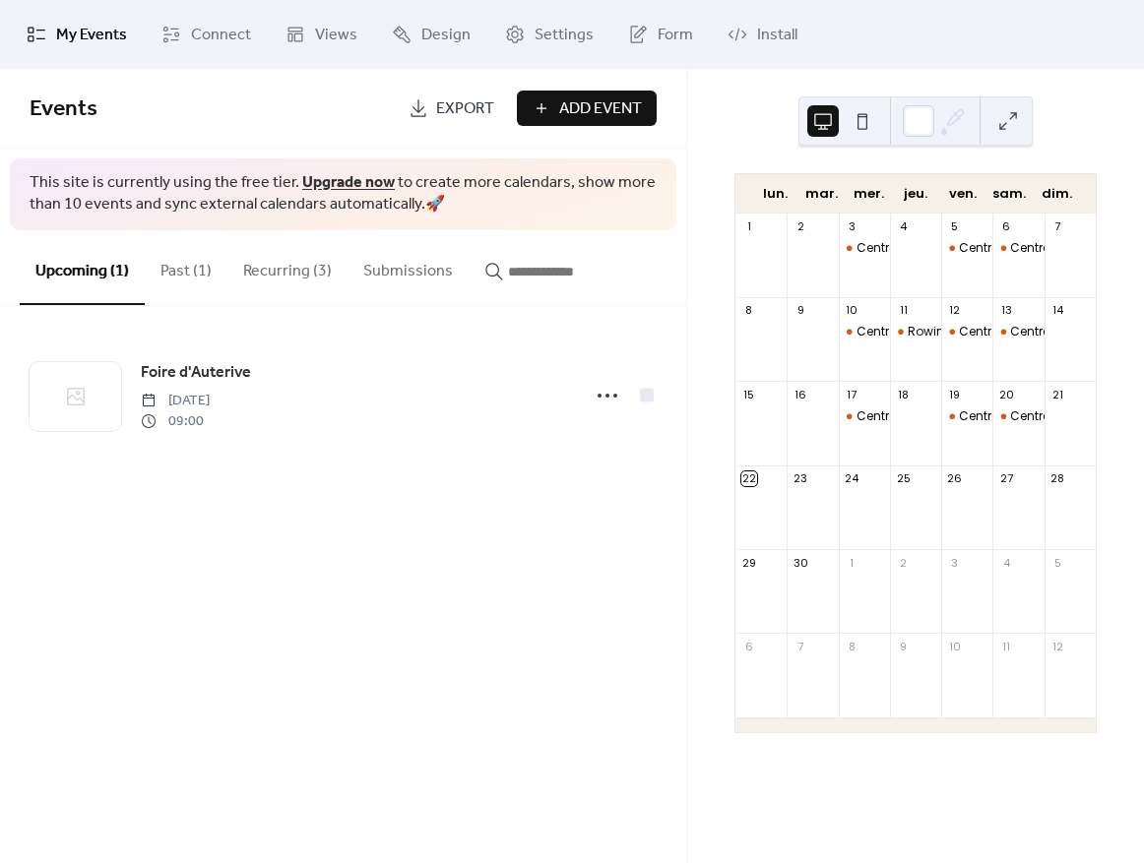
click at [208, 260] on button "Past (1)" at bounding box center [186, 266] width 83 height 73
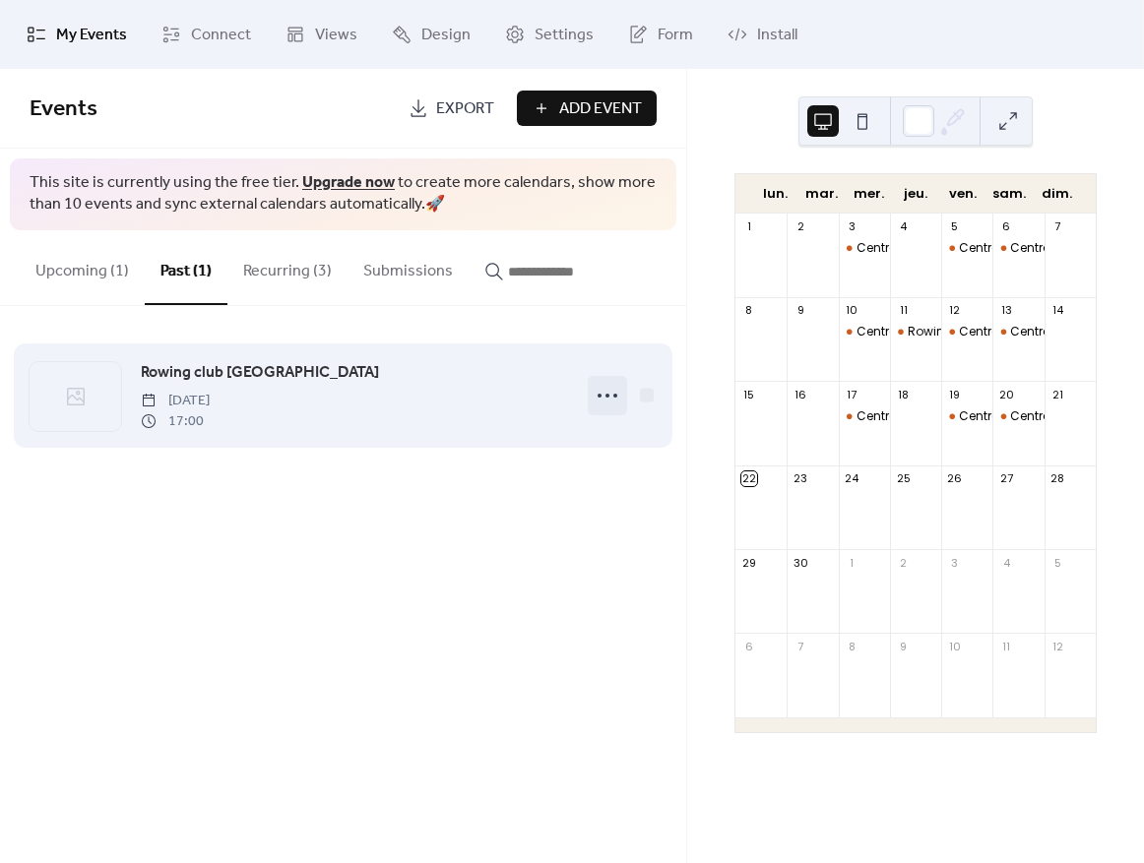
click at [609, 399] on icon at bounding box center [608, 396] width 32 height 32
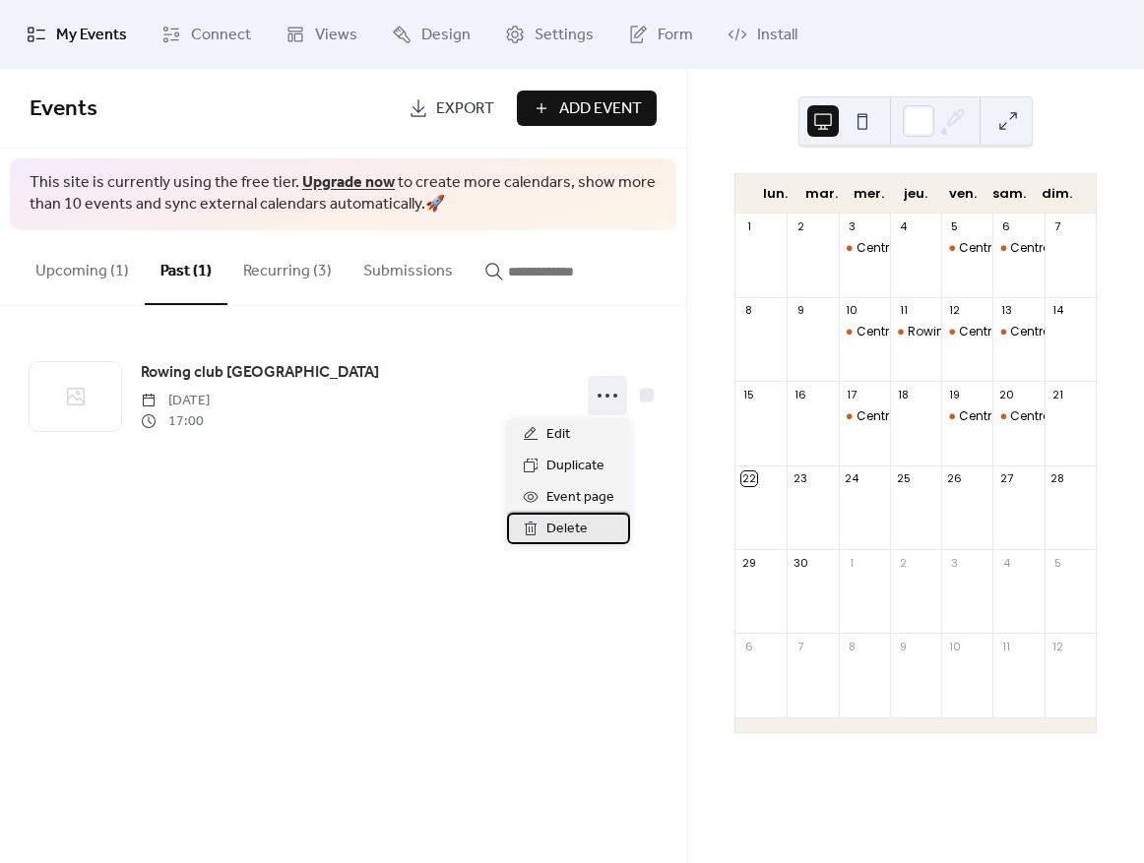
click at [560, 535] on span "Delete" at bounding box center [566, 530] width 41 height 24
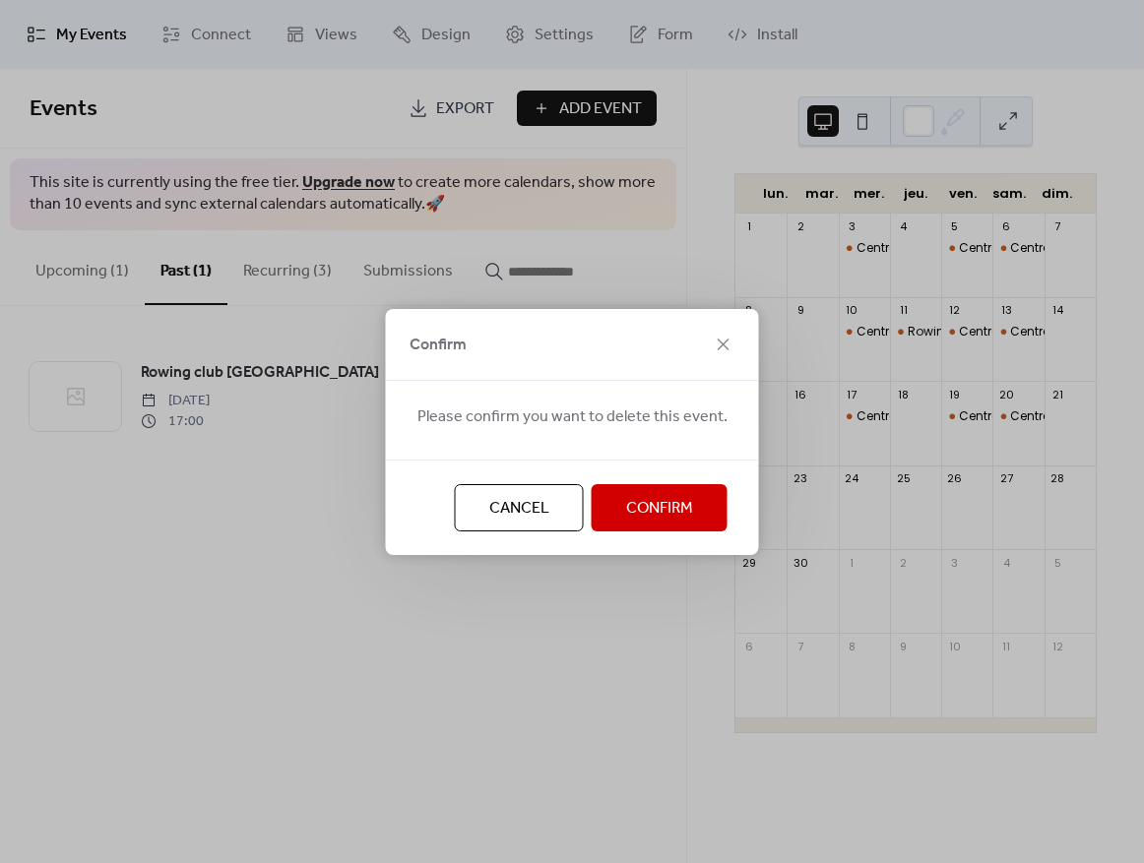
click at [640, 515] on span "Confirm" at bounding box center [659, 509] width 67 height 24
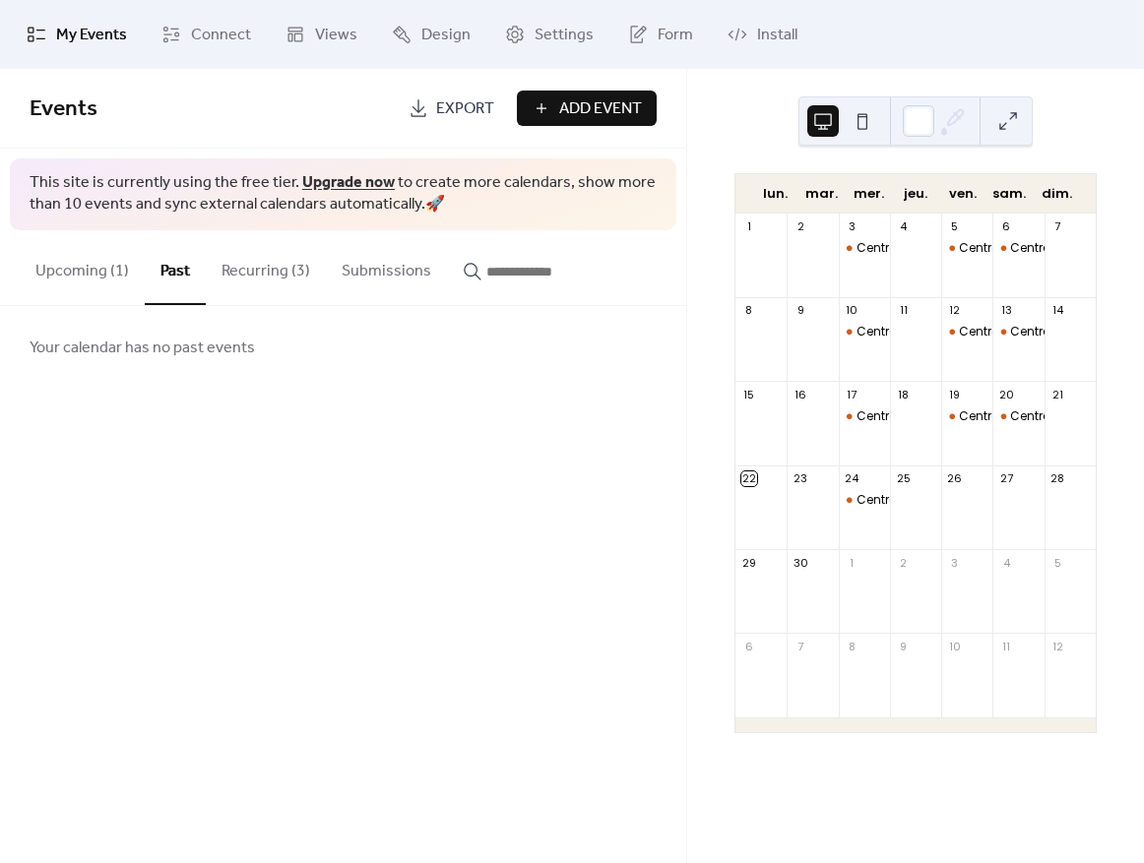
click at [41, 279] on button "Upcoming (1)" at bounding box center [82, 266] width 125 height 73
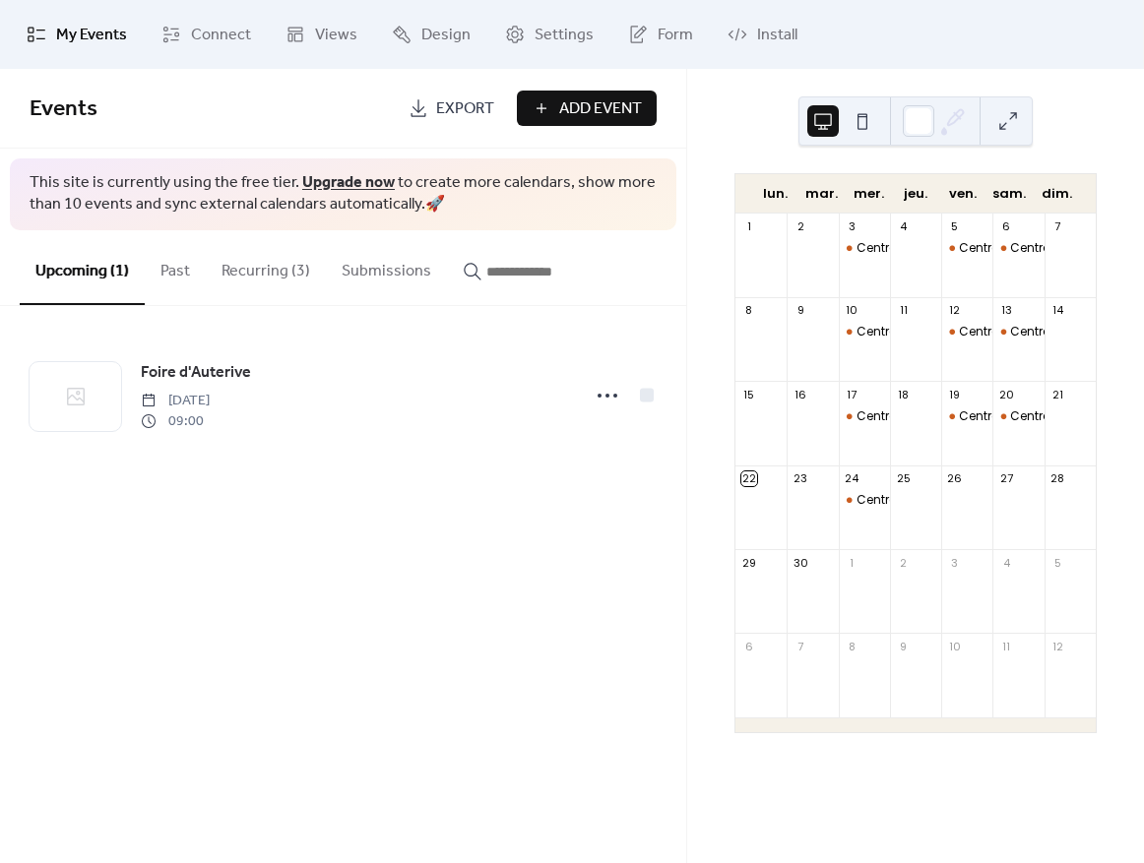
click at [864, 123] on button at bounding box center [863, 121] width 32 height 32
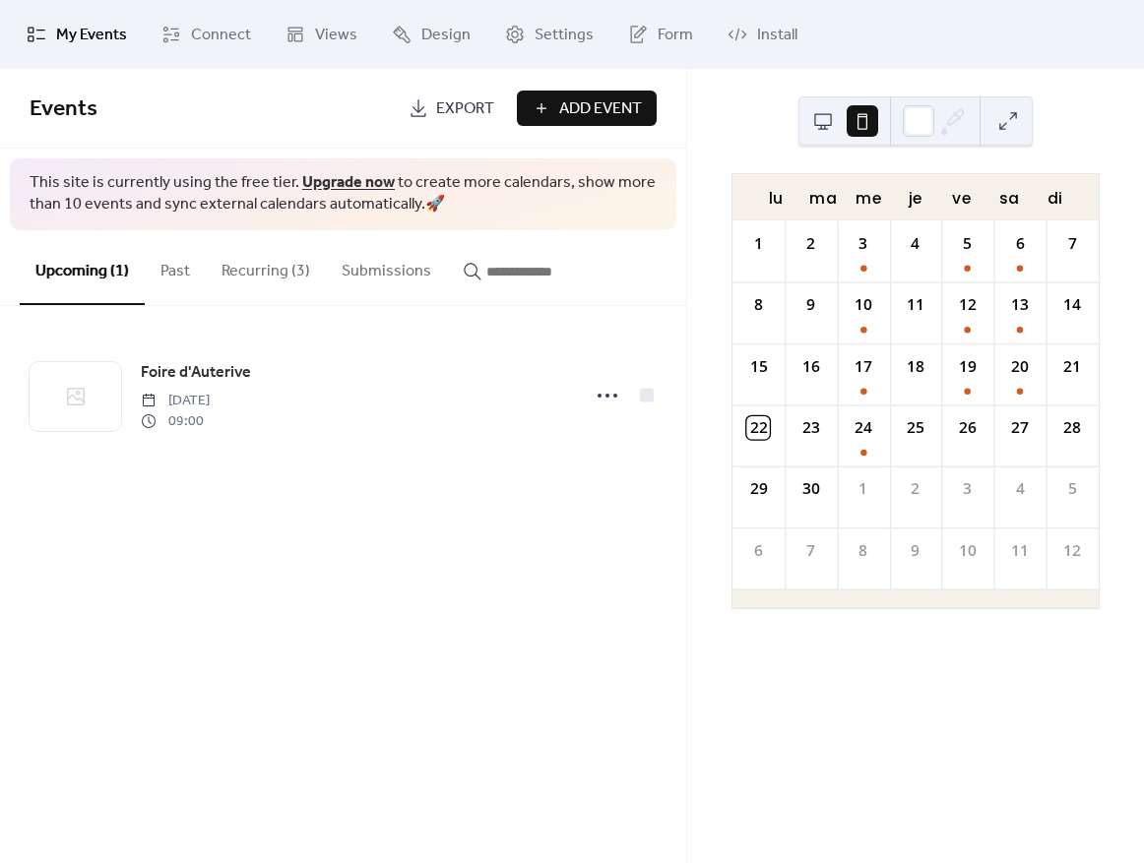
click at [828, 109] on button at bounding box center [823, 121] width 32 height 32
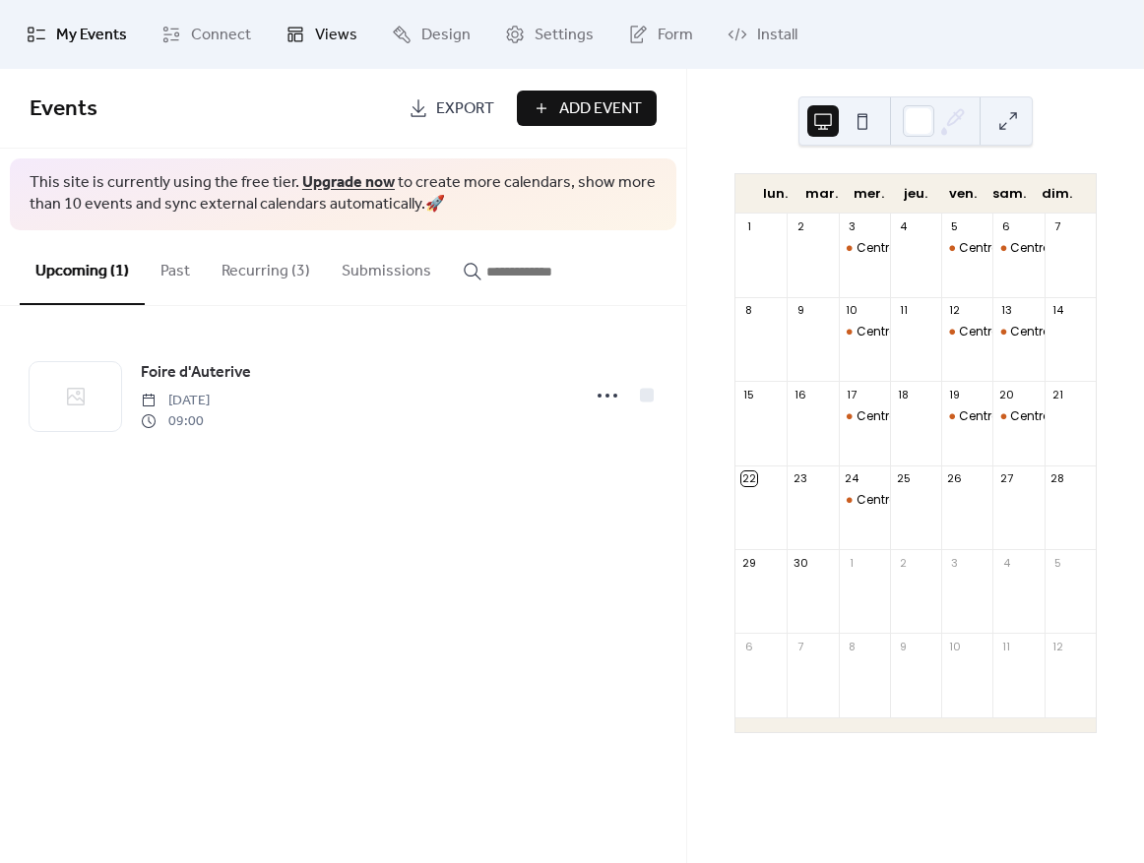
click at [326, 36] on span "Views" at bounding box center [336, 36] width 42 height 24
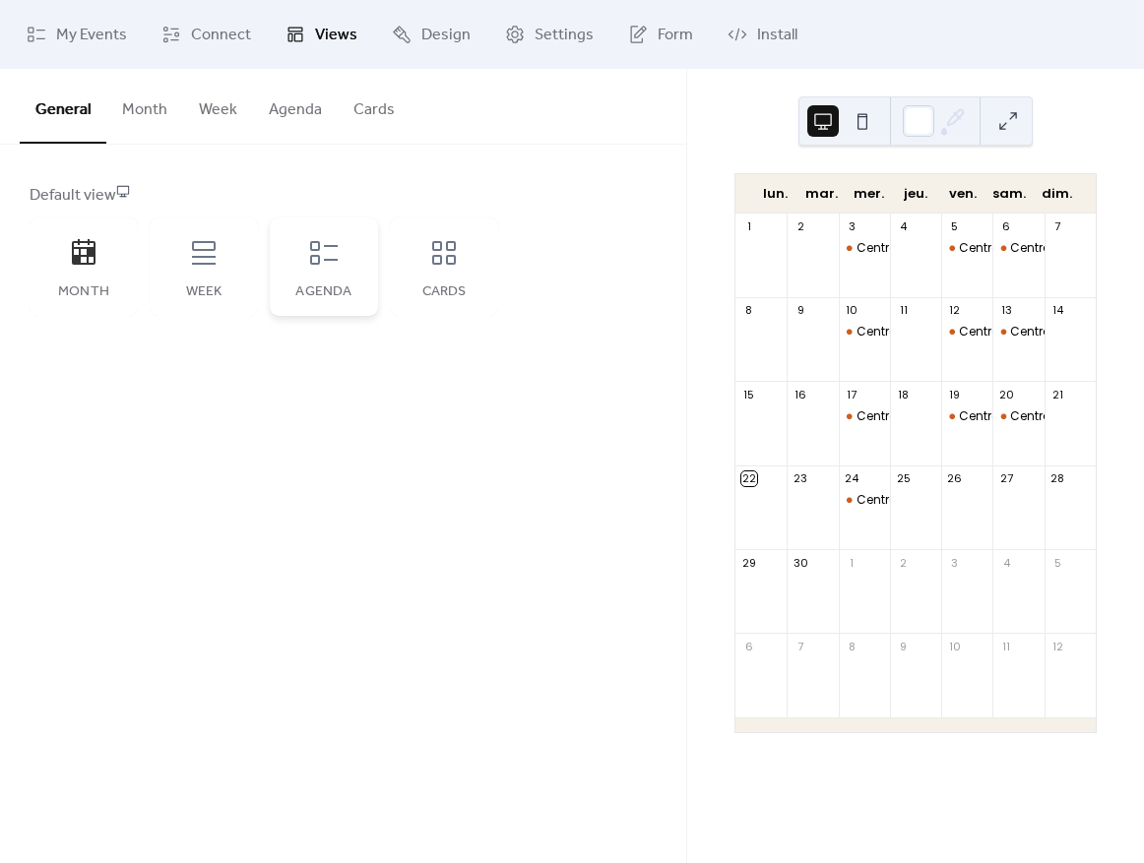
click at [337, 247] on icon at bounding box center [324, 253] width 32 height 32
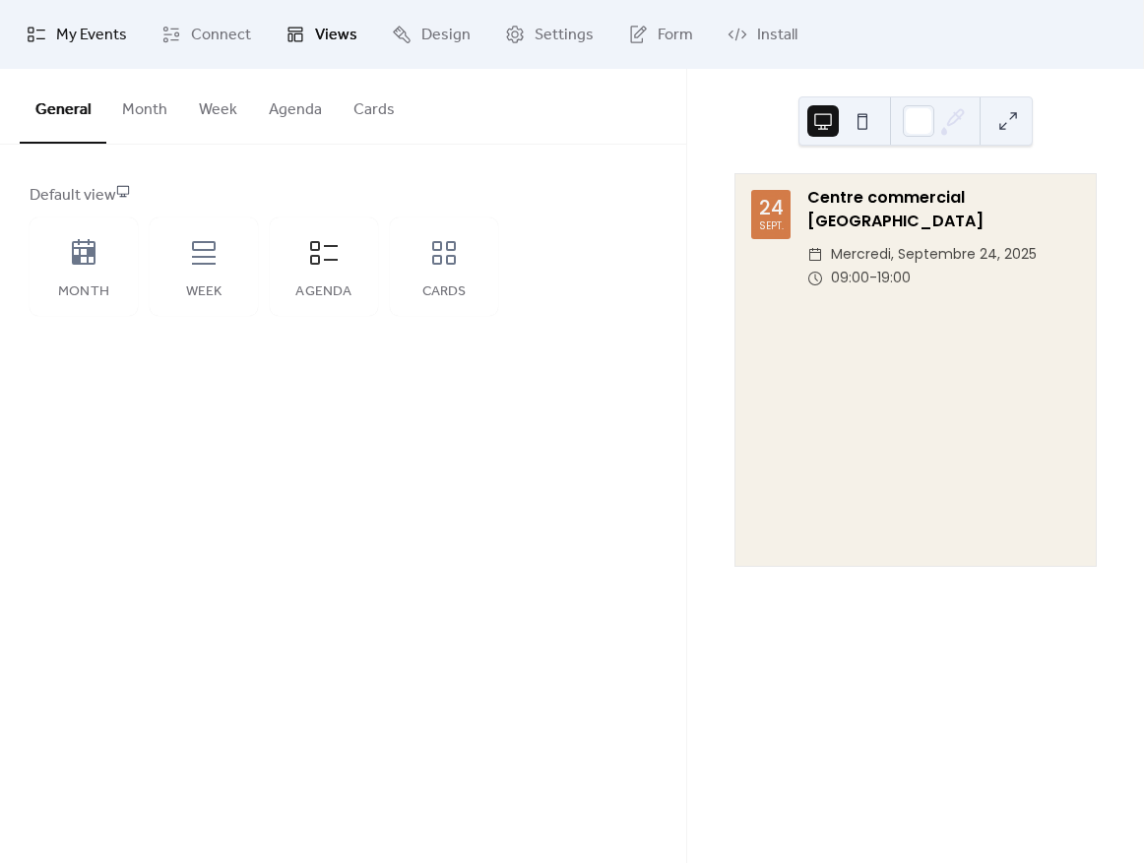
click at [50, 50] on link "My Events" at bounding box center [77, 34] width 130 height 53
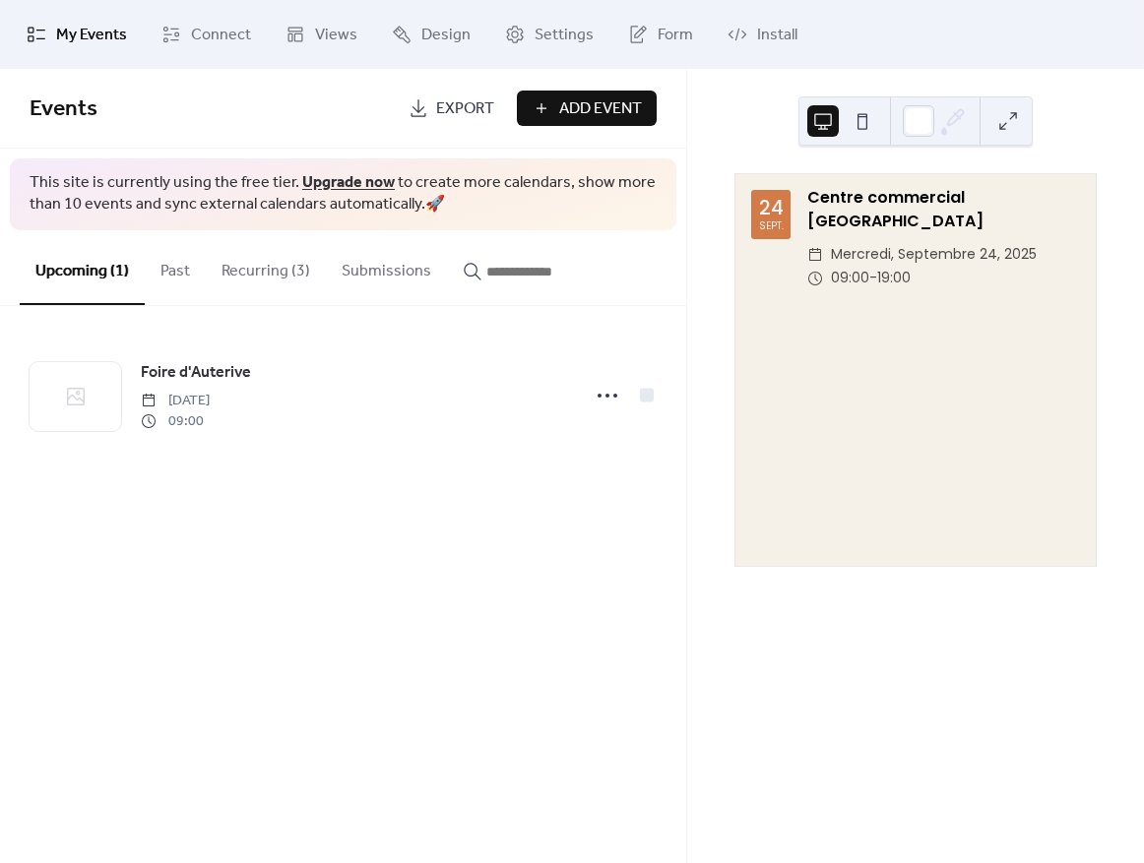
click at [281, 276] on button "Recurring (3)" at bounding box center [266, 266] width 120 height 73
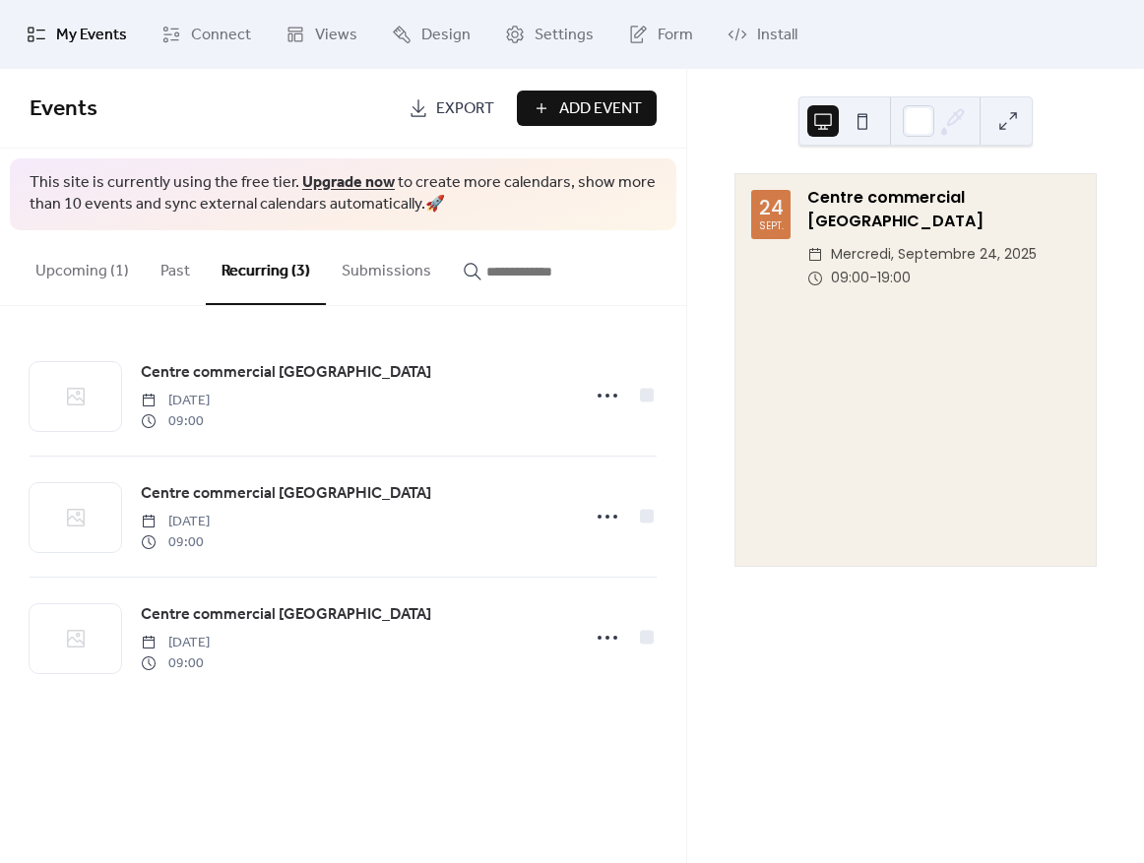
click at [179, 266] on button "Past" at bounding box center [175, 266] width 61 height 73
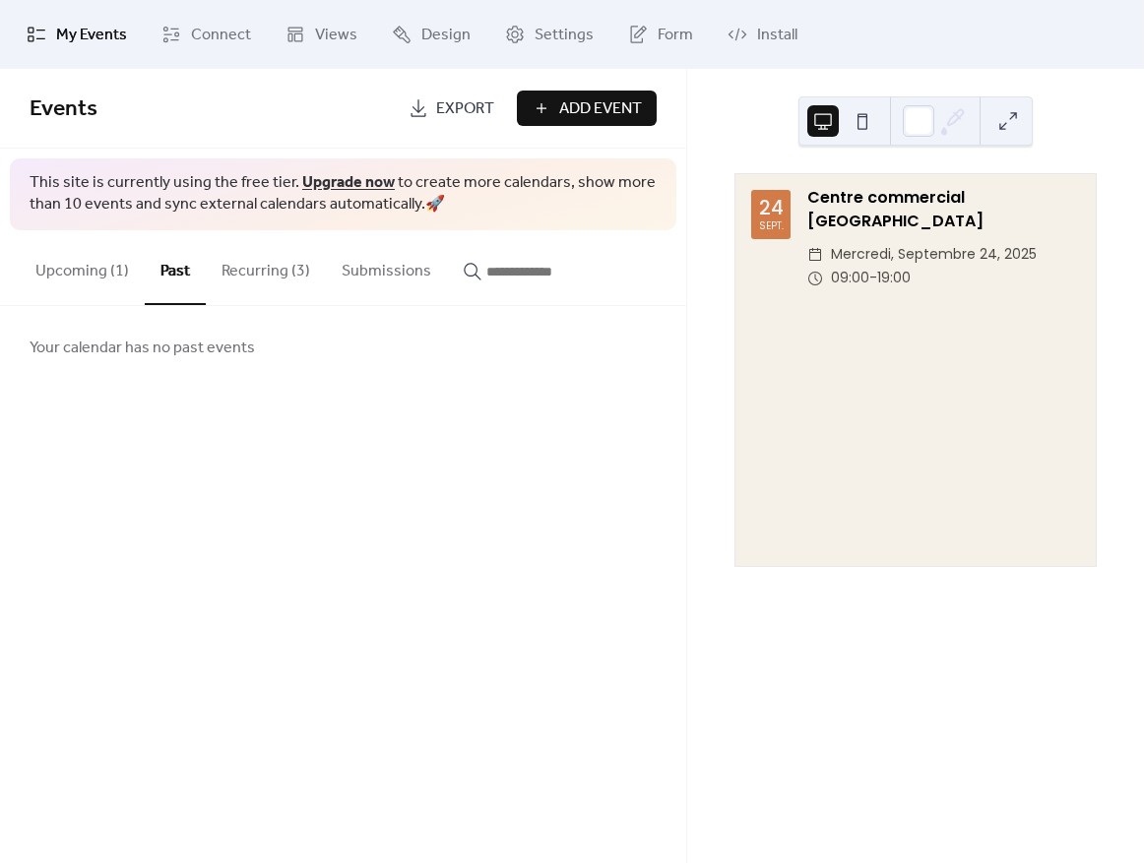
click at [298, 260] on button "Recurring (3)" at bounding box center [266, 266] width 120 height 73
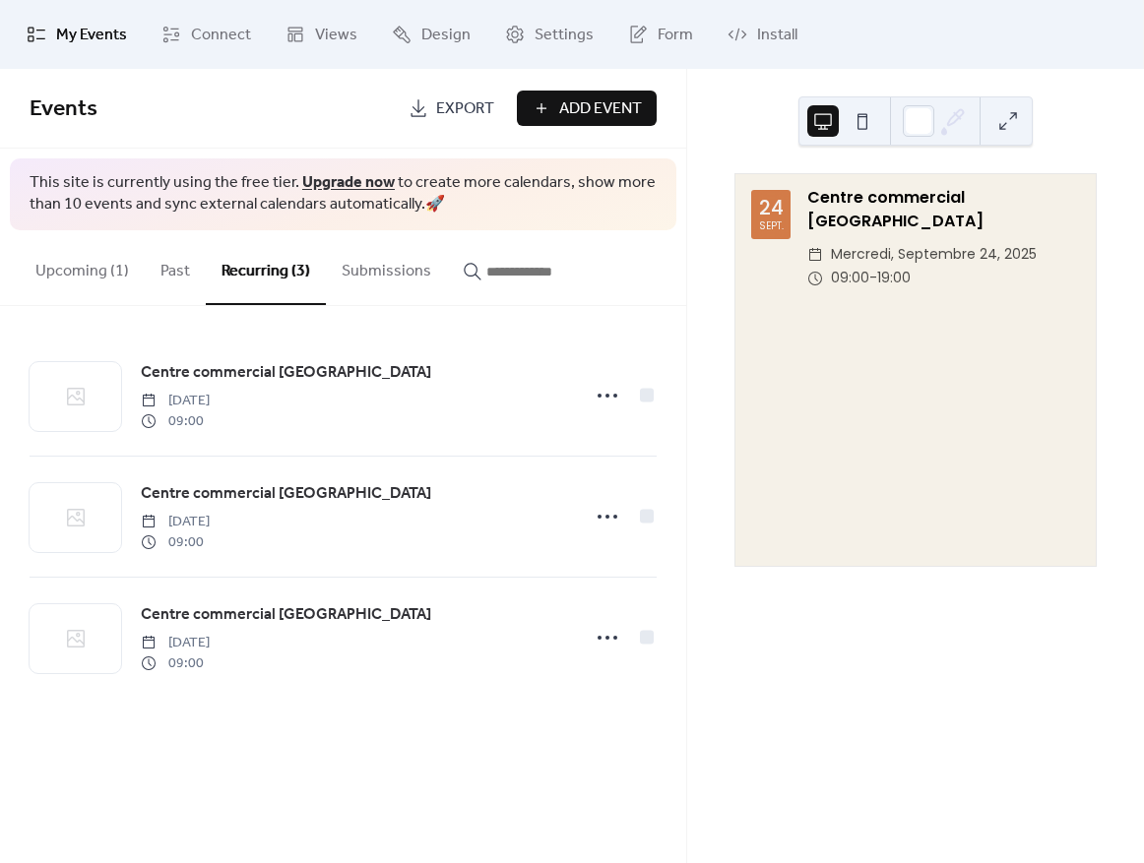
click at [858, 126] on button at bounding box center [863, 121] width 32 height 32
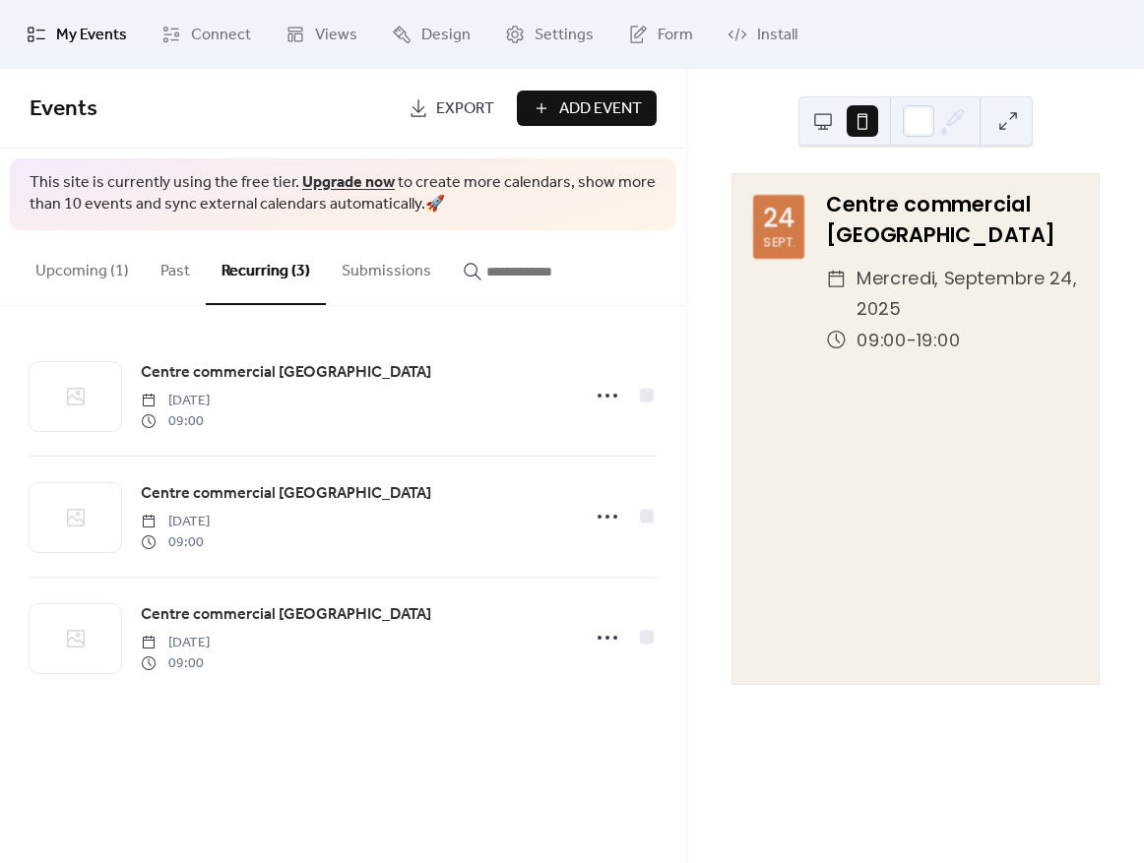
click at [820, 122] on button at bounding box center [823, 121] width 32 height 32
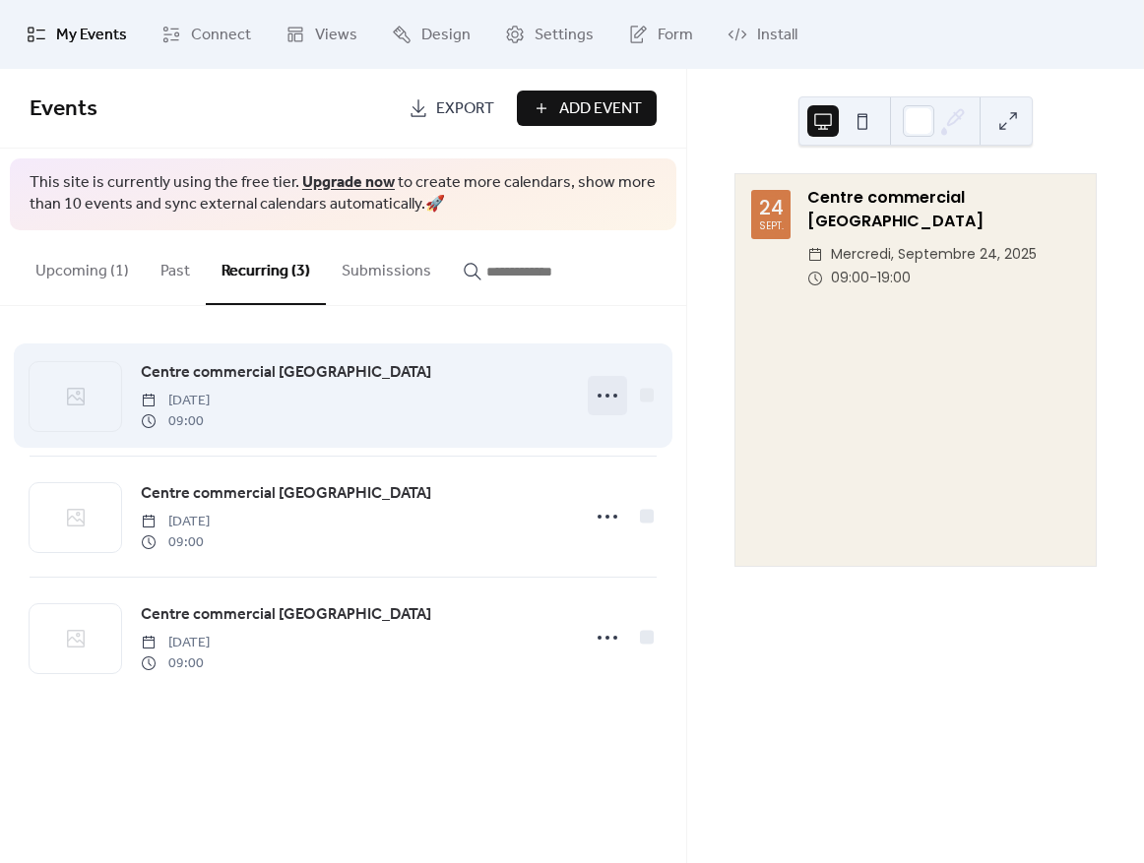
click at [613, 399] on icon at bounding box center [608, 396] width 32 height 32
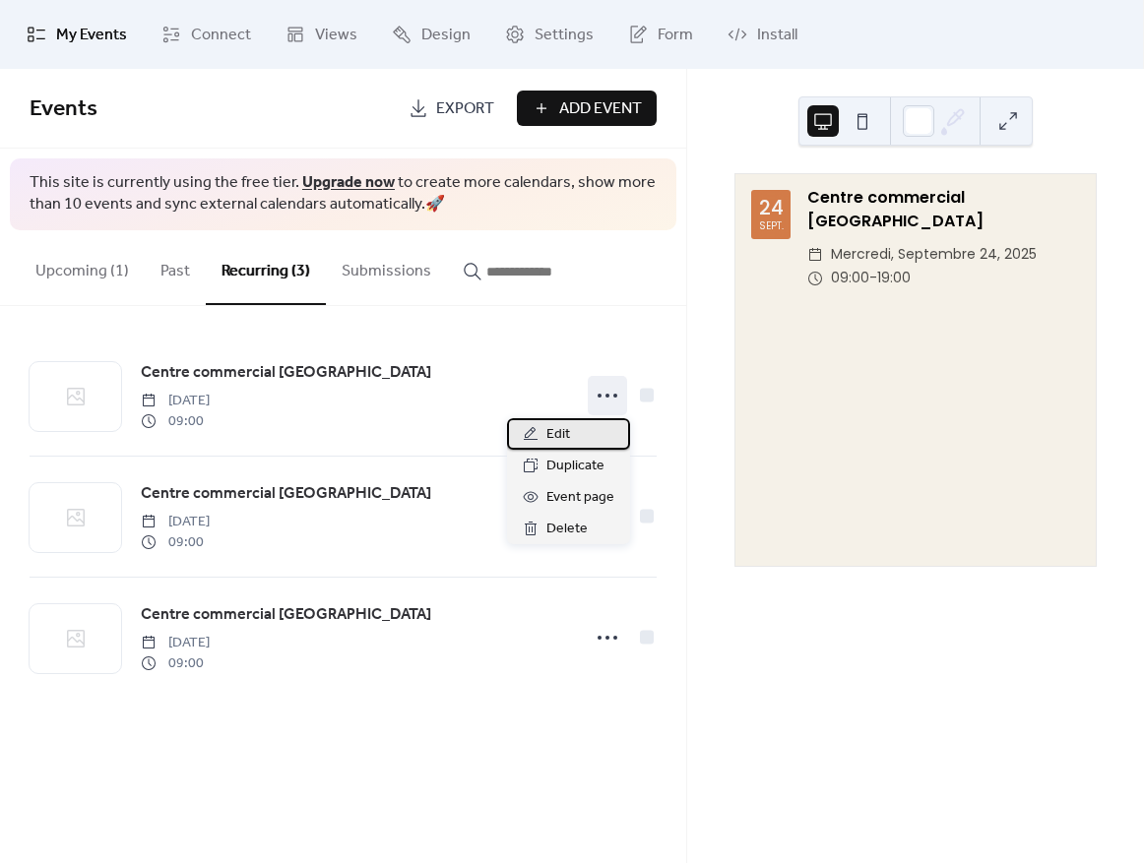
click at [566, 440] on span "Edit" at bounding box center [558, 435] width 24 height 24
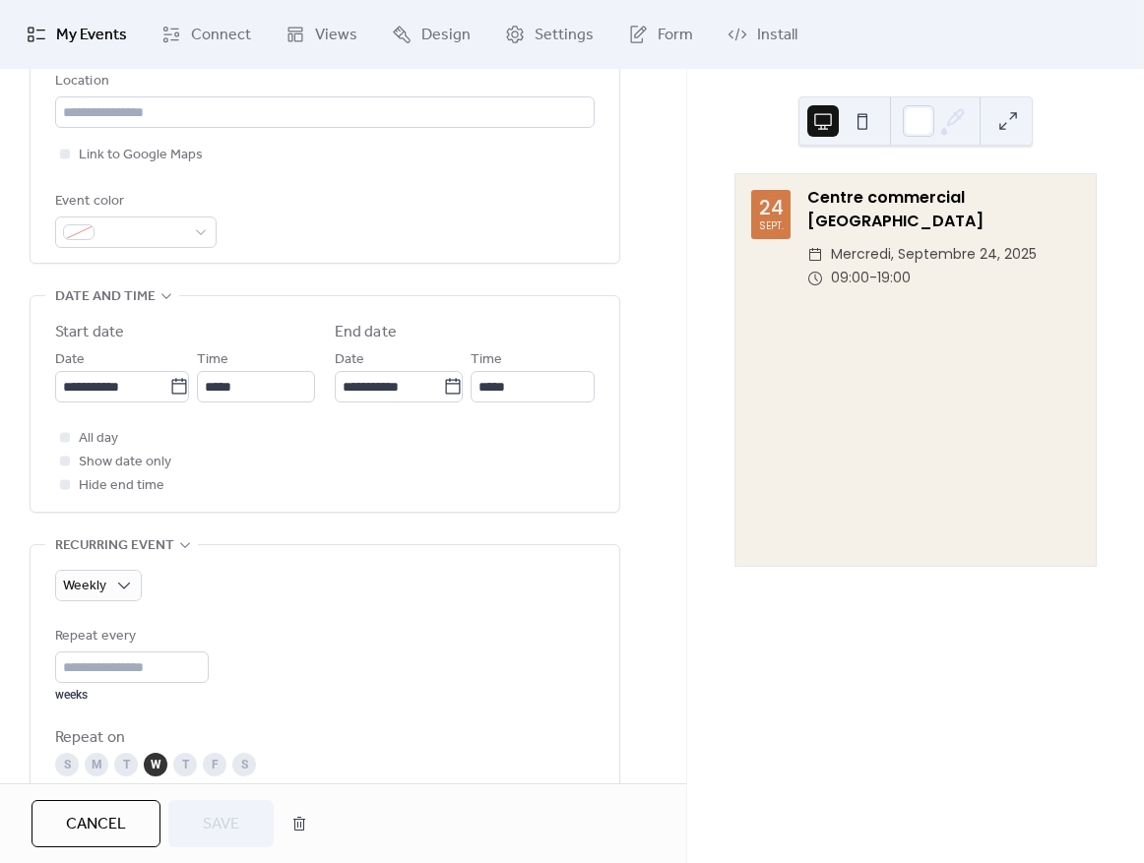
scroll to position [473, 0]
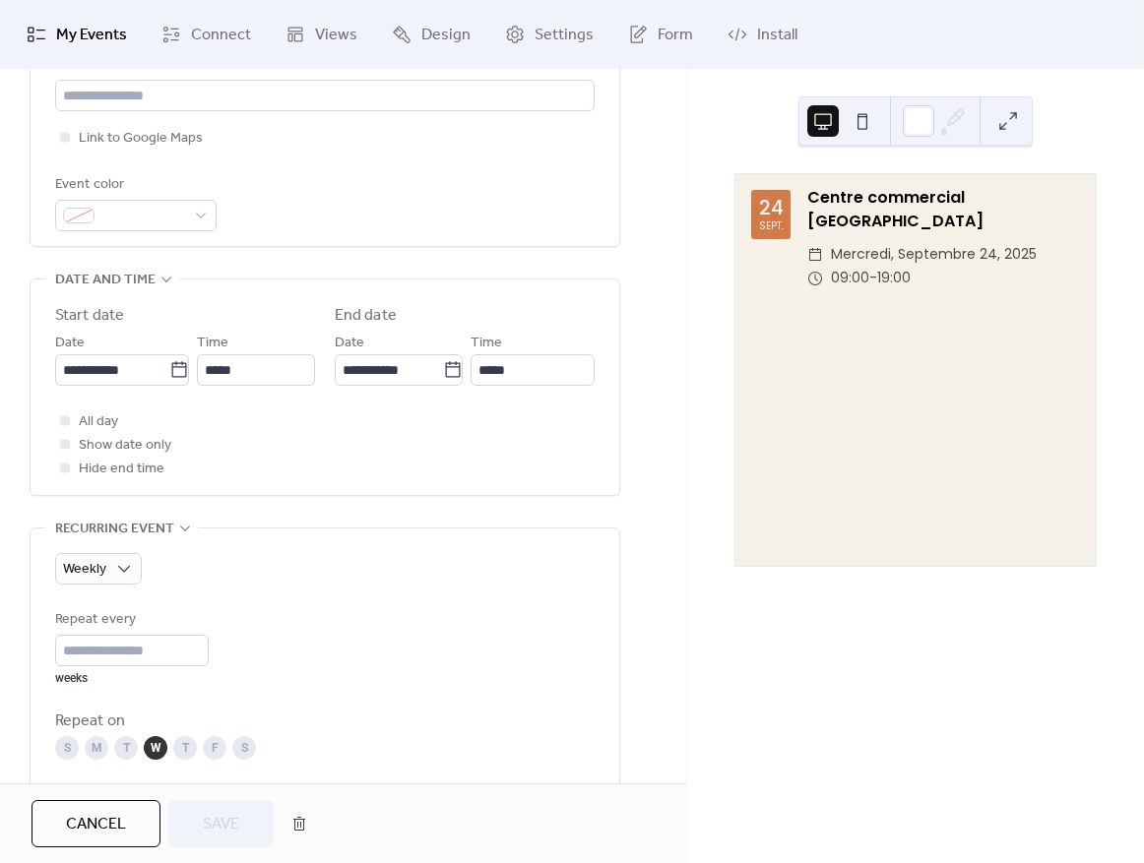
click at [101, 813] on span "Cancel" at bounding box center [96, 825] width 60 height 24
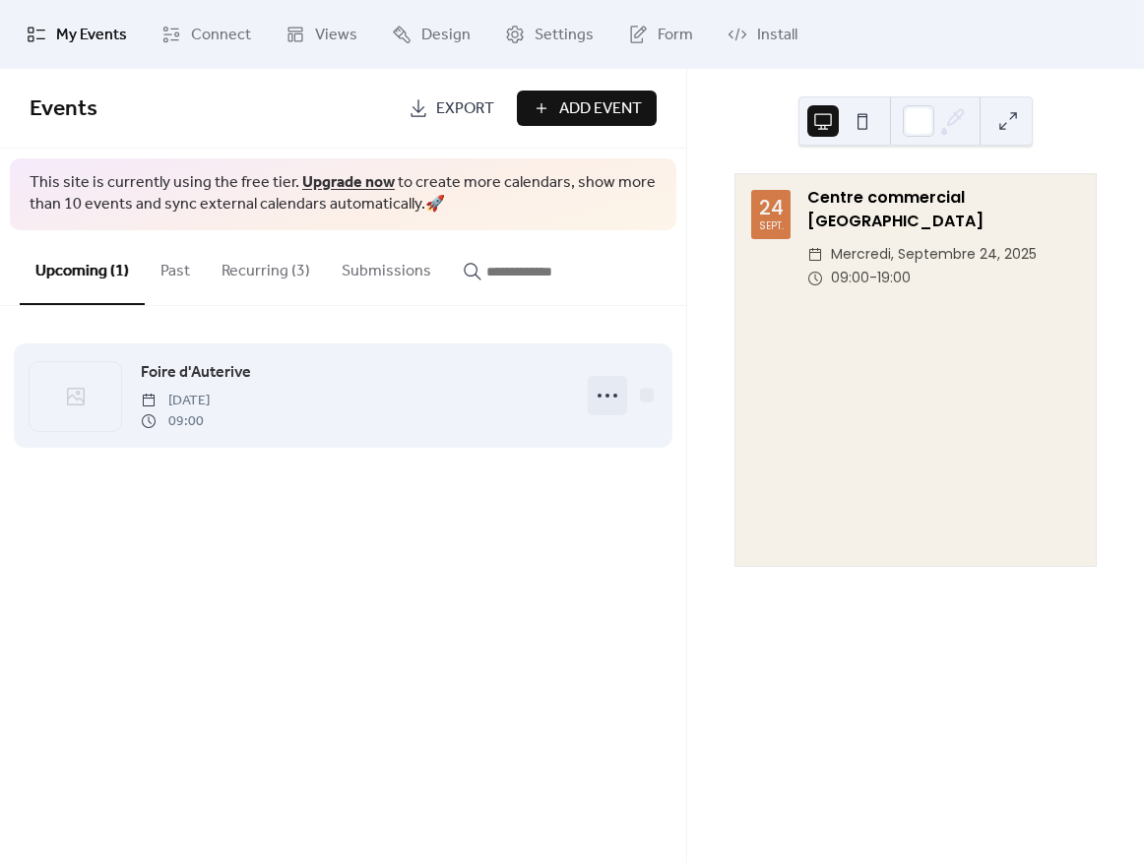
click at [593, 390] on icon at bounding box center [608, 396] width 32 height 32
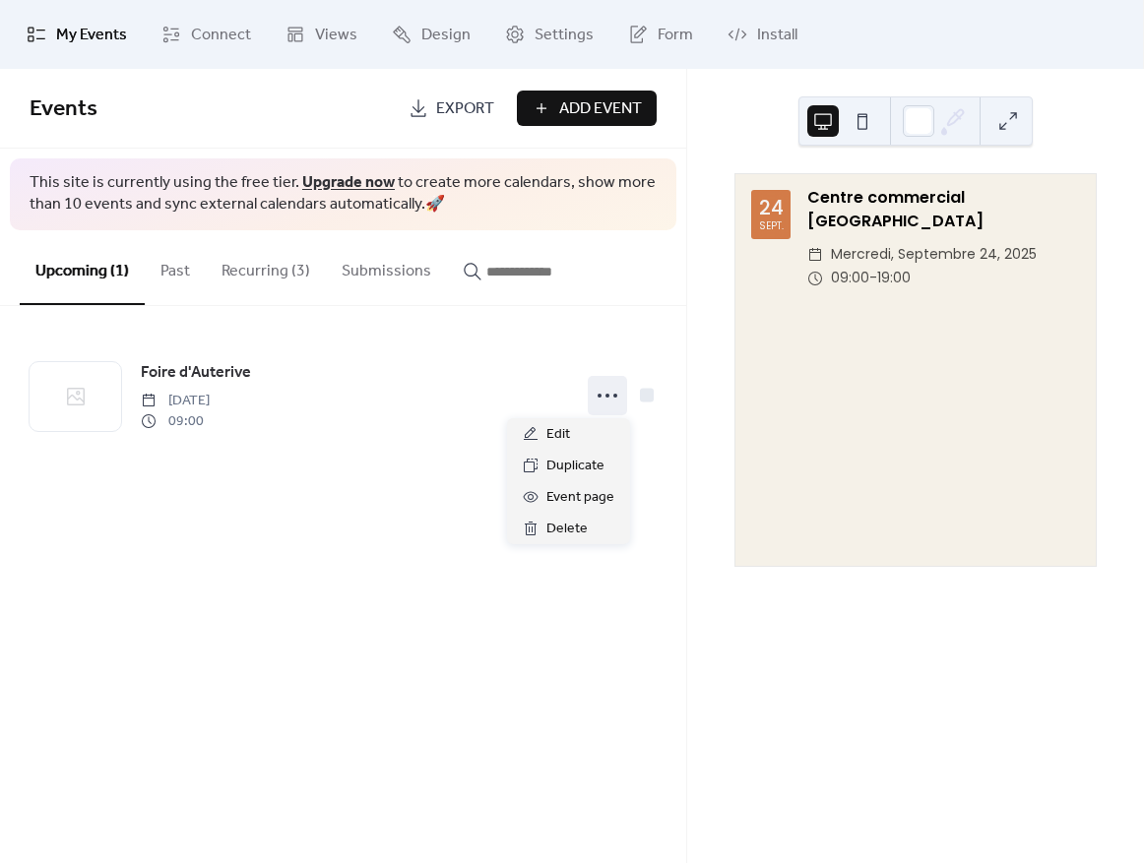
click at [293, 266] on button "Recurring (3)" at bounding box center [266, 266] width 120 height 73
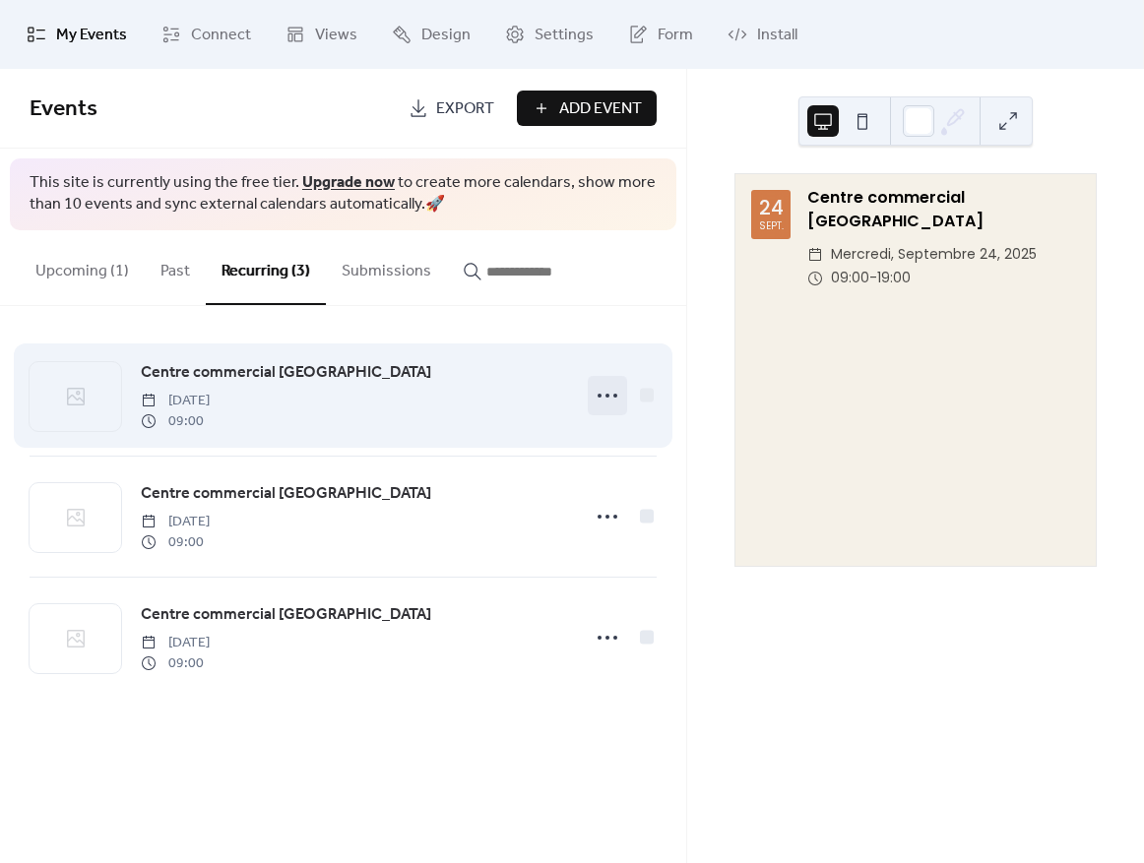
click at [595, 393] on icon at bounding box center [608, 396] width 32 height 32
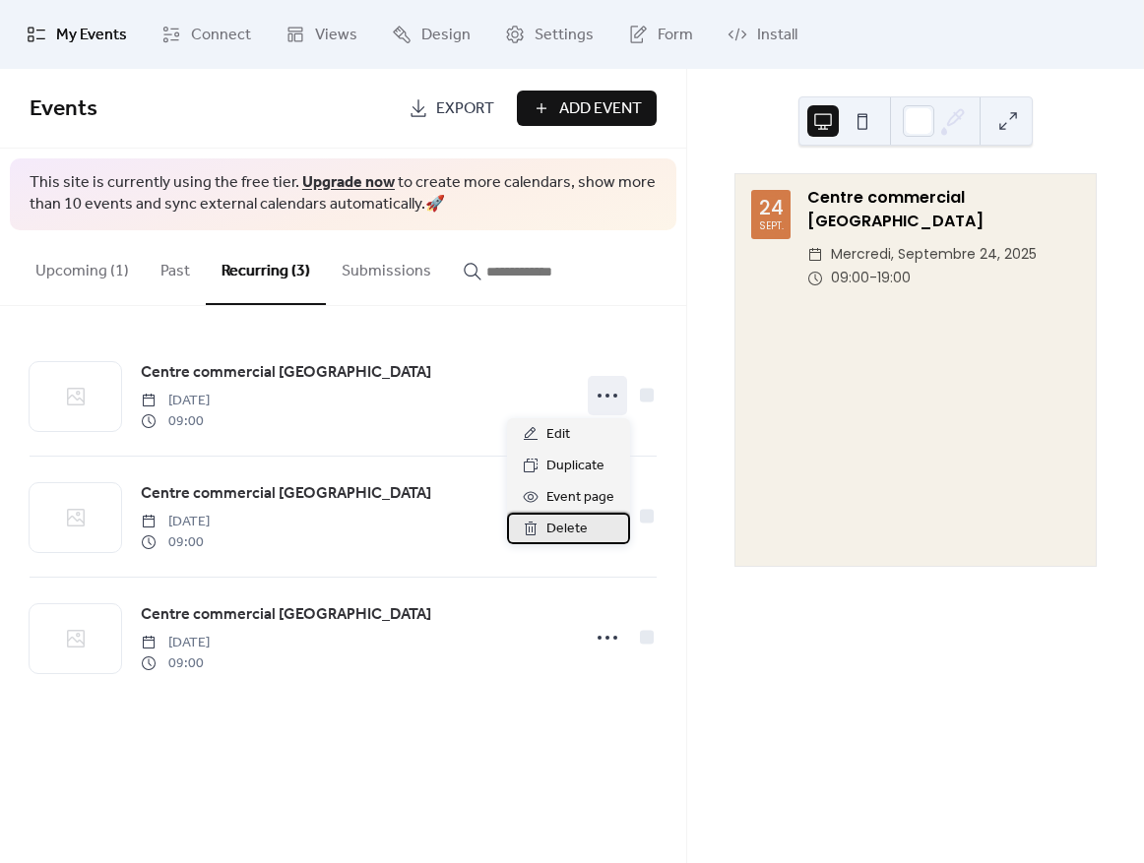
click at [570, 534] on span "Delete" at bounding box center [566, 530] width 41 height 24
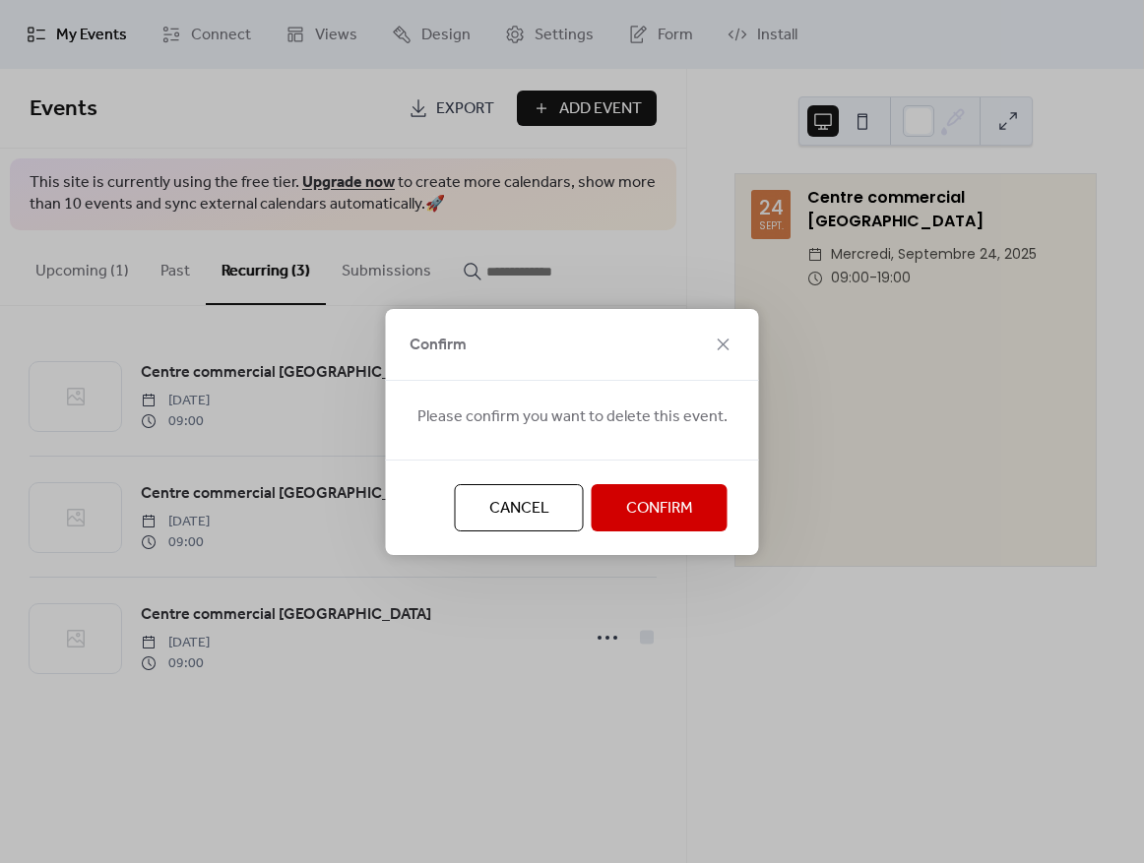
click at [648, 505] on span "Confirm" at bounding box center [659, 509] width 67 height 24
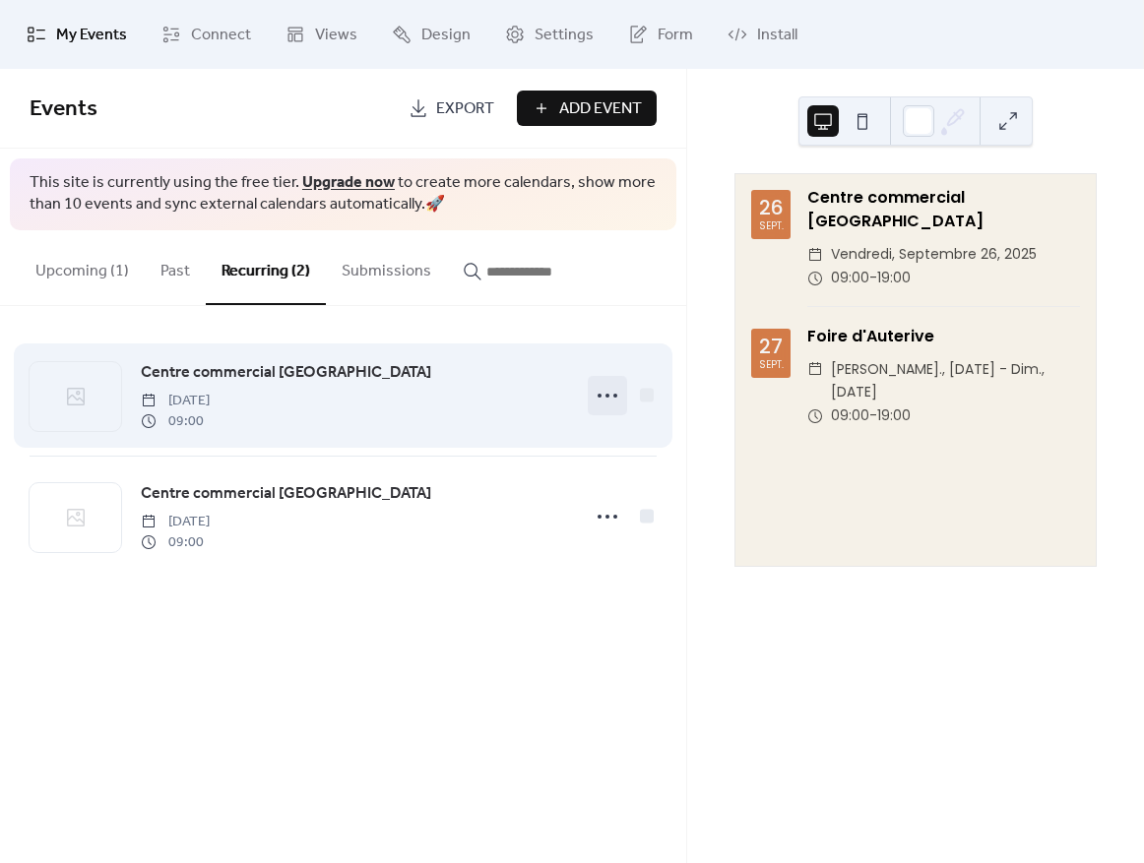
click at [602, 400] on icon at bounding box center [608, 396] width 32 height 32
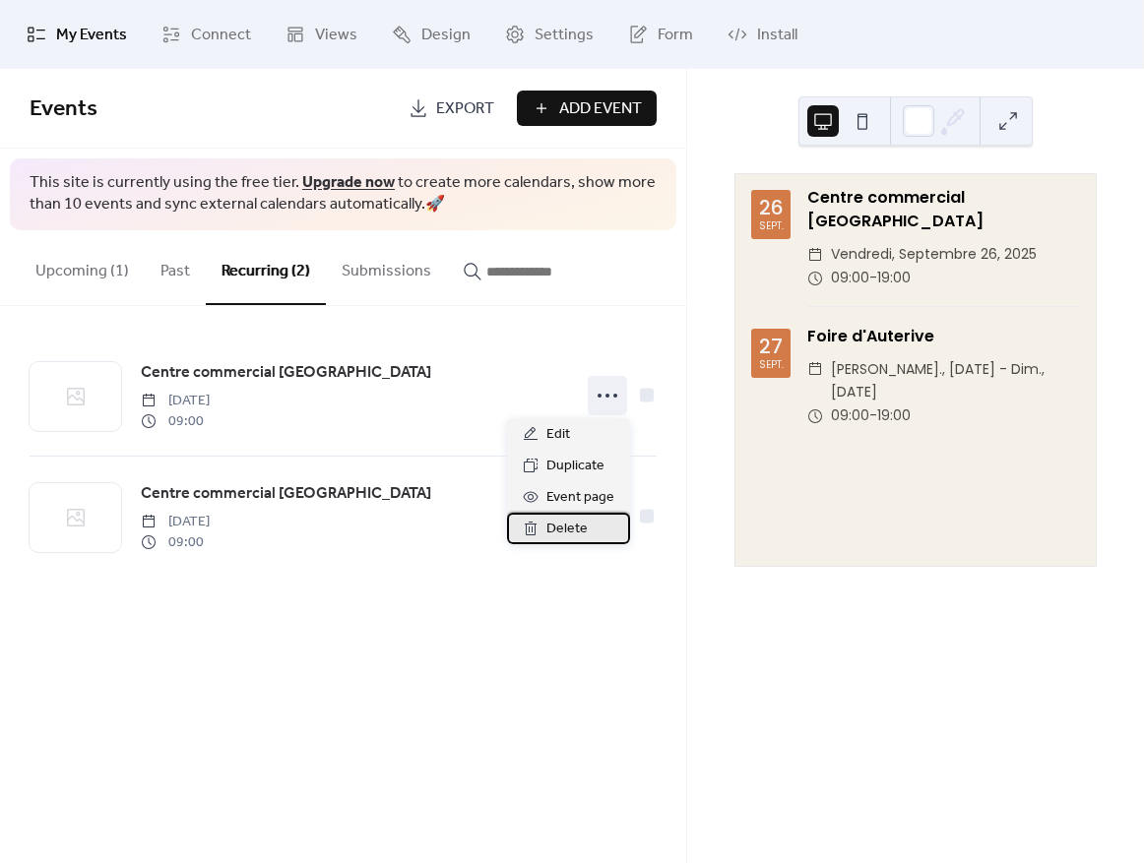
click at [567, 535] on span "Delete" at bounding box center [566, 530] width 41 height 24
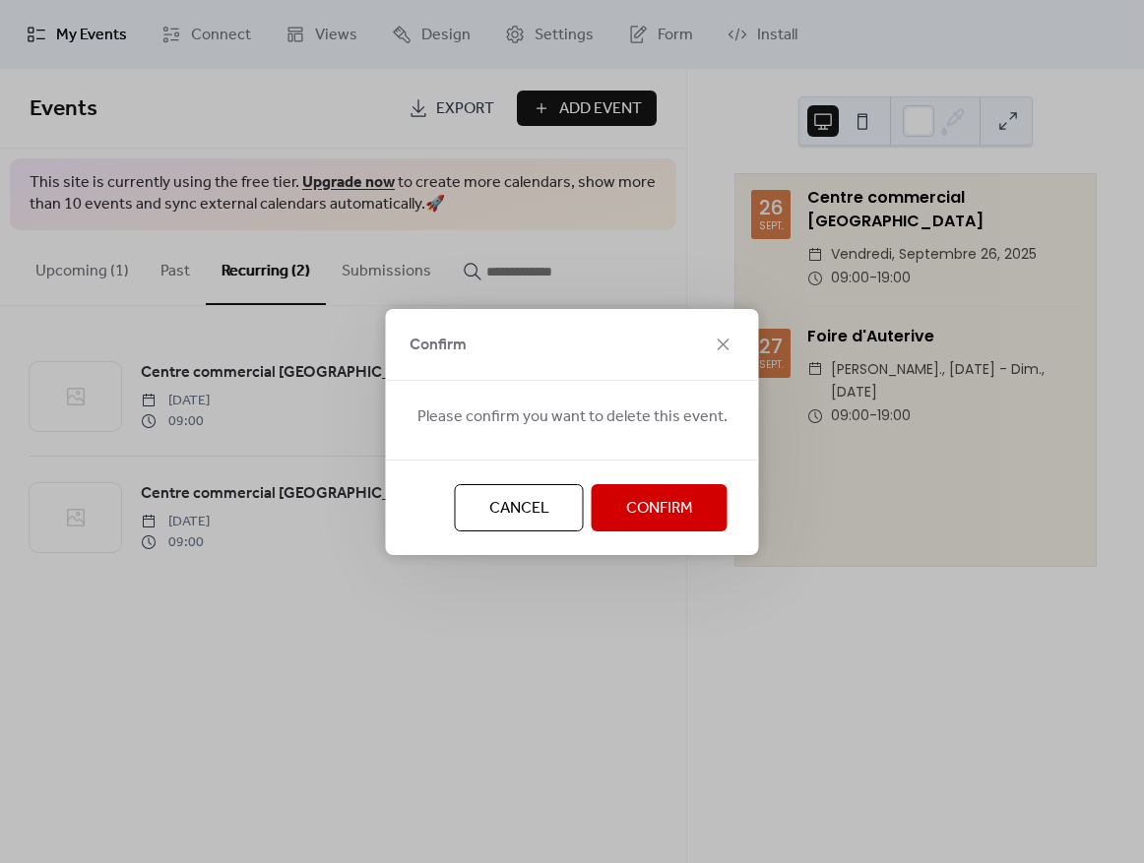
click at [668, 515] on span "Confirm" at bounding box center [659, 509] width 67 height 24
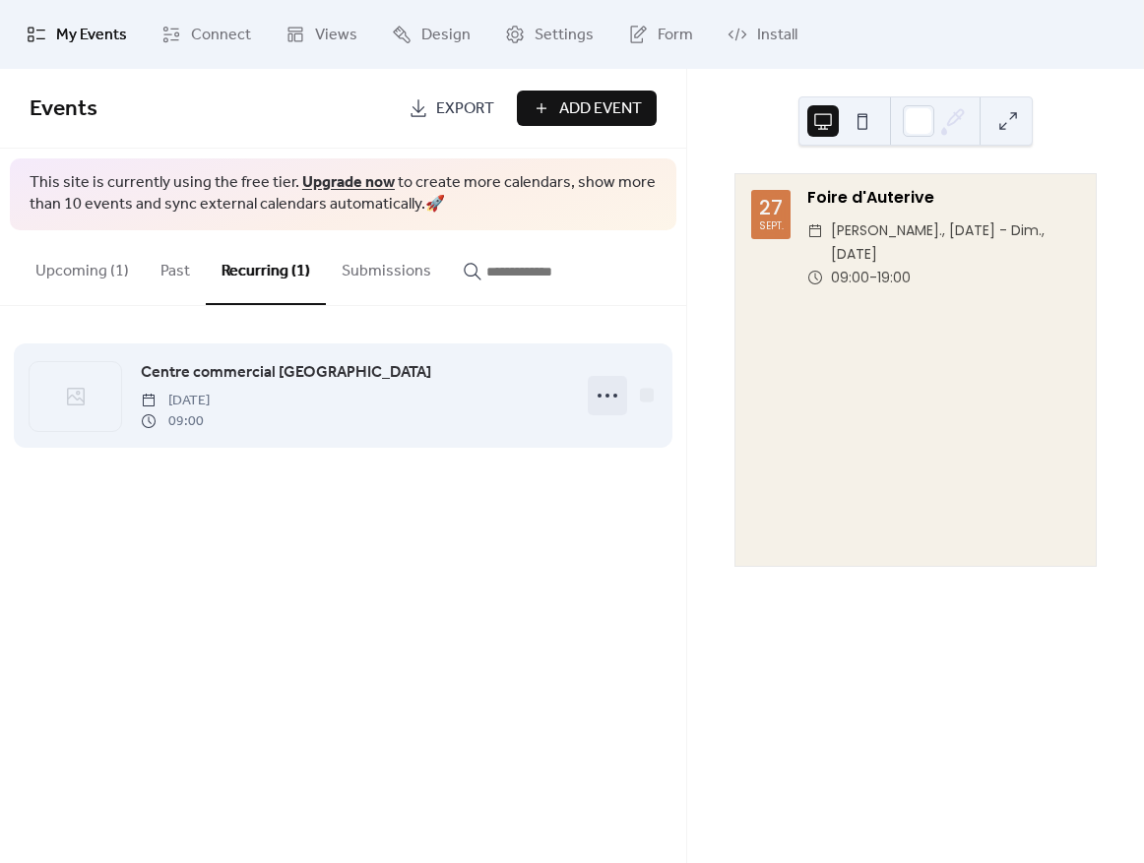
click at [609, 396] on icon at bounding box center [608, 396] width 32 height 32
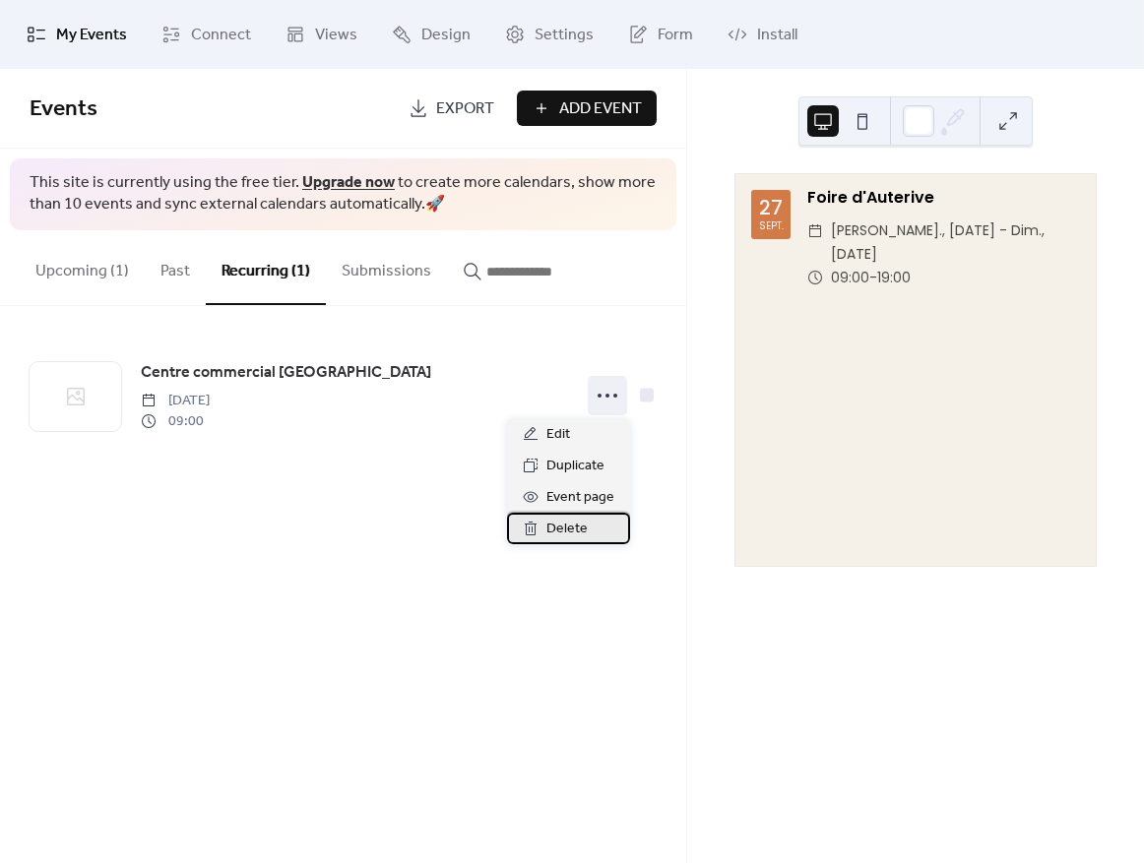
click at [571, 536] on span "Delete" at bounding box center [566, 530] width 41 height 24
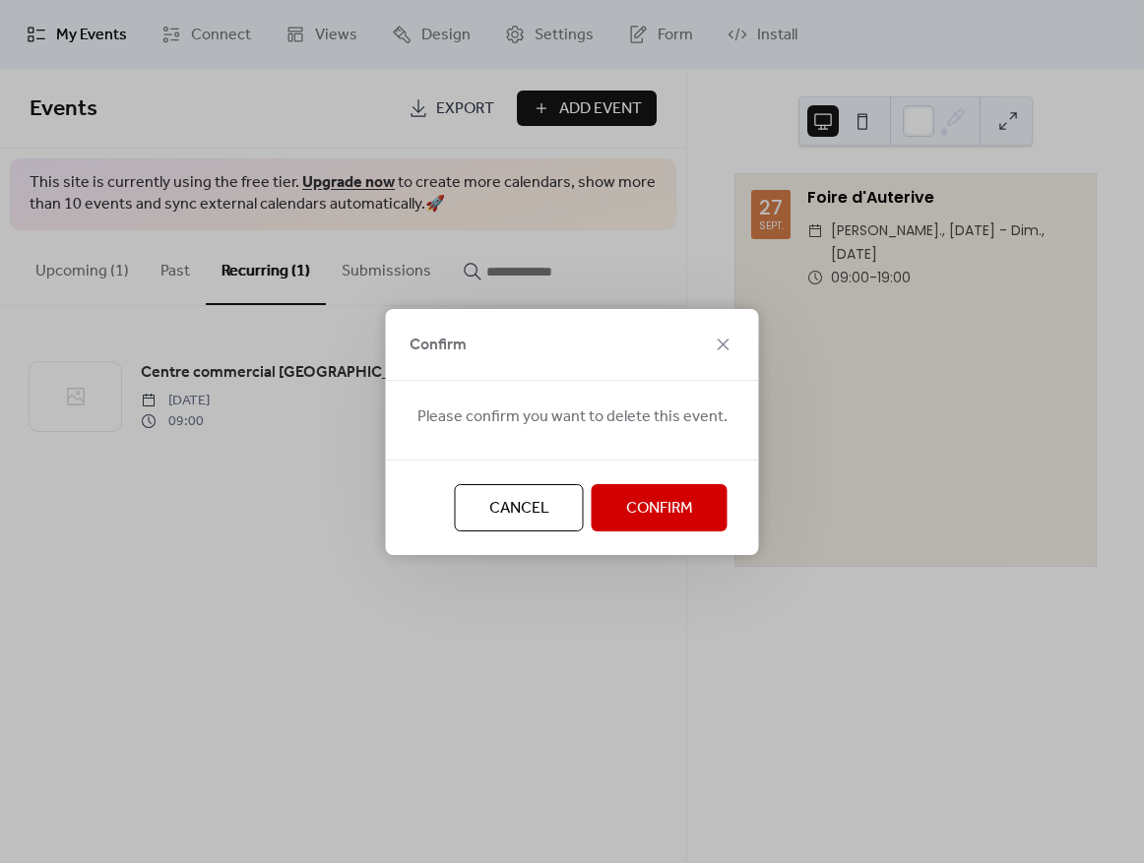
click at [681, 497] on span "Confirm" at bounding box center [659, 509] width 67 height 24
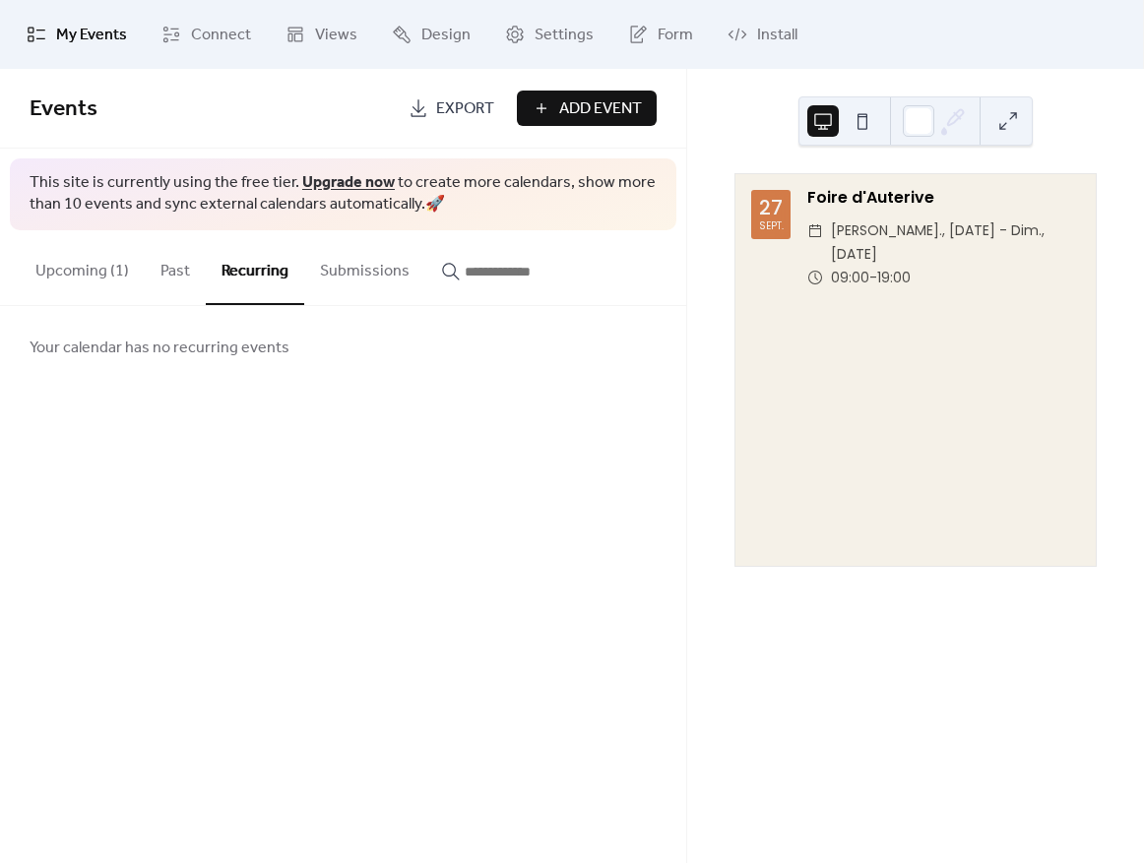
click at [103, 260] on button "Upcoming (1)" at bounding box center [82, 266] width 125 height 73
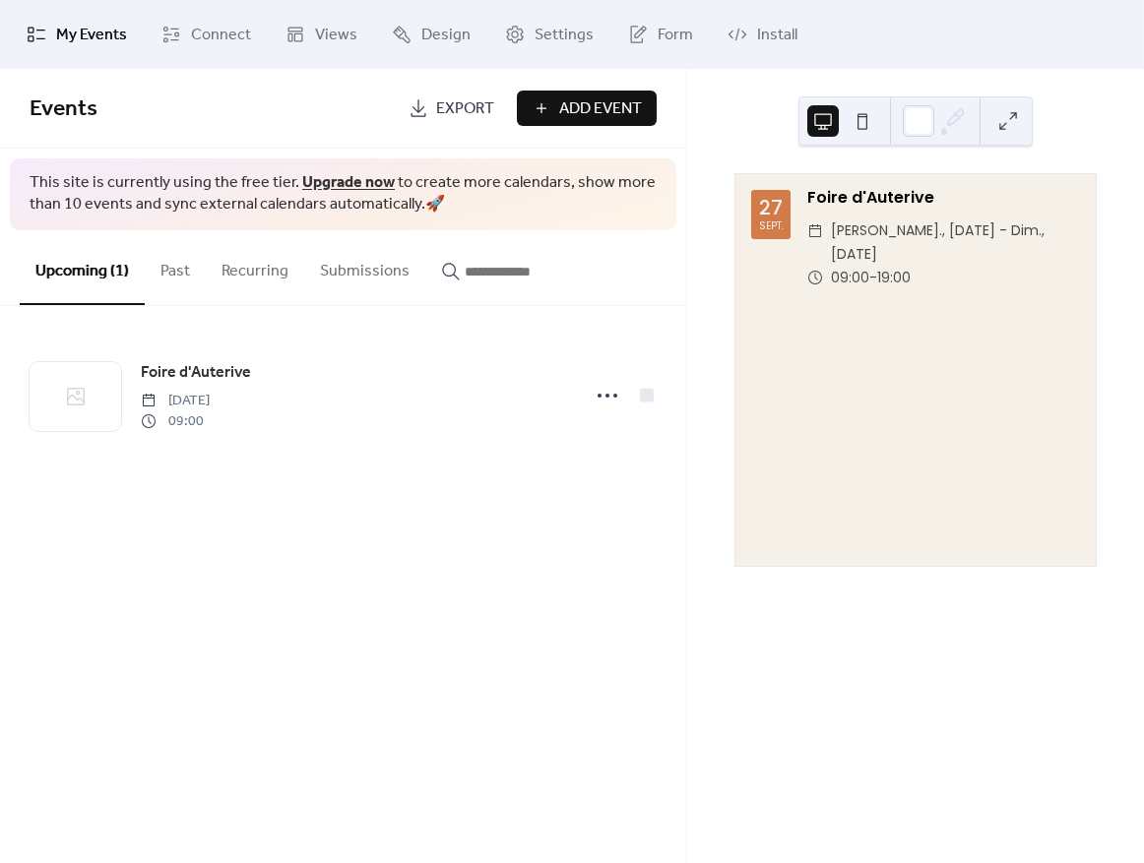
click at [590, 97] on span "Add Event" at bounding box center [600, 109] width 83 height 24
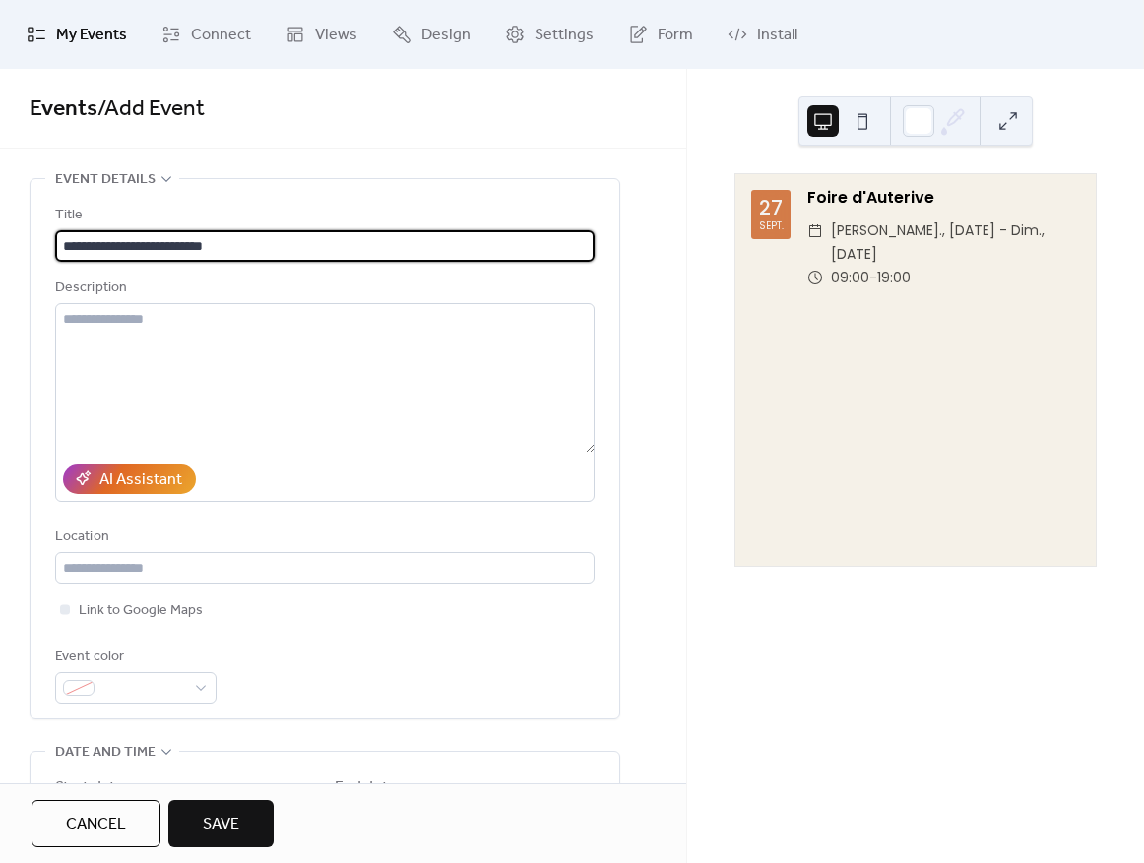
type input "**********"
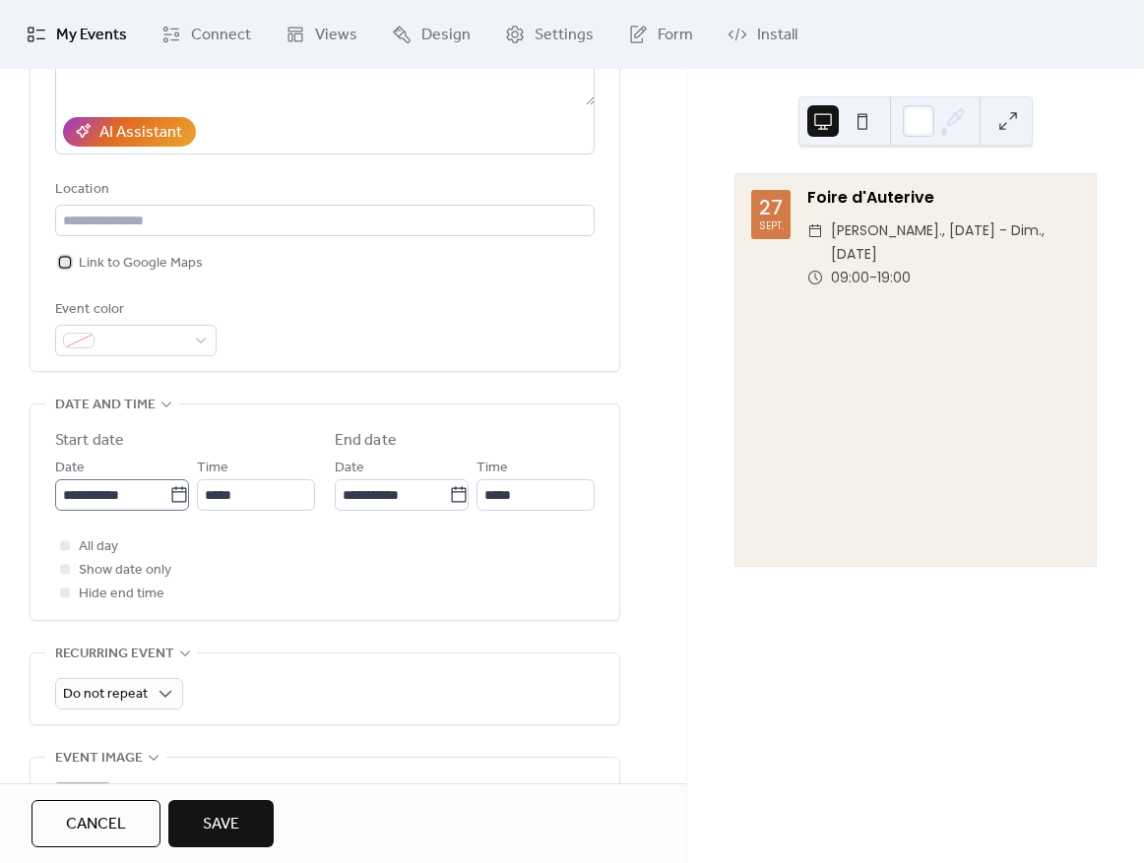
scroll to position [350, 0]
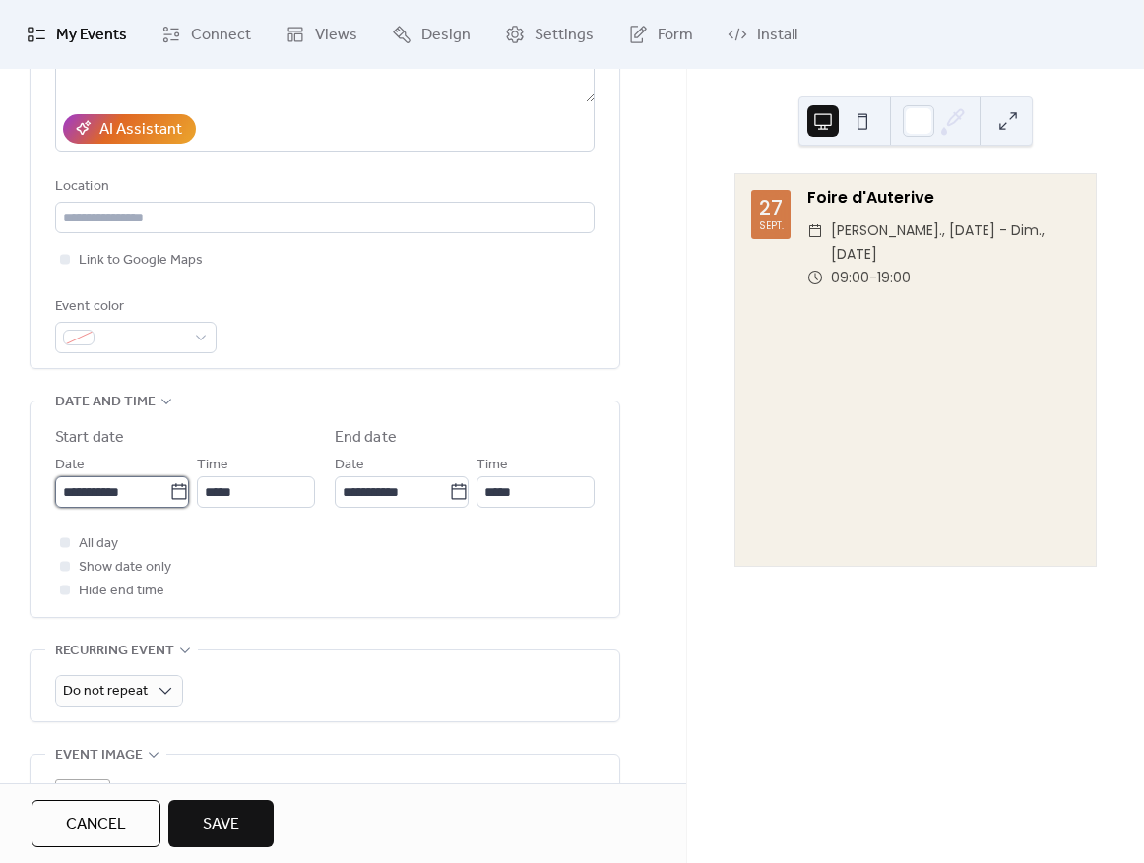
click at [150, 493] on input "**********" at bounding box center [112, 493] width 114 height 32
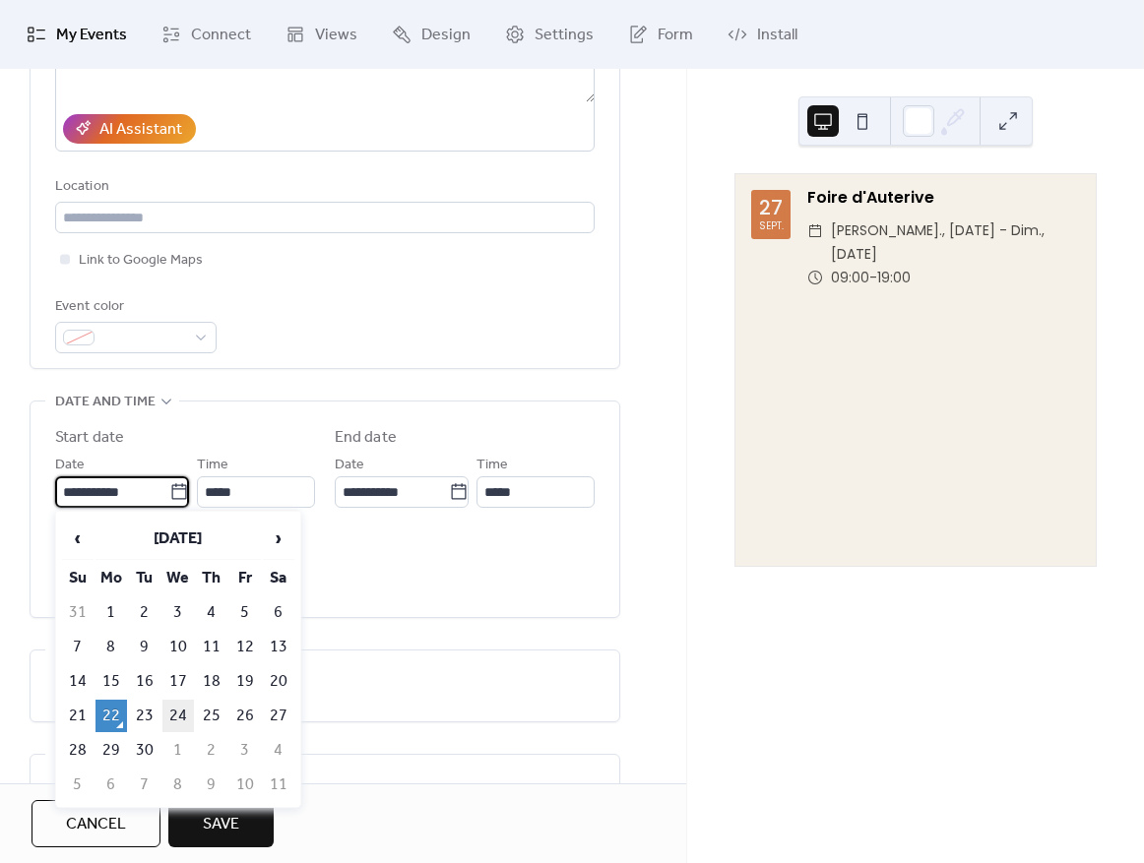
click at [174, 712] on td "24" at bounding box center [178, 716] width 32 height 32
type input "**********"
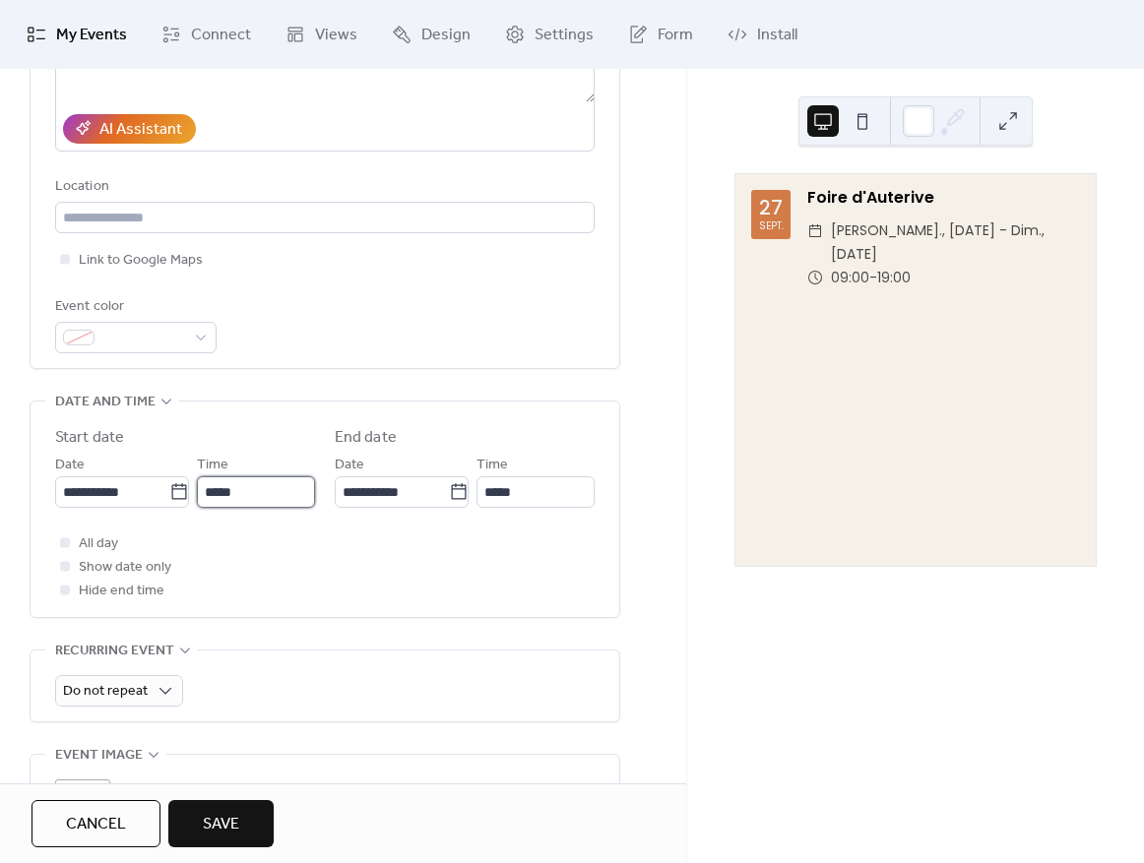
click at [260, 499] on input "*****" at bounding box center [256, 493] width 118 height 32
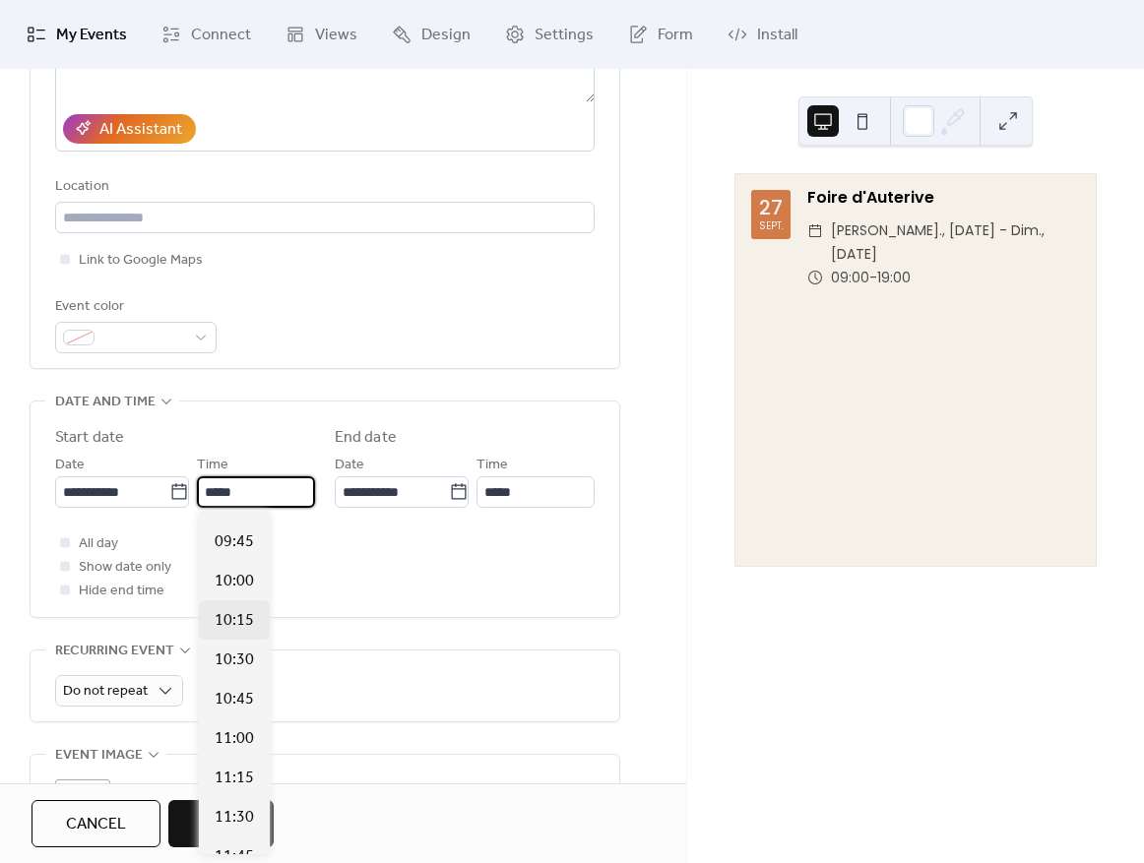
scroll to position [1332, 0]
click at [235, 615] on span "09:00" at bounding box center [234, 617] width 39 height 24
type input "*****"
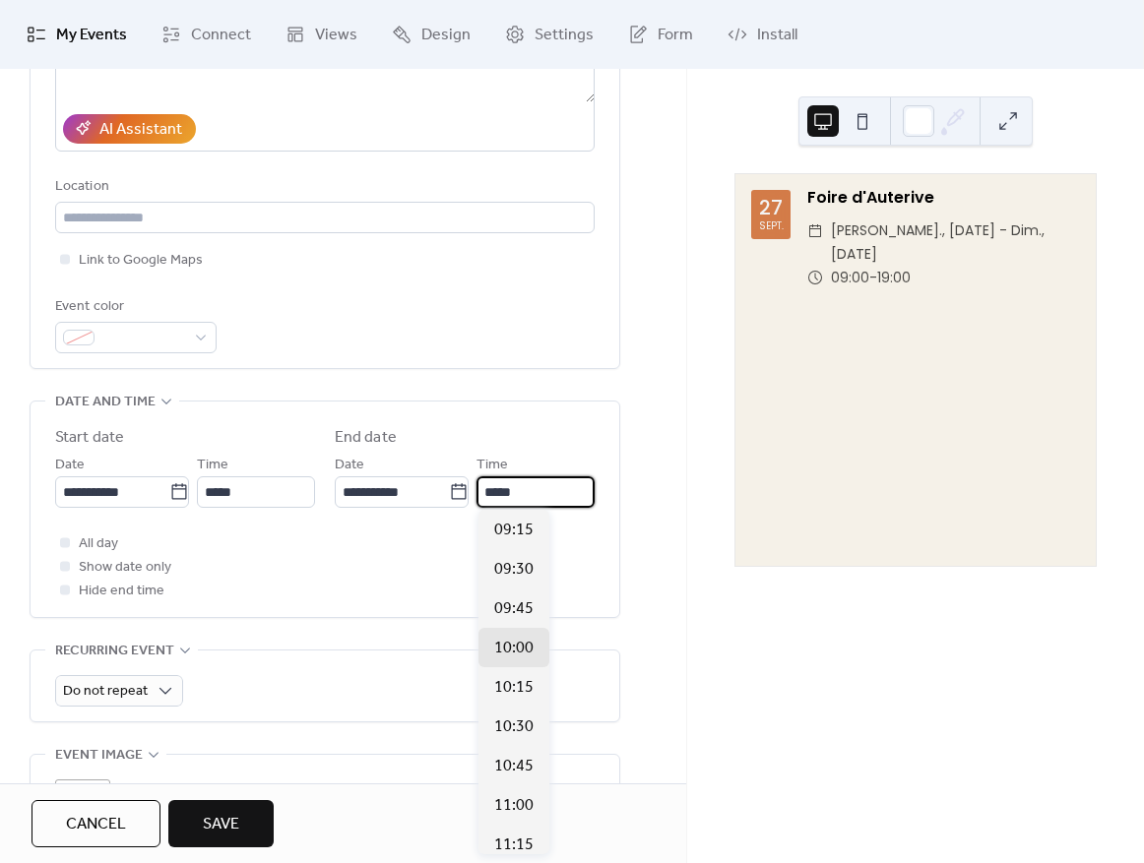
click at [507, 491] on input "*****" at bounding box center [536, 493] width 118 height 32
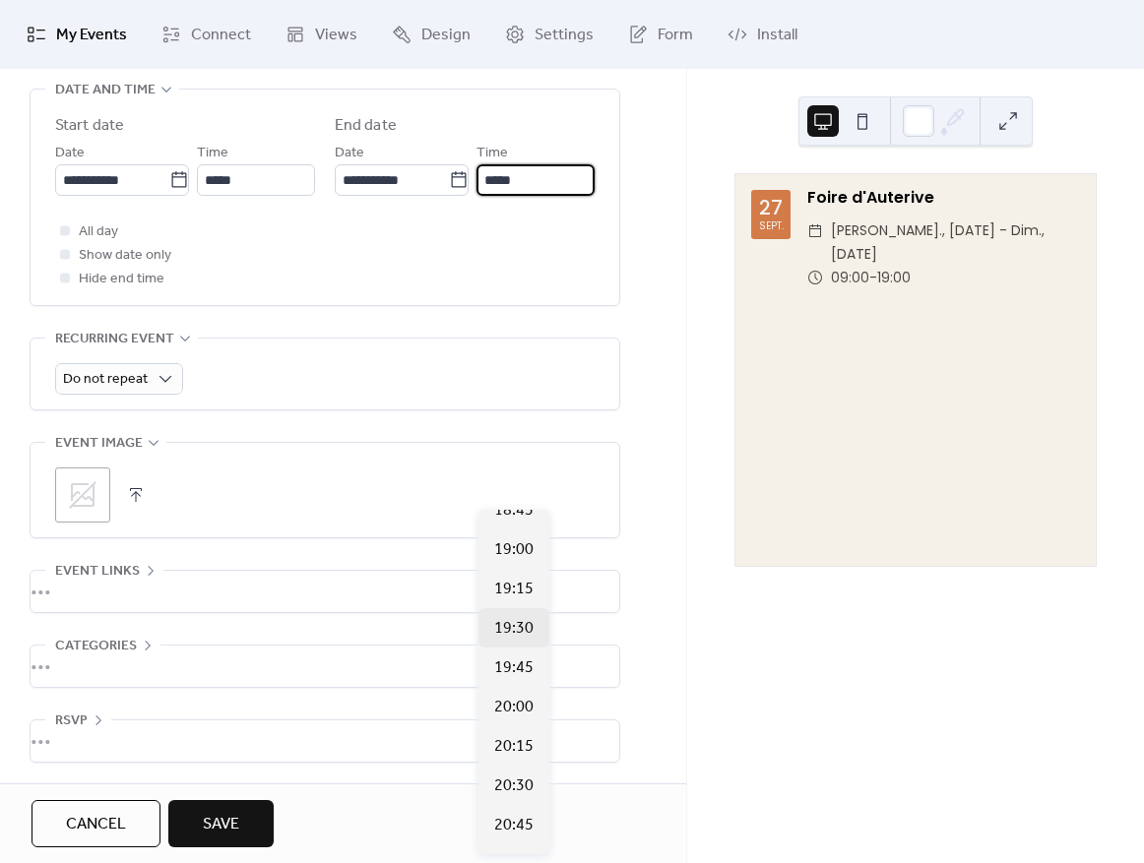
scroll to position [1504, 0]
click at [516, 557] on span "19:00" at bounding box center [513, 562] width 39 height 24
type input "*****"
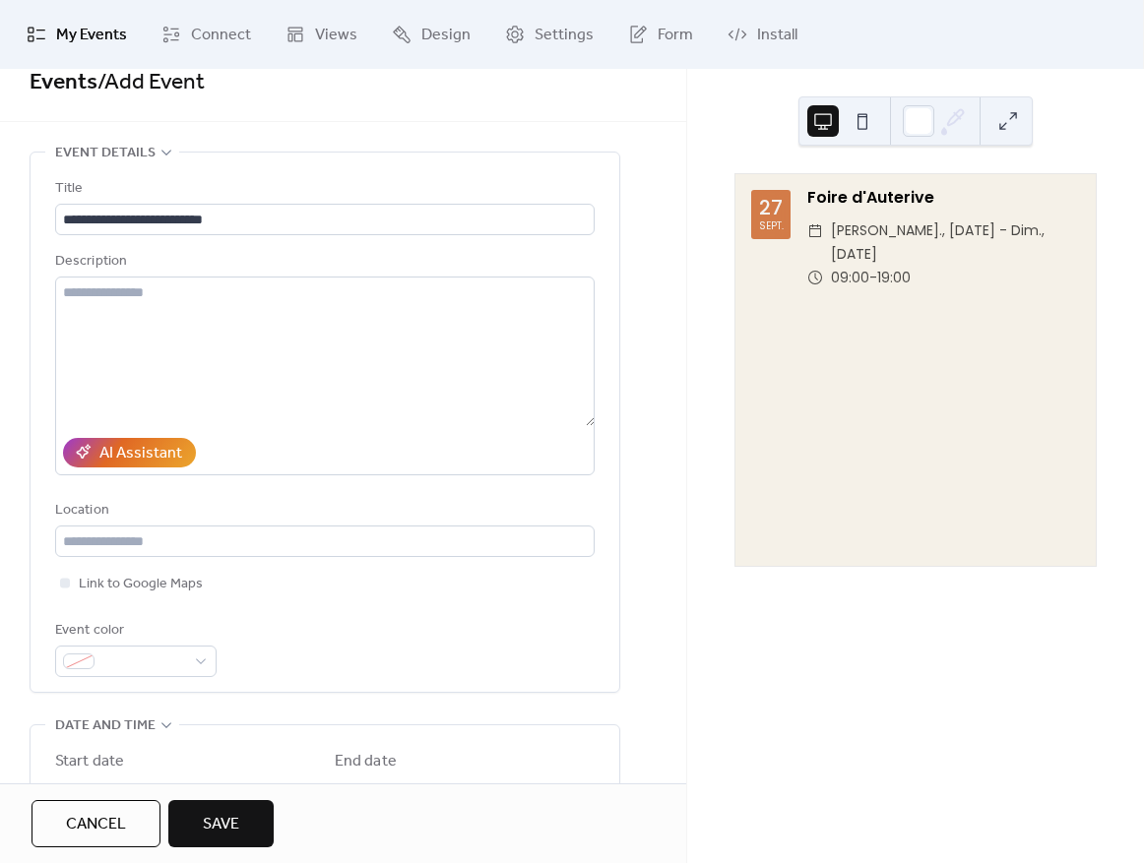
scroll to position [0, 0]
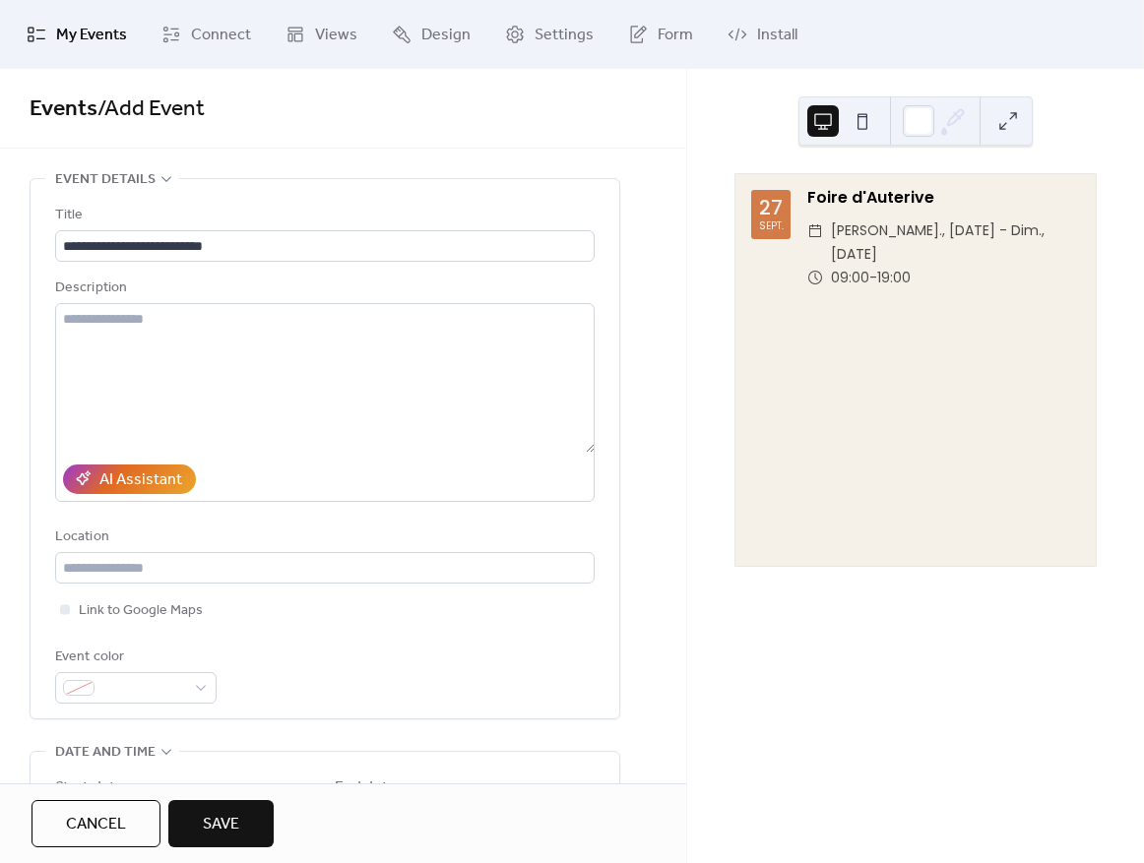
click at [240, 821] on button "Save" at bounding box center [220, 823] width 105 height 47
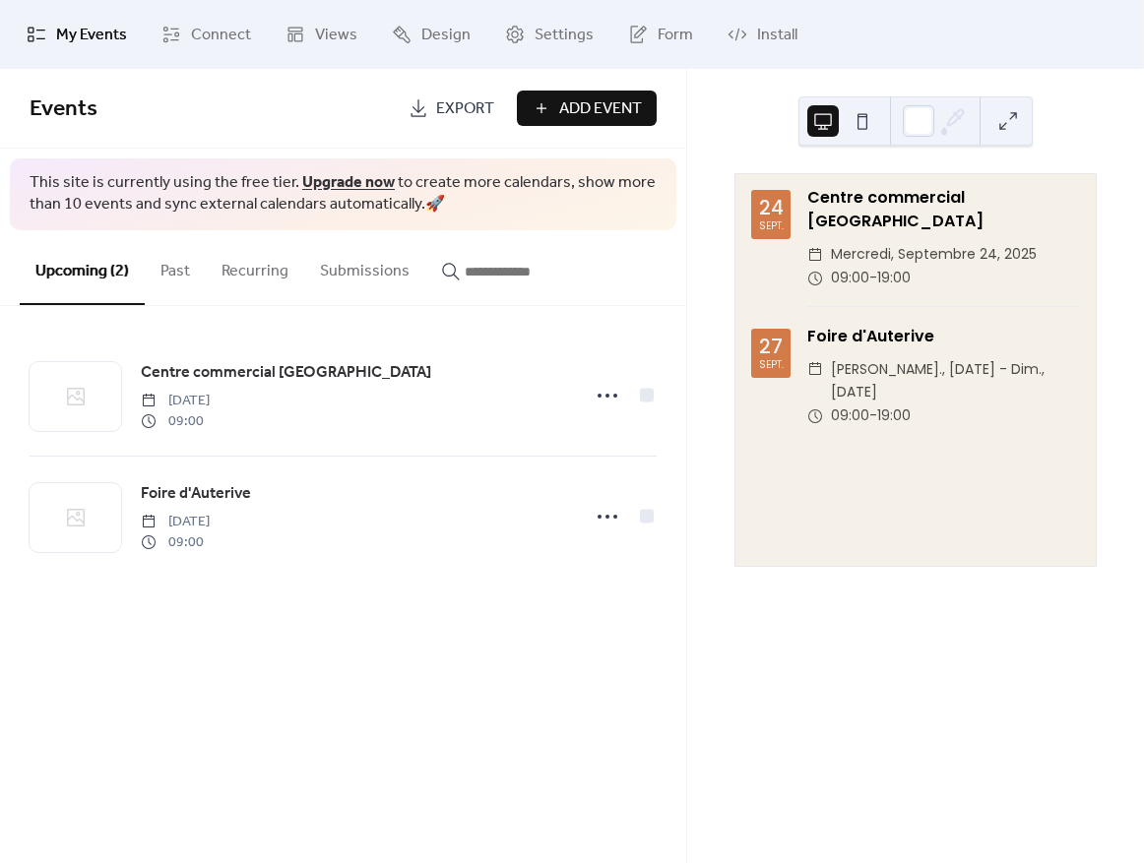
click at [574, 103] on span "Add Event" at bounding box center [600, 109] width 83 height 24
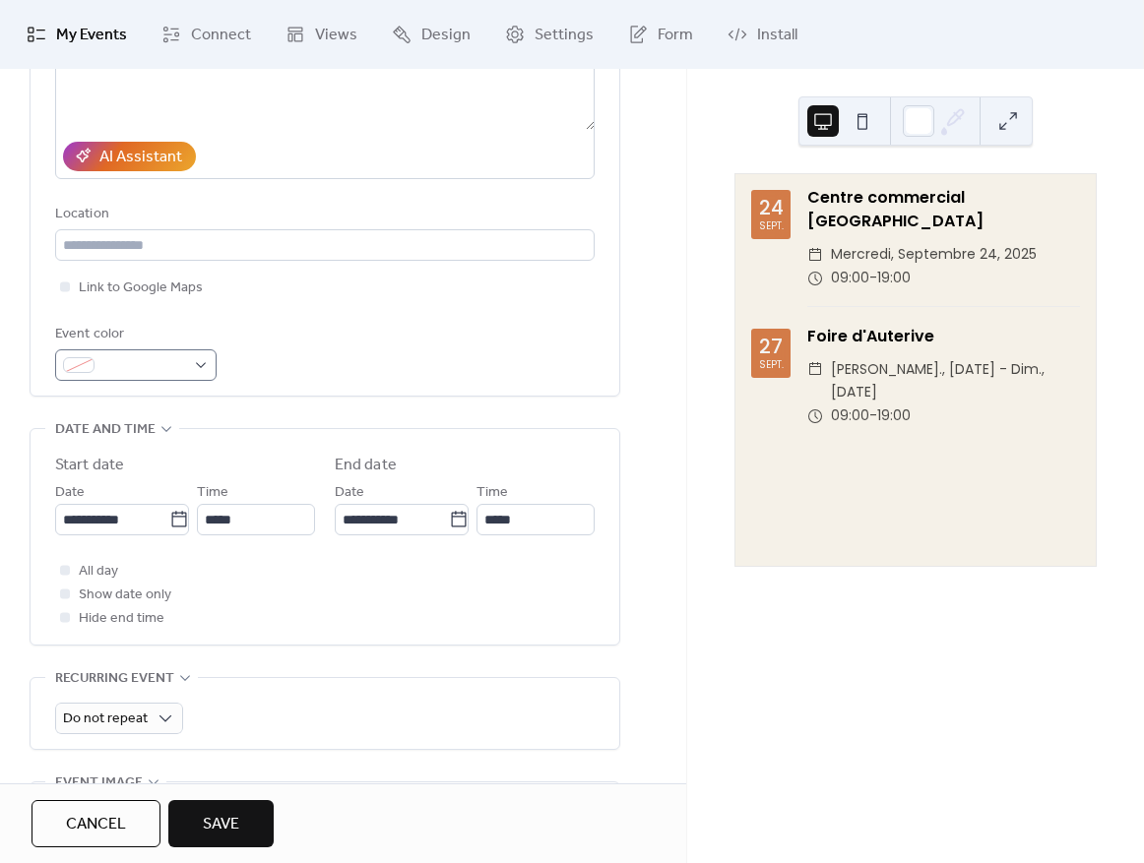
scroll to position [478, 0]
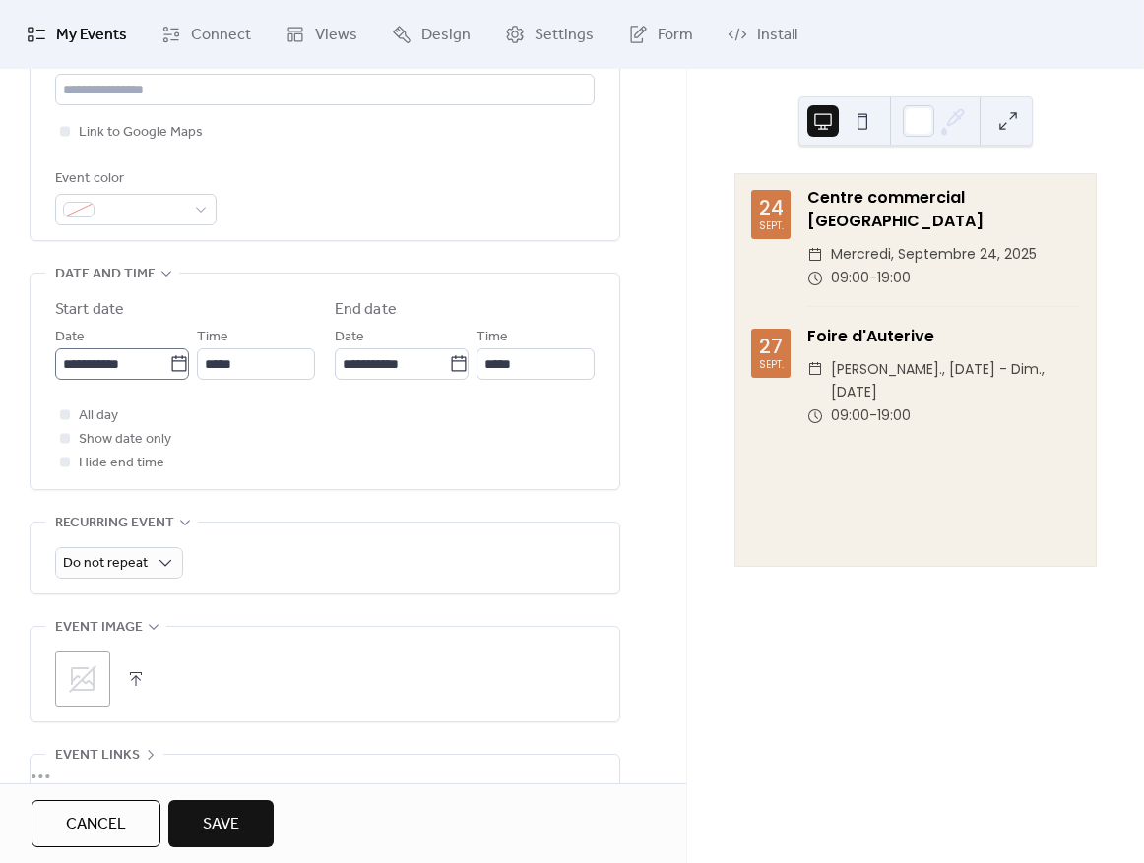
type input "**********"
click at [119, 364] on input "**********" at bounding box center [112, 365] width 114 height 32
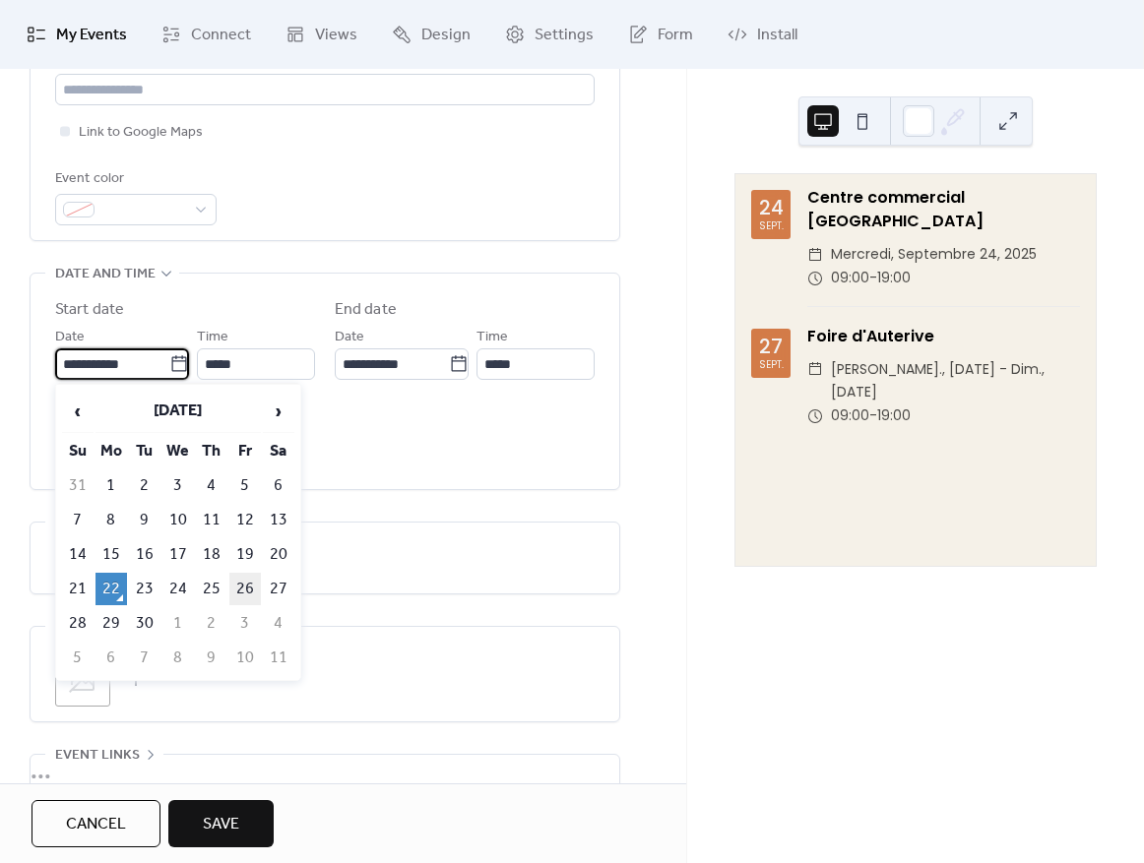
click at [233, 582] on td "26" at bounding box center [245, 589] width 32 height 32
type input "**********"
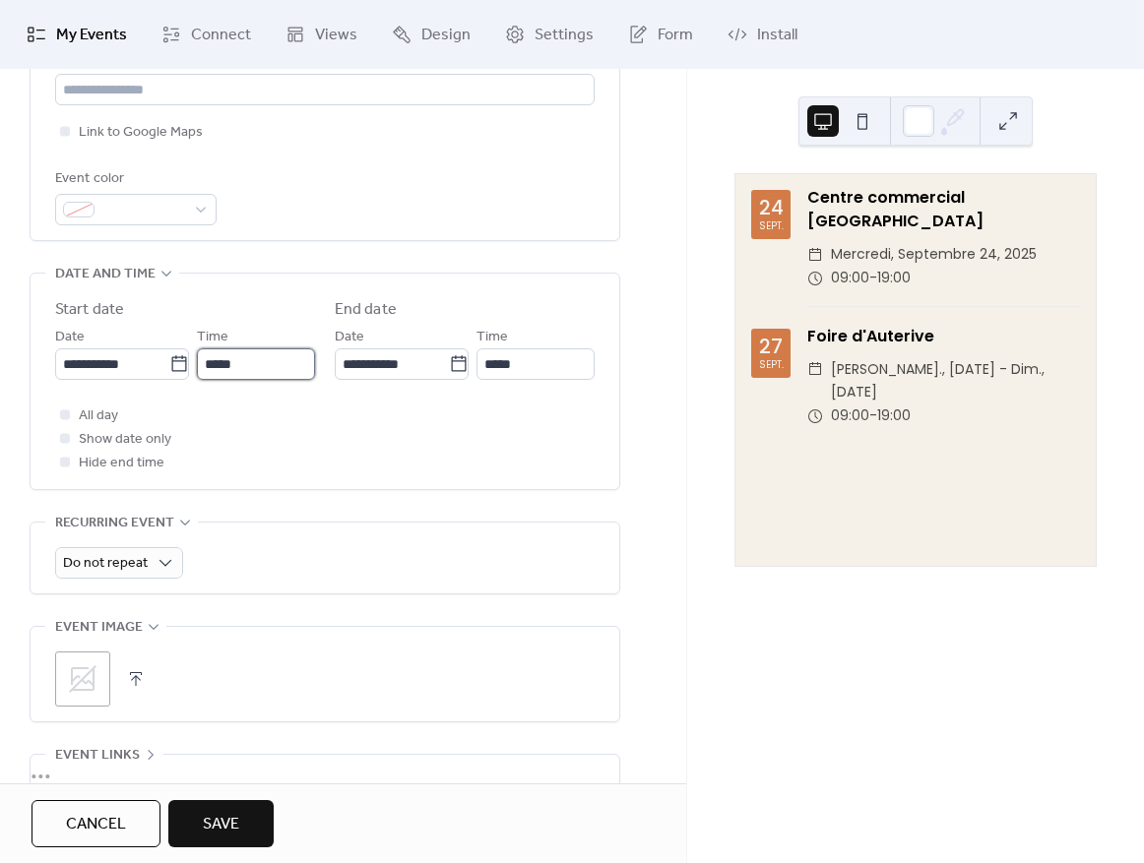
click at [225, 362] on input "*****" at bounding box center [256, 365] width 118 height 32
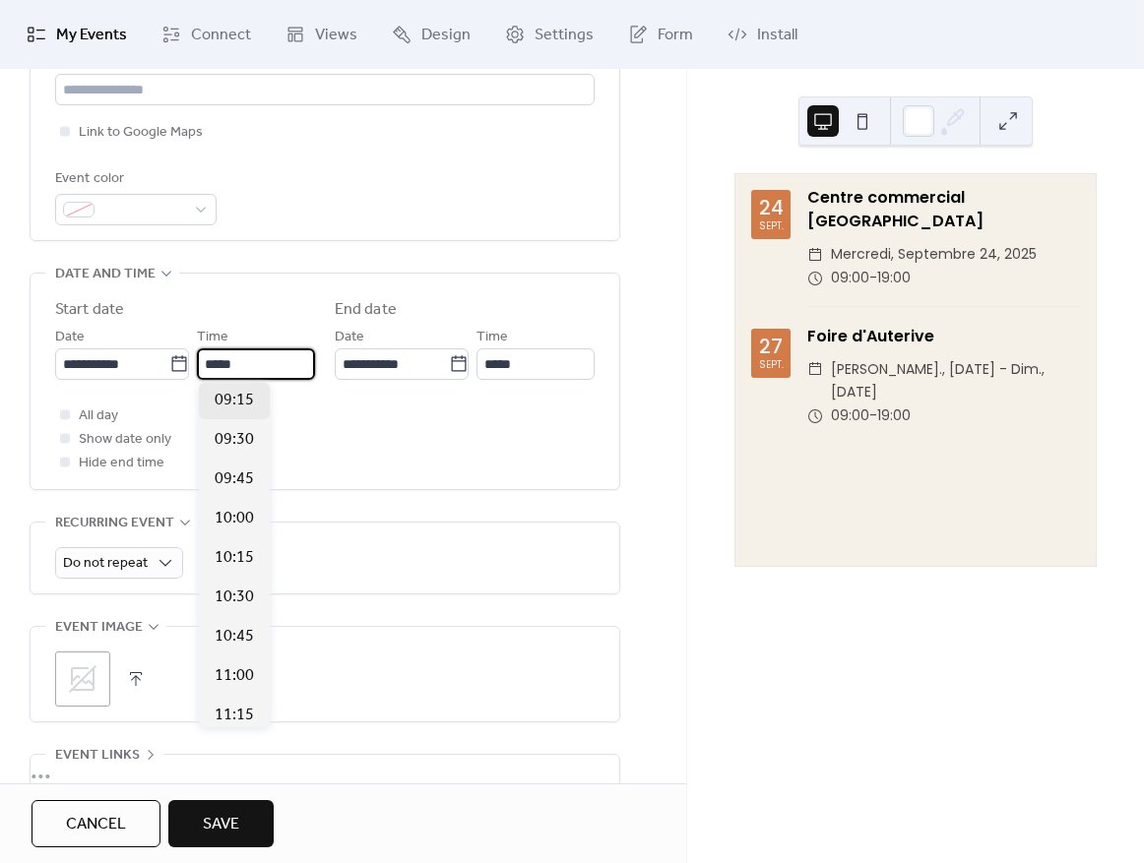
scroll to position [1370, 0]
click at [229, 435] on div "09:00" at bounding box center [234, 449] width 71 height 39
type input "*****"
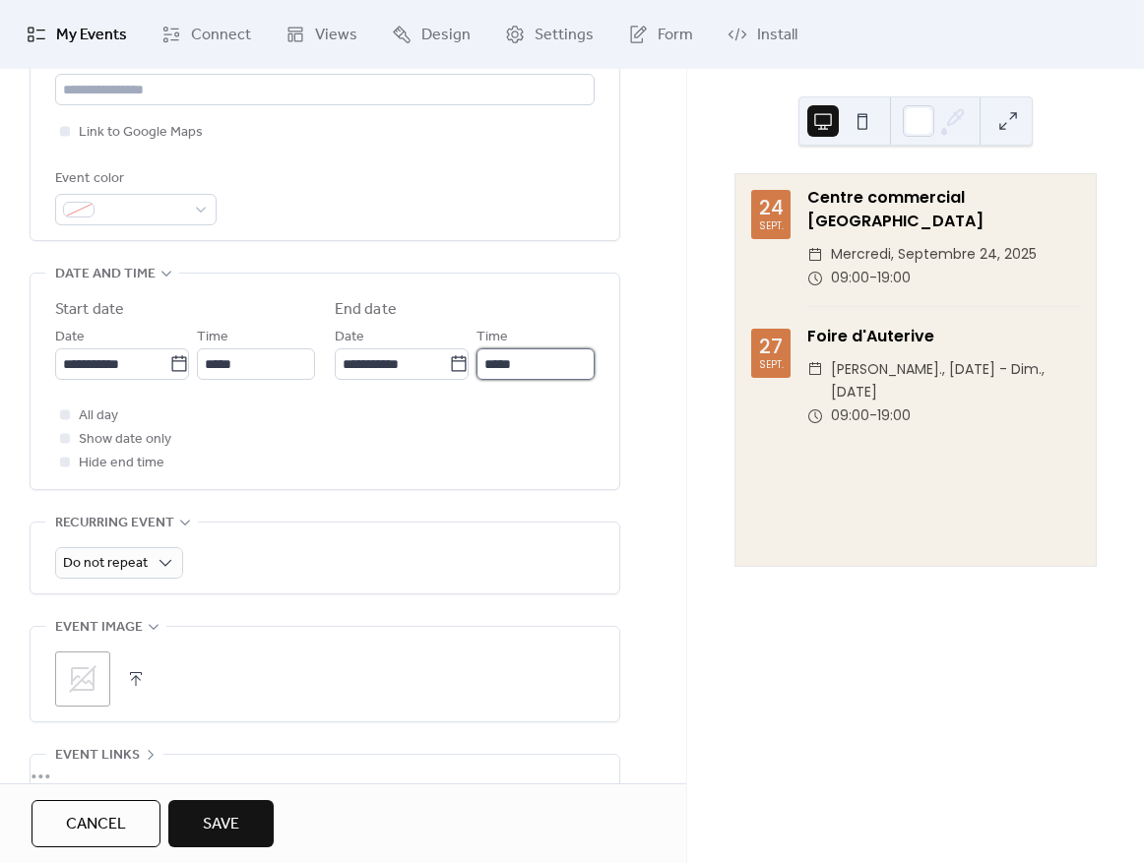
click at [508, 359] on input "*****" at bounding box center [536, 365] width 118 height 32
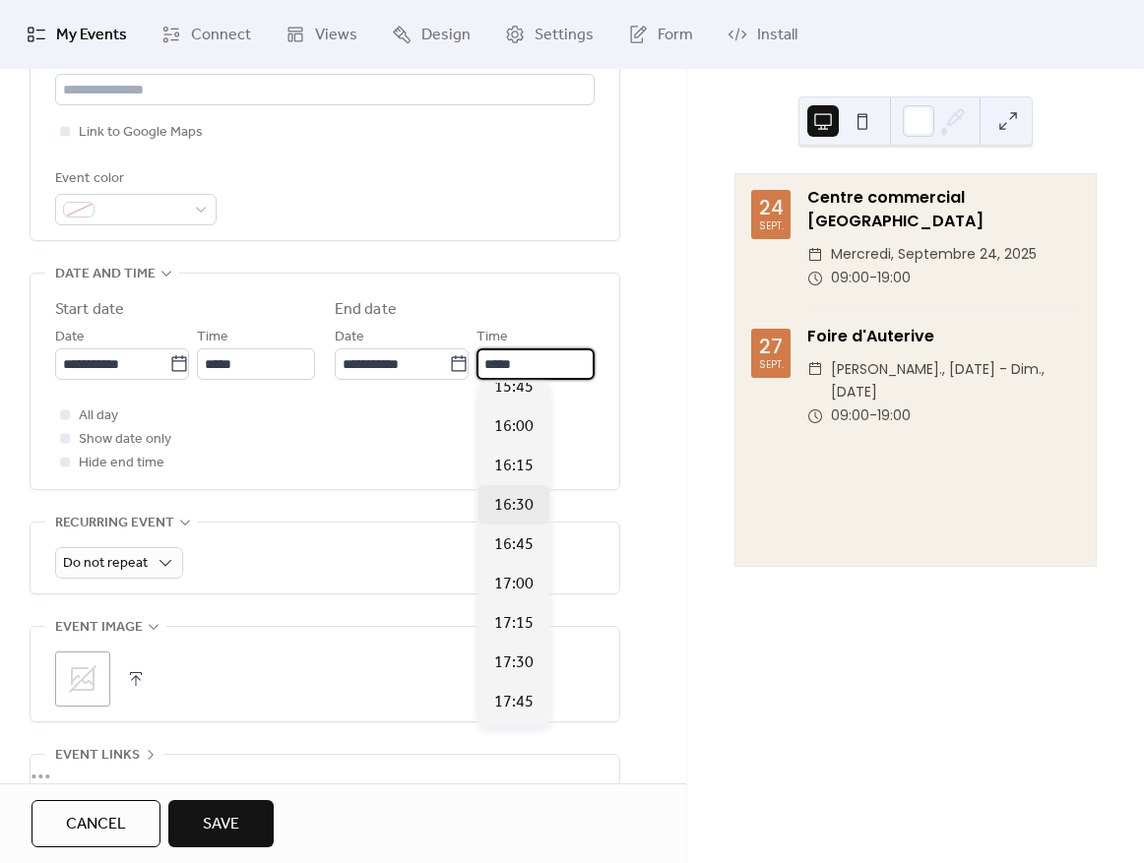
scroll to position [1473, 0]
click at [513, 468] on span "19:00" at bounding box center [513, 467] width 39 height 24
type input "*****"
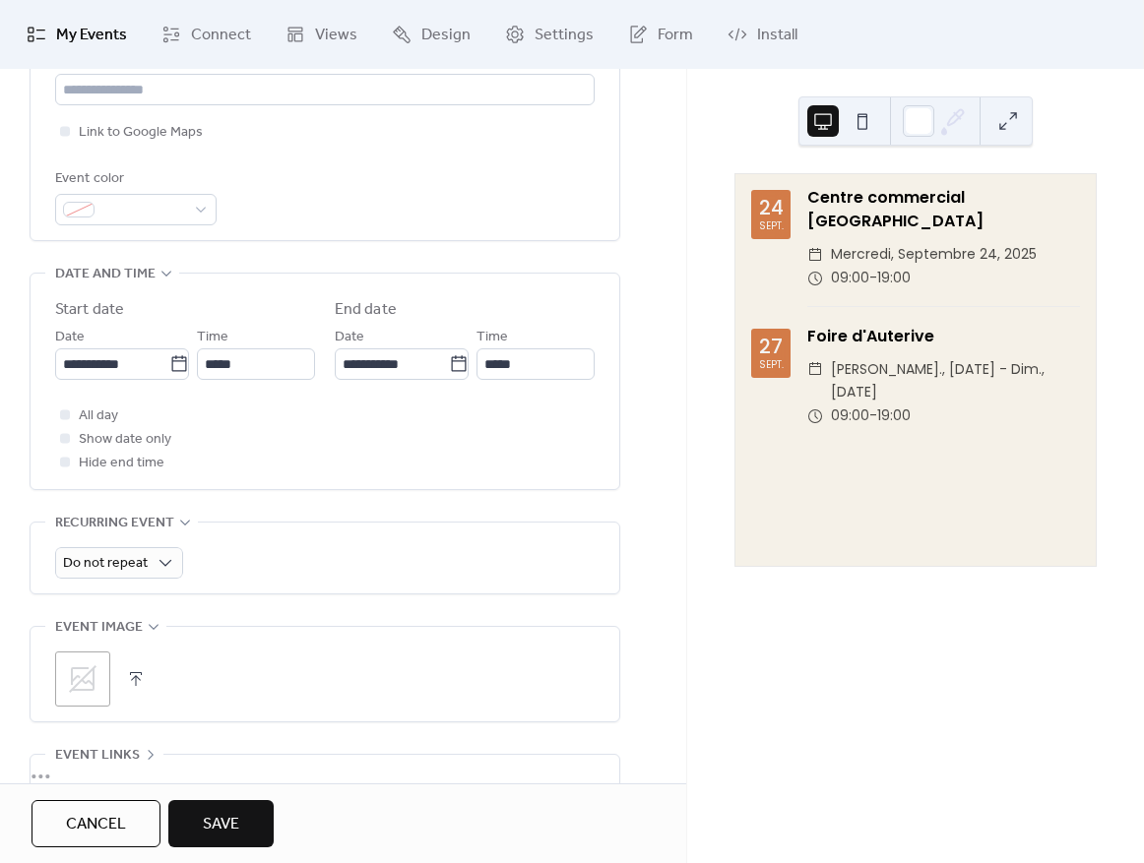
click at [228, 815] on span "Save" at bounding box center [221, 825] width 36 height 24
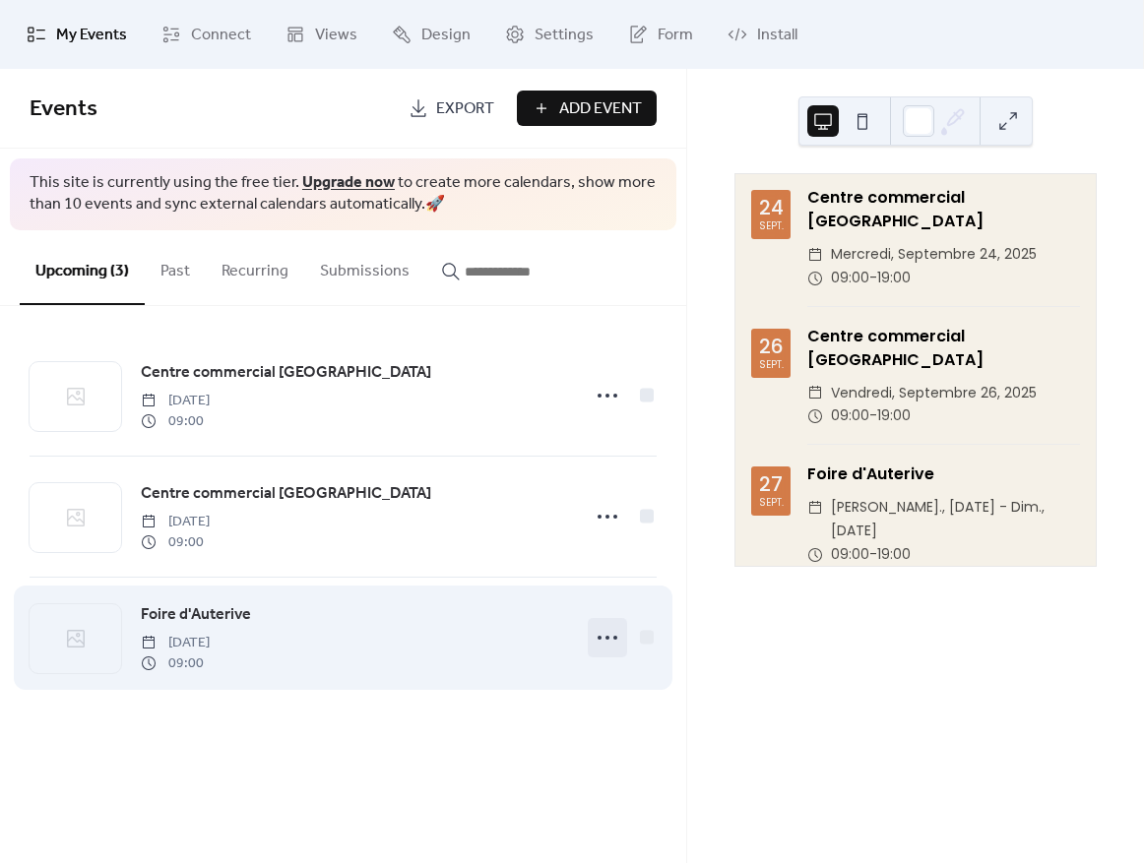
click at [600, 636] on circle at bounding box center [600, 638] width 4 height 4
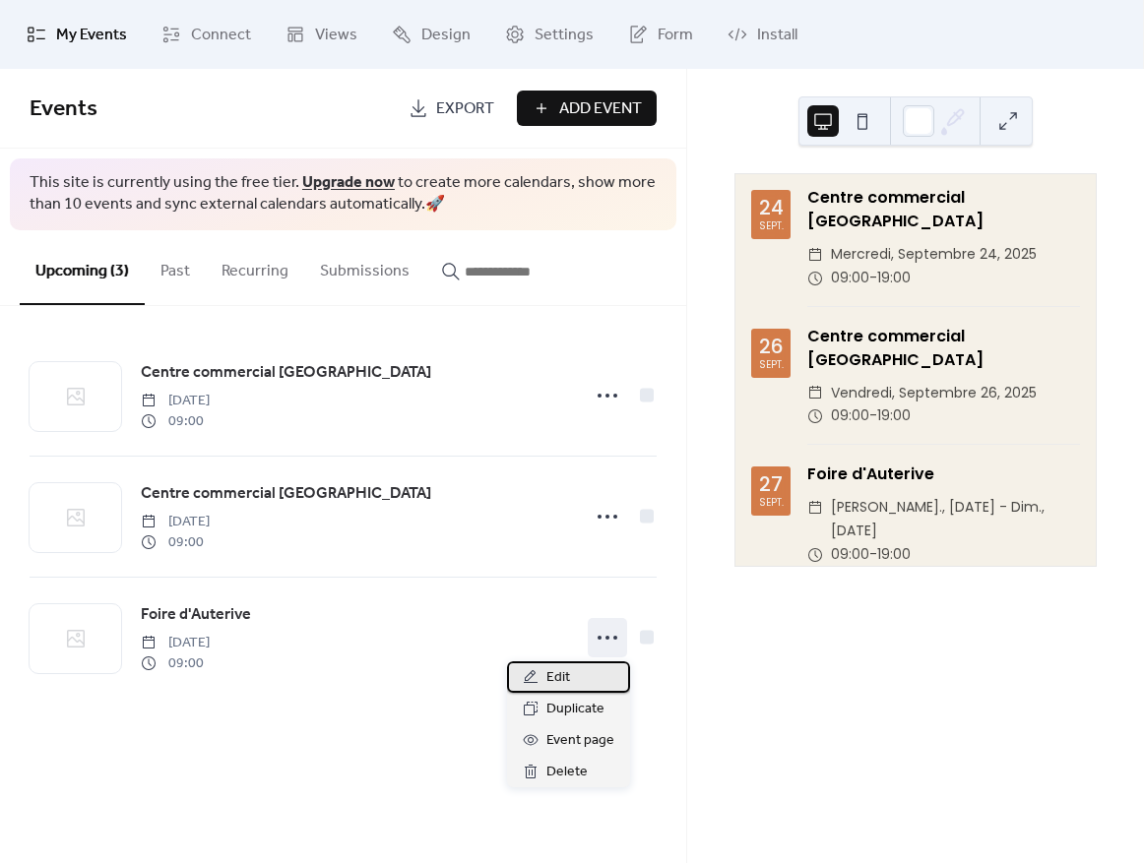
click at [567, 670] on span "Edit" at bounding box center [558, 679] width 24 height 24
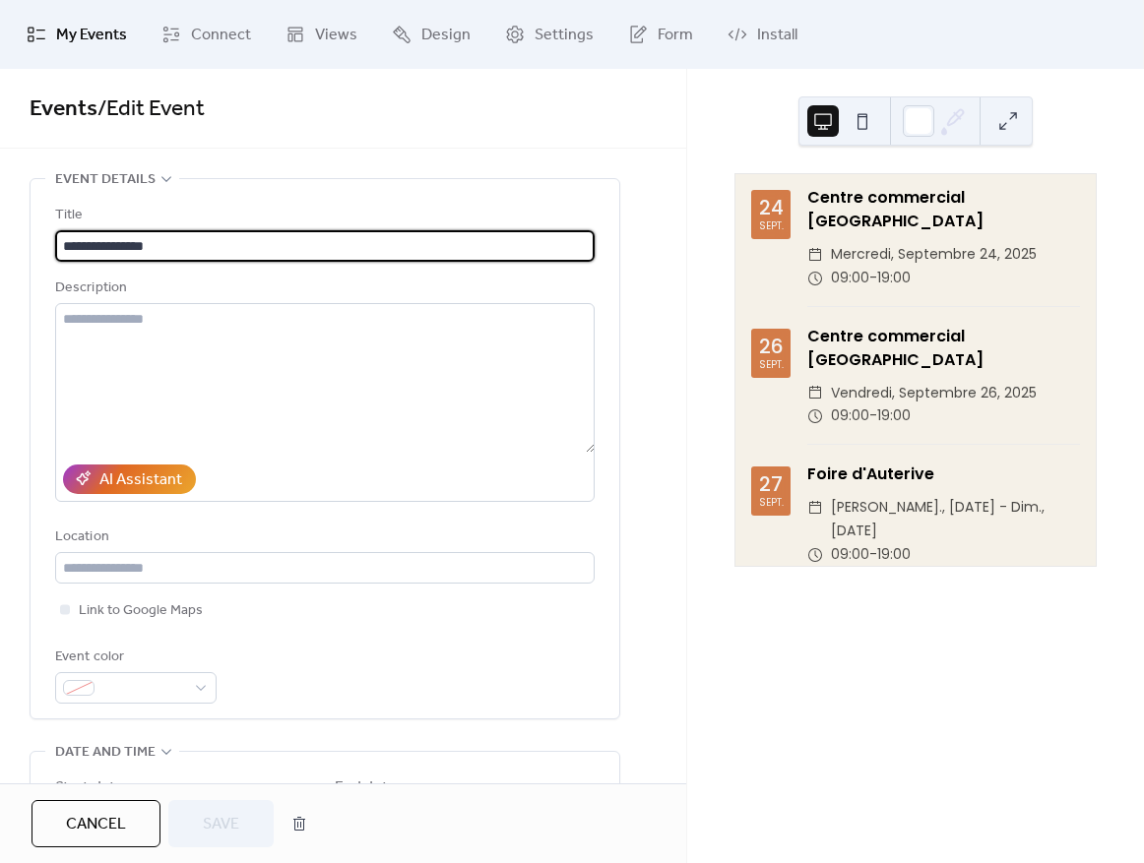
scroll to position [493, 0]
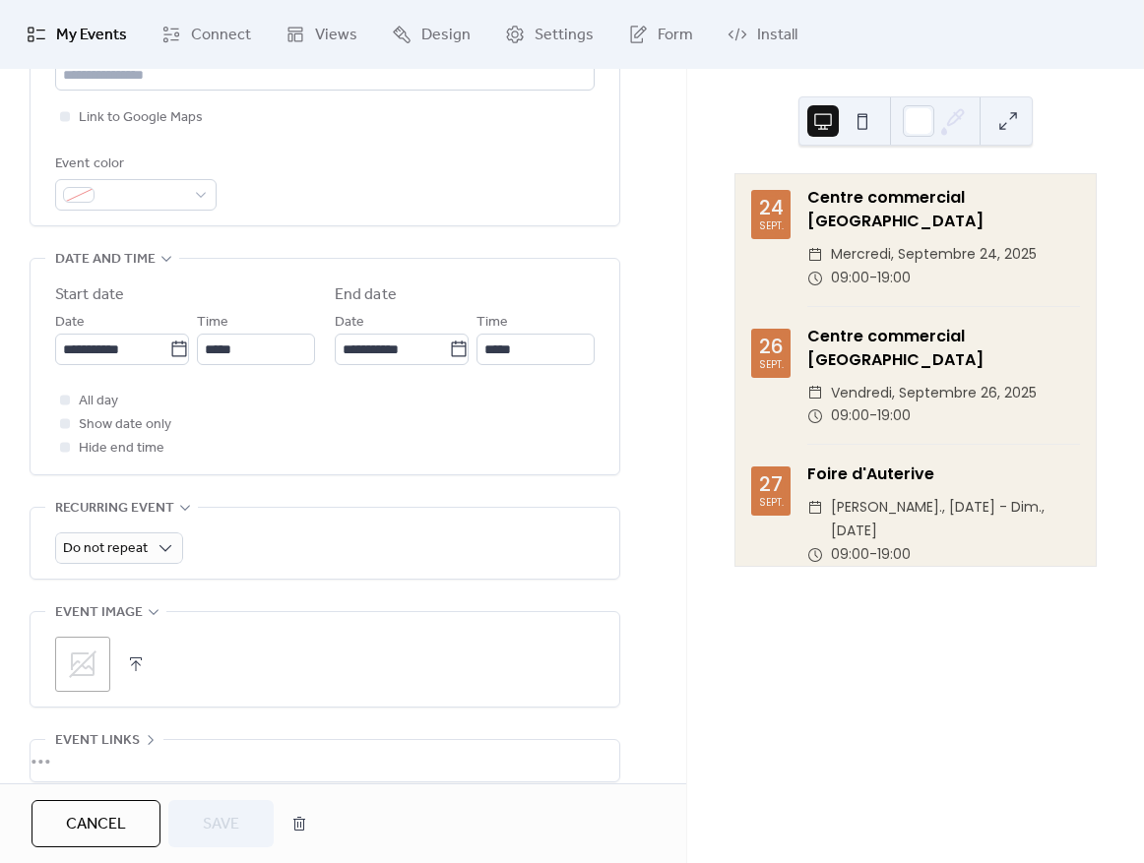
click at [117, 400] on div "All day Show date only Hide end time" at bounding box center [325, 424] width 540 height 71
click at [93, 398] on span "All day" at bounding box center [98, 402] width 39 height 24
click at [219, 819] on span "Save" at bounding box center [221, 825] width 36 height 24
